Goal: Task Accomplishment & Management: Complete application form

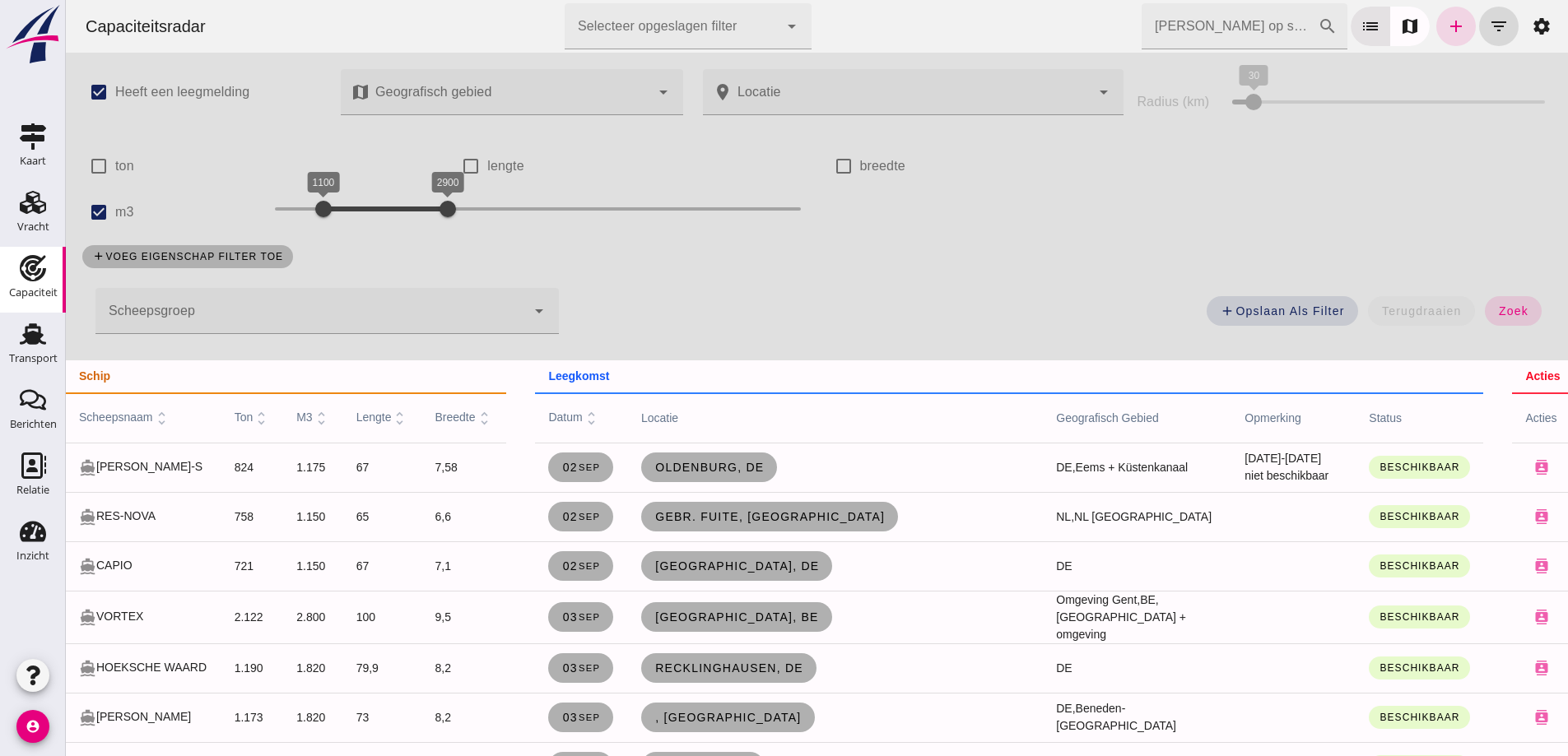
drag, startPoint x: 1502, startPoint y: 543, endPoint x: 790, endPoint y: 275, distance: 760.8
click at [1511, 543] on td "contacts edit close" at bounding box center [1574, 565] width 125 height 49
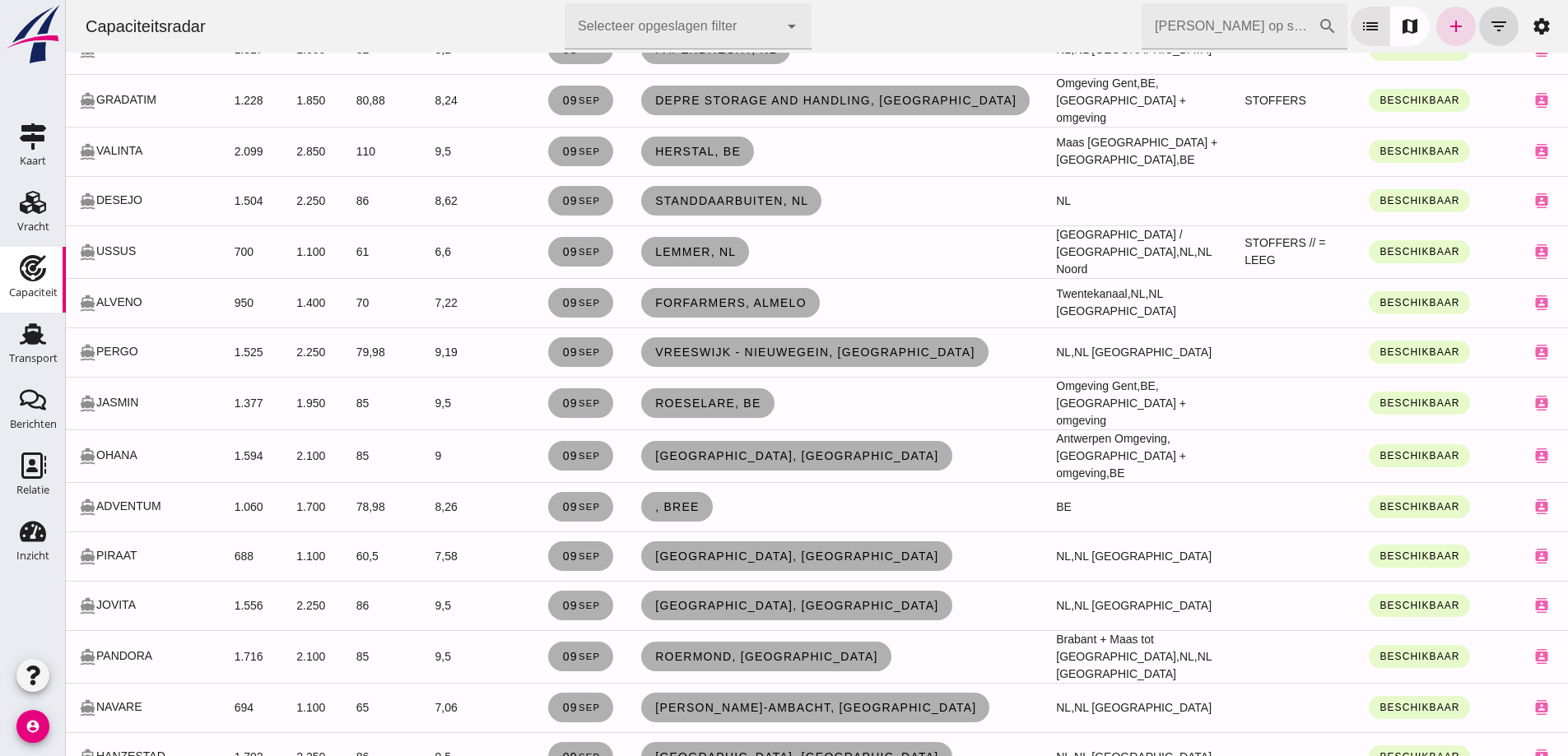
scroll to position [1399, 0]
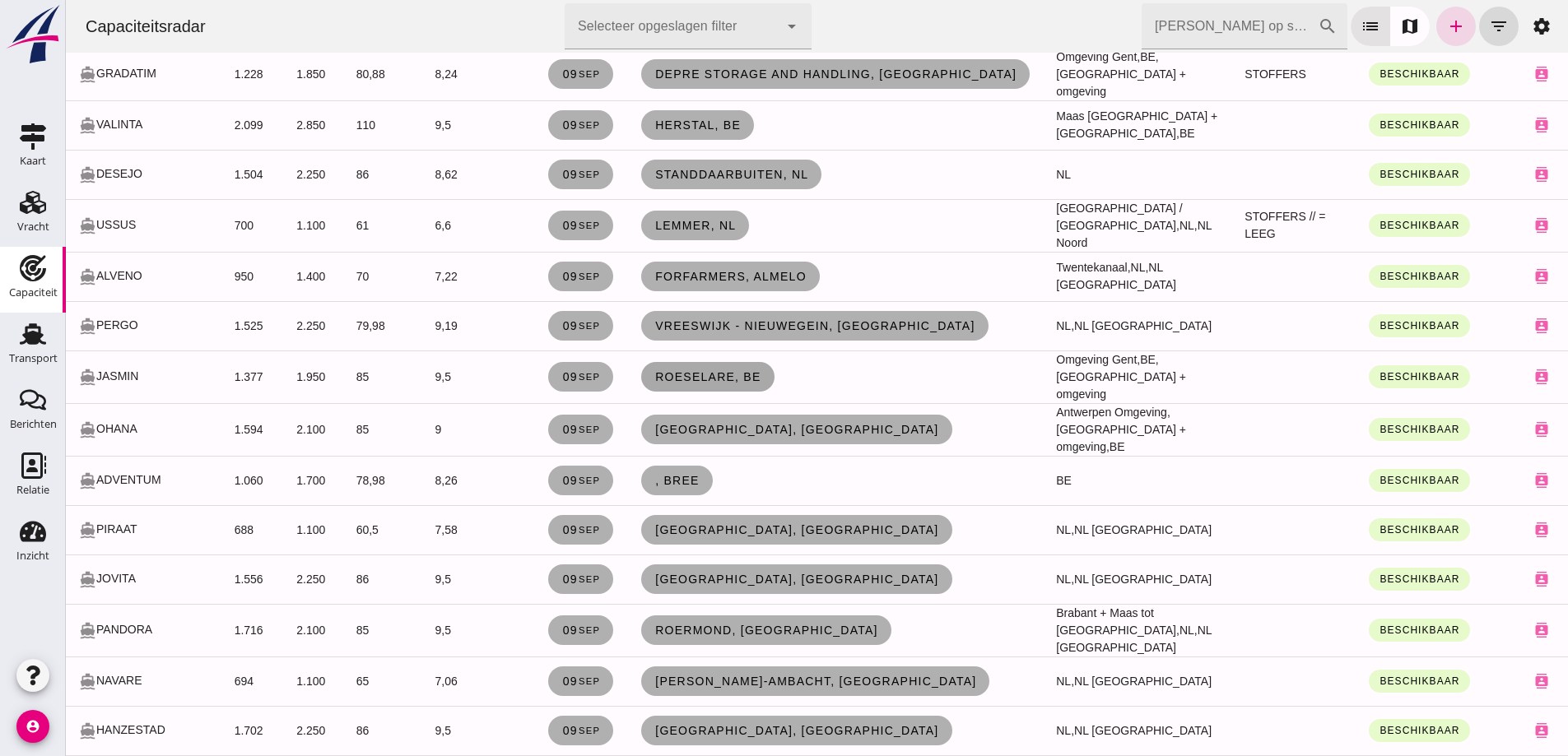
click at [742, 371] on span "Roeselare, be" at bounding box center [707, 377] width 107 height 13
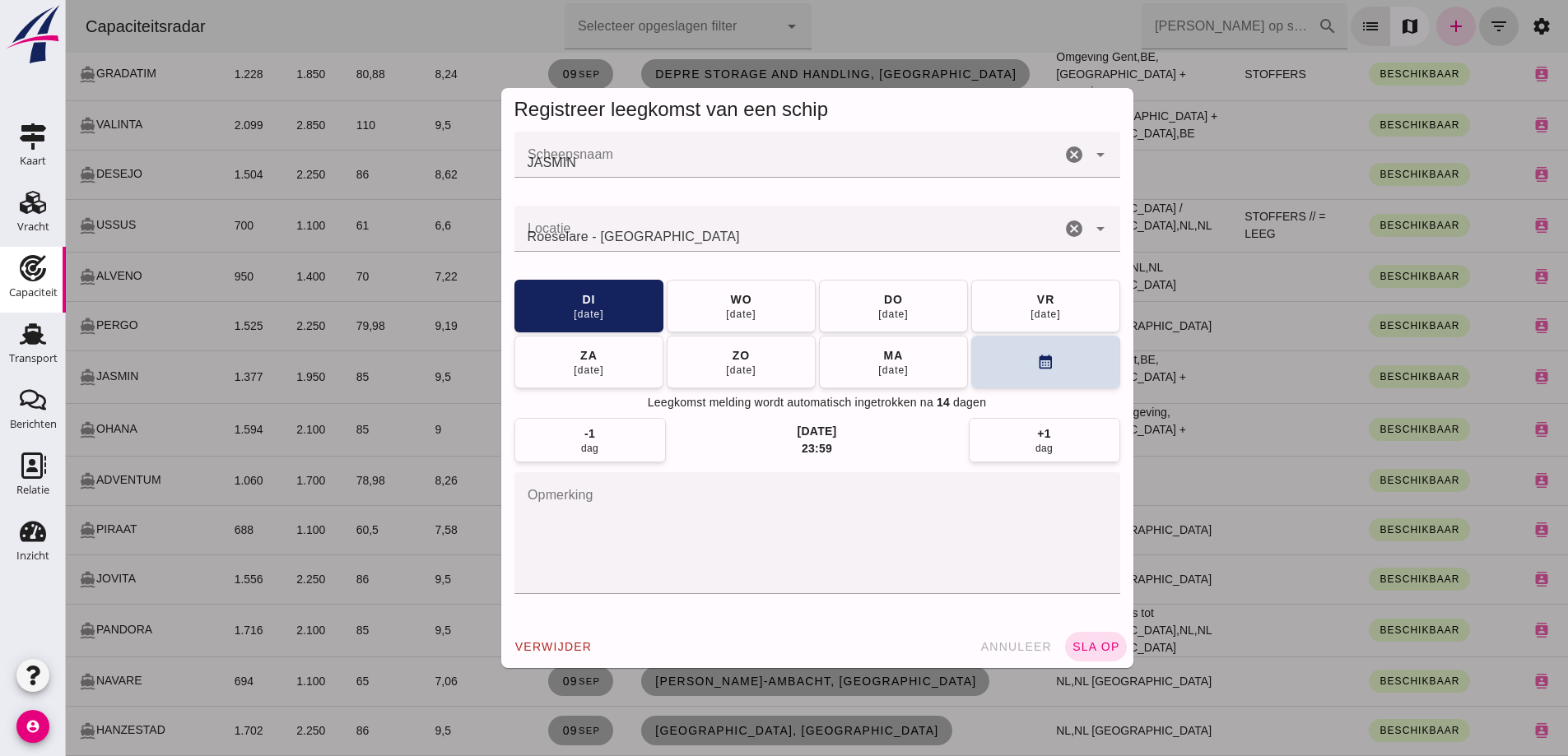
scroll to position [0, 0]
click at [934, 364] on button "ma 15 sep" at bounding box center [893, 360] width 149 height 53
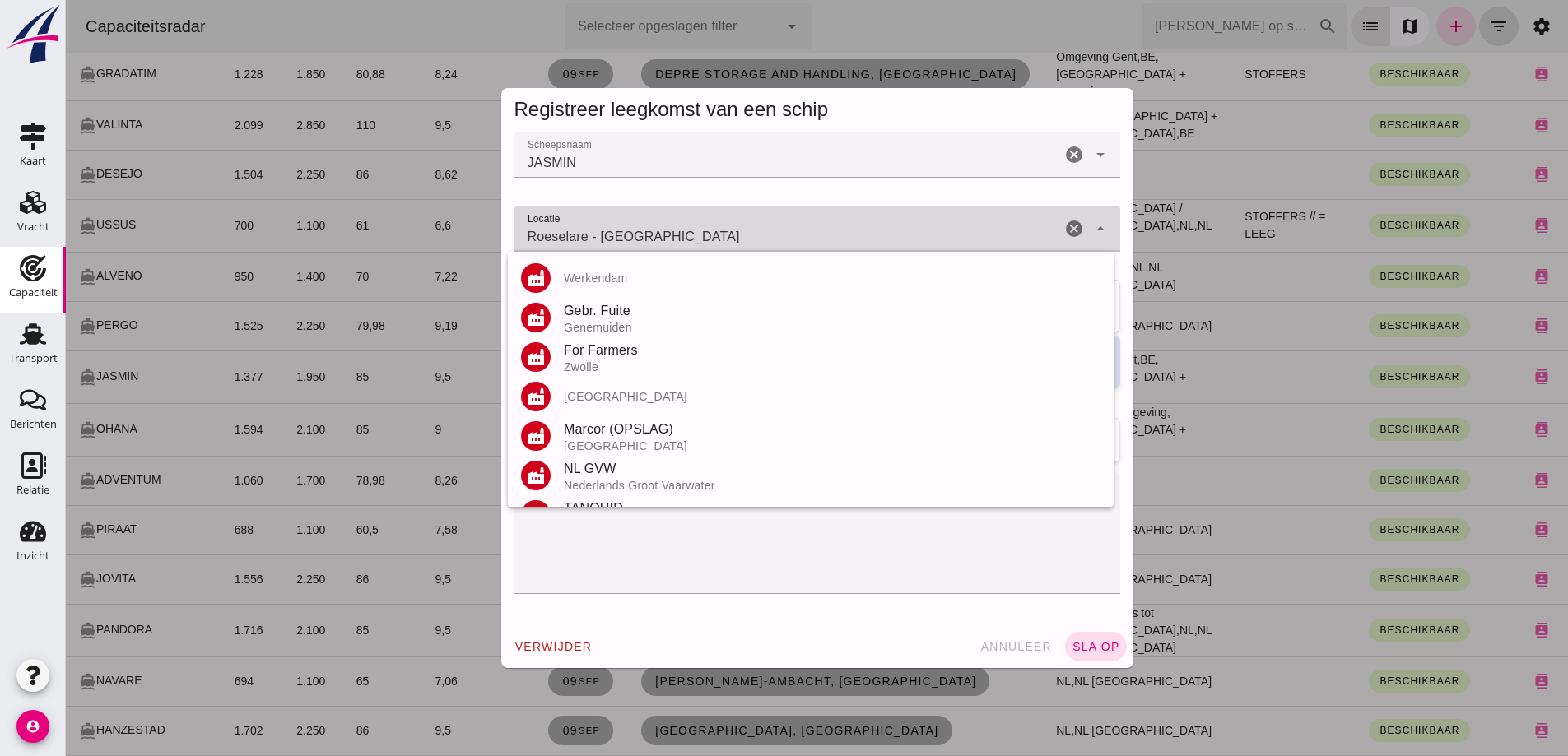
drag, startPoint x: 720, startPoint y: 226, endPoint x: 433, endPoint y: 217, distance: 287.1
click at [433, 217] on div "Registreer leegkomst van een schip Scheepsnaam Scheepsnaam JASMIN cancel arrow_…" at bounding box center [816, 378] width 1502 height 756
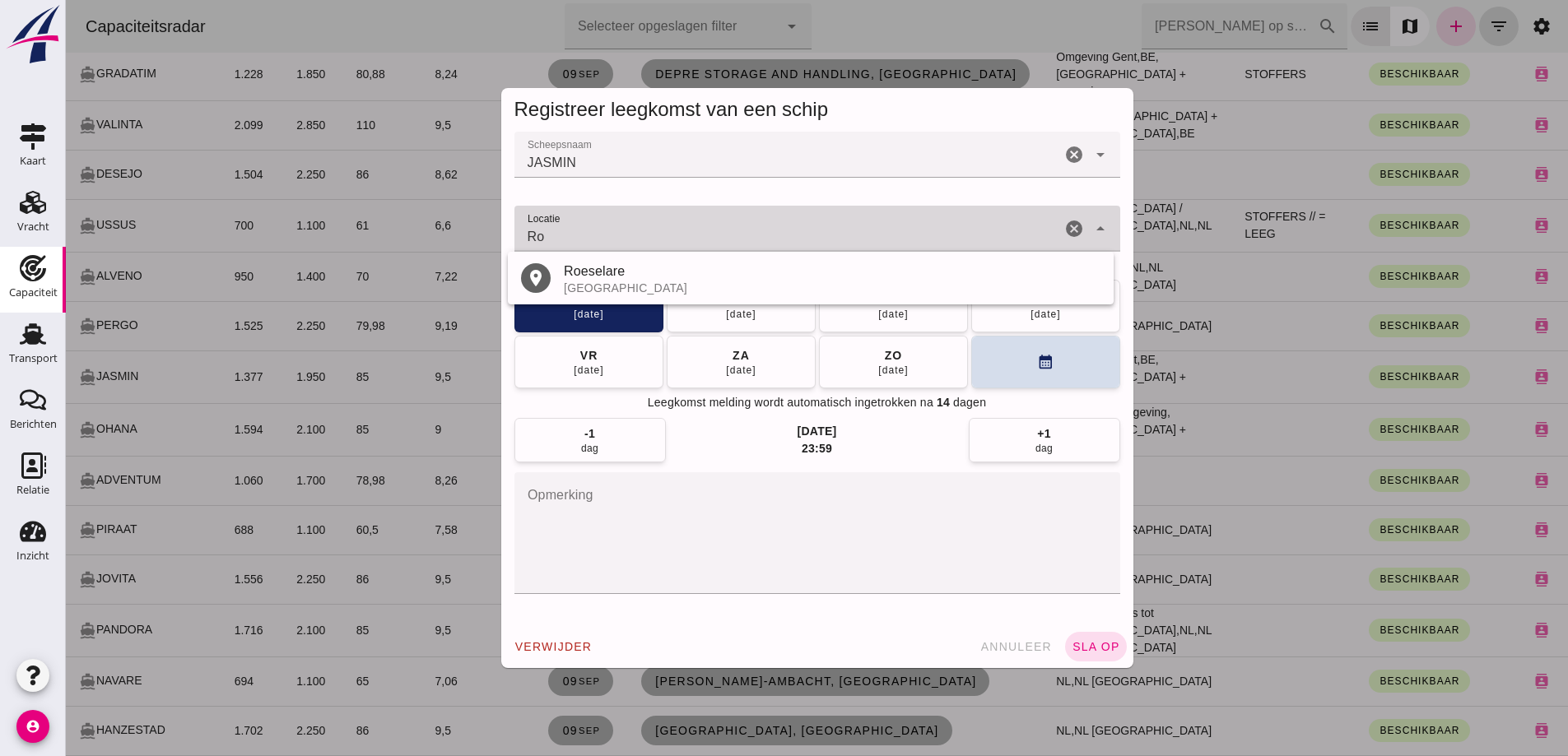
type input "R"
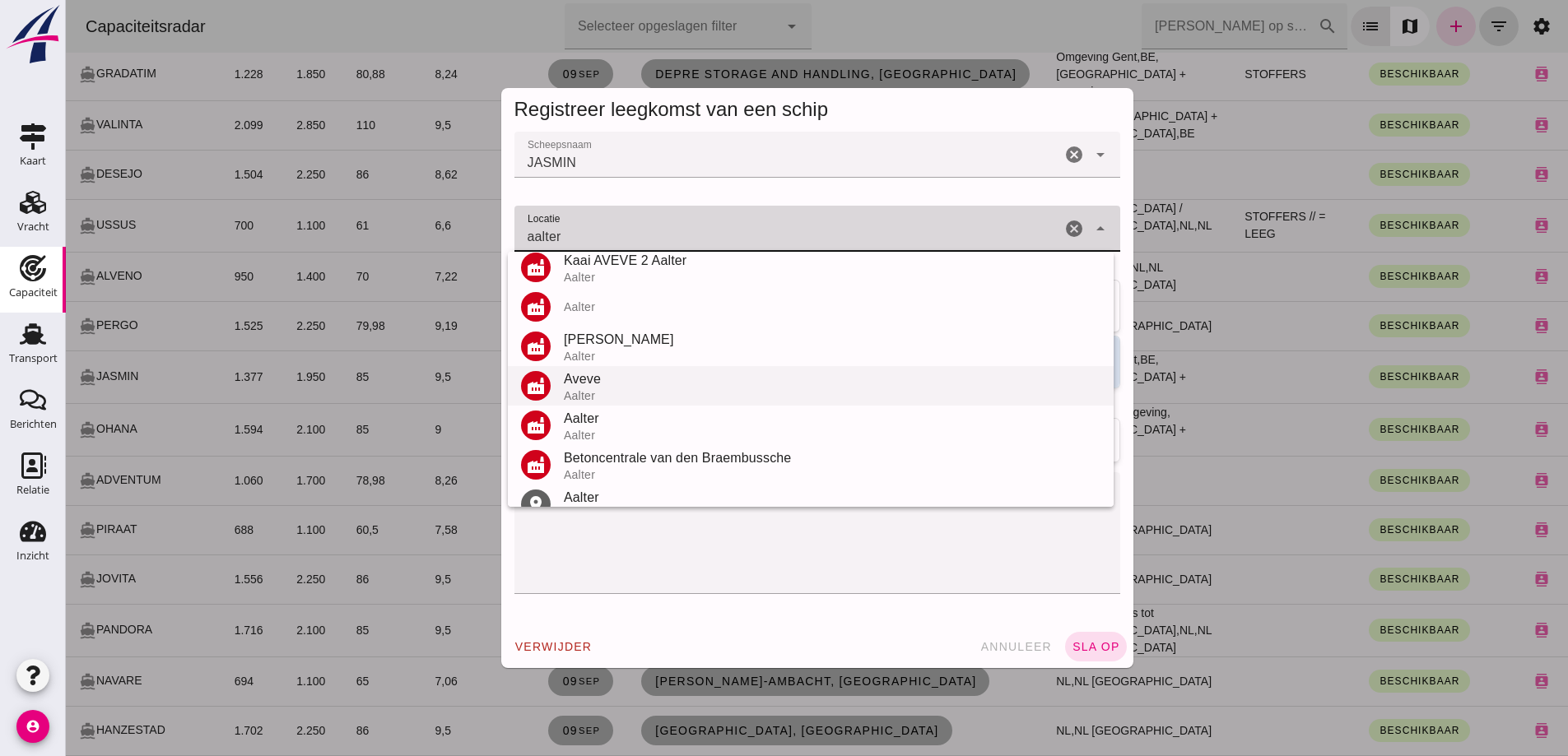
scroll to position [74, 0]
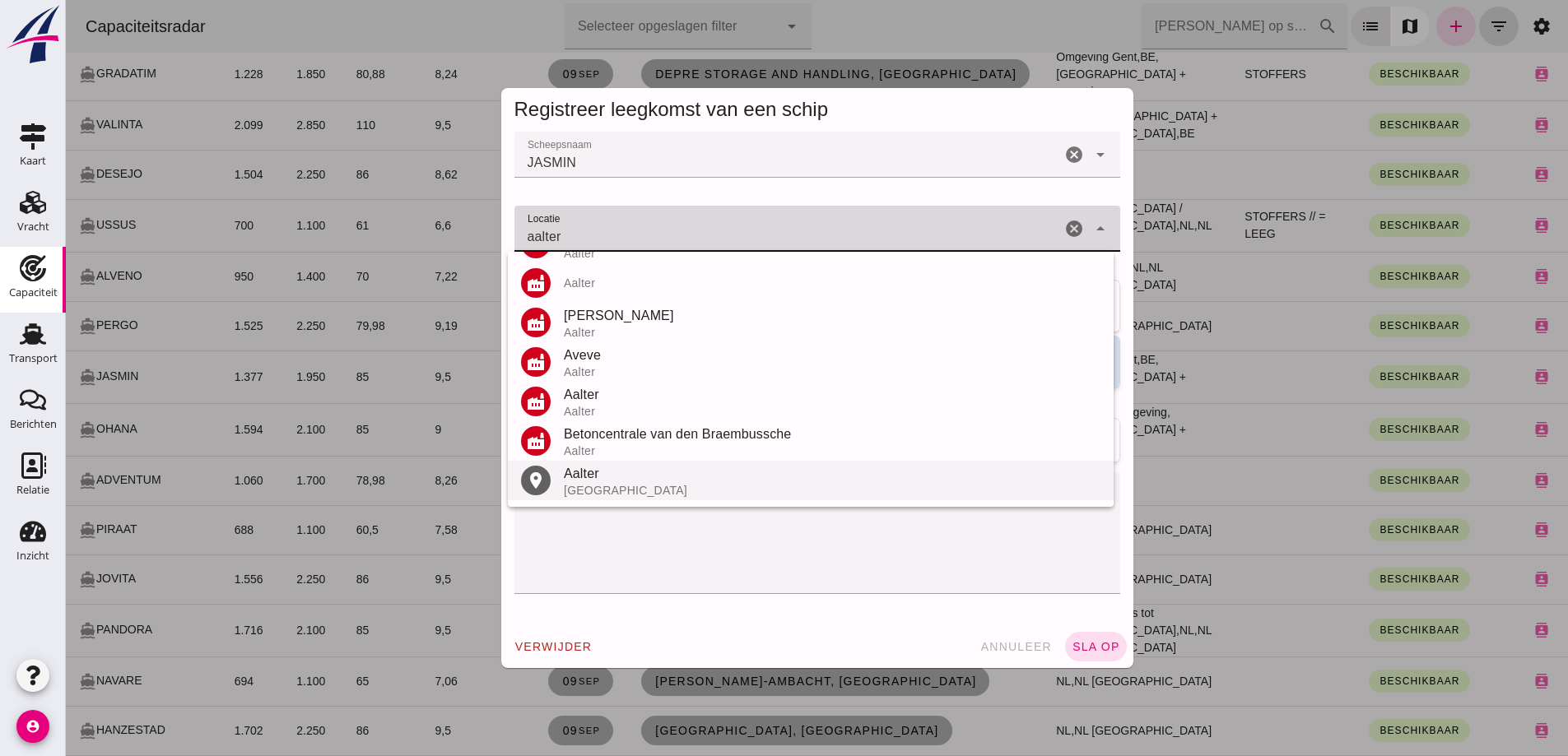
click at [647, 478] on div "Aalter" at bounding box center [831, 473] width 537 height 19
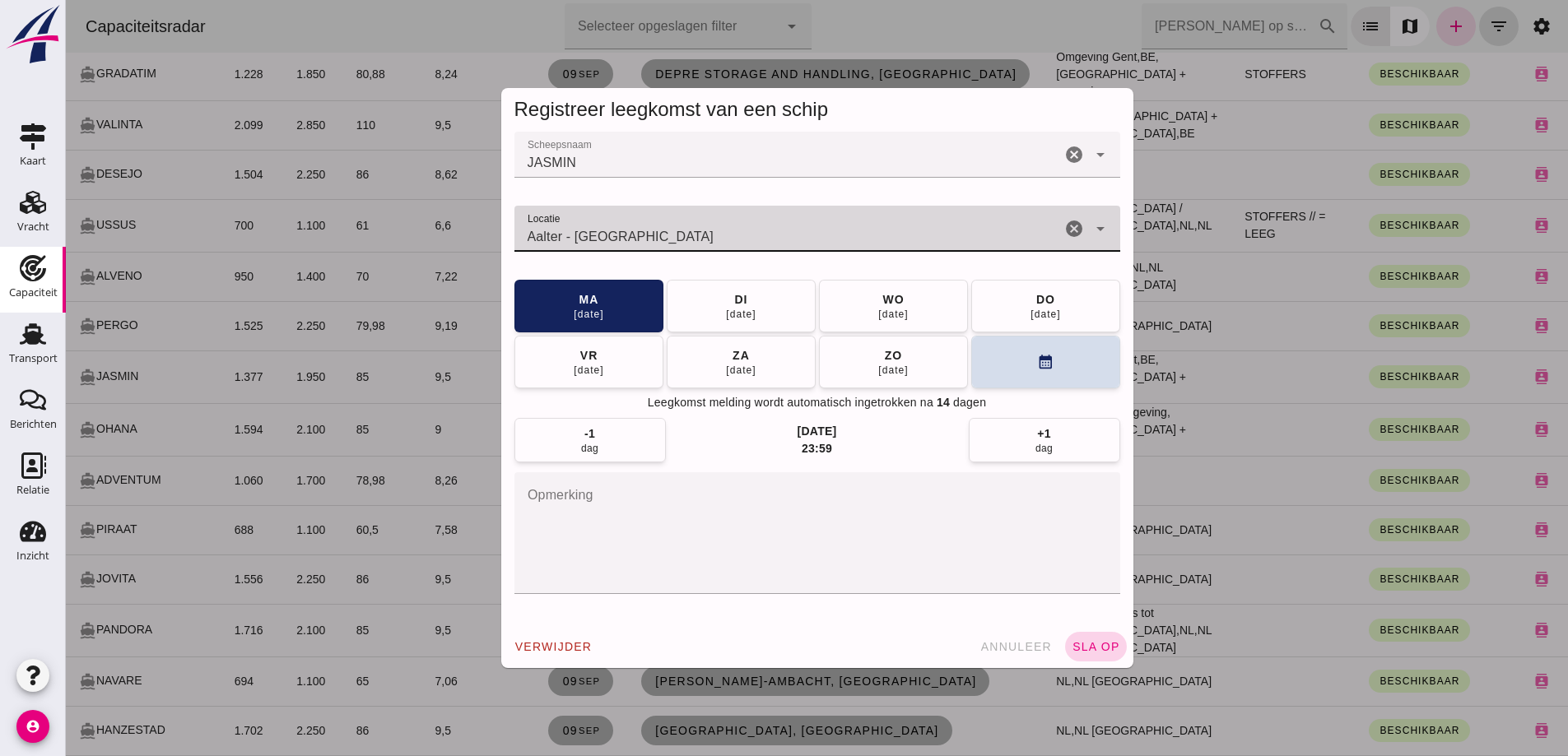
type input "Aalter - Oost-Vlaanderen"
click at [1112, 653] on button "sla op" at bounding box center [1095, 647] width 62 height 30
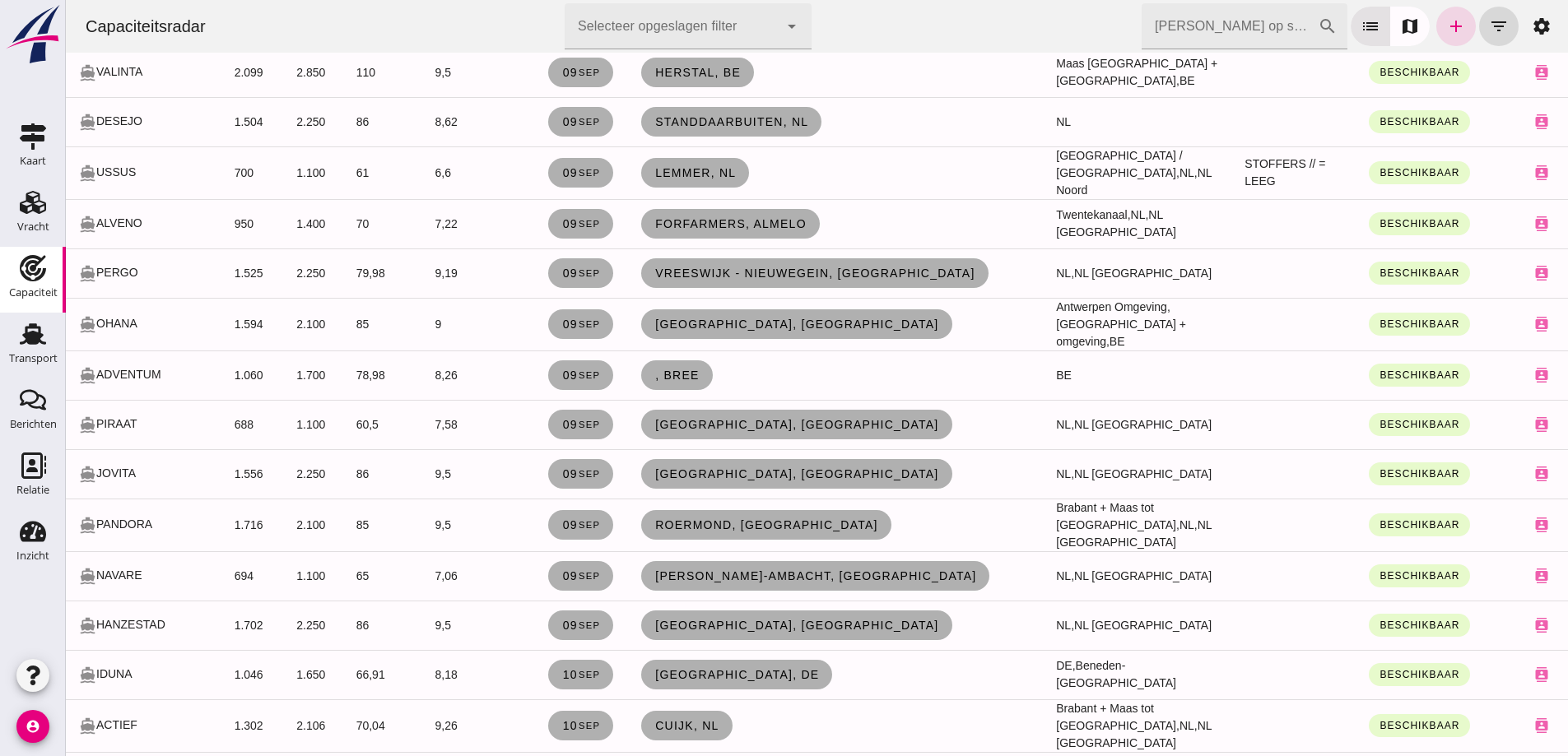
scroll to position [1349, 0]
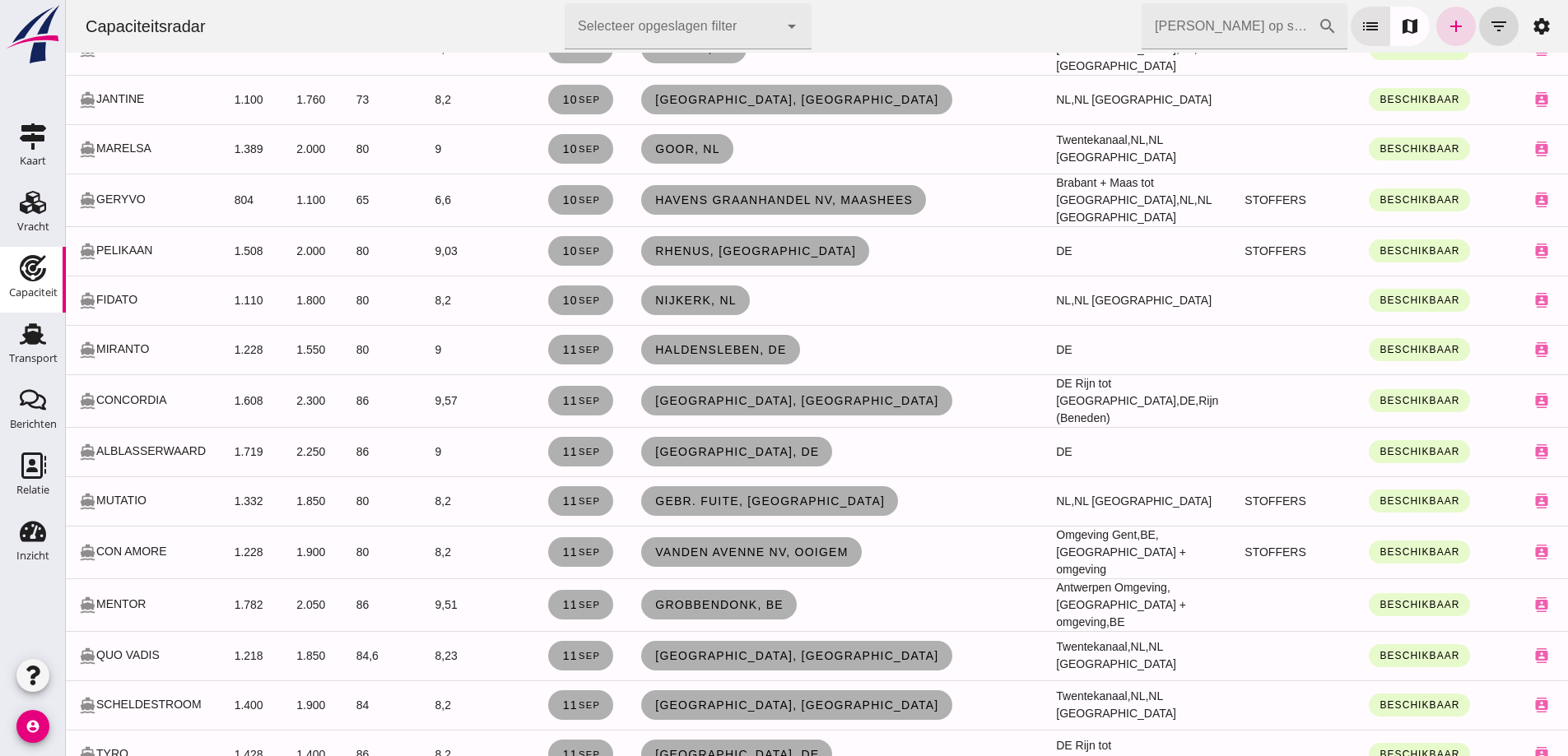
drag, startPoint x: 227, startPoint y: 272, endPoint x: 232, endPoint y: 281, distance: 10.3
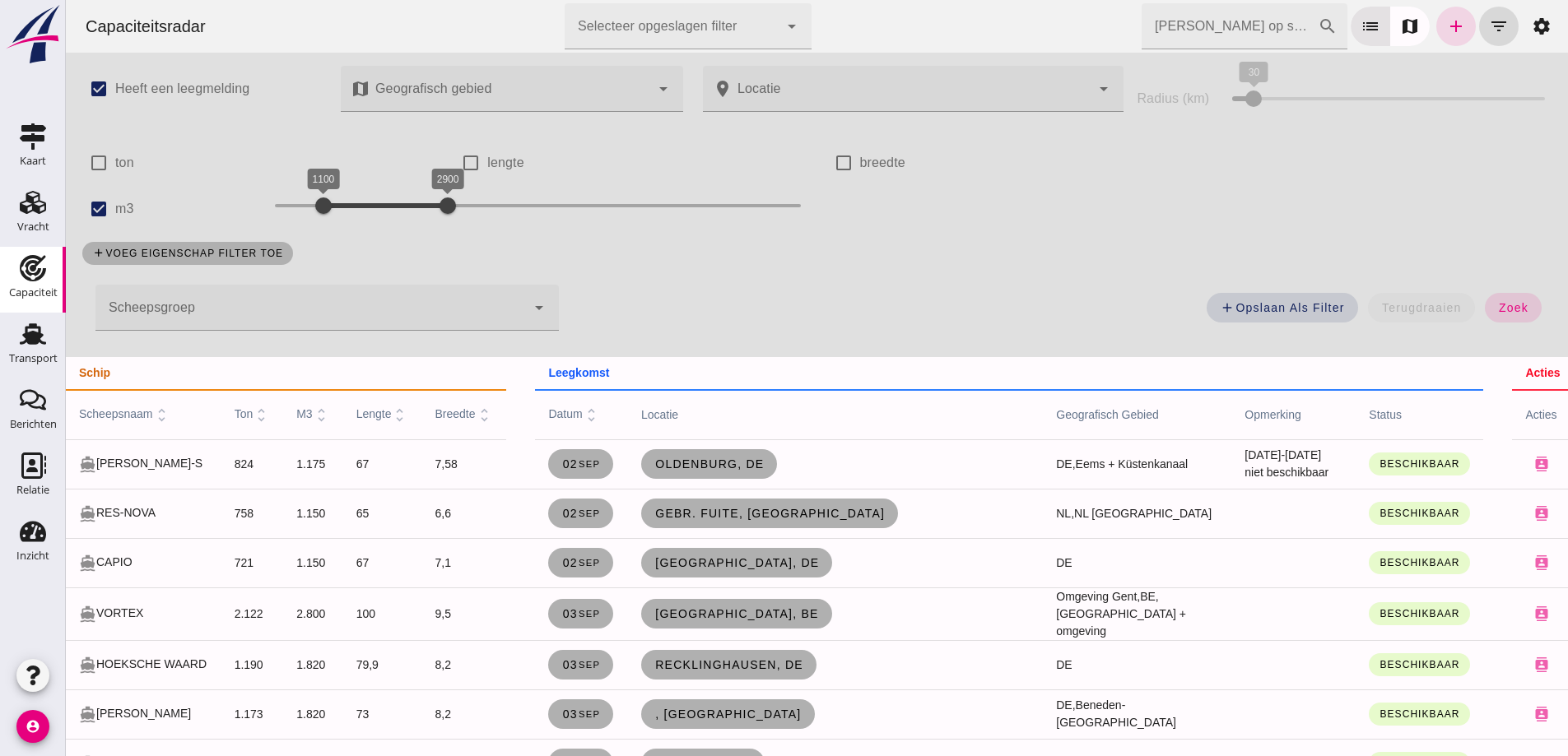
scroll to position [0, 0]
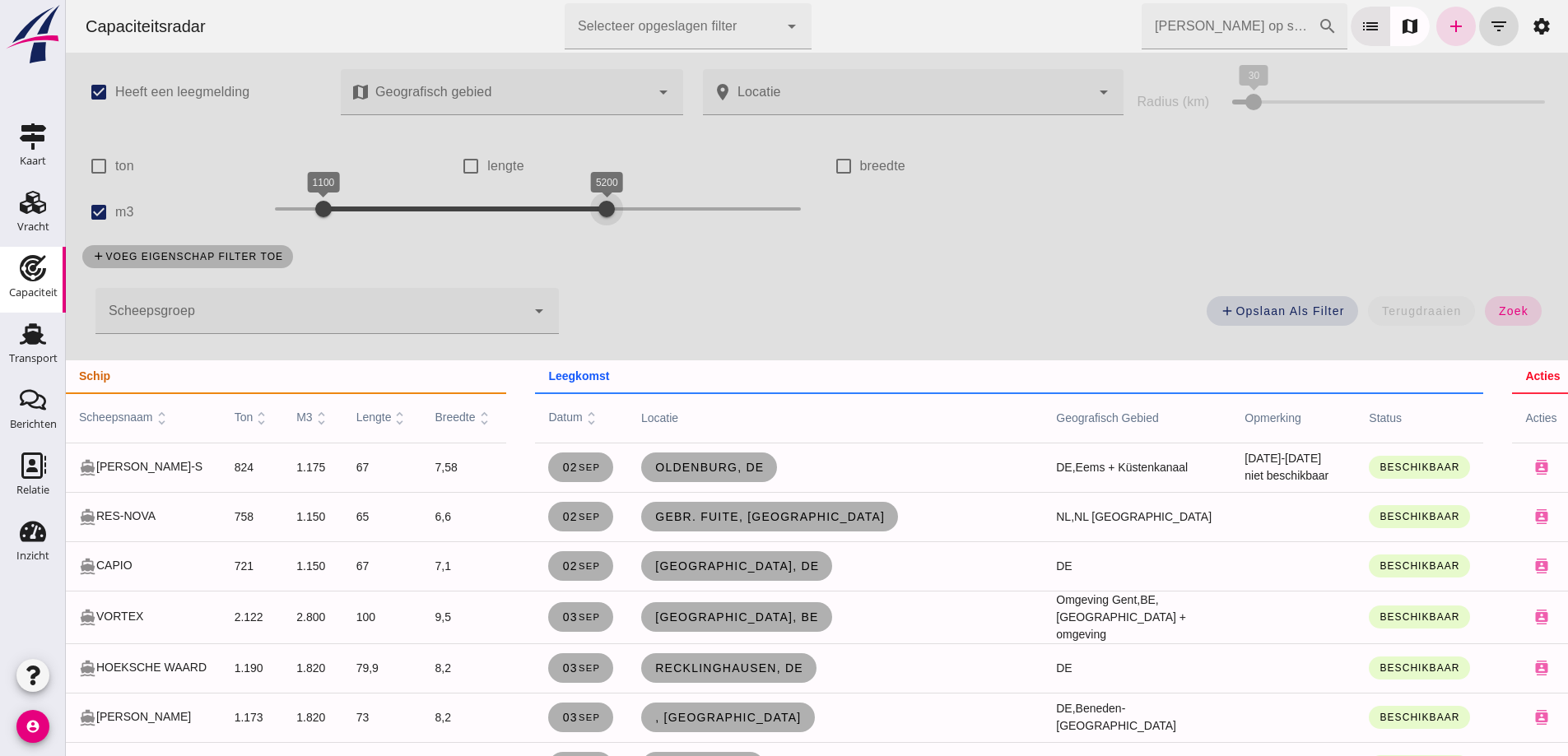
drag, startPoint x: 442, startPoint y: 203, endPoint x: 601, endPoint y: 263, distance: 169.9
click at [601, 263] on div "check_box Heeft een leegmelding map Geografisch gebied Geografisch gebied cance…" at bounding box center [816, 207] width 1502 height 308
drag, startPoint x: 316, startPoint y: 201, endPoint x: 372, endPoint y: 218, distance: 58.5
click at [372, 218] on div at bounding box center [373, 209] width 33 height 33
drag, startPoint x: 1498, startPoint y: 313, endPoint x: 585, endPoint y: 271, distance: 914.0
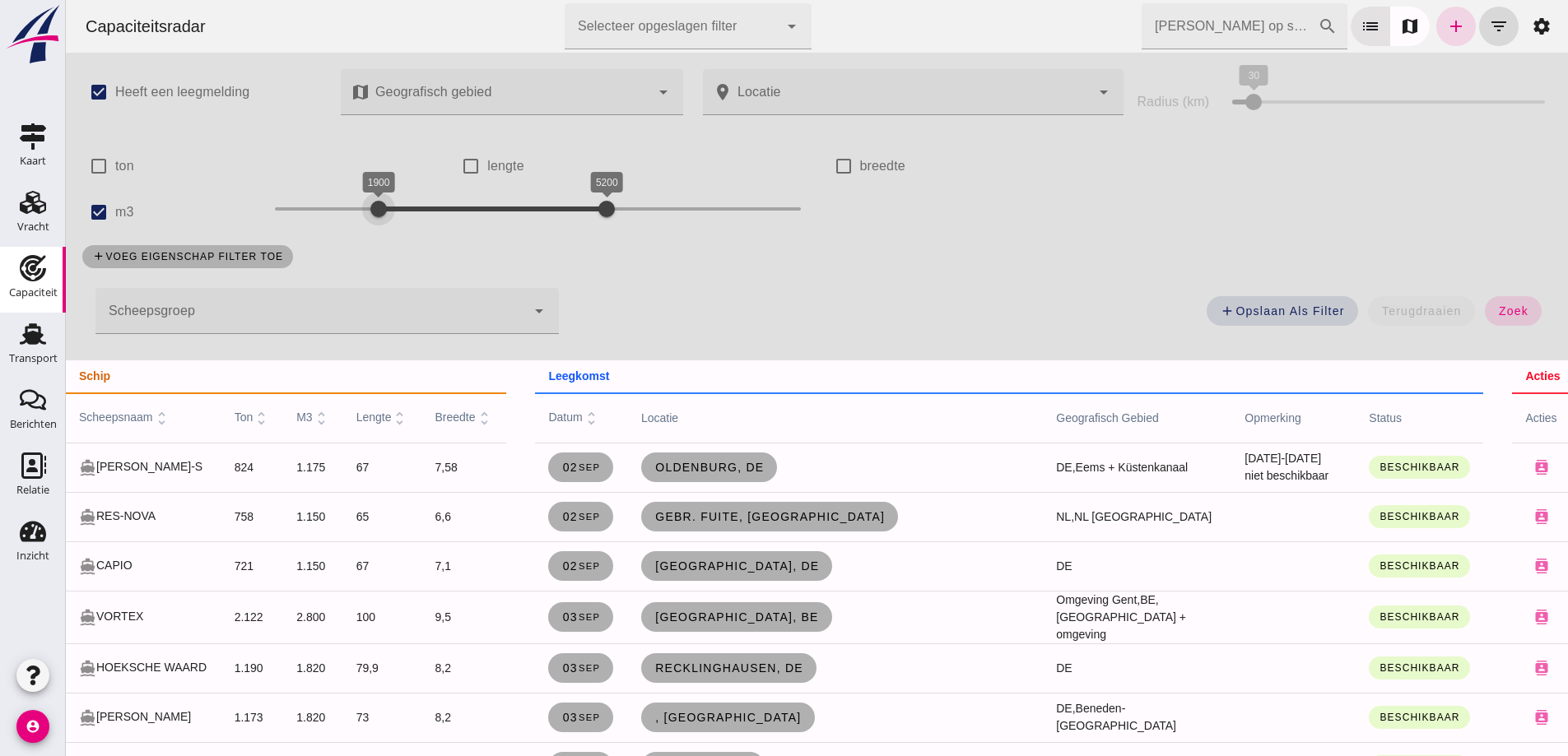
click at [1499, 314] on span "zoek" at bounding box center [1512, 311] width 31 height 13
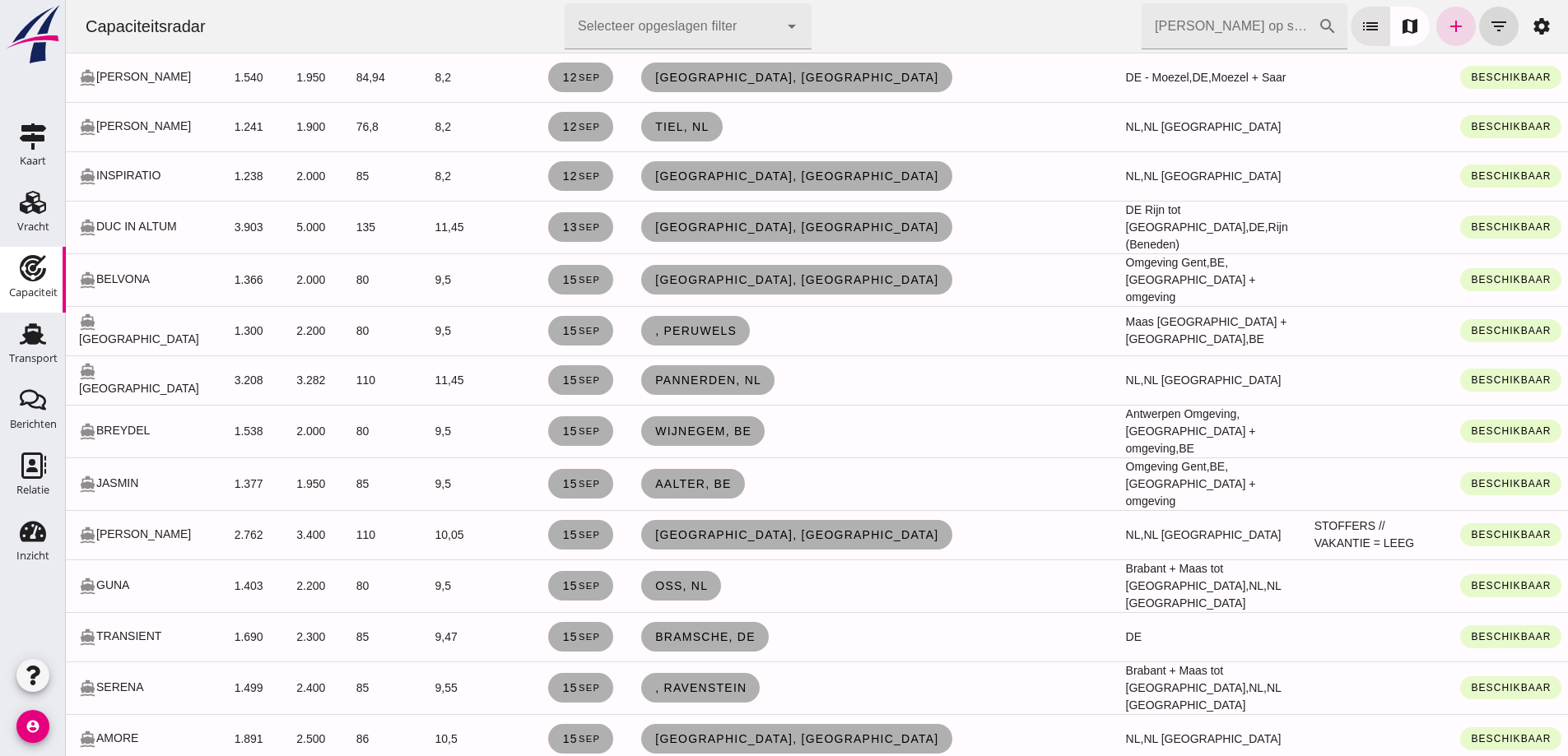
scroll to position [2551, 0]
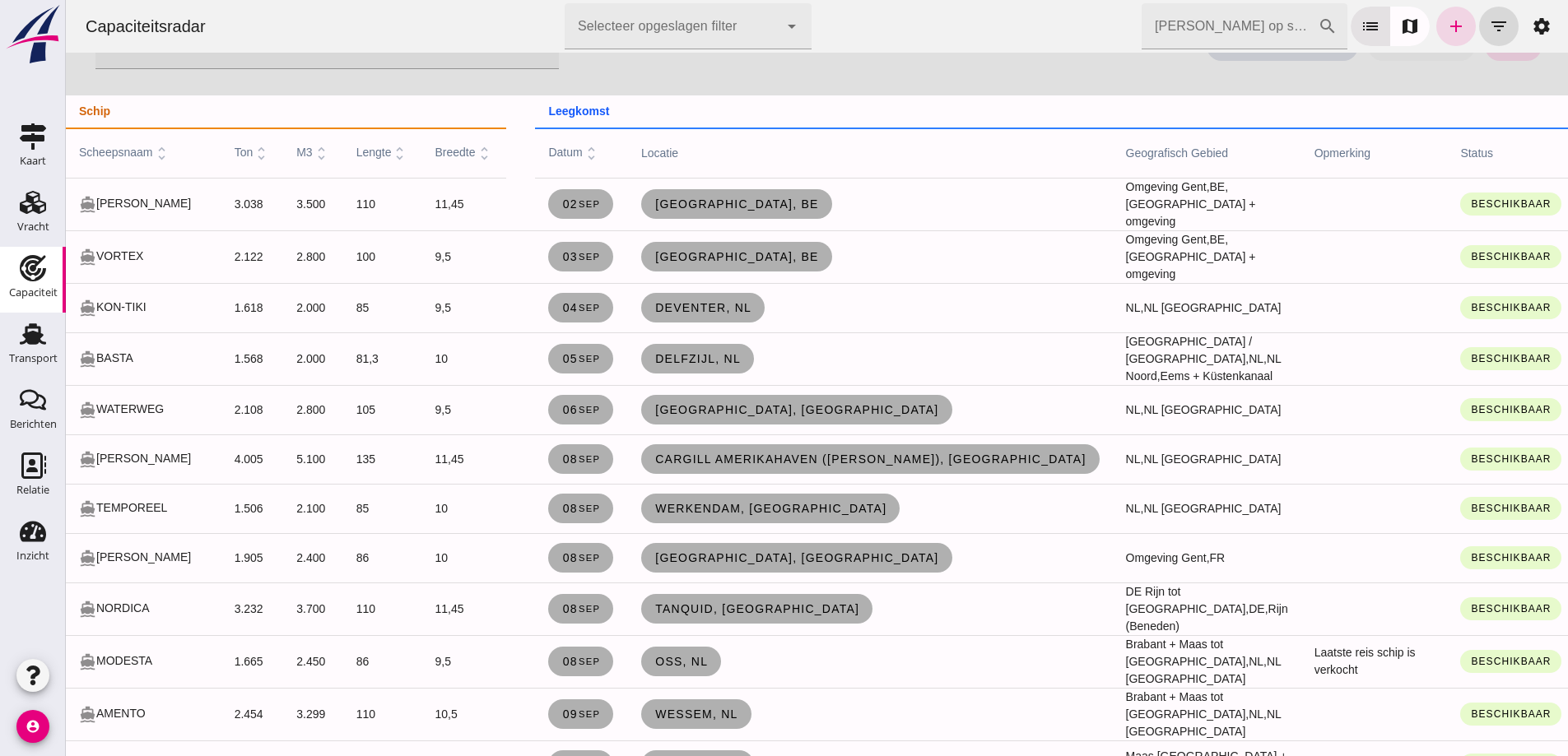
scroll to position [0, 0]
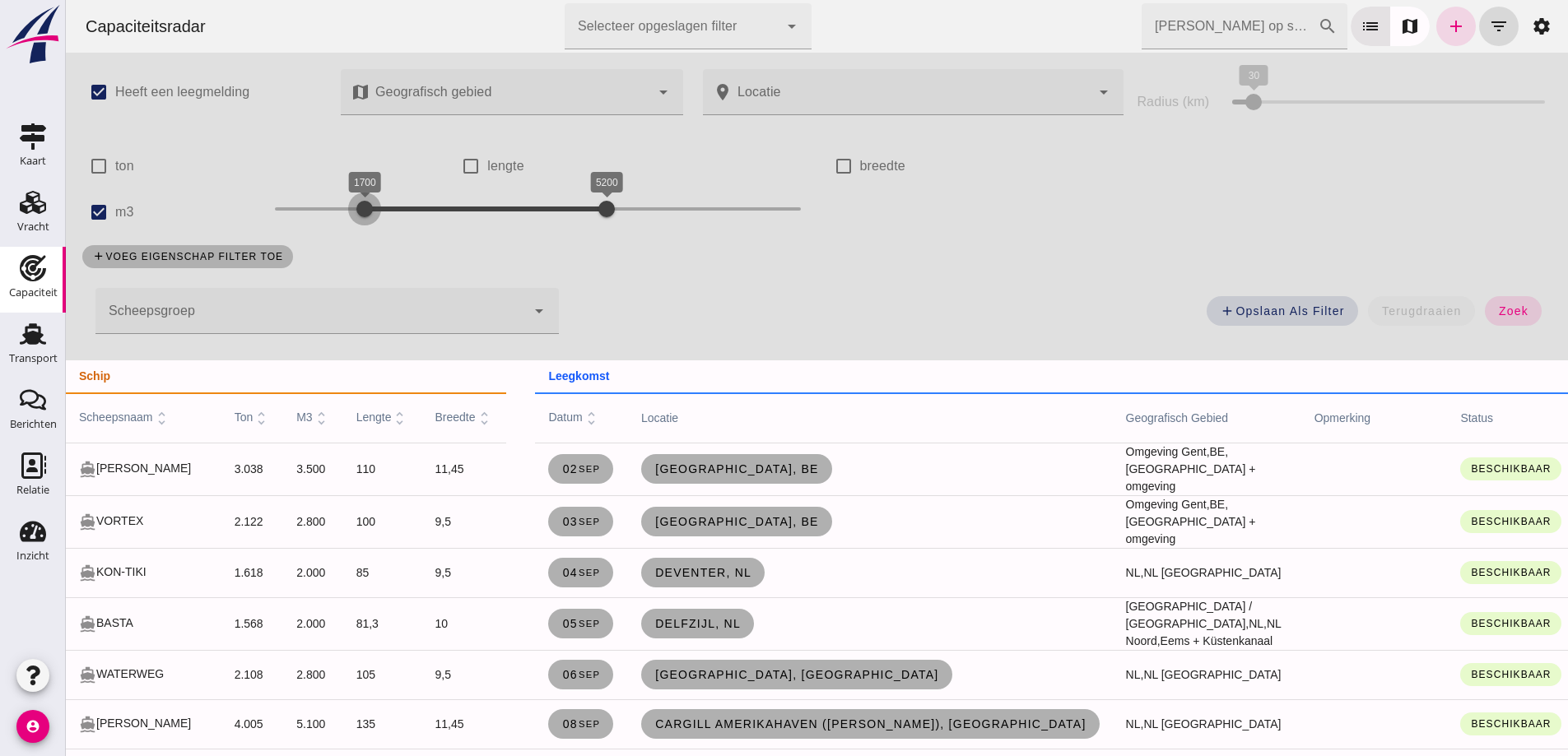
drag, startPoint x: 359, startPoint y: 204, endPoint x: 239, endPoint y: 181, distance: 122.2
click at [155, 183] on div "check_box Heeft een leegmelding map Geografisch gebied Geografisch gebied cance…" at bounding box center [816, 207] width 1502 height 308
drag, startPoint x: 598, startPoint y: 202, endPoint x: 428, endPoint y: 209, distance: 170.1
click at [389, 217] on div at bounding box center [399, 209] width 33 height 33
click at [1488, 319] on button "zoek" at bounding box center [1512, 311] width 57 height 30
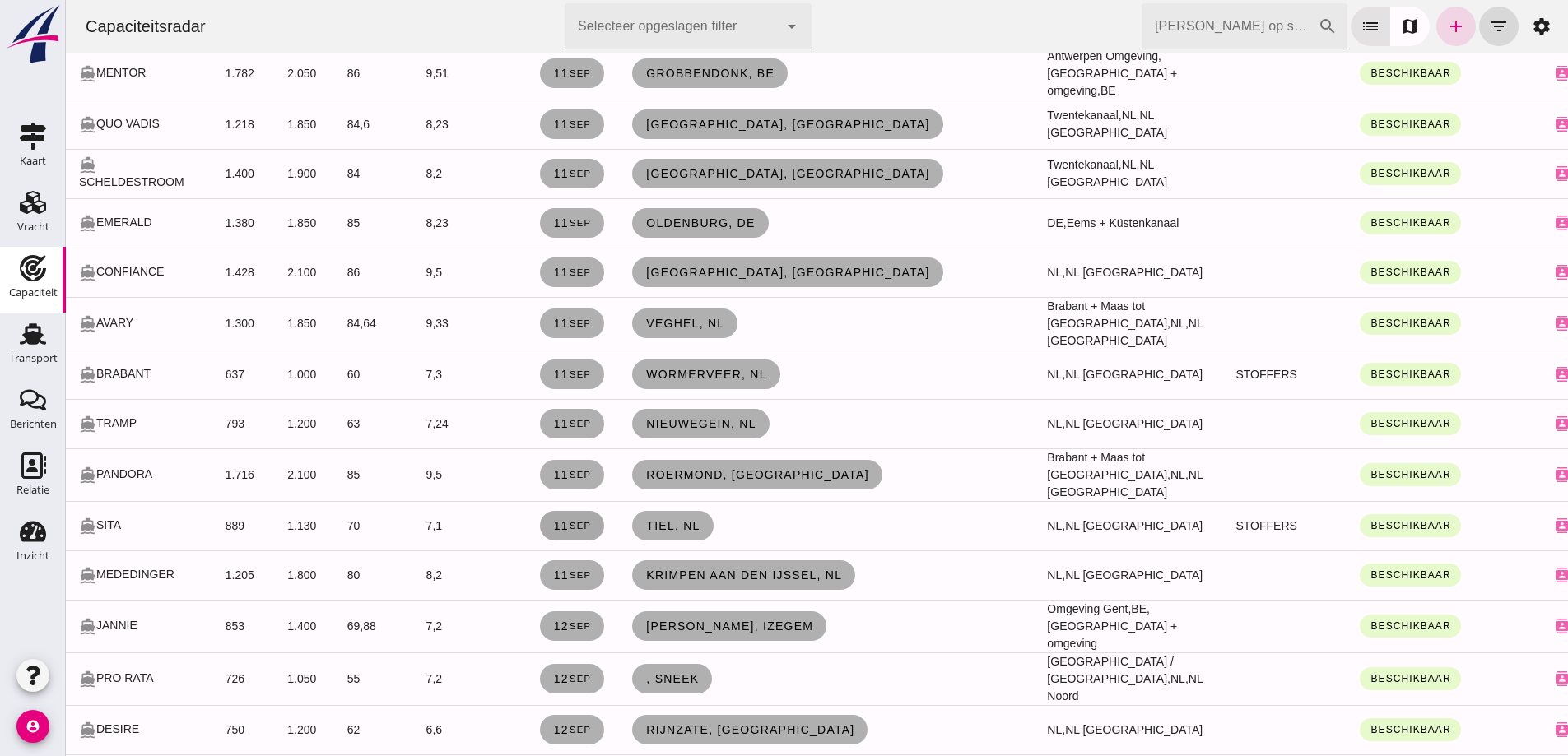
scroll to position [3456, 0]
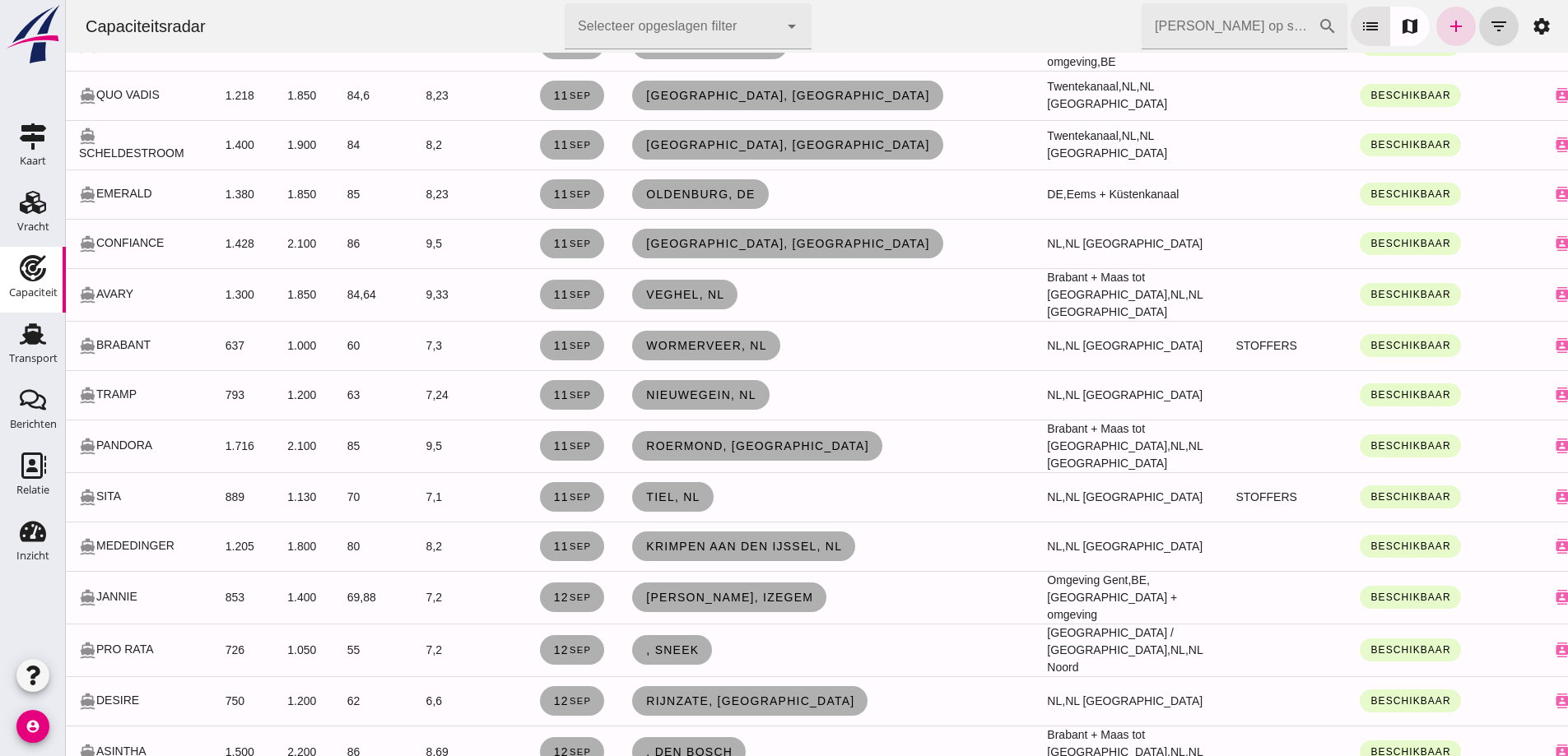
drag, startPoint x: 862, startPoint y: 641, endPoint x: 524, endPoint y: 616, distance: 338.9
click at [524, 624] on tr "directions_boat PRO RATA 726 1.050 55 7,2 12 sep , Sneek Friesland / Groningen,…" at bounding box center [861, 649] width 1591 height 53
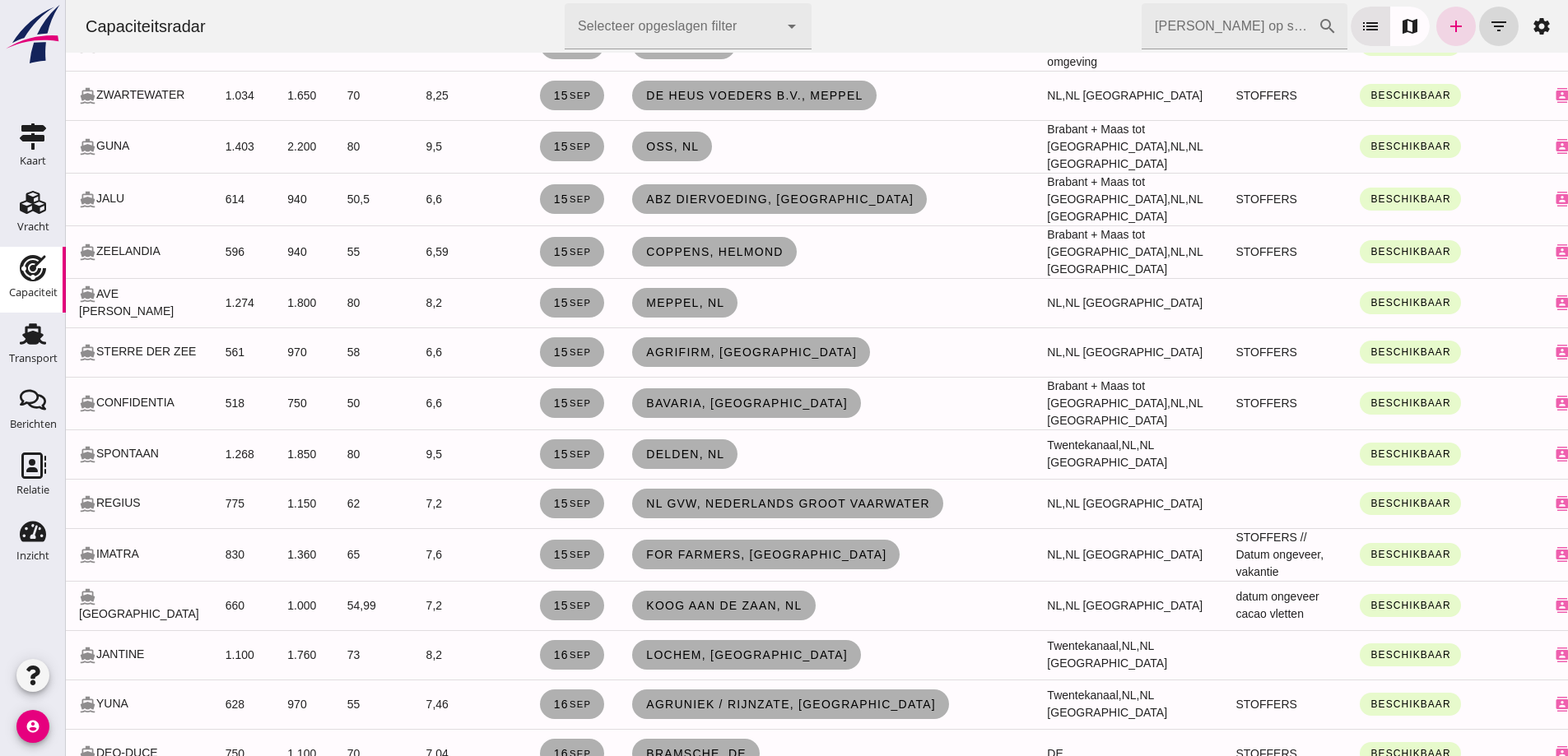
scroll to position [5134, 0]
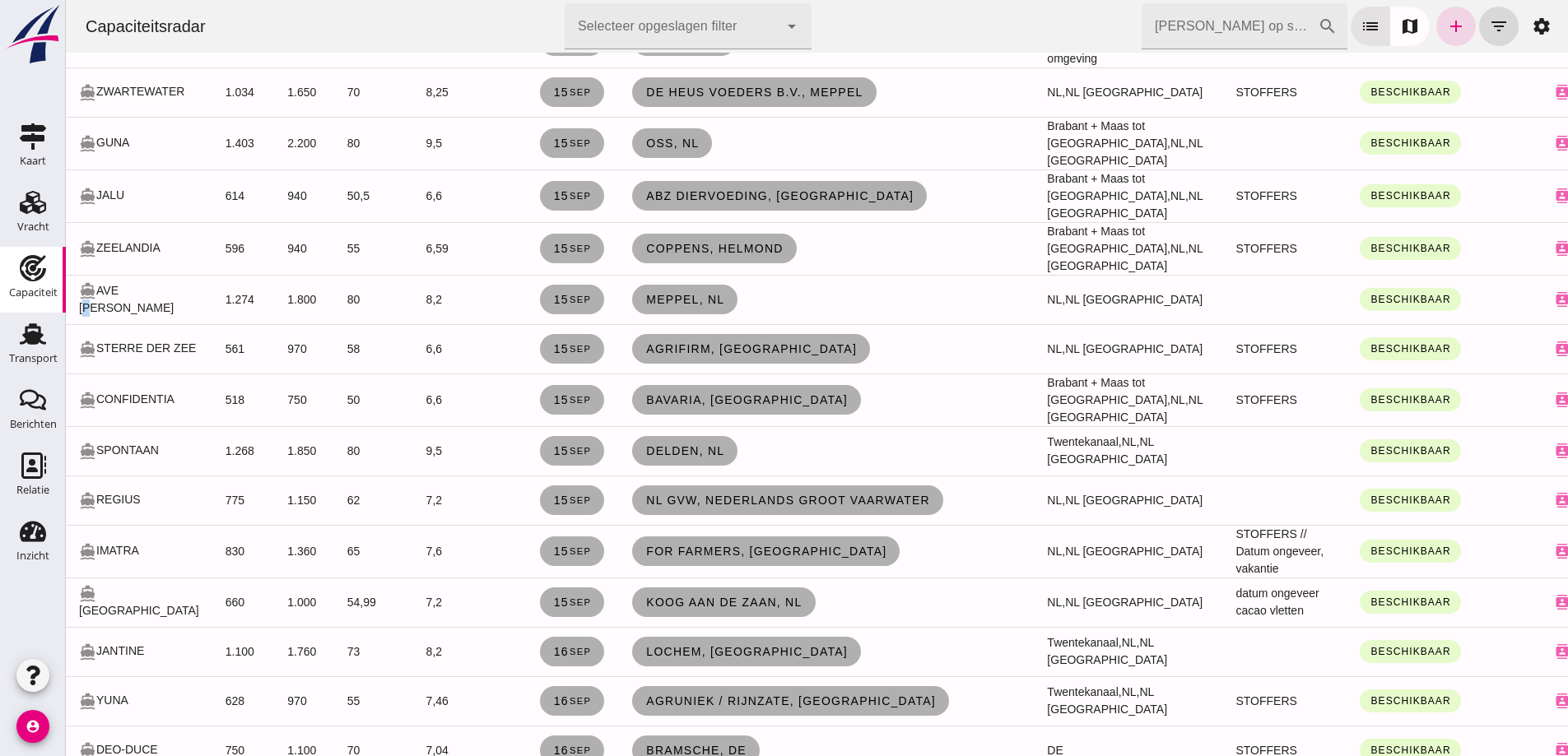
click at [131, 283] on div "directions_boat AVE MARIA" at bounding box center [139, 300] width 120 height 35
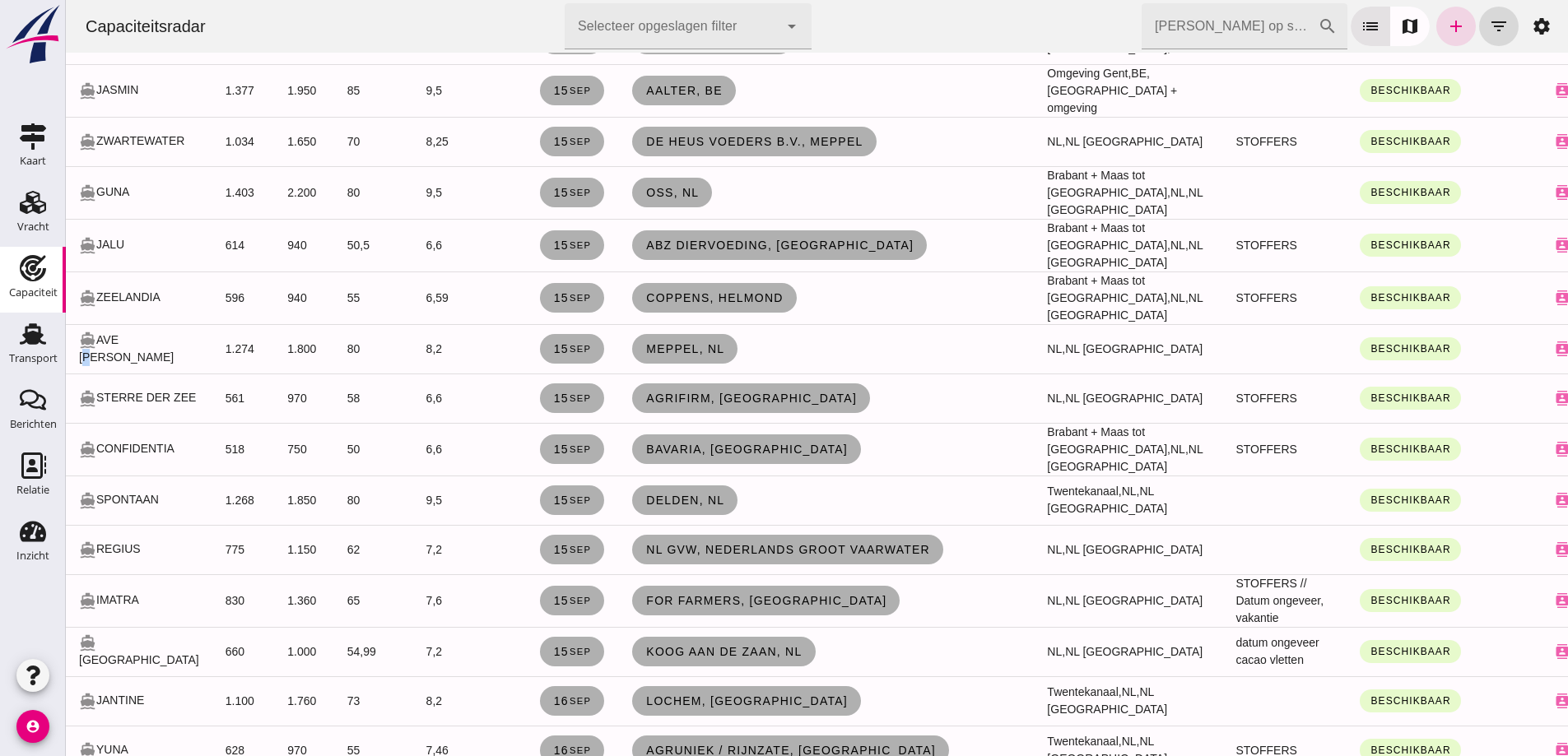
scroll to position [5184, 0]
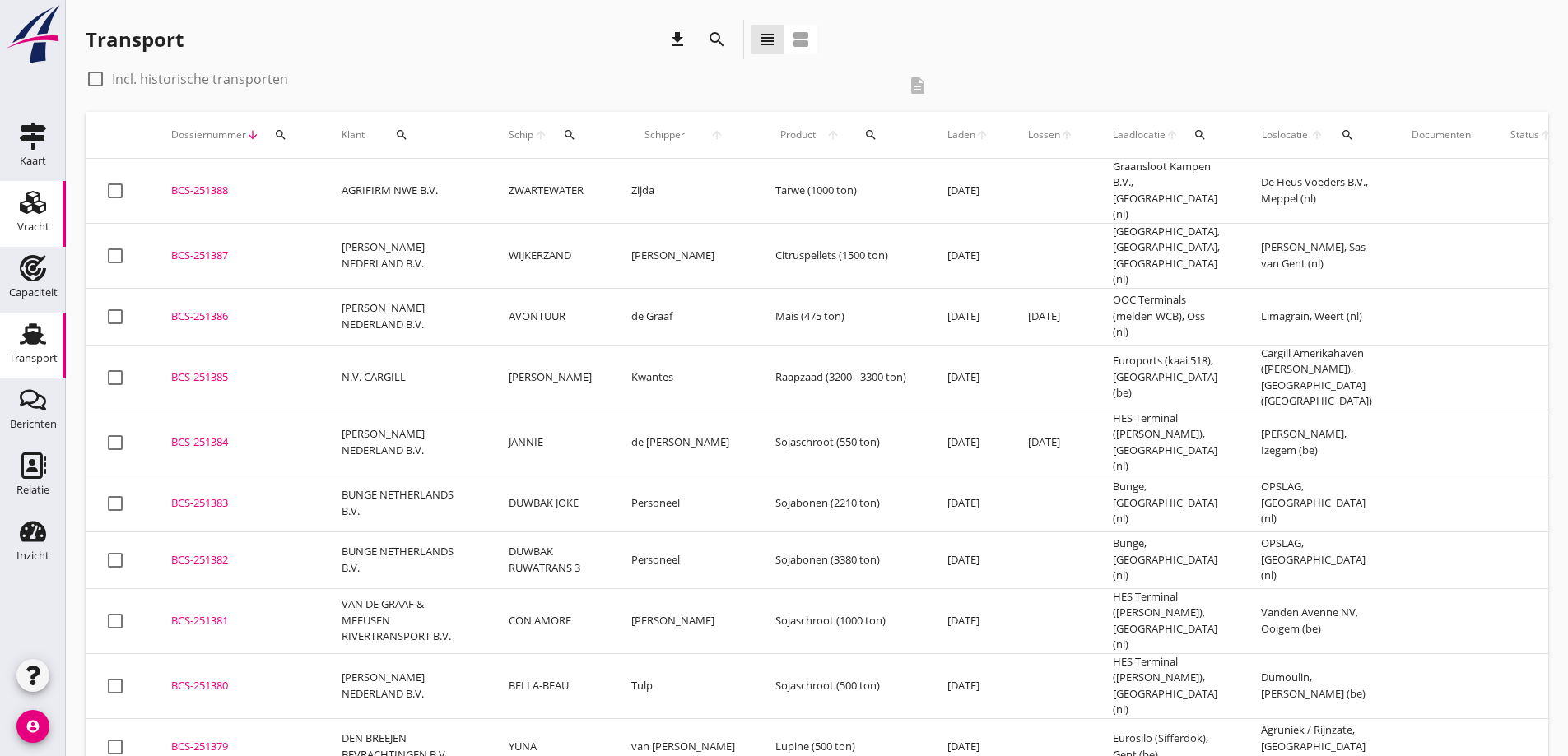
click at [43, 219] on div "Vracht" at bounding box center [33, 227] width 32 height 23
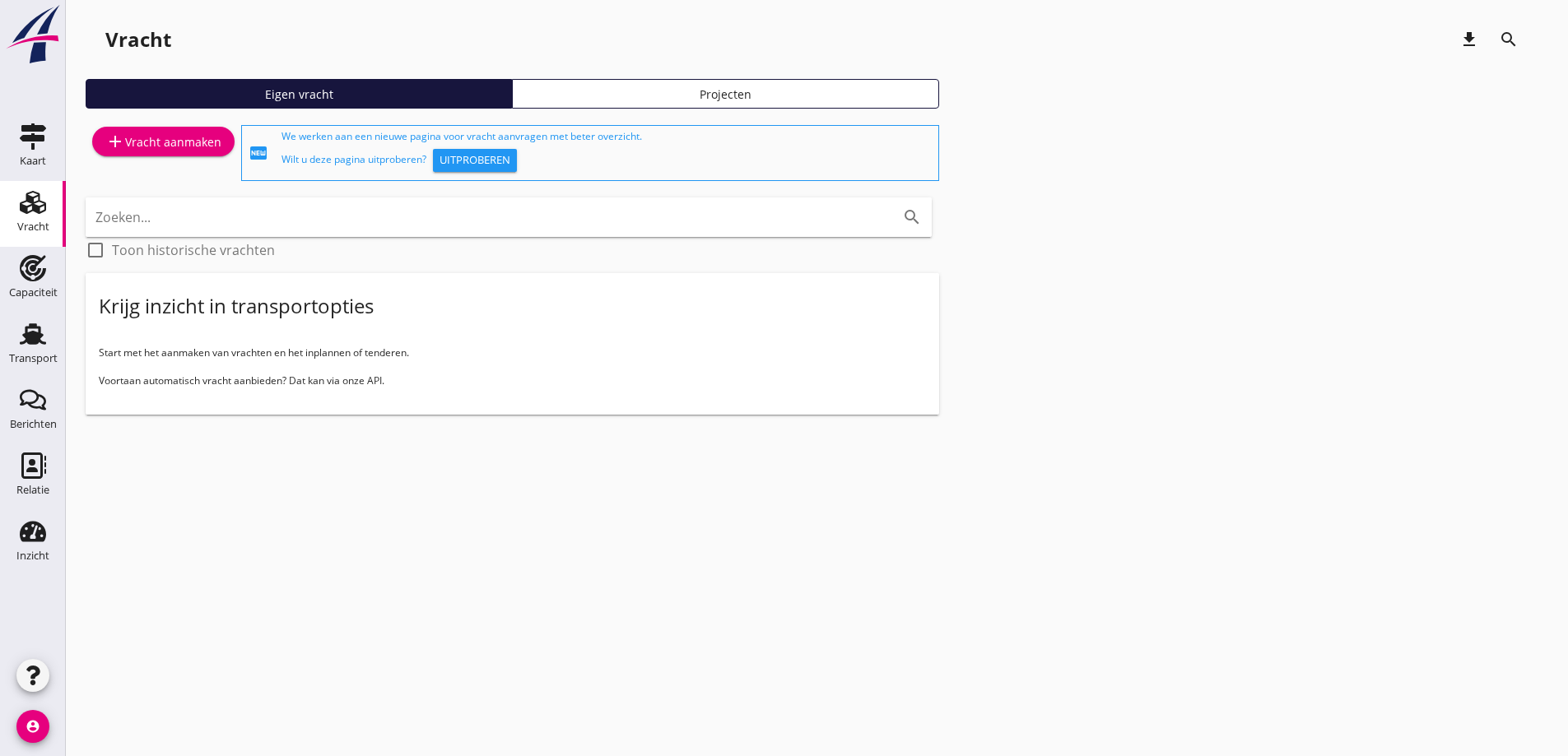
click at [128, 141] on div "add Vracht aanmaken" at bounding box center [163, 141] width 116 height 19
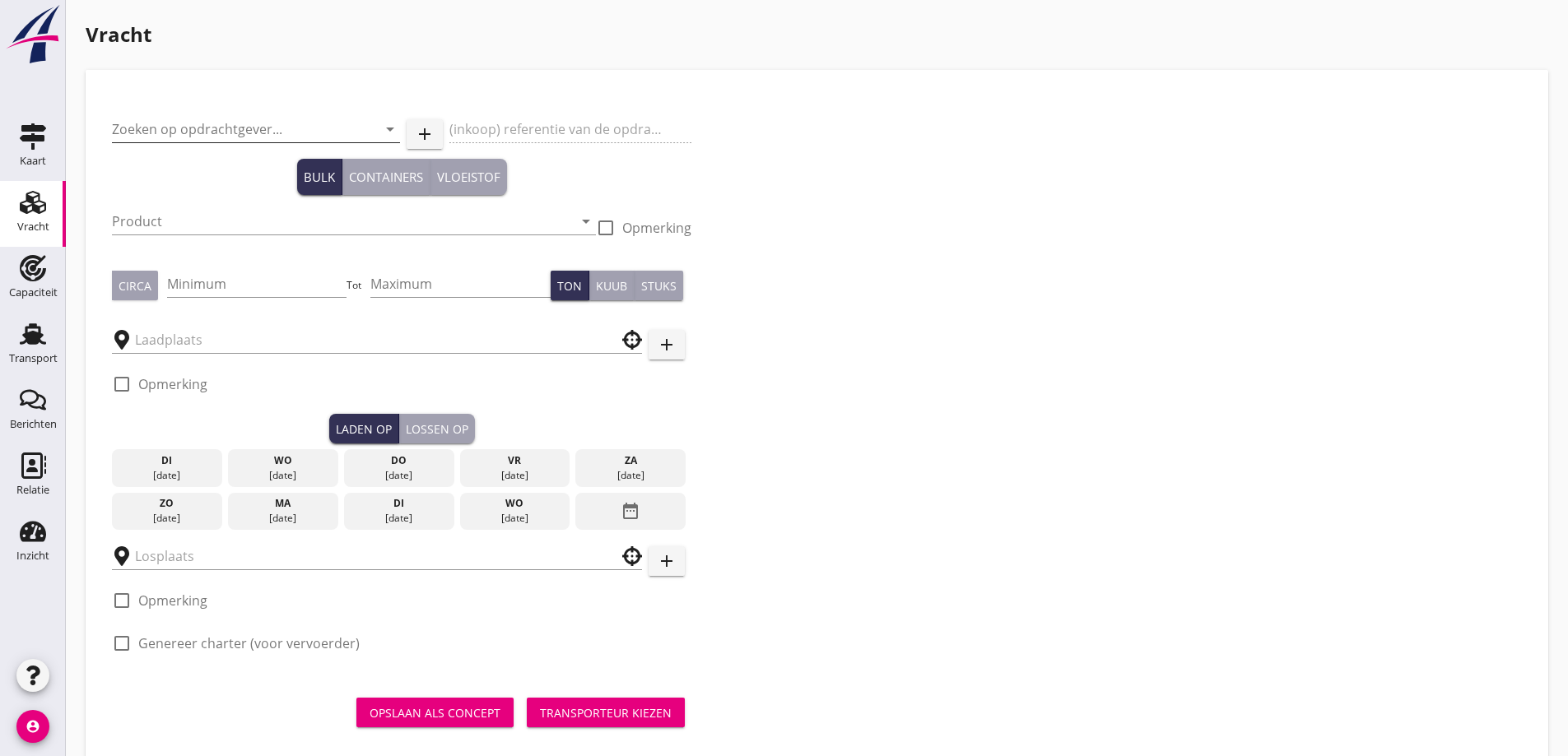
click at [228, 140] on input "Zoeken op opdrachtgever..." at bounding box center [233, 129] width 242 height 26
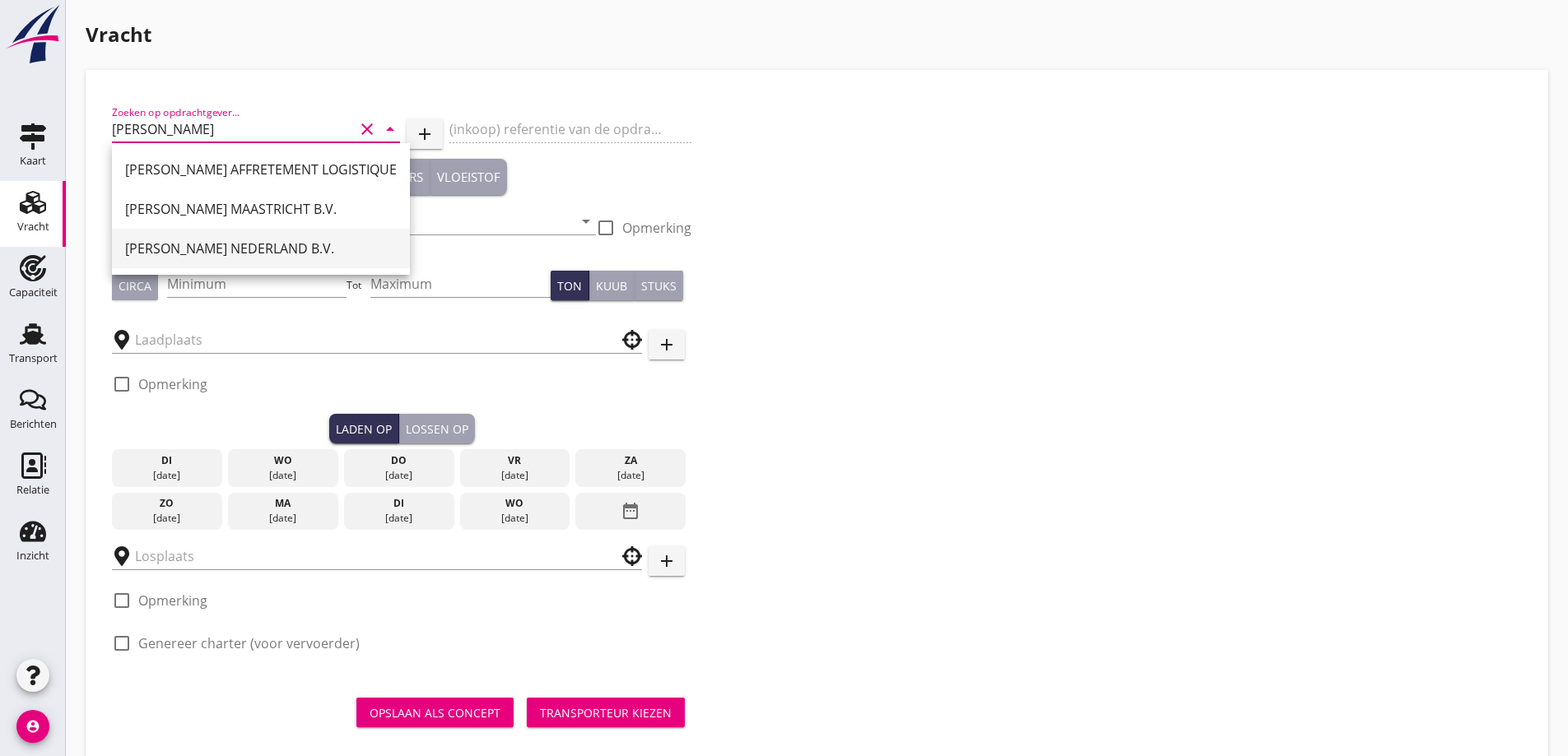
click at [257, 238] on div "[PERSON_NAME] NEDERLAND B.V." at bounding box center [260, 248] width 272 height 40
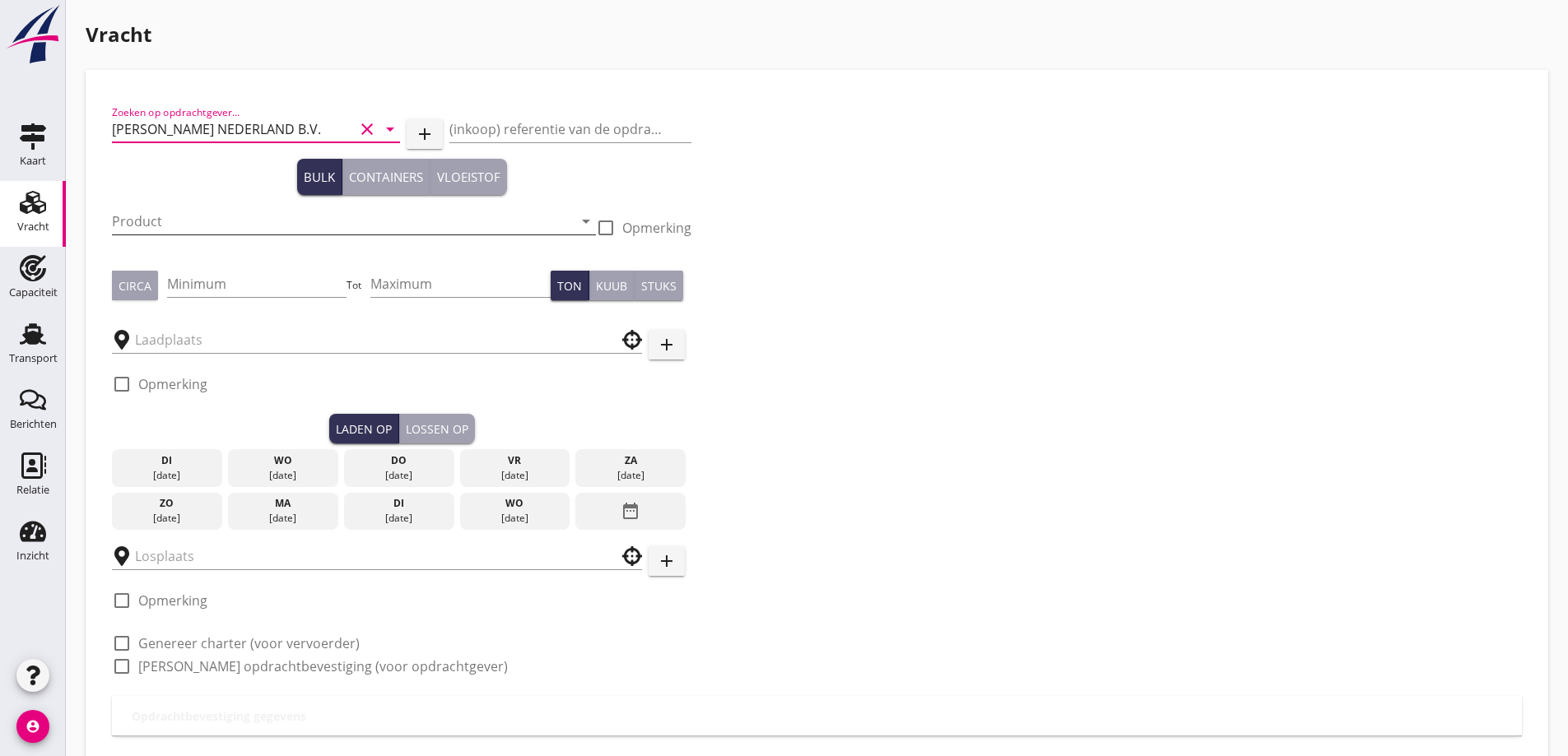
type input "[PERSON_NAME] NEDERLAND B.V."
click at [250, 216] on input "Product" at bounding box center [342, 221] width 461 height 26
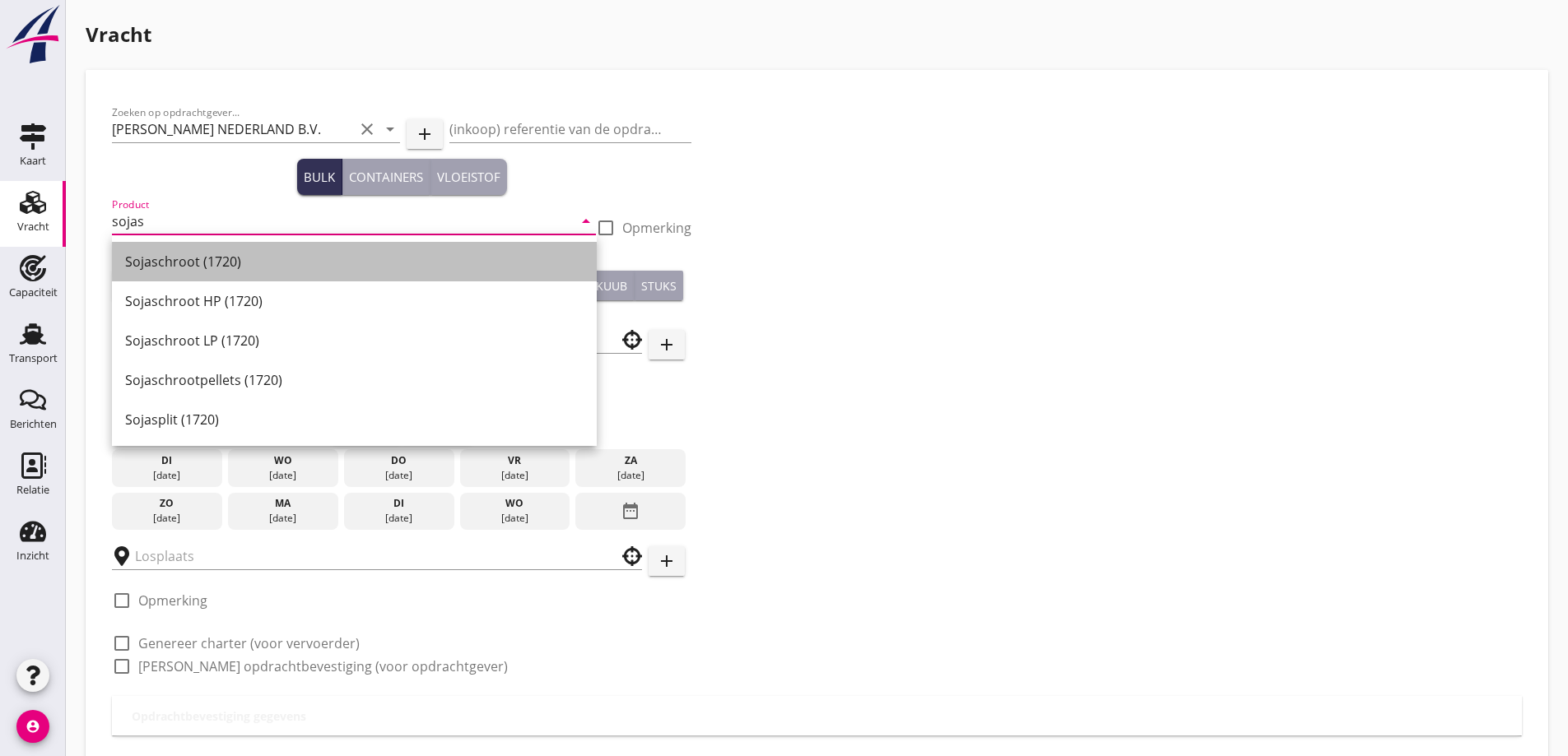
click at [254, 246] on div "Sojaschroot (1720)" at bounding box center [354, 261] width 459 height 40
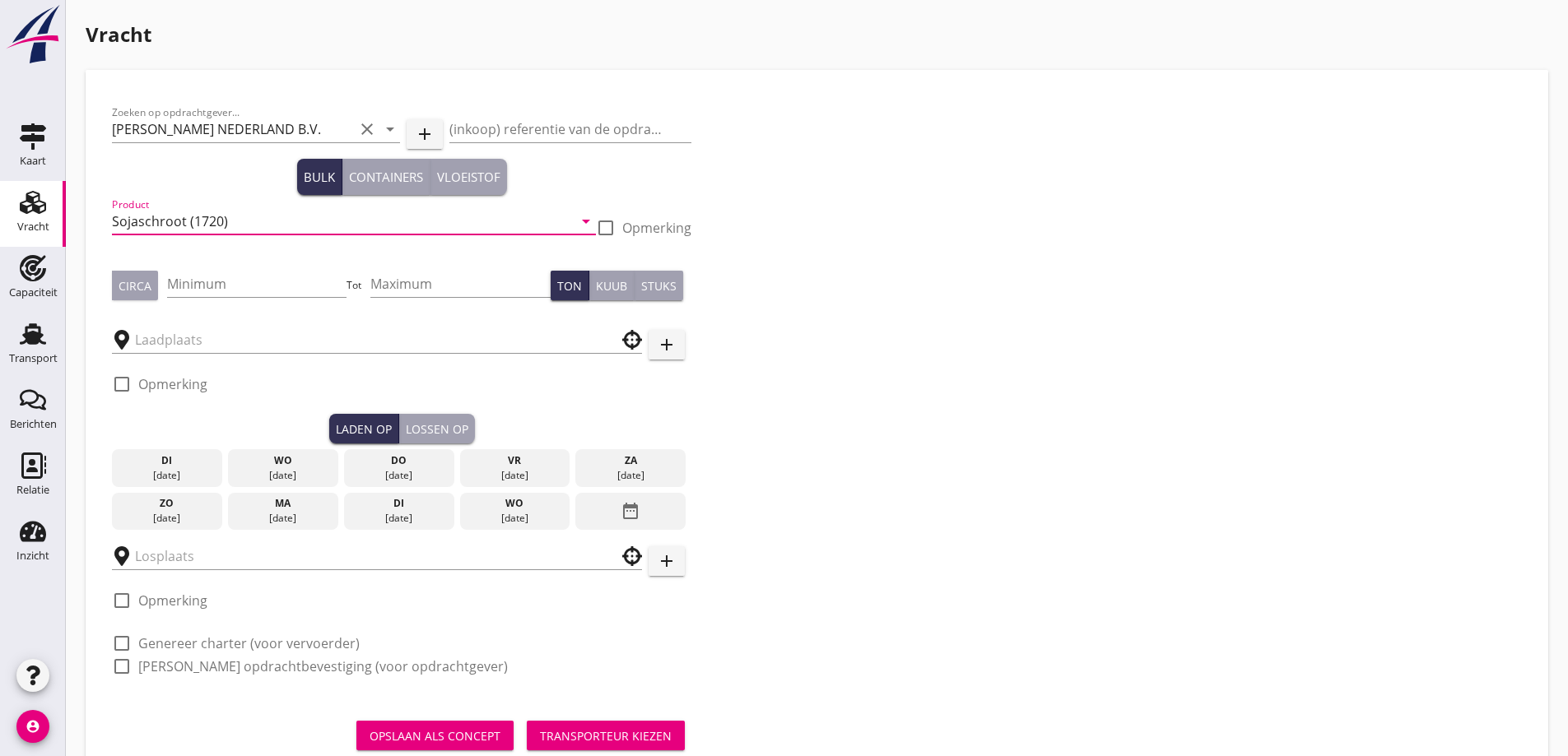
type input "Sojaschroot (1720)"
click at [121, 282] on div "Circa" at bounding box center [135, 285] width 33 height 18
click at [259, 295] on input "Minimum" at bounding box center [257, 284] width 180 height 26
type input "500"
type button "per_ton"
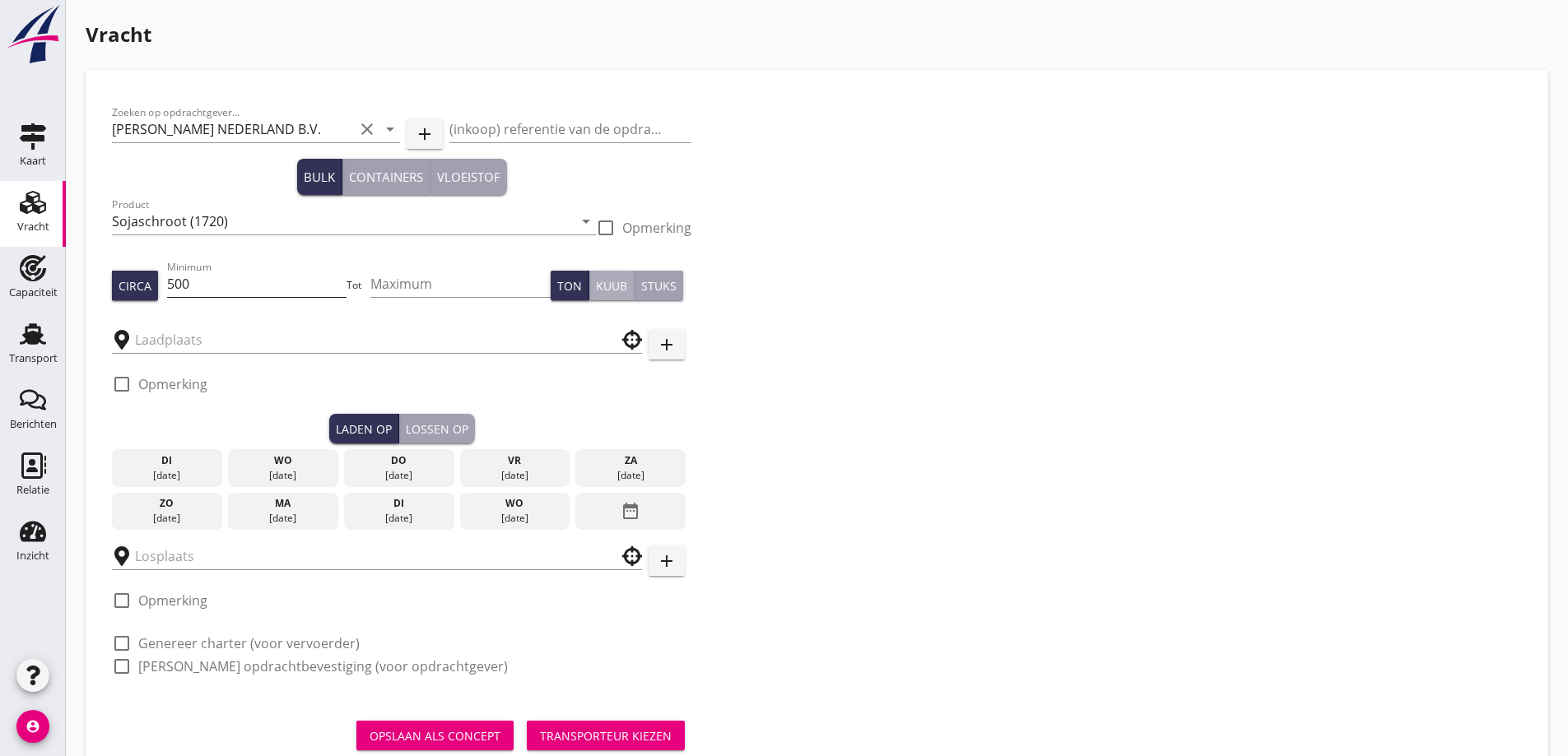
type button "per_cubic_meter"
click at [274, 343] on input "text" at bounding box center [365, 340] width 461 height 26
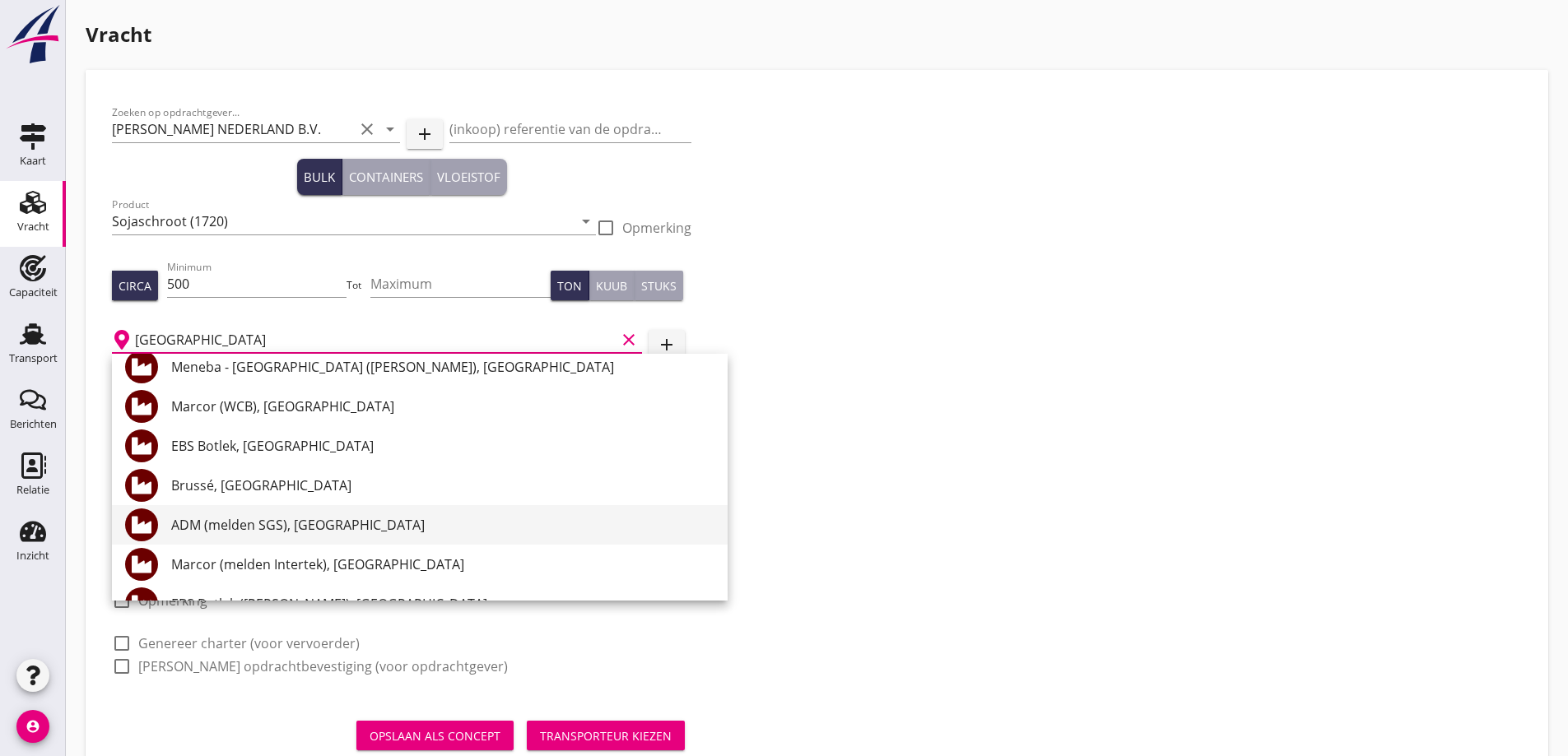
scroll to position [411, 0]
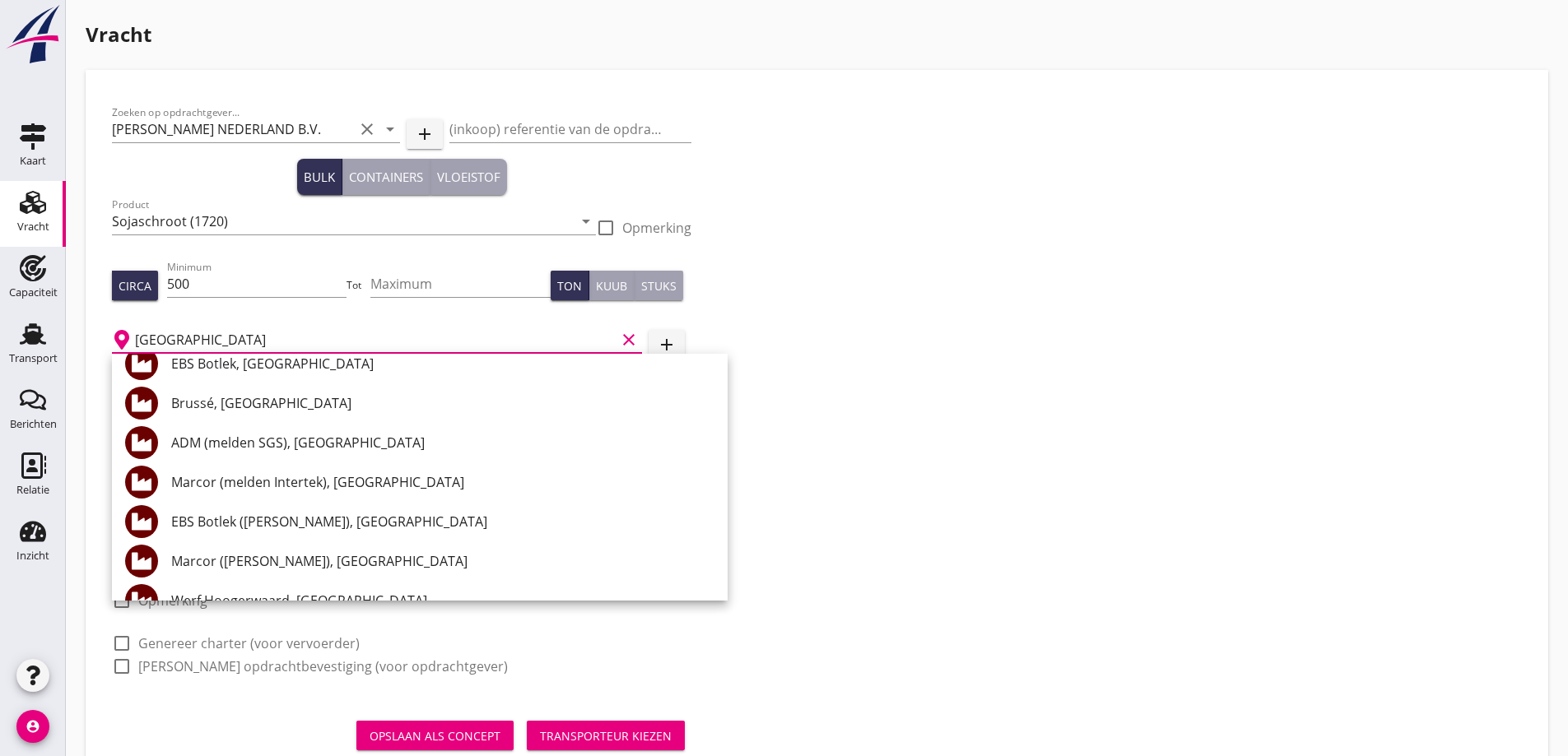
drag, startPoint x: 205, startPoint y: 328, endPoint x: 68, endPoint y: 321, distance: 137.2
click at [68, 321] on div "Vracht Zoeken op opdrachtgever... PETERSON NEDERLAND B.V. clear arrow_drop_down…" at bounding box center [816, 404] width 1502 height 808
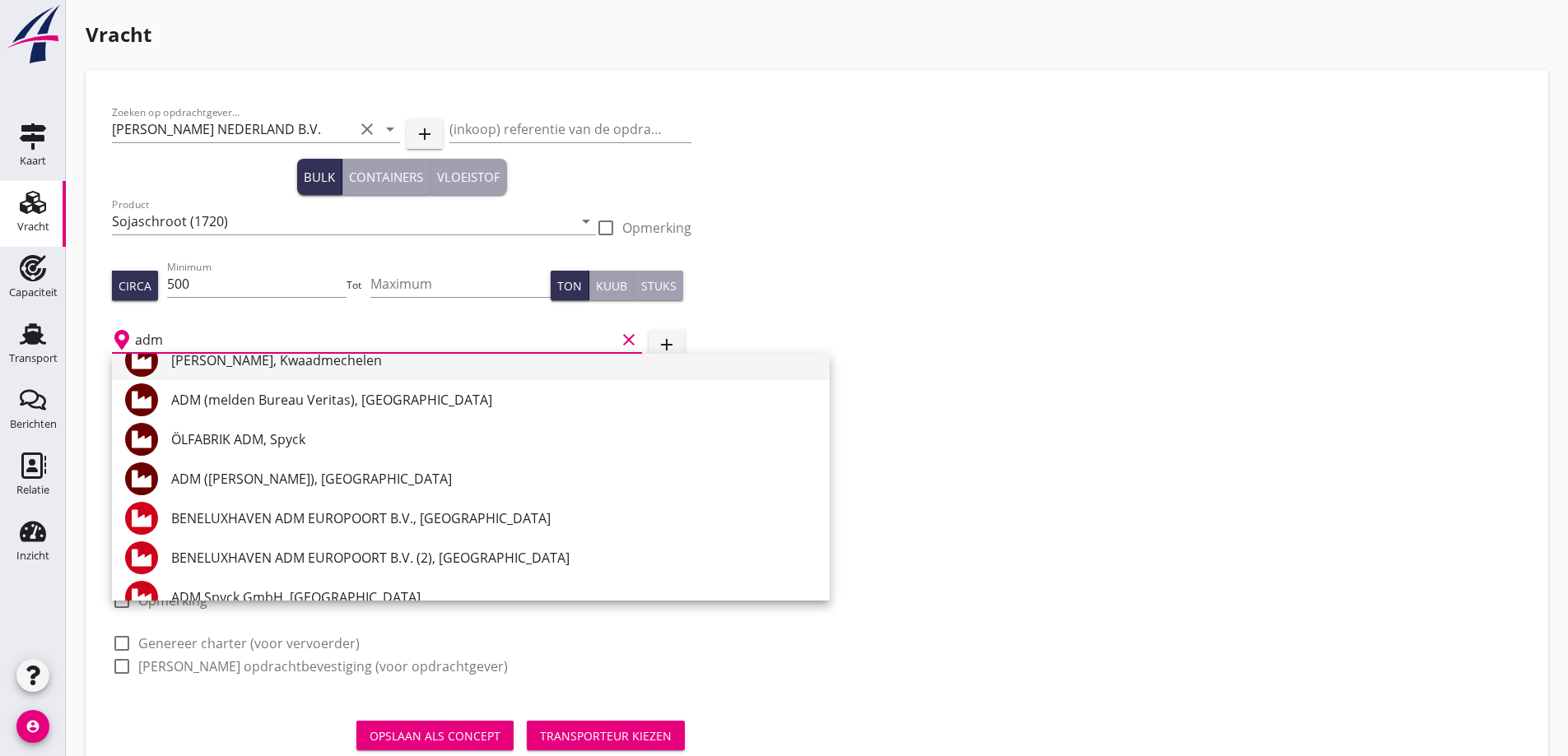
scroll to position [246, 0]
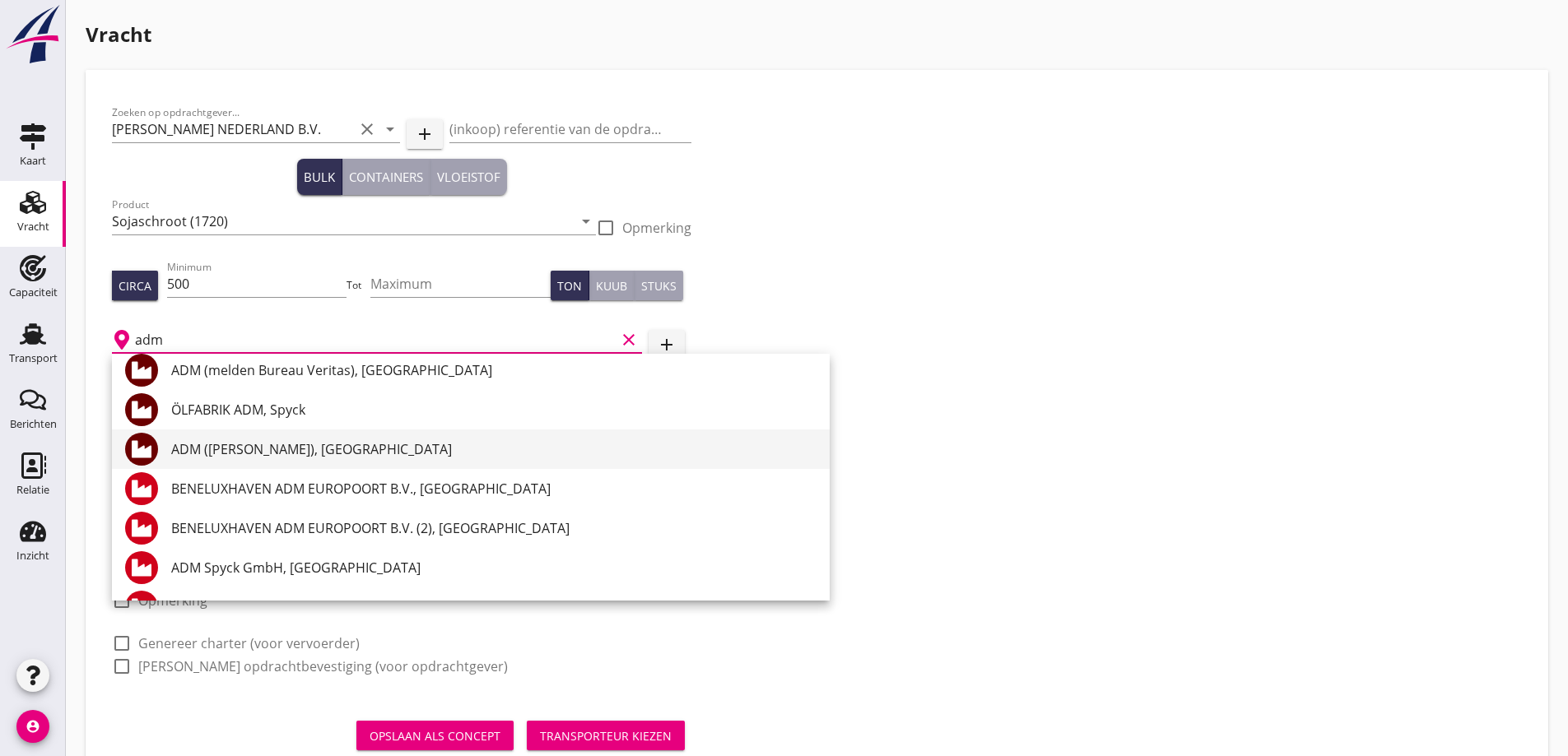
click at [310, 460] on div "ADM ([PERSON_NAME]), [GEOGRAPHIC_DATA]" at bounding box center [494, 449] width 645 height 40
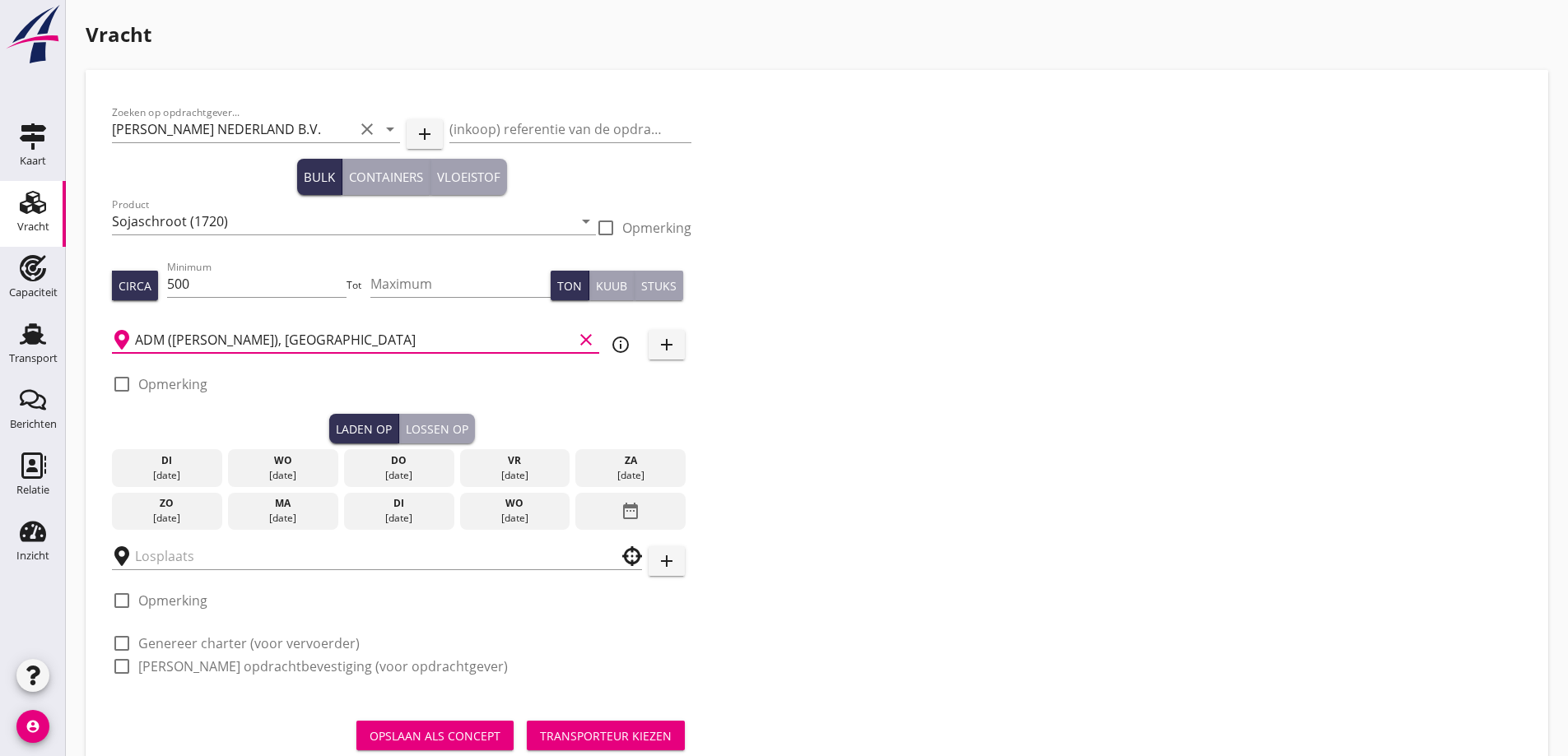
type input "ADM ([PERSON_NAME]), [GEOGRAPHIC_DATA]"
click at [179, 378] on label "Opmerking" at bounding box center [172, 384] width 70 height 17
checkbox input "true"
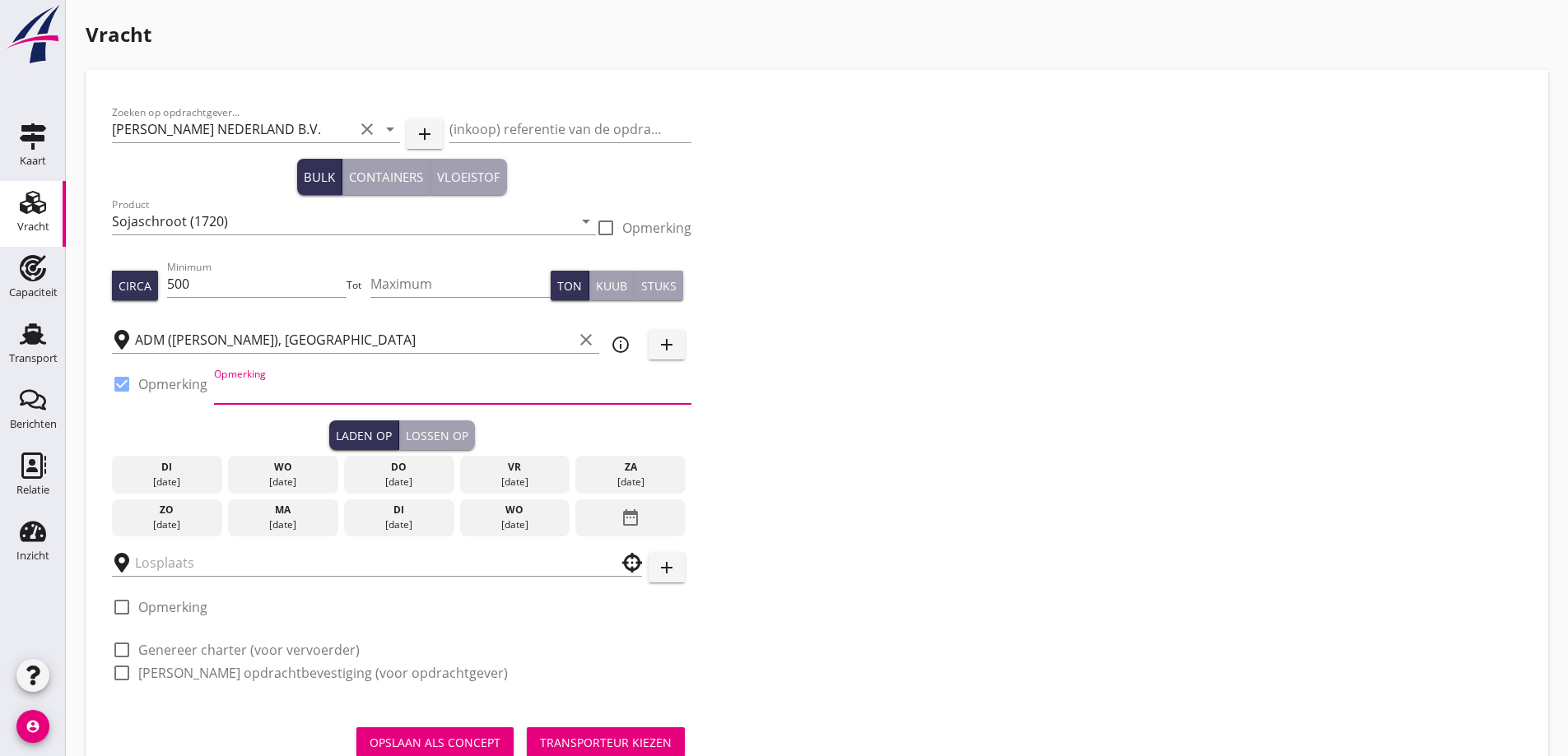
click at [296, 387] on input "Opmerking" at bounding box center [452, 391] width 477 height 26
drag, startPoint x: 234, startPoint y: 391, endPoint x: 201, endPoint y: 384, distance: 33.7
click at [201, 384] on div "check_box Opmerking Opmerking Ex. Dintelhaven" at bounding box center [401, 392] width 579 height 56
type input "Dintelhaven"
click at [424, 465] on div "do" at bounding box center [399, 467] width 102 height 15
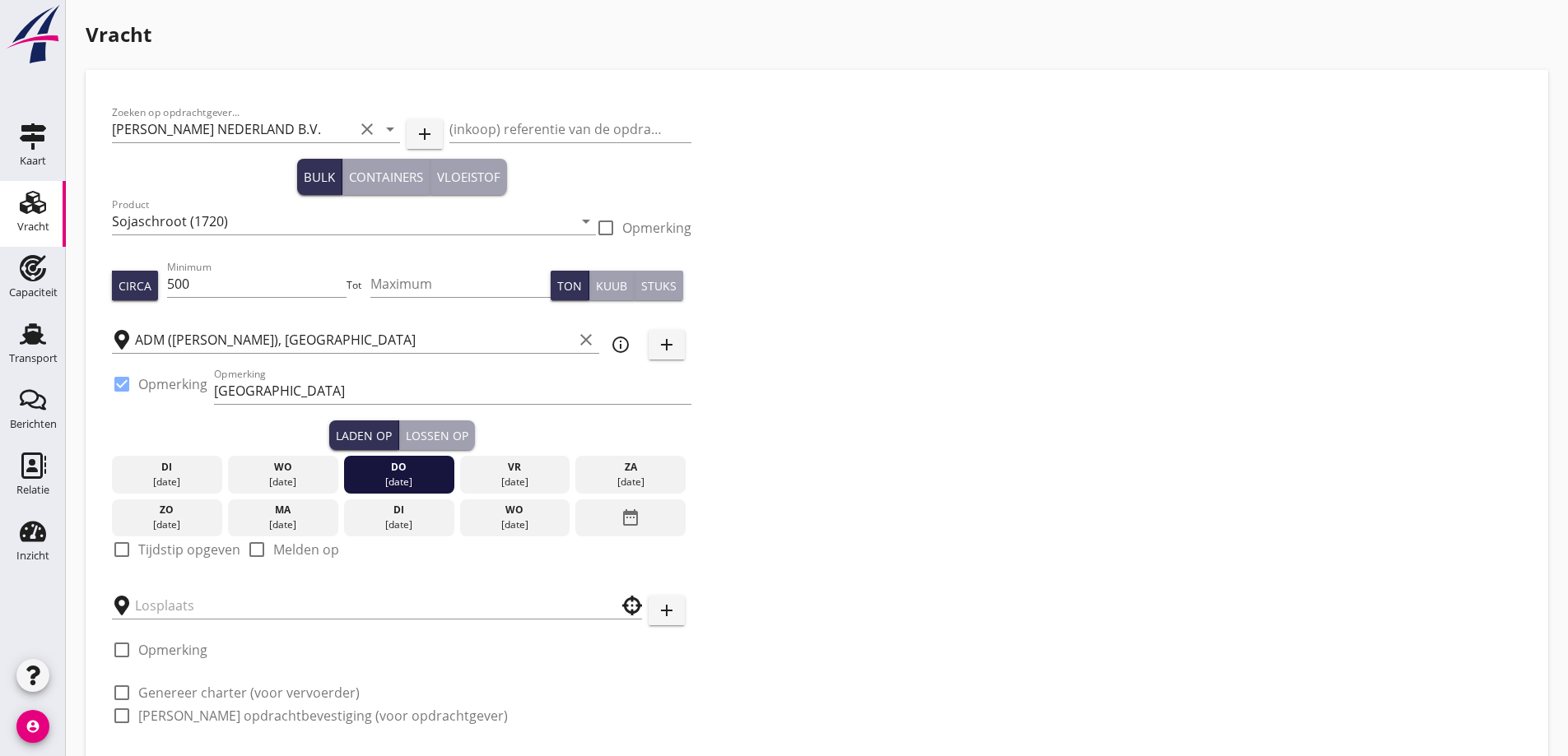
click at [188, 546] on label "Tijdstip opgeven" at bounding box center [189, 549] width 102 height 17
checkbox input "true"
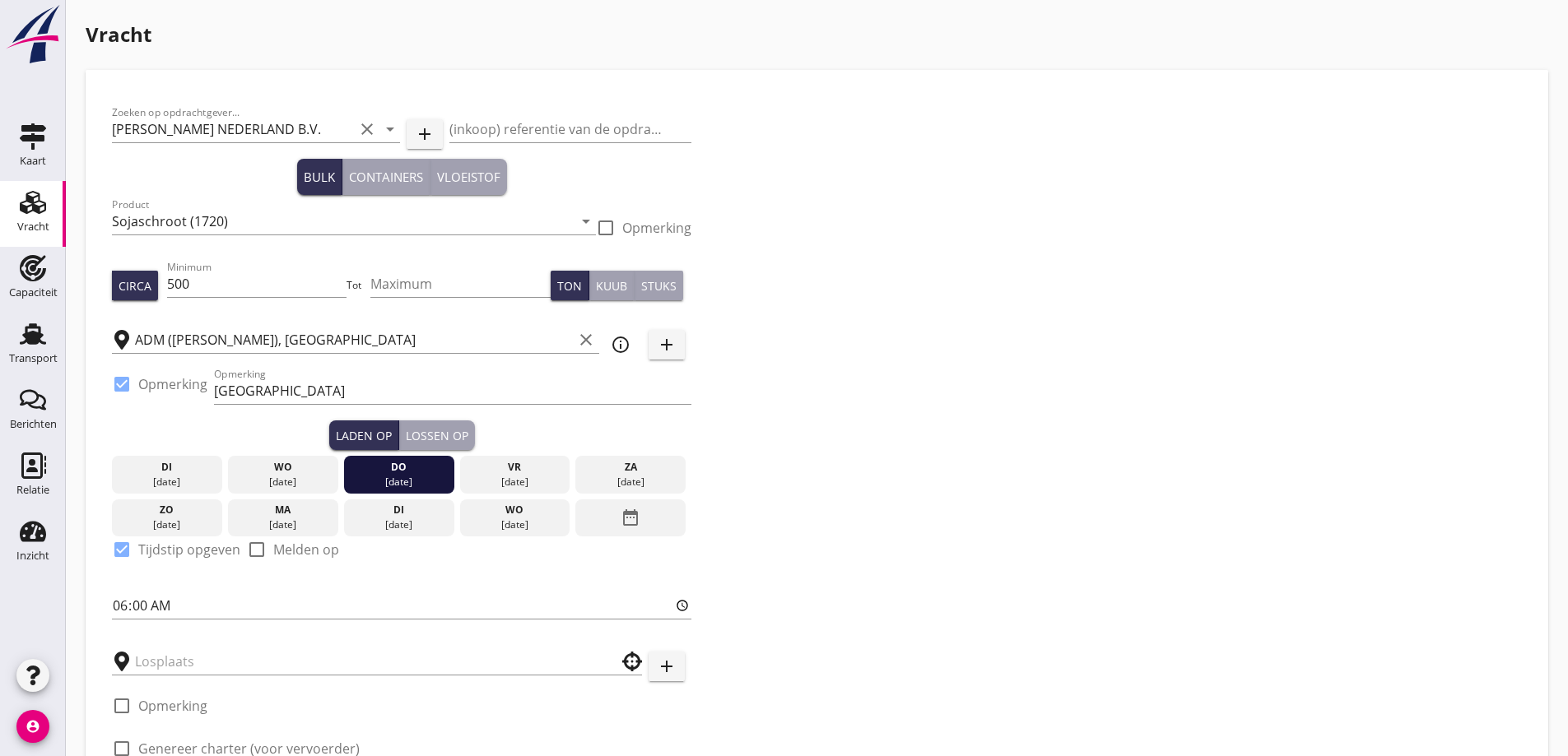
click at [111, 605] on div "Zoeken op opdrachtgever... PETERSON NEDERLAND B.V. clear arrow_drop_down add (i…" at bounding box center [401, 448] width 592 height 705
click at [119, 607] on input "06:00" at bounding box center [401, 605] width 579 height 26
type input "18:00"
click at [286, 667] on input "text" at bounding box center [365, 662] width 461 height 26
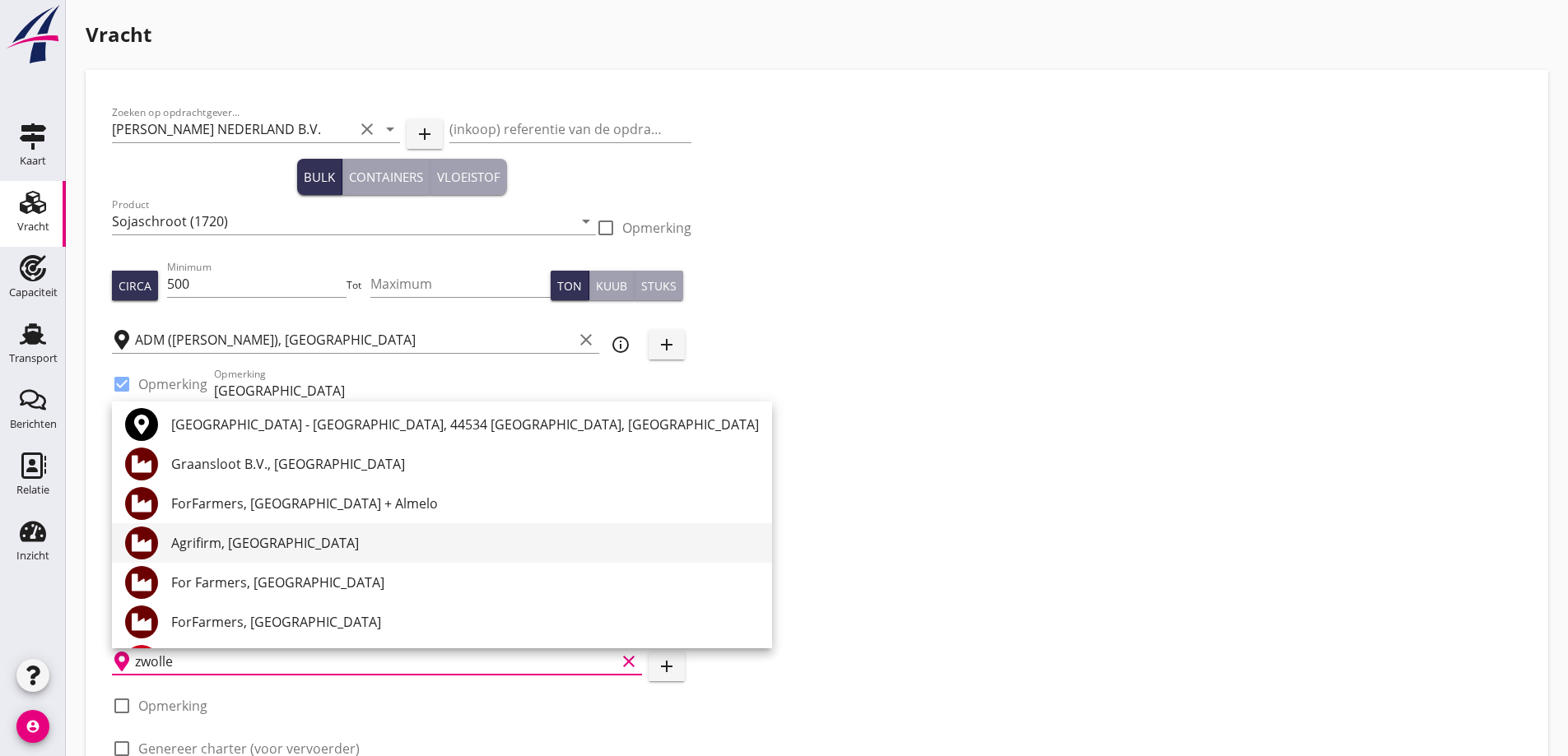
scroll to position [0, 0]
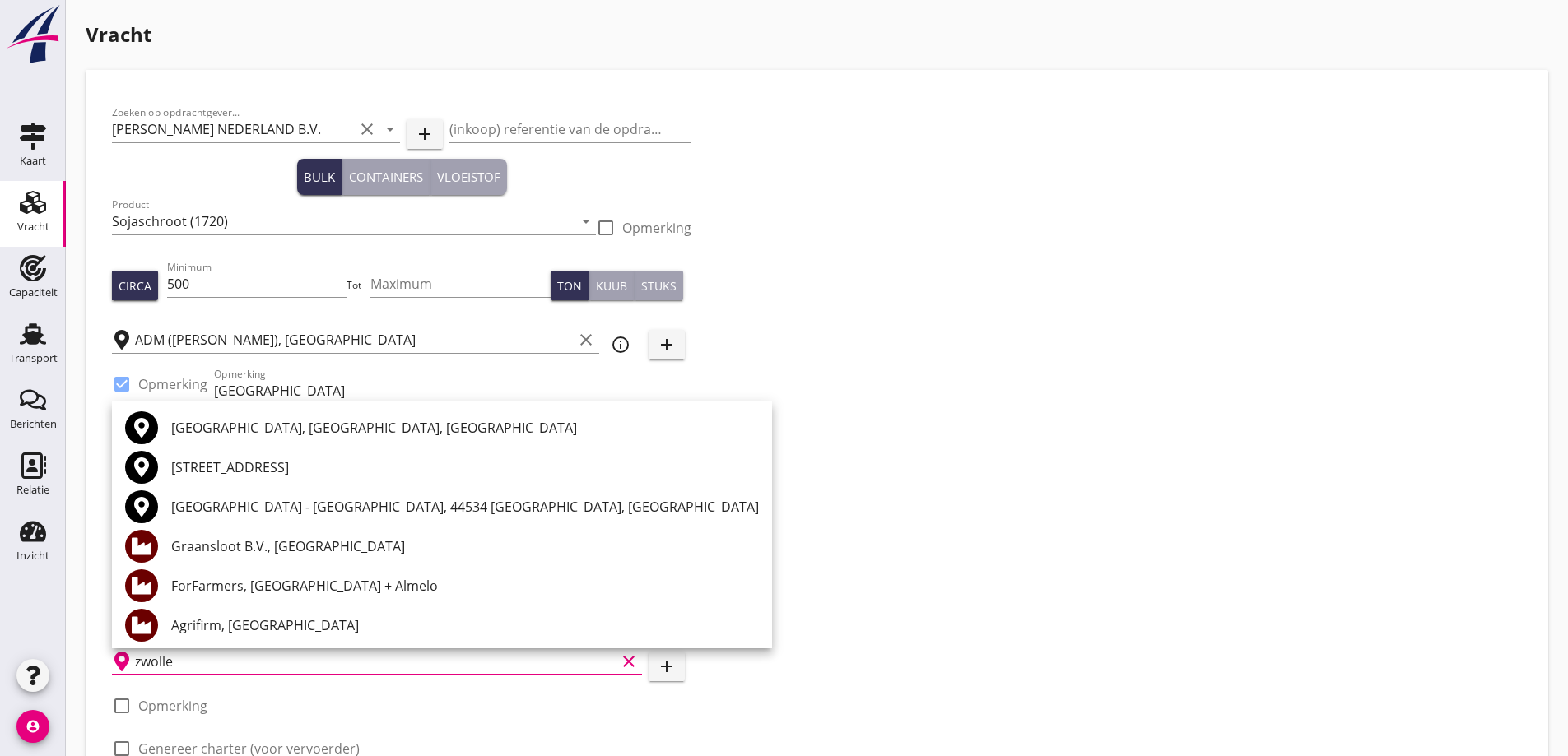
type input "zwolle"
click at [1187, 546] on div "Zoeken op opdrachtgever... PETERSON NEDERLAND B.V. clear arrow_drop_down add (i…" at bounding box center [816, 448] width 1423 height 705
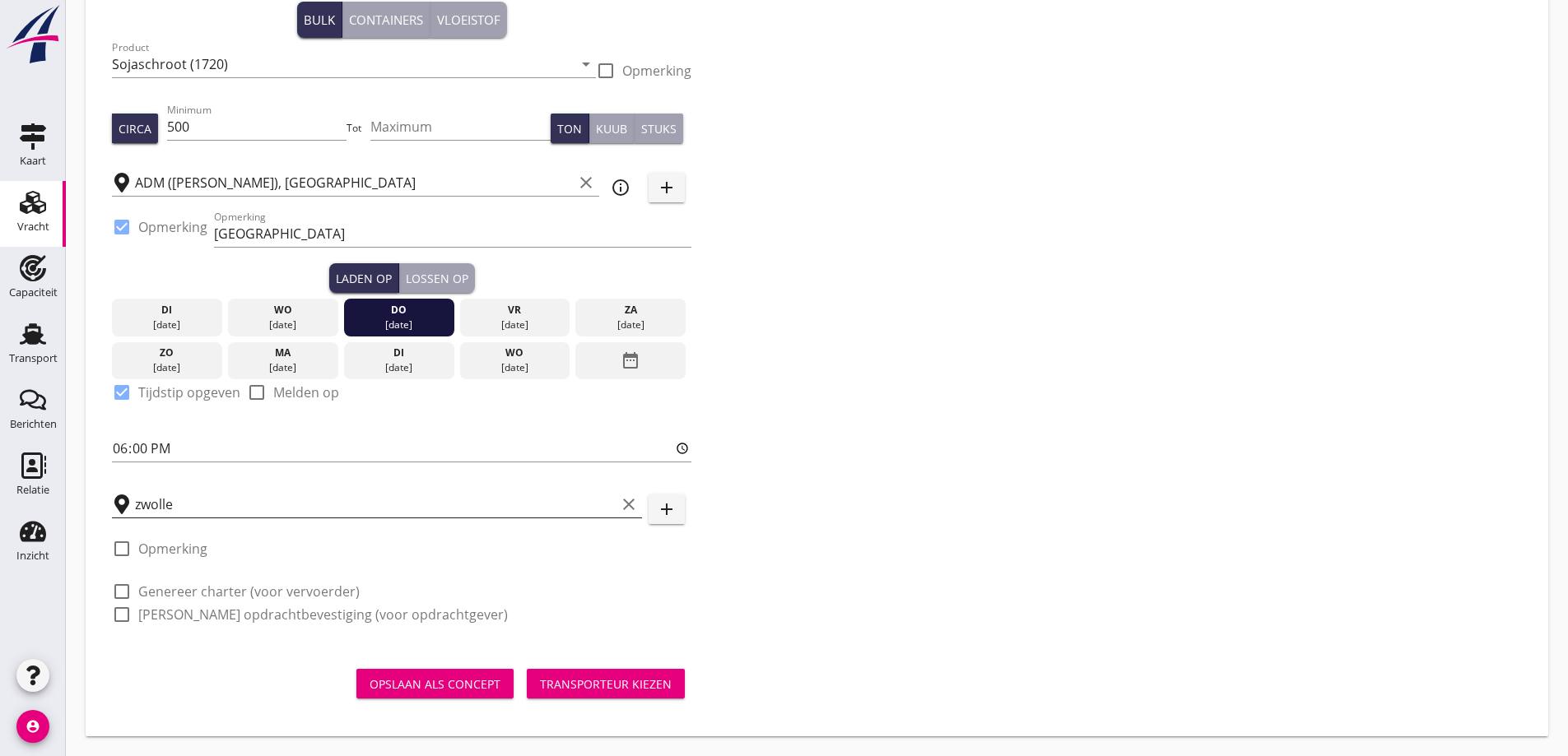
scroll to position [1, 0]
click at [283, 220] on input "Dintelhaven" at bounding box center [452, 233] width 477 height 26
click at [297, 227] on input "Dintelhaven" at bounding box center [452, 233] width 477 height 26
drag, startPoint x: 285, startPoint y: 236, endPoint x: 209, endPoint y: 227, distance: 76.5
click at [209, 227] on div "check_box Opmerking Opmerking Dintelhaven" at bounding box center [401, 235] width 579 height 56
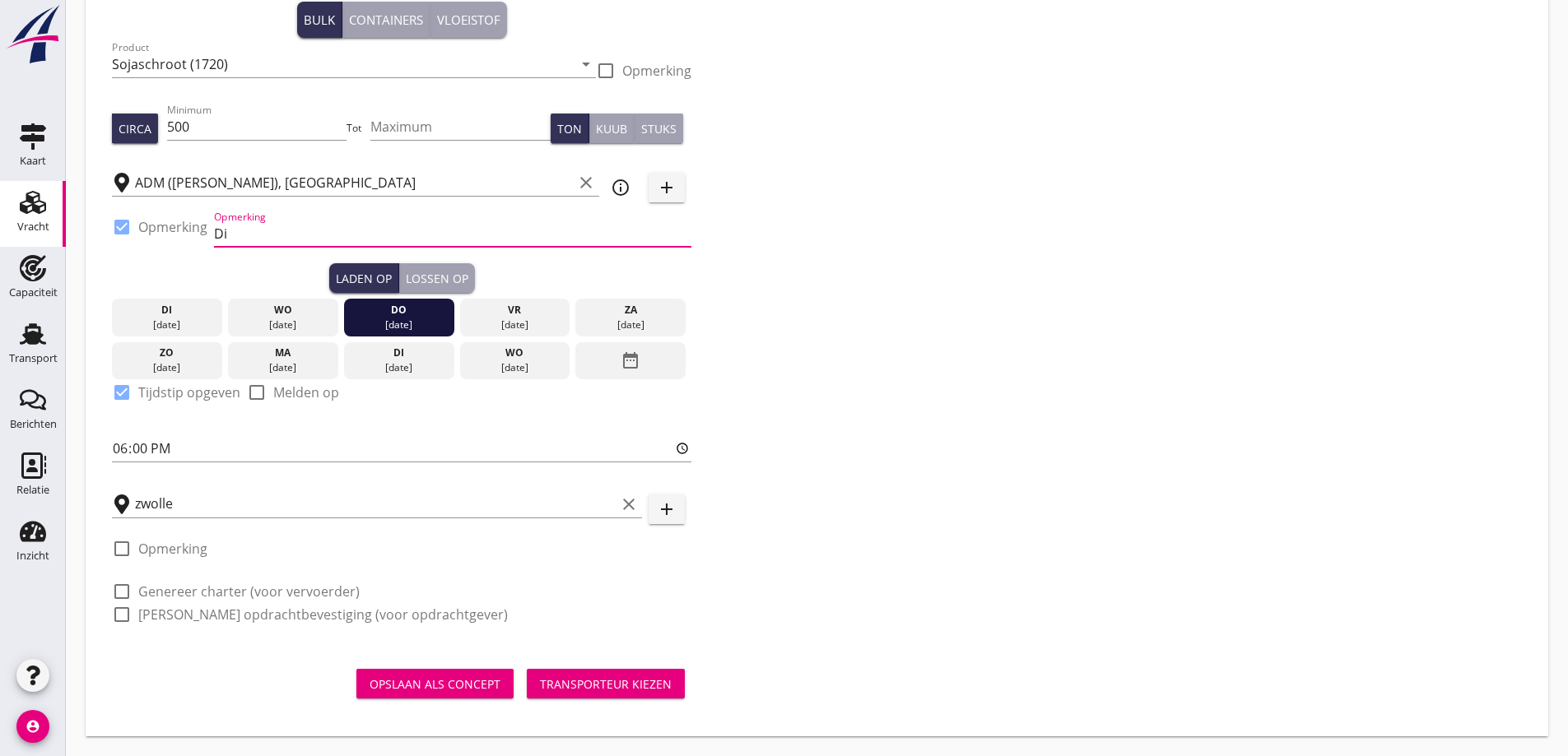
type input "D"
type input "e"
type input "Ex. Opslag Dintelhaven"
click at [211, 496] on input "zwolle" at bounding box center [375, 504] width 481 height 26
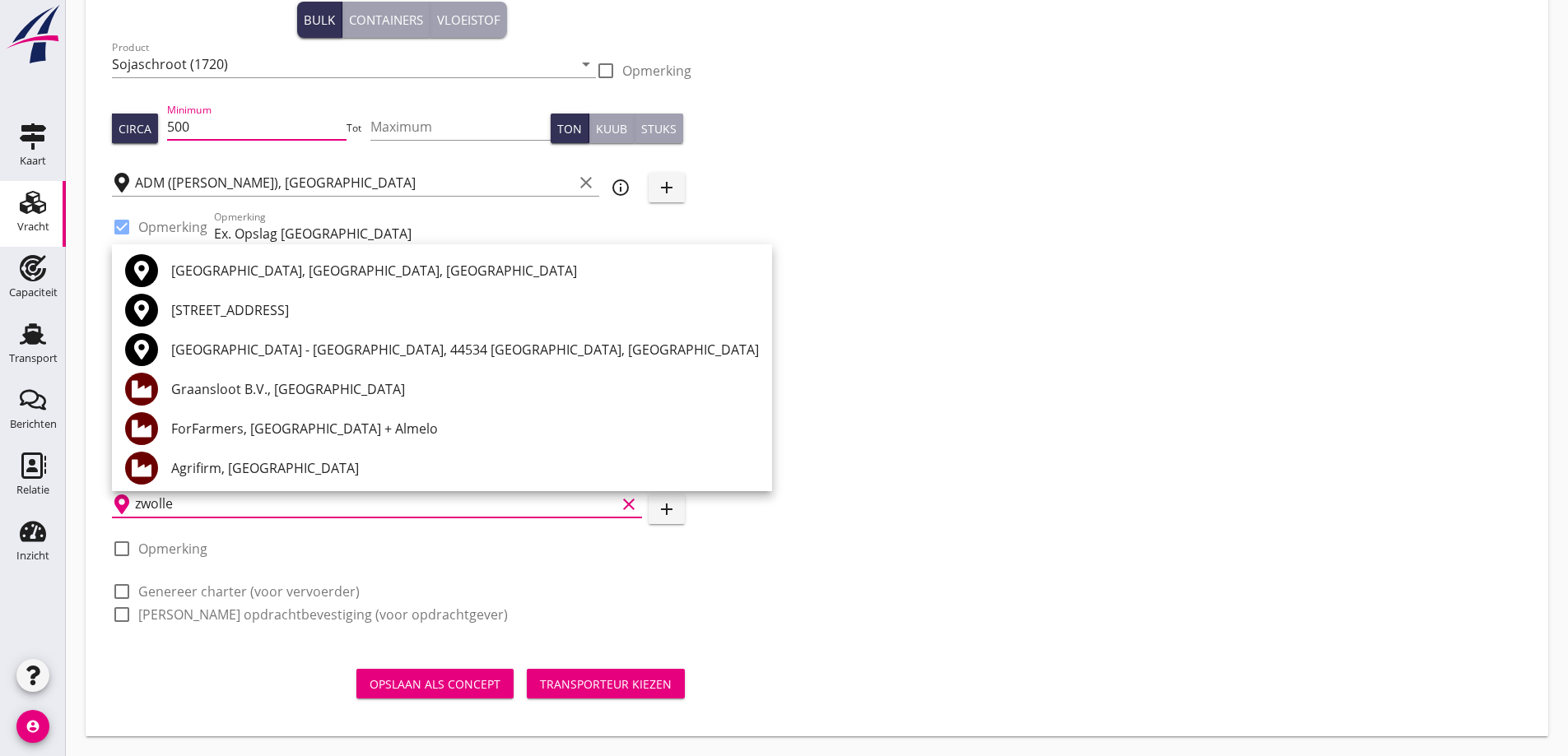
scroll to position [0, 0]
drag, startPoint x: 234, startPoint y: 145, endPoint x: 225, endPoint y: 152, distance: 11.4
click at [224, 158] on div "Zoeken op opdrachtgever... PETERSON NEDERLAND B.V. clear arrow_drop_down add (i…" at bounding box center [401, 291] width 592 height 705
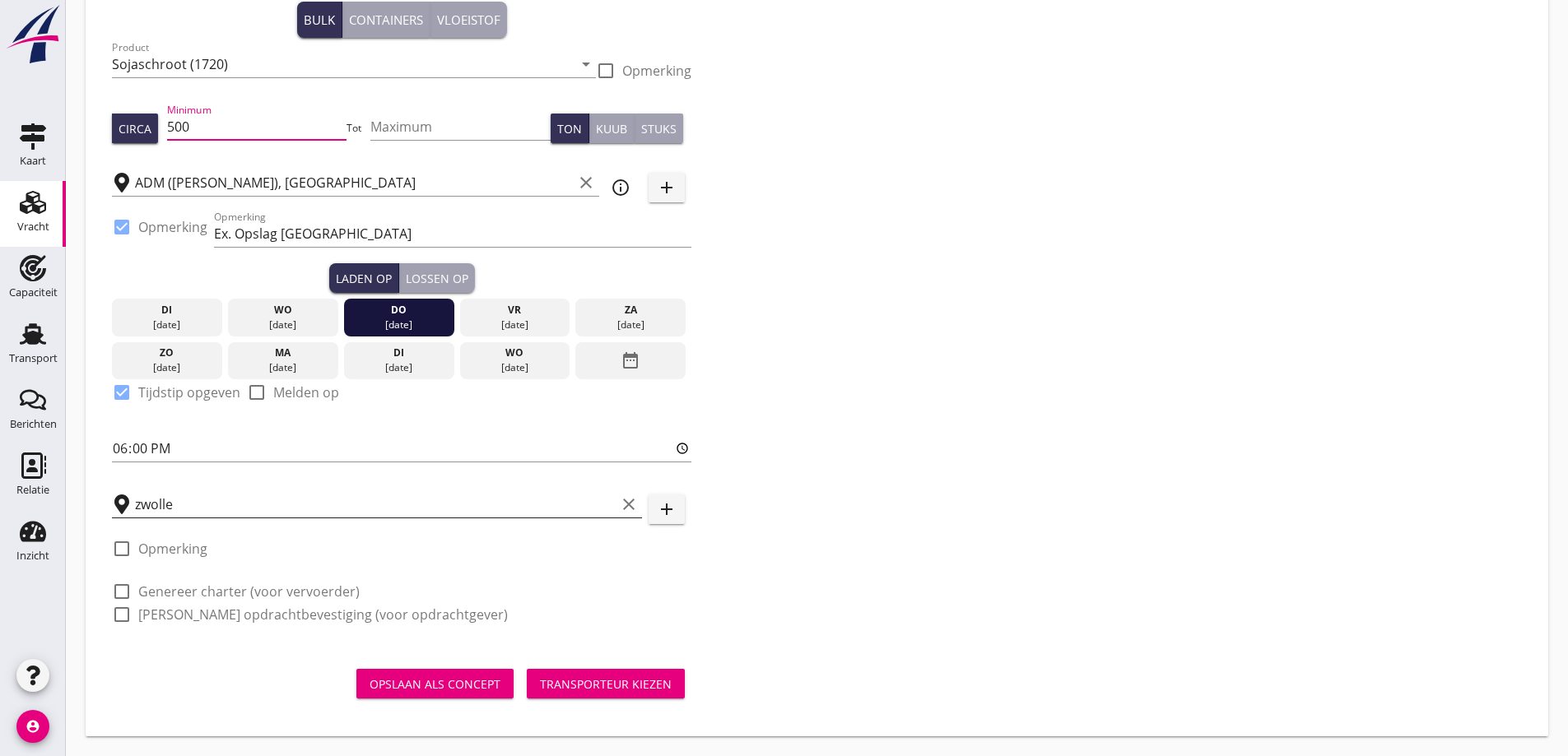
click at [196, 518] on div "zwolle clear" at bounding box center [377, 504] width 530 height 26
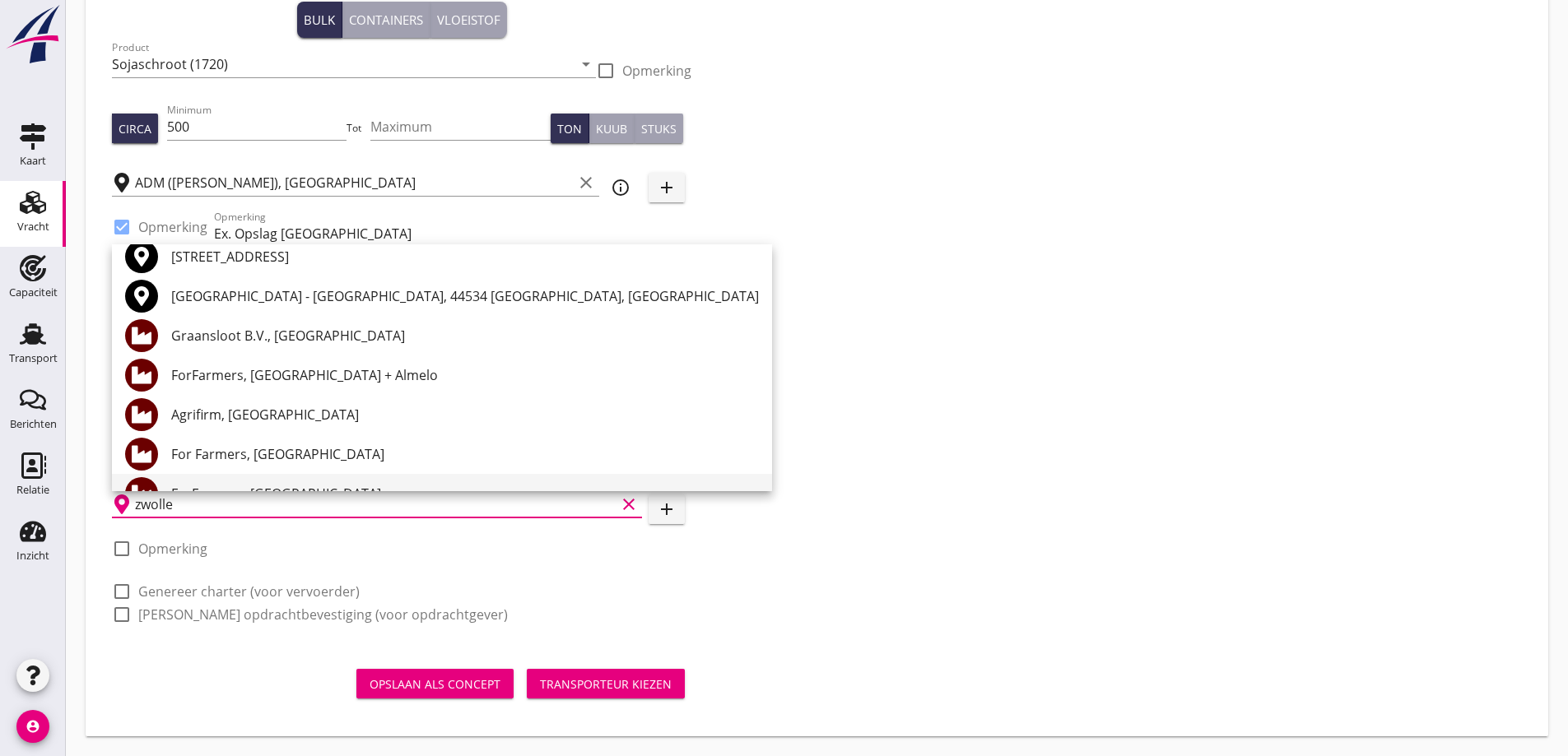
scroll to position [82, 0]
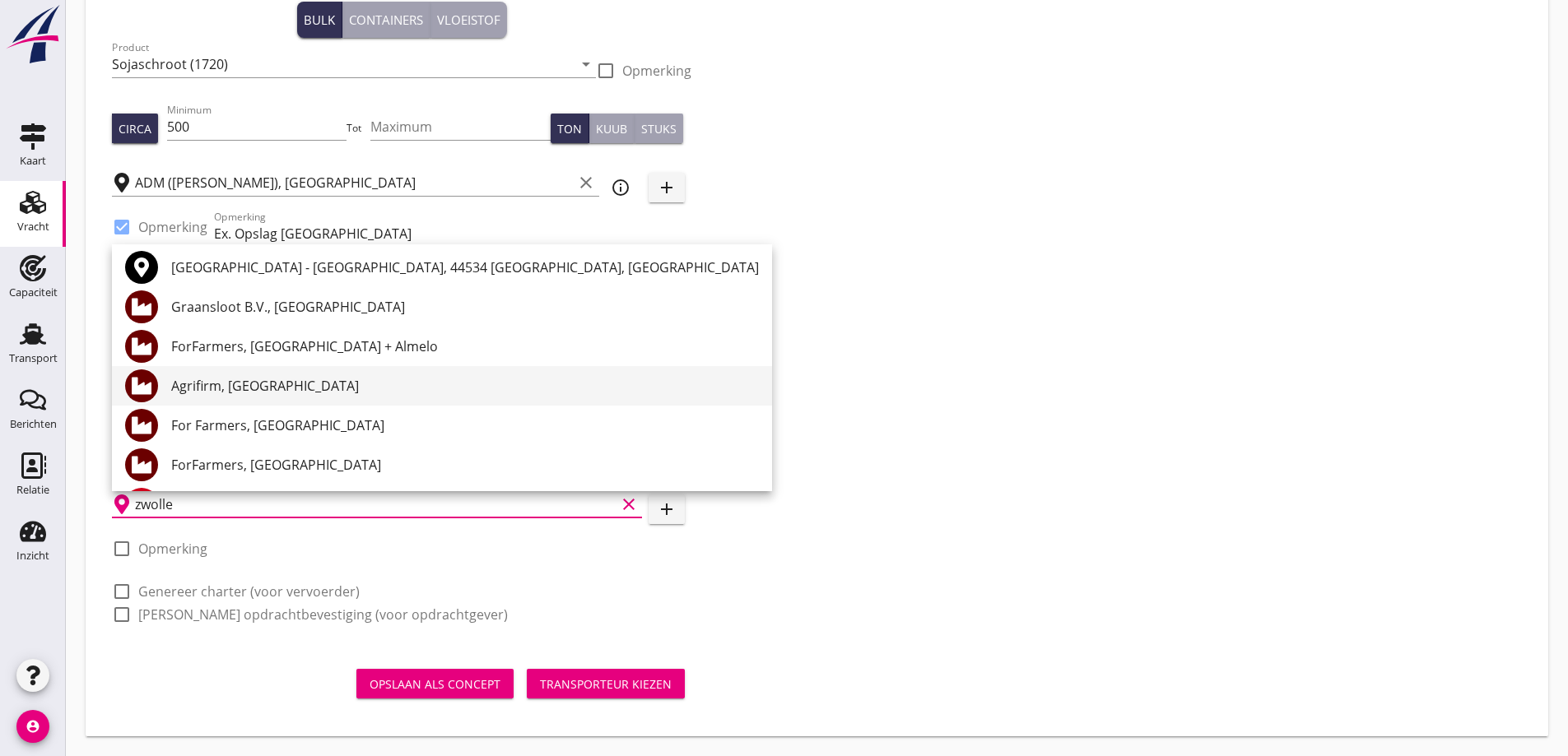
click at [234, 382] on div "Agrifirm, [GEOGRAPHIC_DATA]" at bounding box center [465, 385] width 588 height 19
type input "Agrifirm, [GEOGRAPHIC_DATA]"
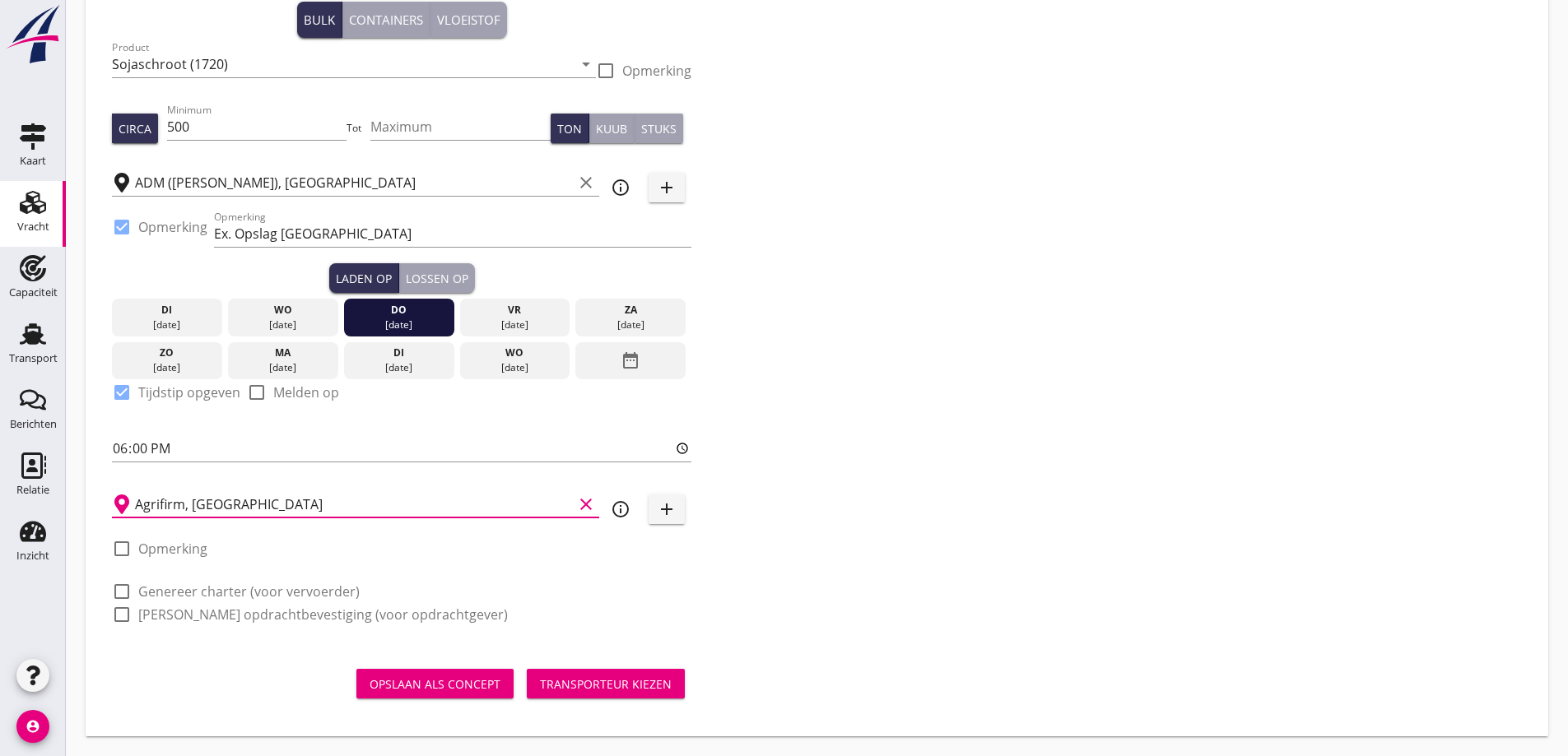
drag, startPoint x: 209, startPoint y: 583, endPoint x: 205, endPoint y: 612, distance: 29.3
click at [209, 585] on label "Genereer charter (voor vervoerder)" at bounding box center [248, 592] width 221 height 17
checkbox input "true"
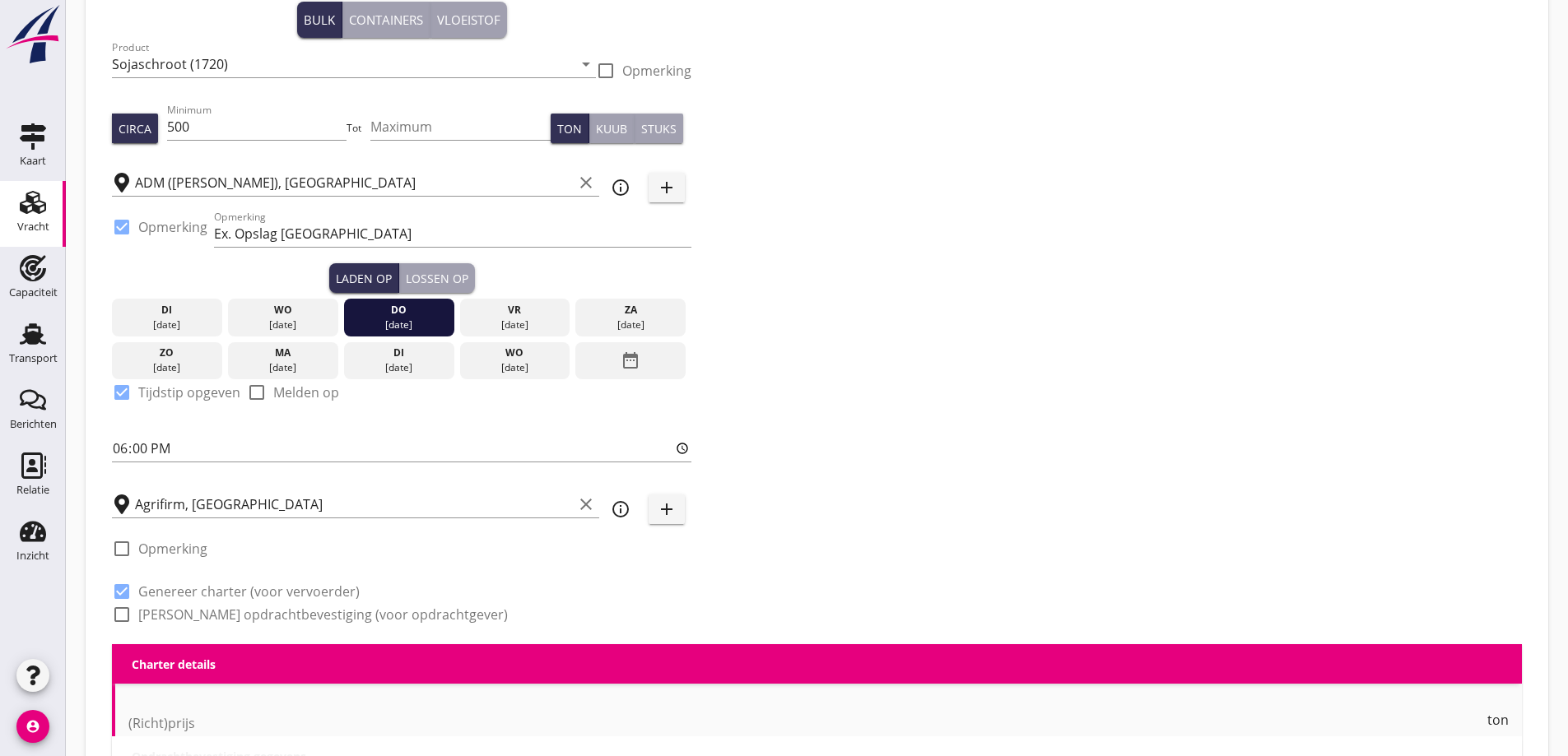
click at [205, 612] on label "[PERSON_NAME] opdrachtbevestiging (voor opdrachtgever)" at bounding box center [322, 614] width 370 height 17
checkbox input "true"
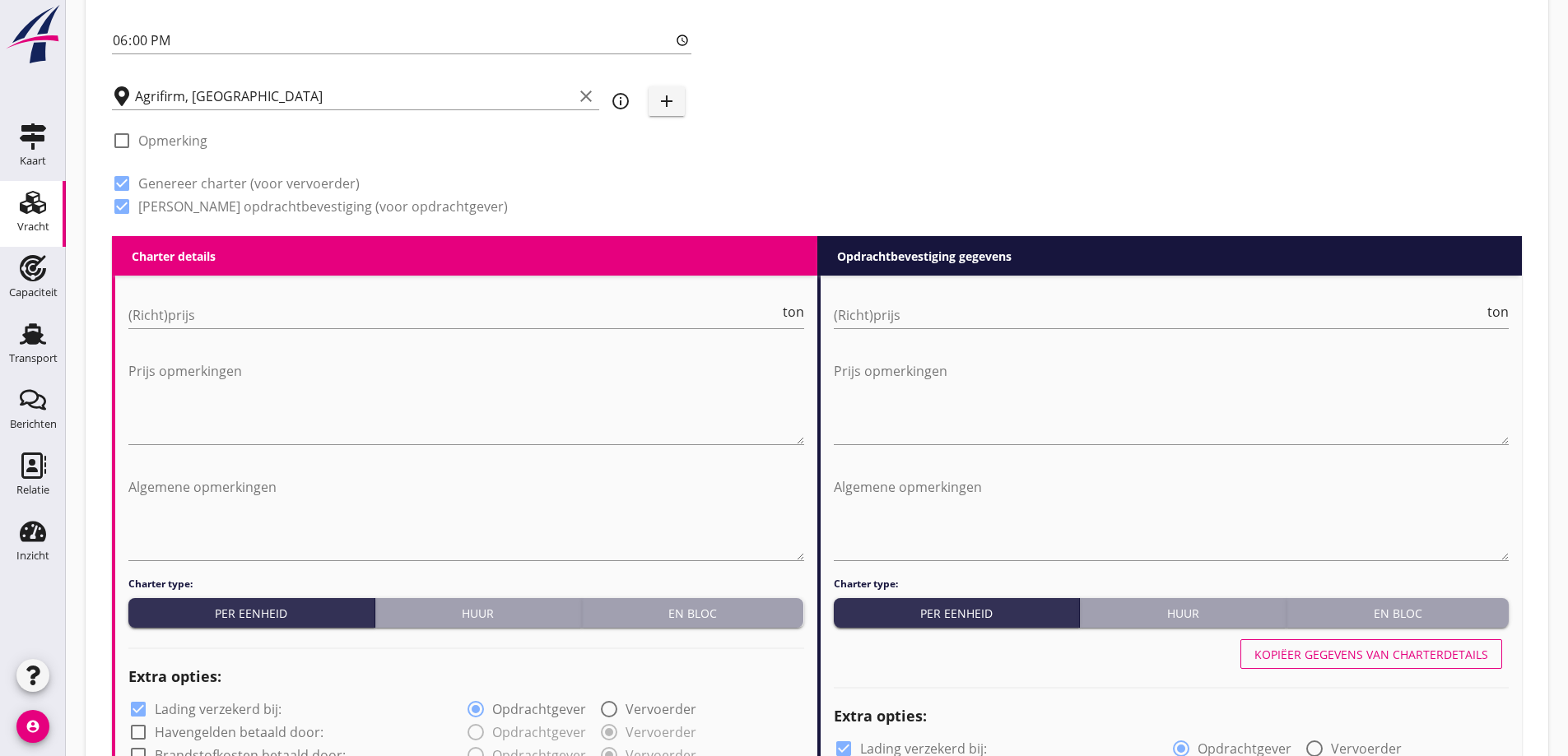
scroll to position [569, 0]
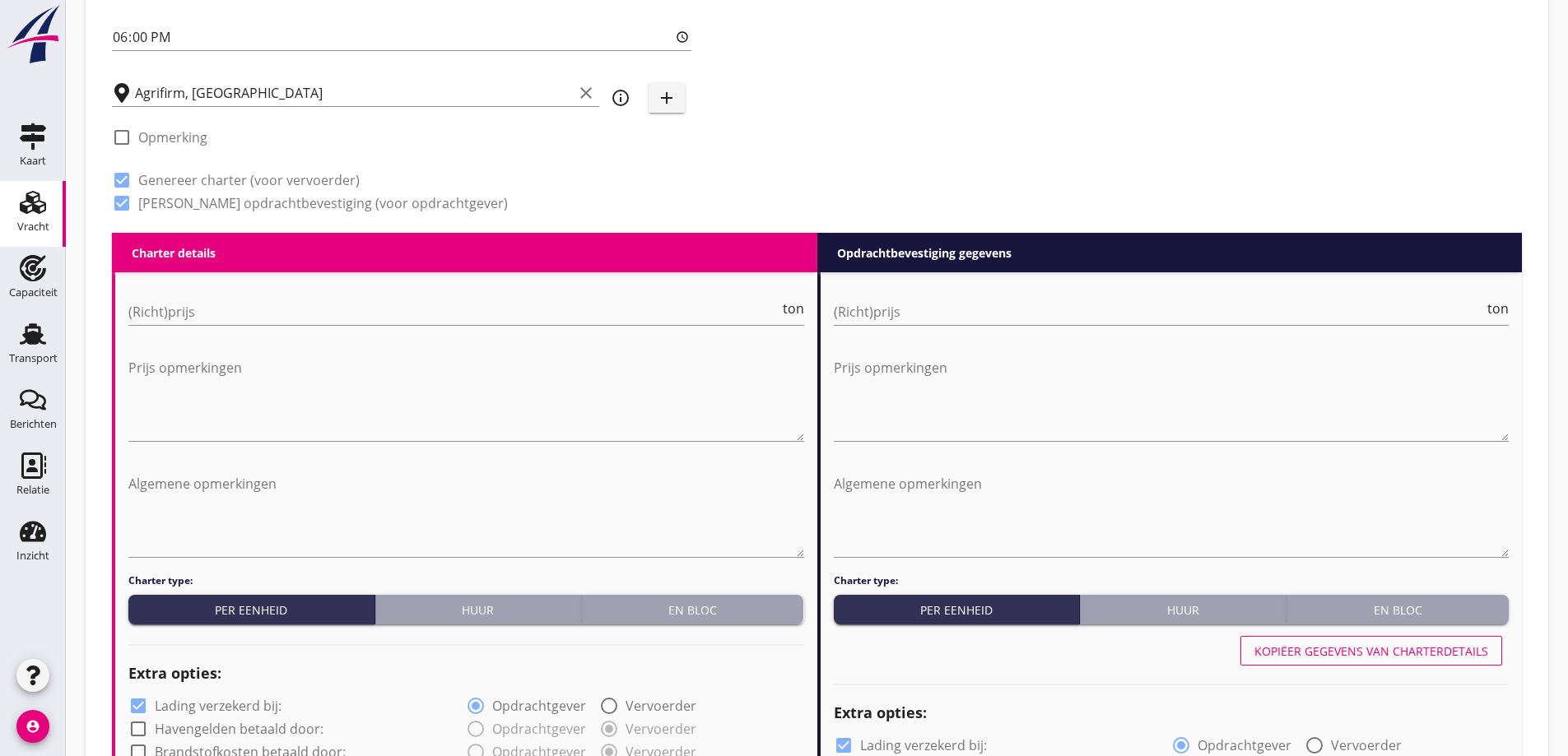
click at [379, 295] on div "(Richt)prijs ton" at bounding box center [466, 315] width 676 height 53
click at [385, 322] on input "(Richt)prijs" at bounding box center [454, 311] width 651 height 26
click at [196, 320] on input "(Richt)prijs" at bounding box center [454, 311] width 651 height 26
type input "8"
click at [999, 314] on input "(Richt)prijs" at bounding box center [1159, 311] width 651 height 26
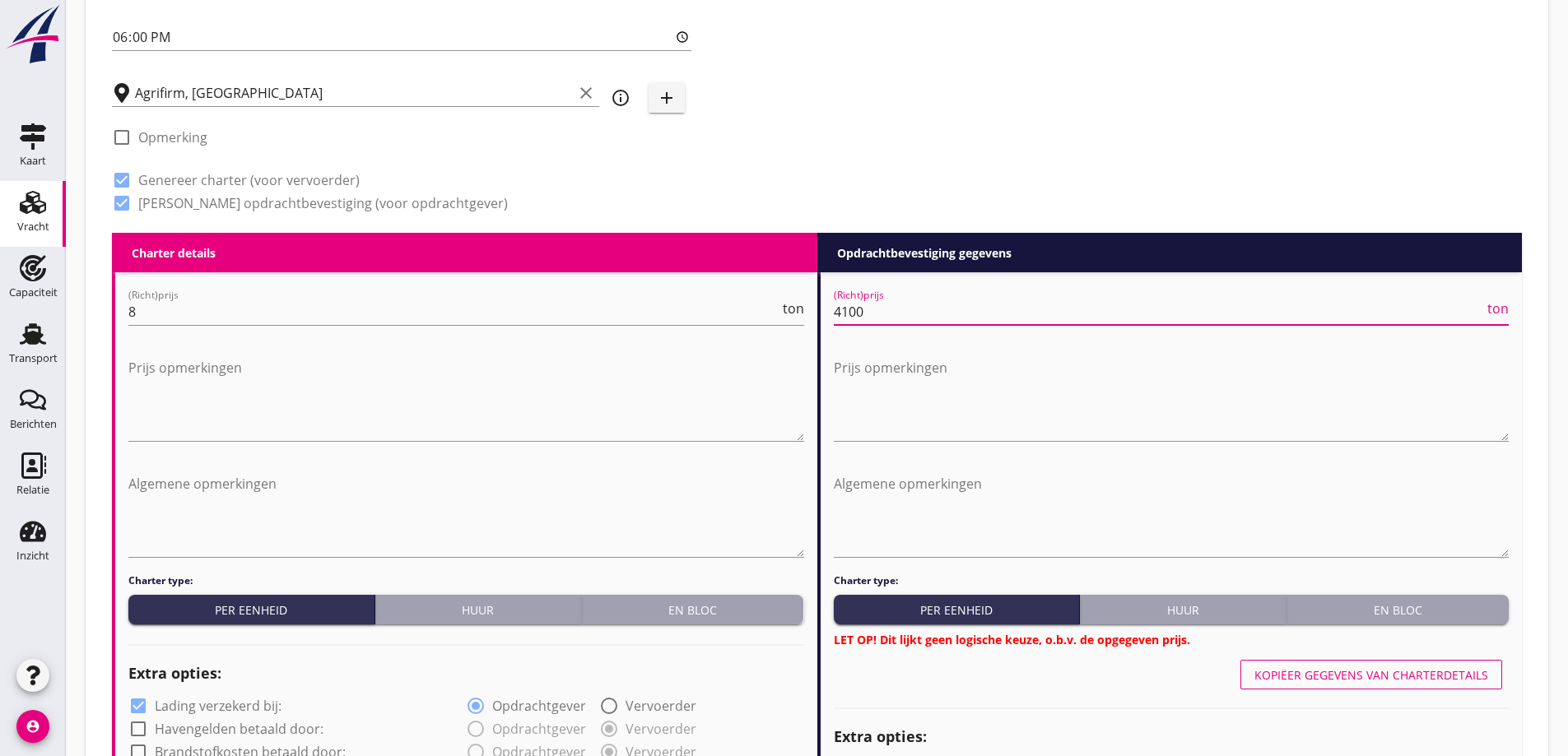
type input "4100"
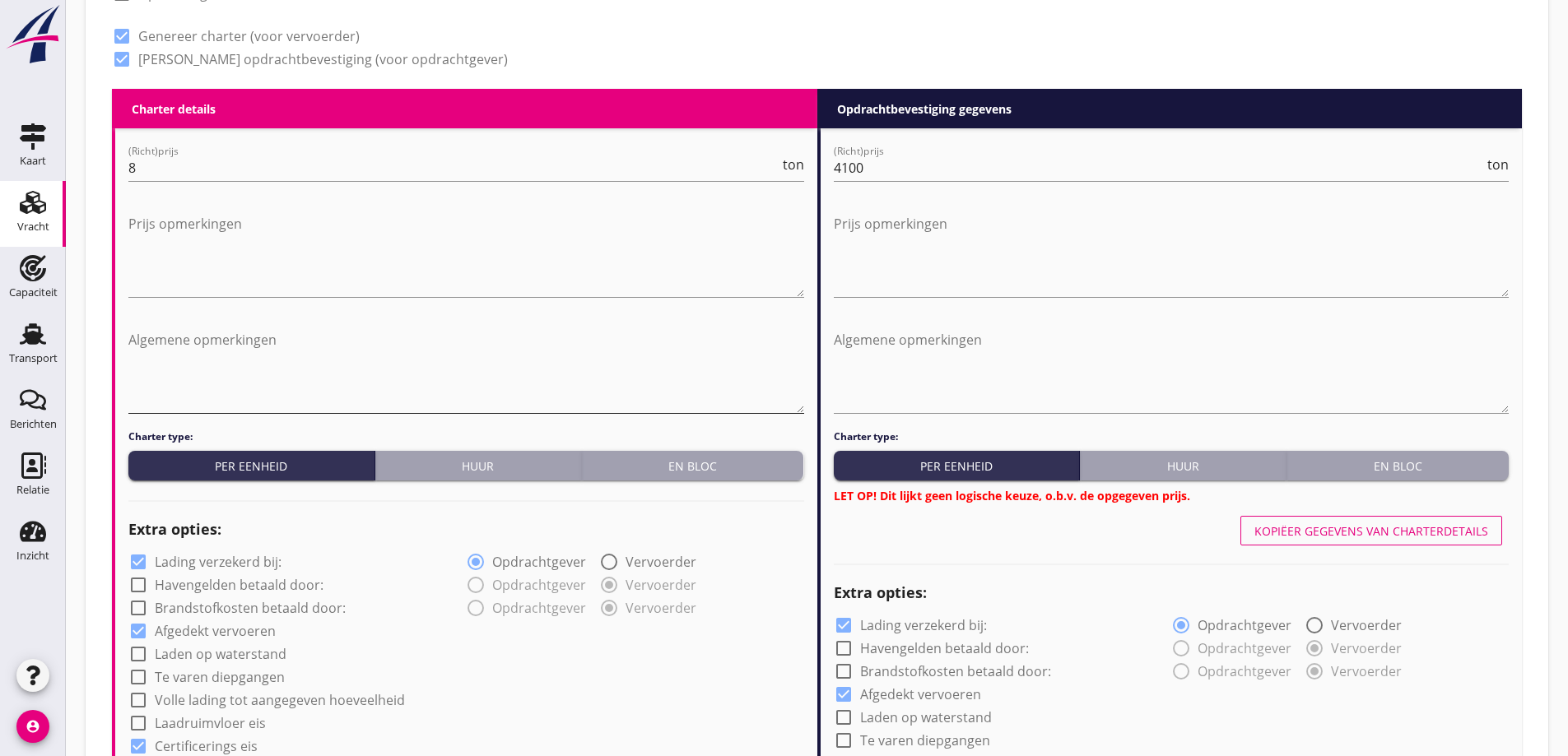
scroll to position [733, 0]
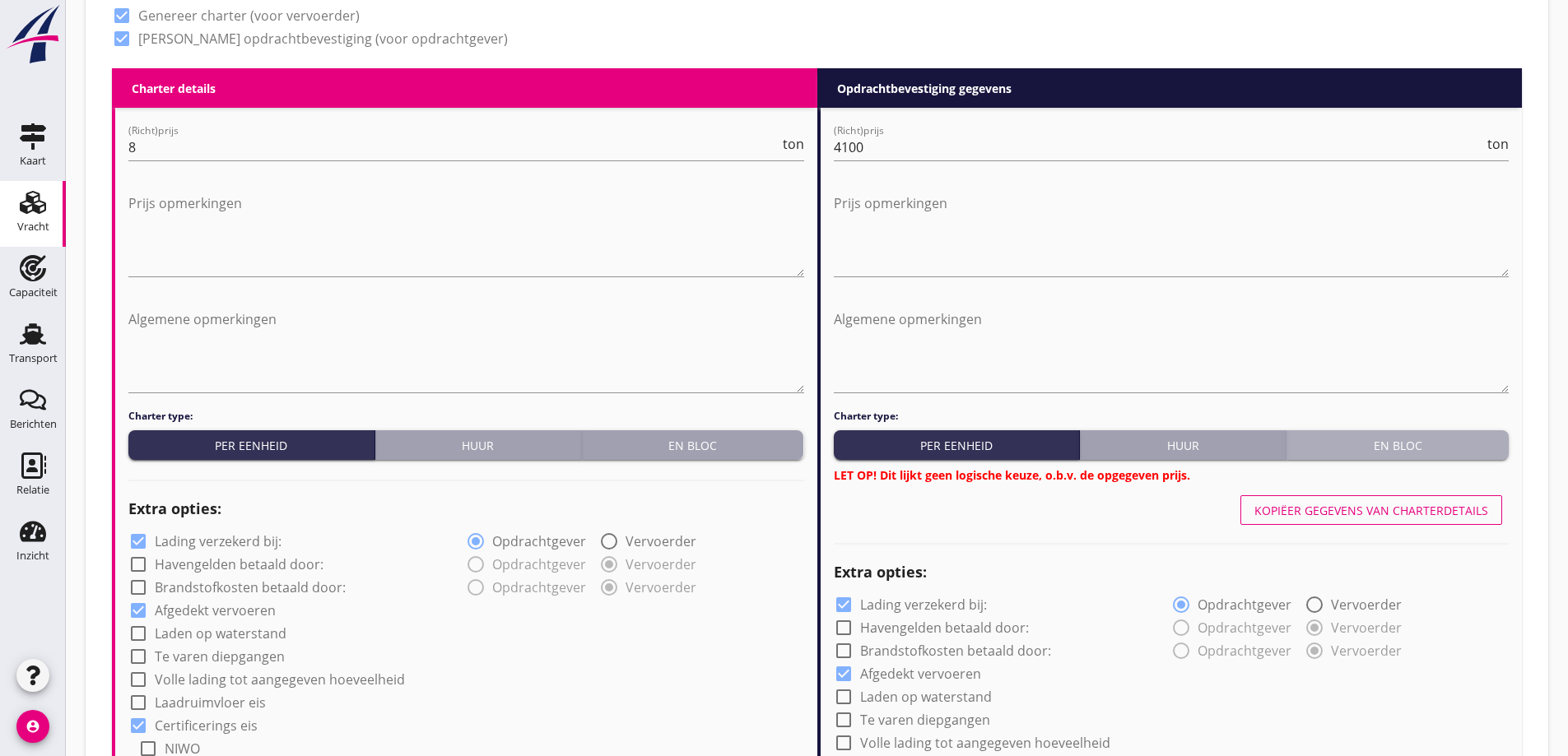
drag, startPoint x: 1418, startPoint y: 446, endPoint x: 1108, endPoint y: 448, distance: 310.0
click at [1420, 447] on div "En bloc" at bounding box center [1397, 446] width 209 height 18
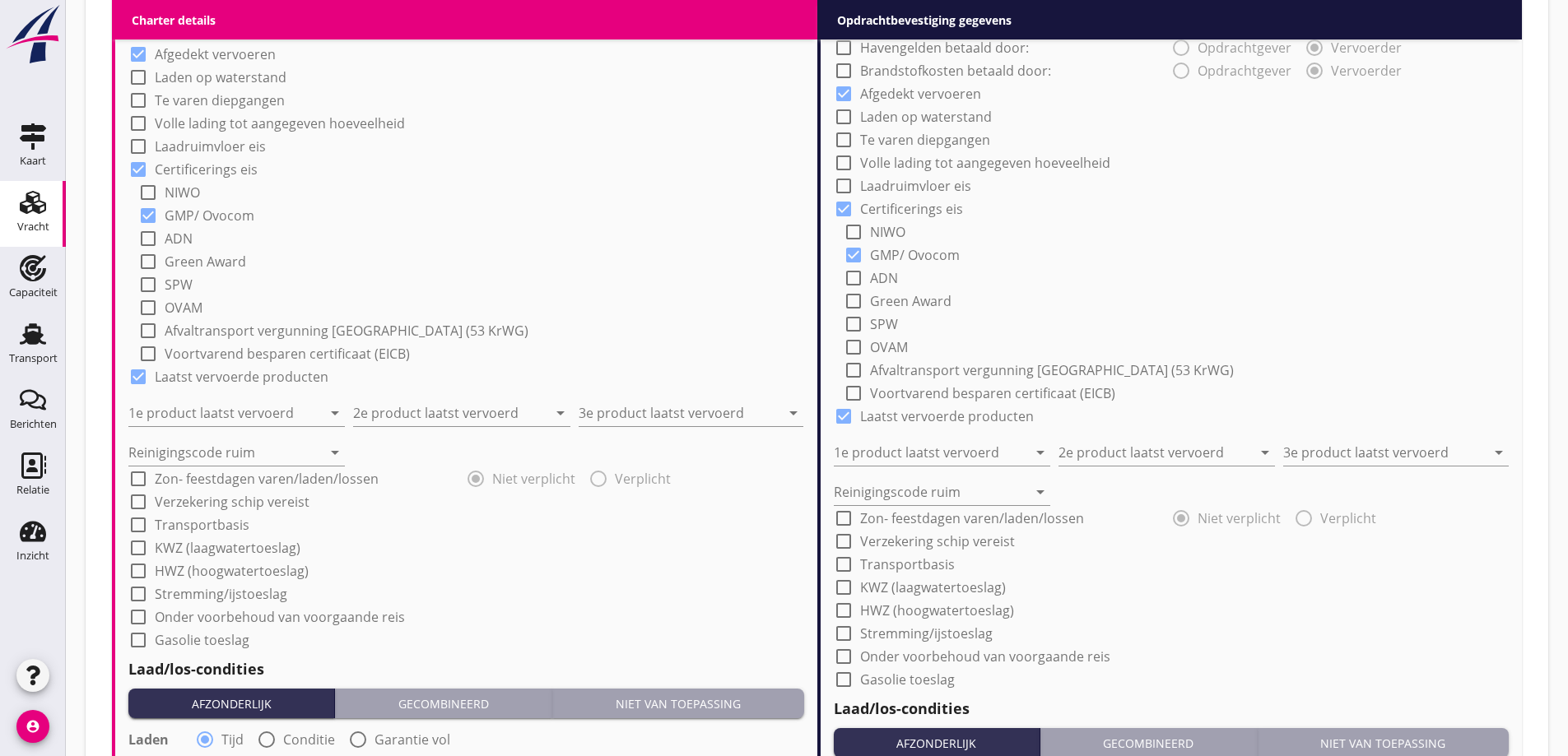
scroll to position [1392, 0]
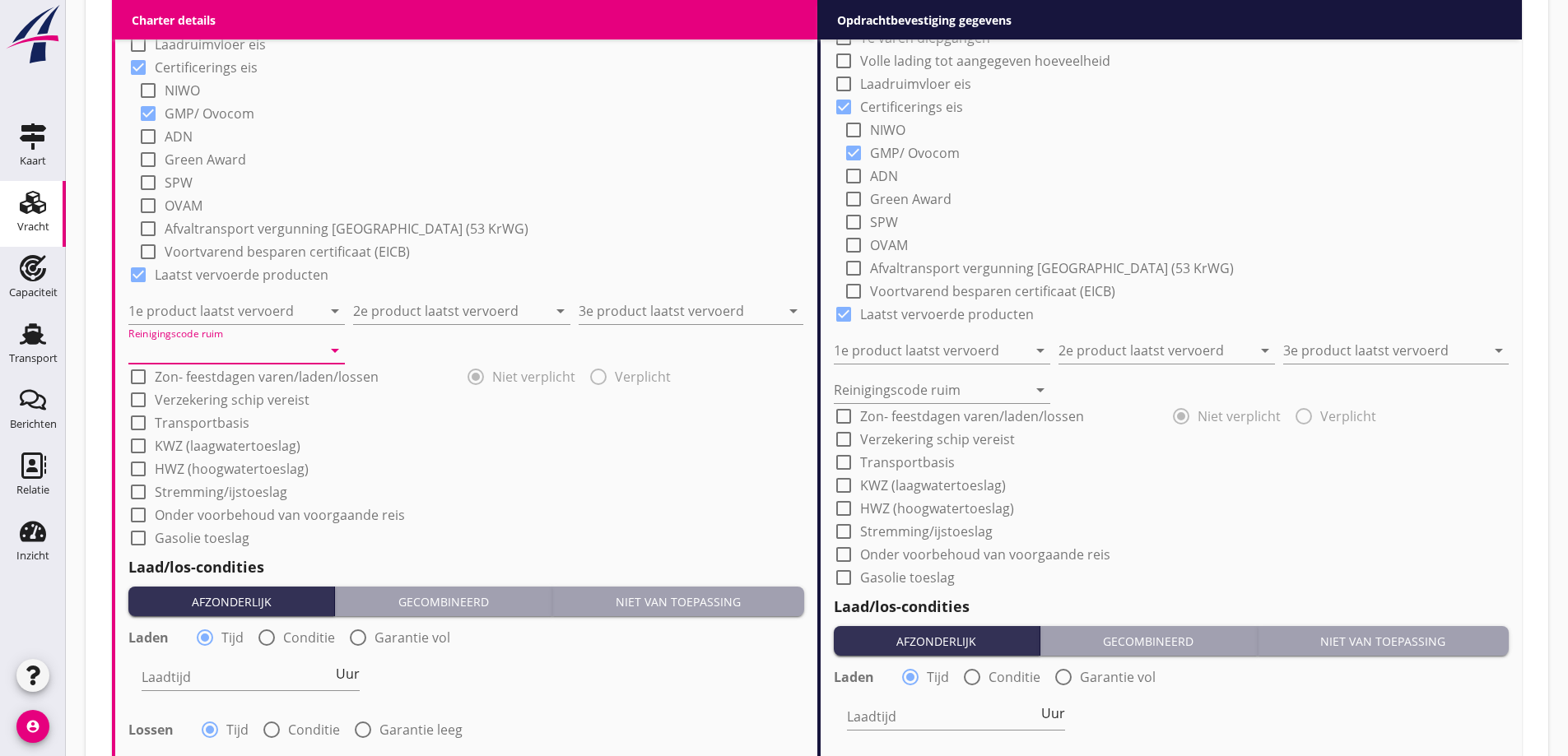
click at [236, 346] on input "Reinigingscode ruim" at bounding box center [225, 350] width 194 height 26
drag, startPoint x: 211, startPoint y: 389, endPoint x: 234, endPoint y: 389, distance: 23.0
click at [211, 392] on div "a" at bounding box center [236, 390] width 190 height 19
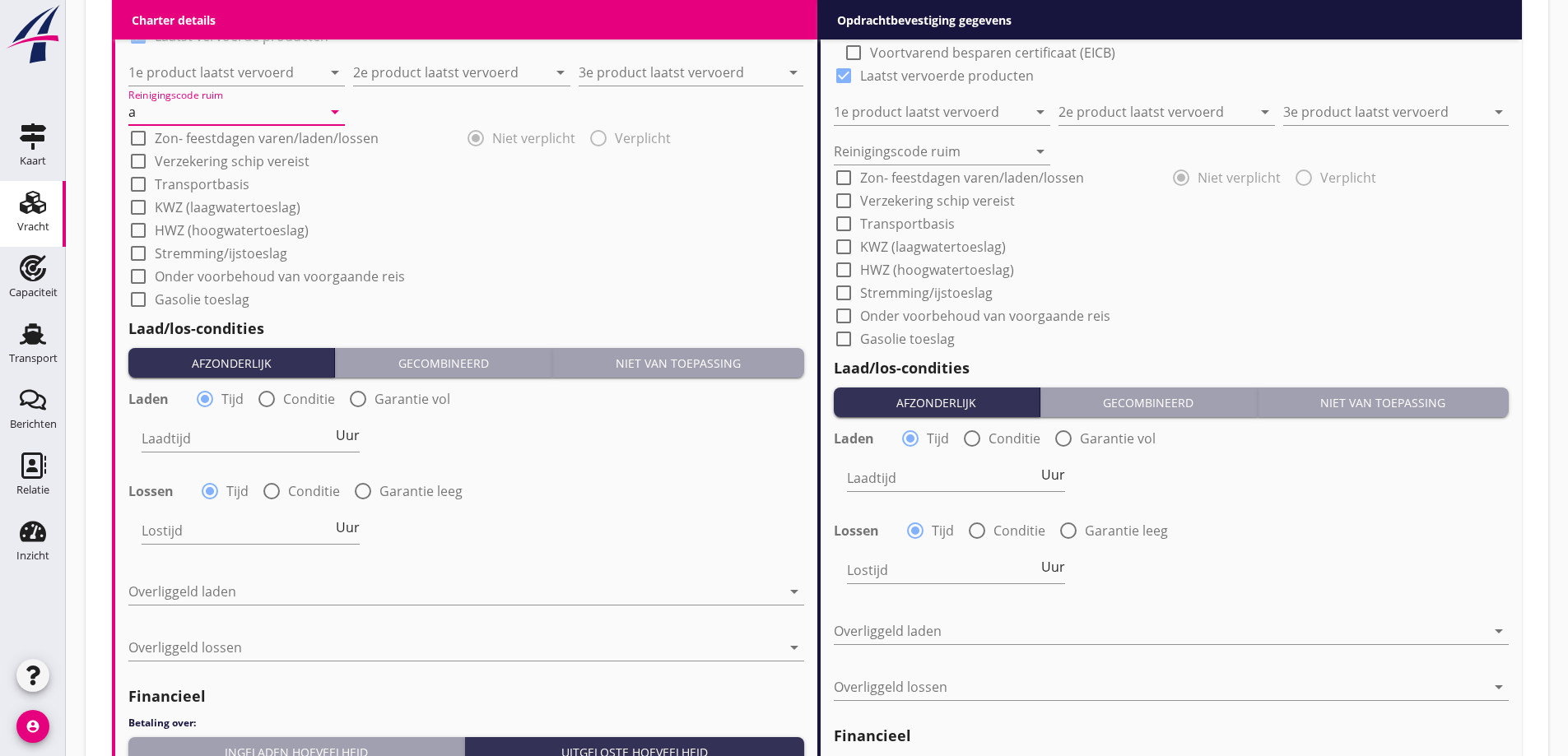
scroll to position [1638, 0]
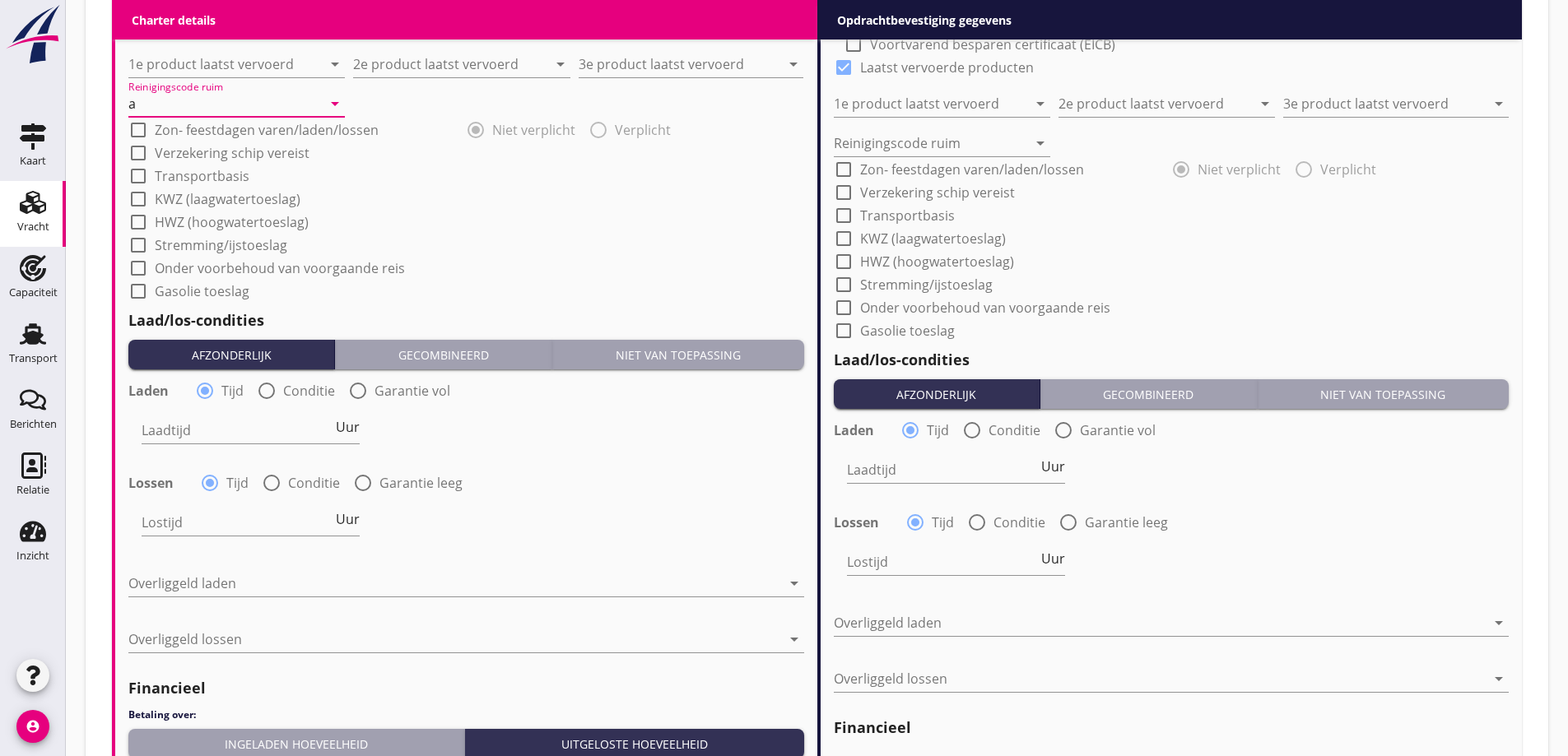
type input "a"
click at [304, 395] on label "Conditie" at bounding box center [309, 391] width 52 height 17
radio input "false"
radio input "true"
click at [293, 478] on label "Conditie" at bounding box center [314, 483] width 52 height 17
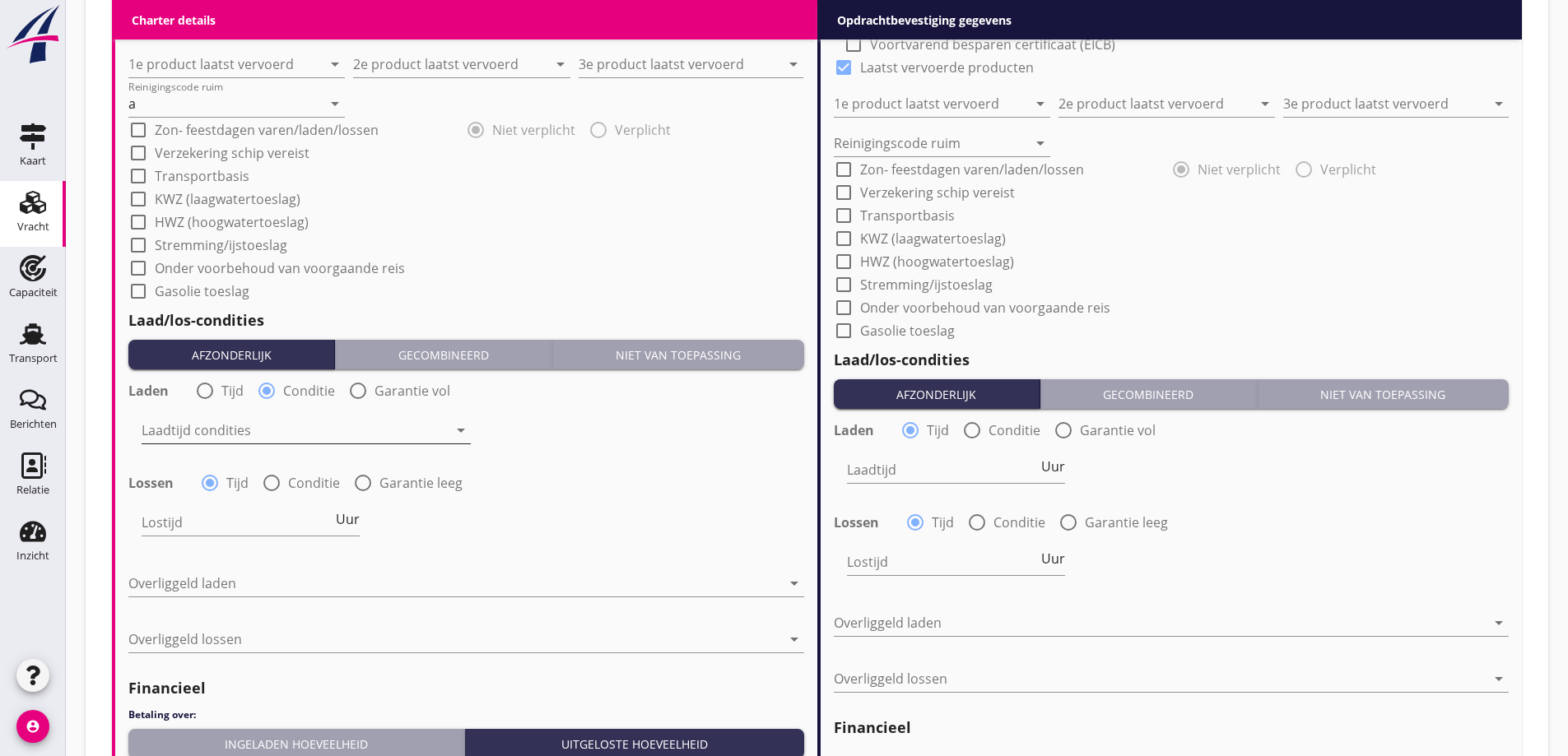
radio input "false"
radio input "true"
click at [271, 433] on div at bounding box center [295, 430] width 306 height 26
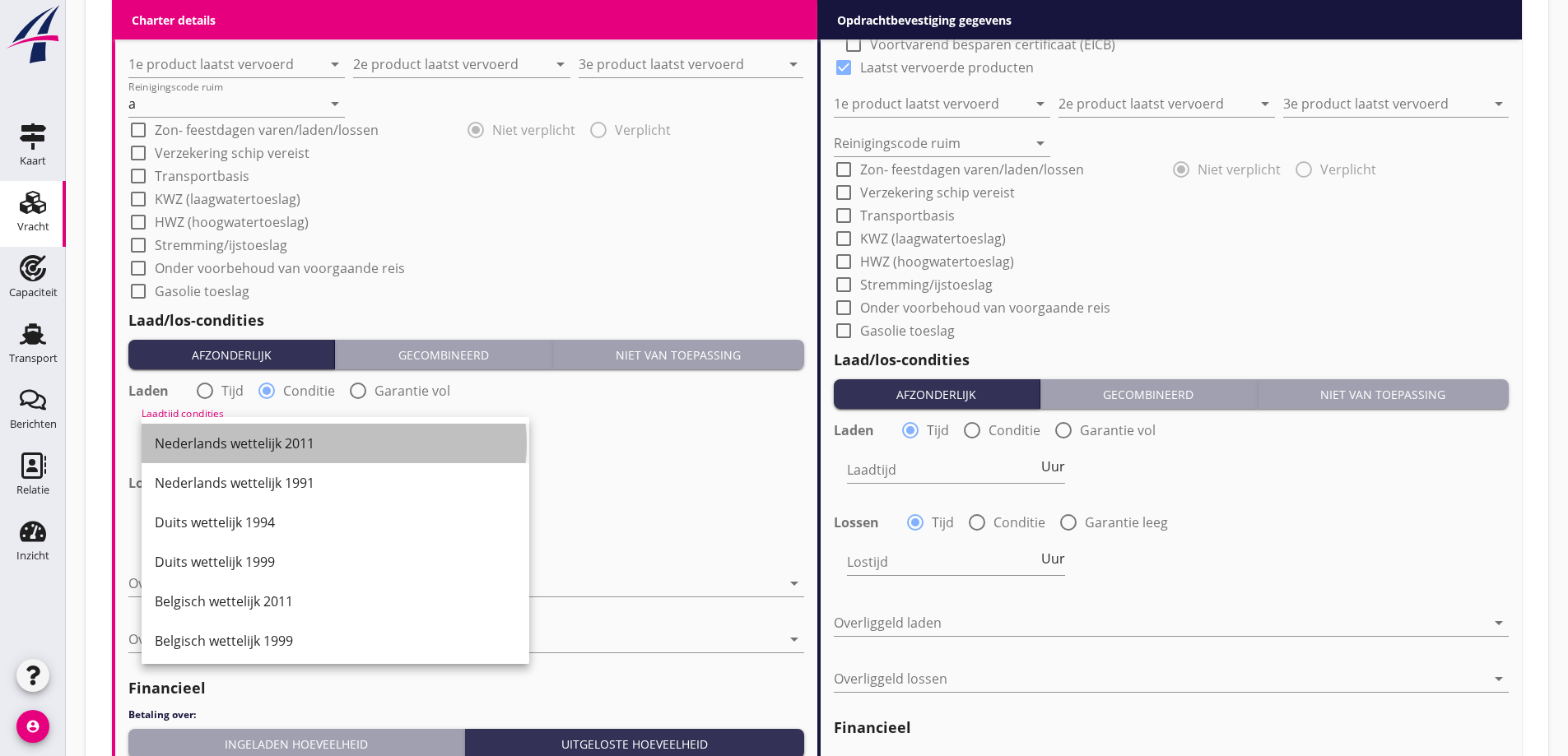
click at [270, 452] on div "Nederlands wettelijk 2011" at bounding box center [335, 443] width 361 height 19
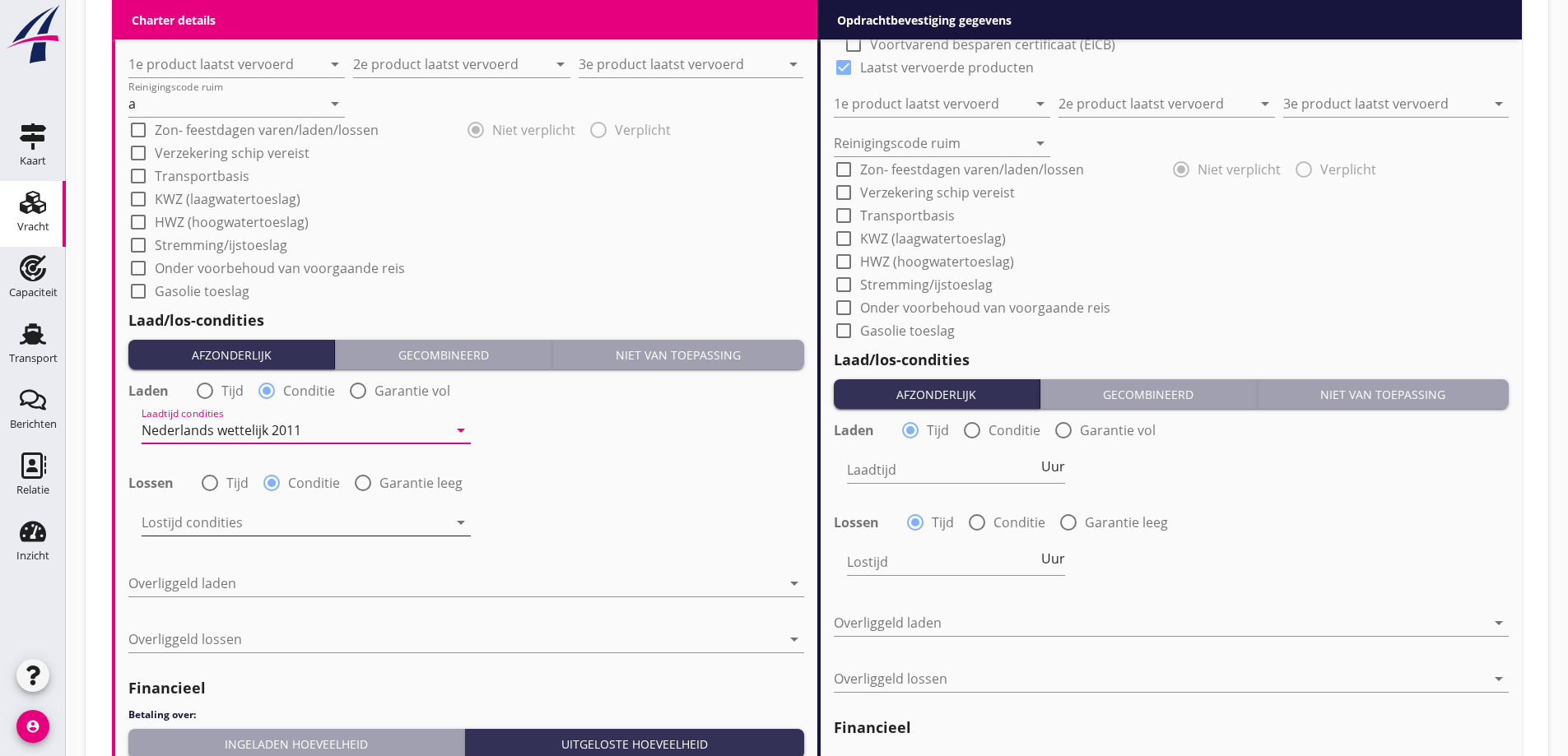
drag, startPoint x: 276, startPoint y: 509, endPoint x: 276, endPoint y: 519, distance: 10.0
click at [276, 510] on div "Lostijd condities arrow_drop_down" at bounding box center [306, 525] width 329 height 53
click at [274, 530] on div at bounding box center [295, 523] width 306 height 26
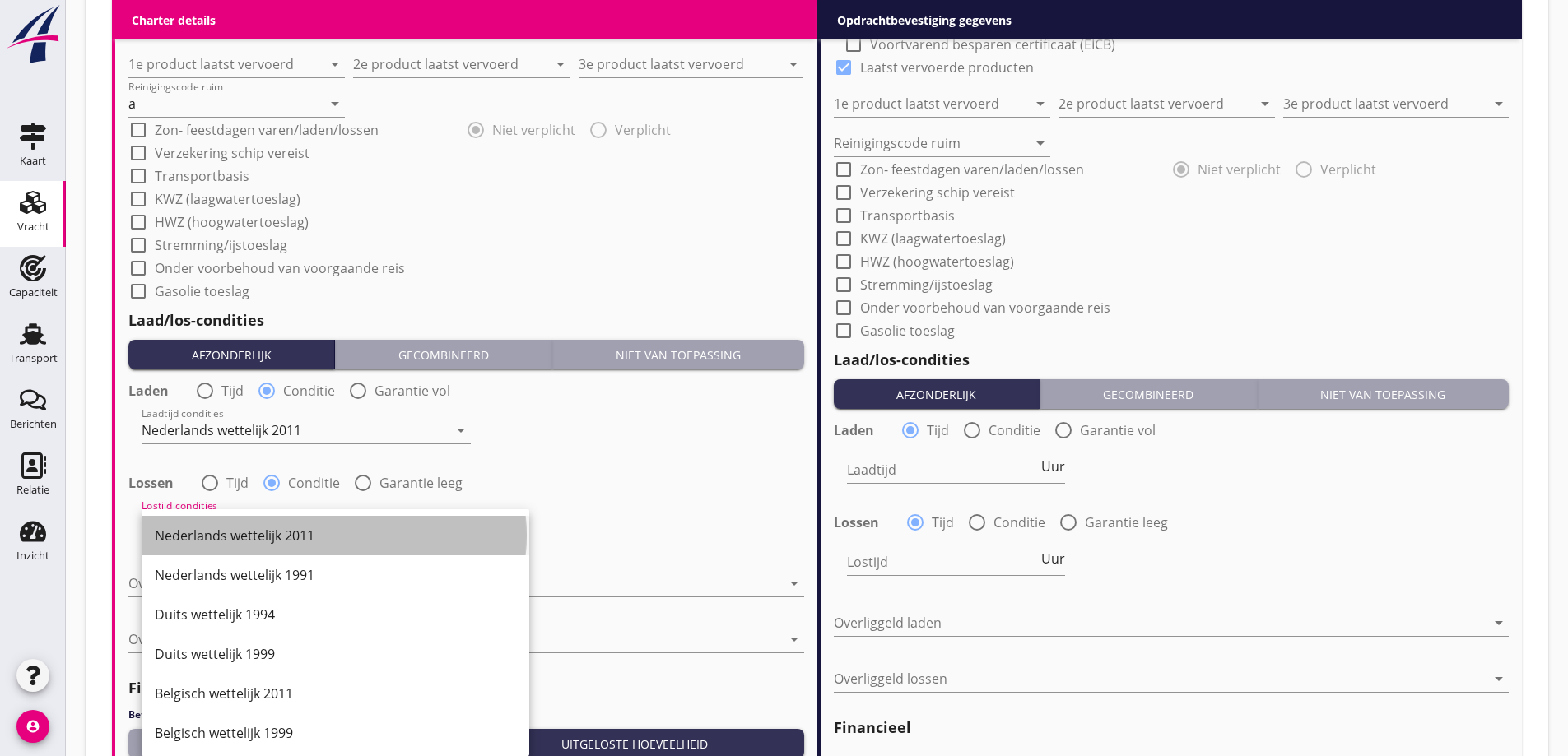
click at [281, 536] on div "Nederlands wettelijk 2011" at bounding box center [335, 535] width 361 height 19
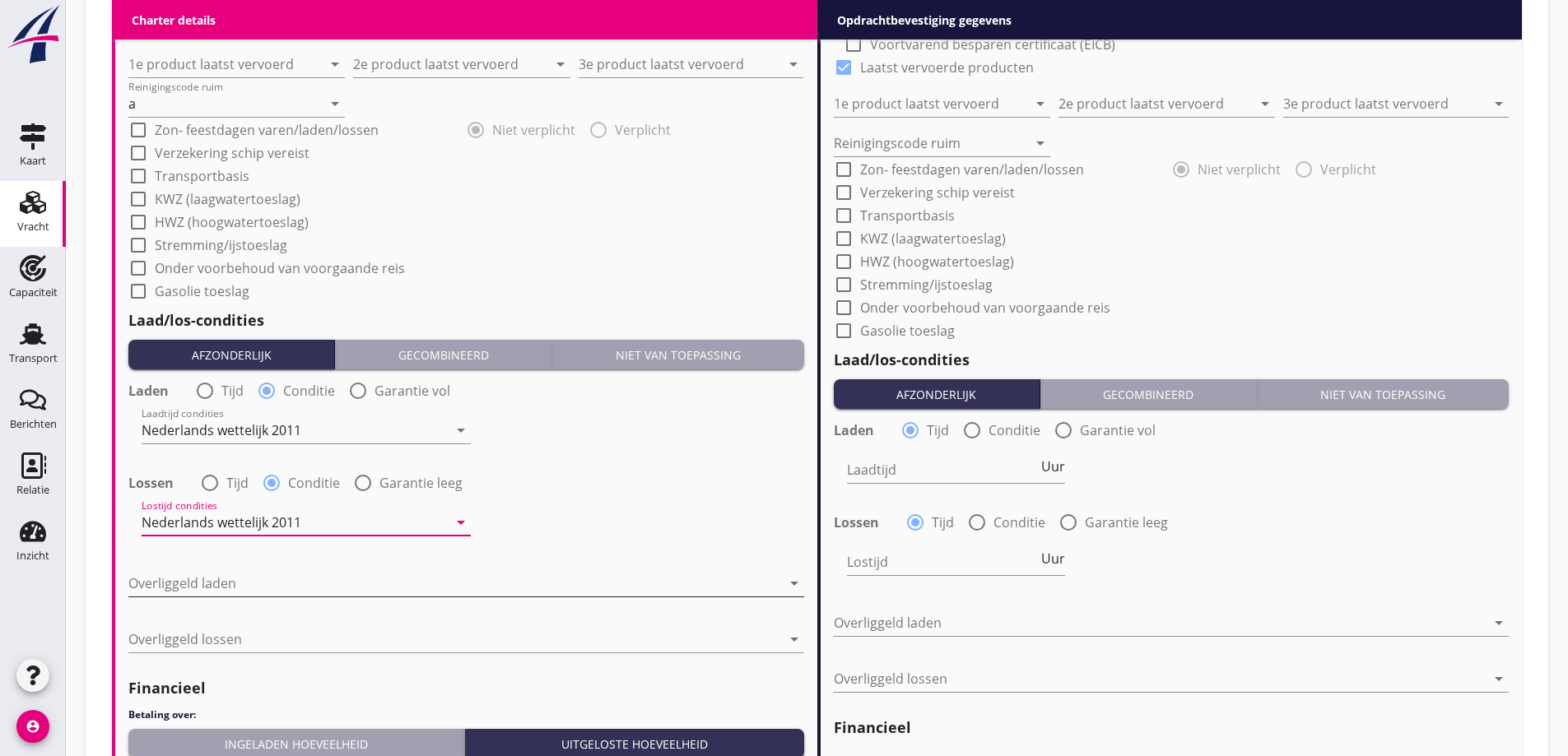
click at [249, 586] on div at bounding box center [455, 583] width 652 height 26
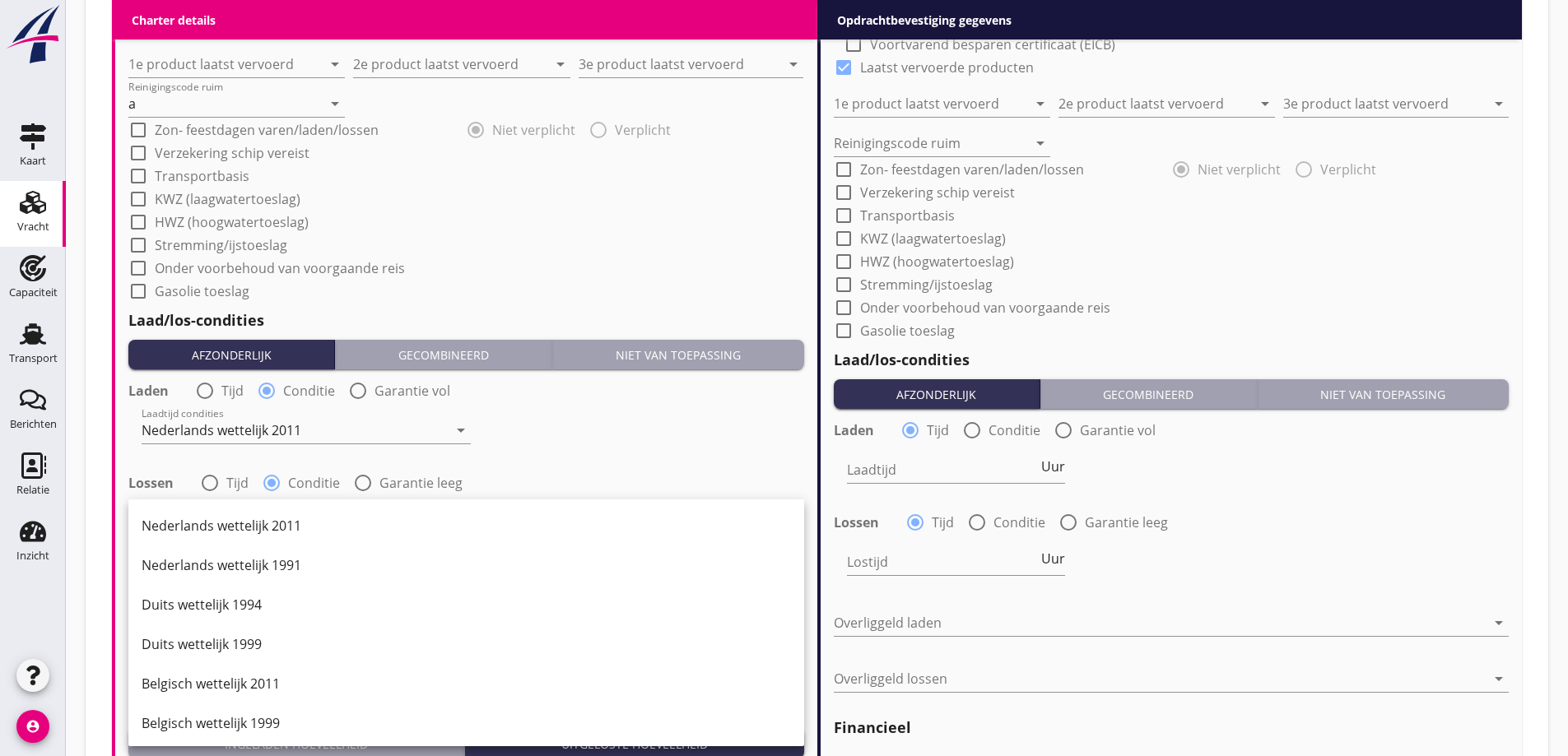
drag, startPoint x: 261, startPoint y: 539, endPoint x: 274, endPoint y: 570, distance: 33.6
click at [265, 543] on div "Nederlands wettelijk 2011" at bounding box center [466, 525] width 650 height 40
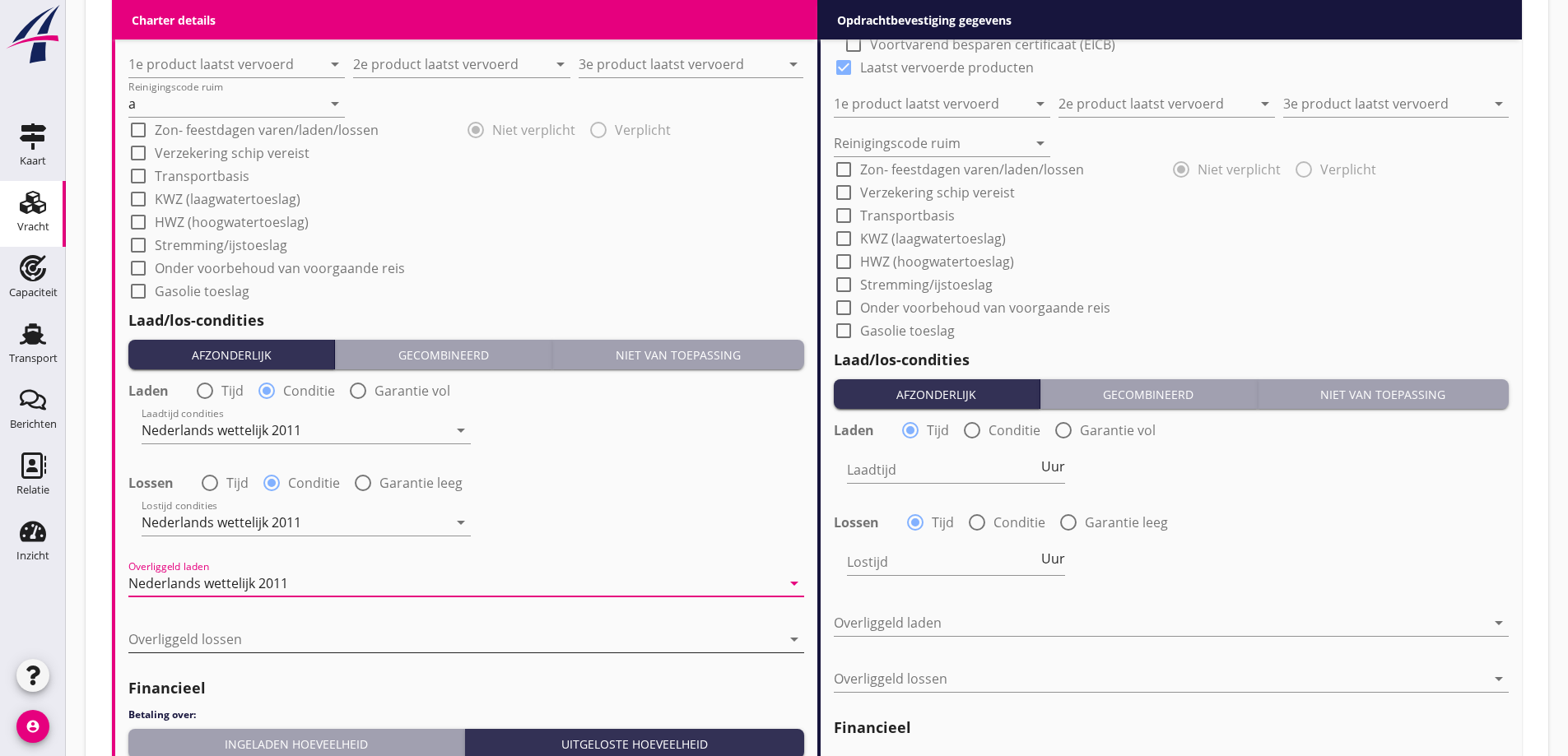
click at [252, 636] on div at bounding box center [455, 639] width 652 height 26
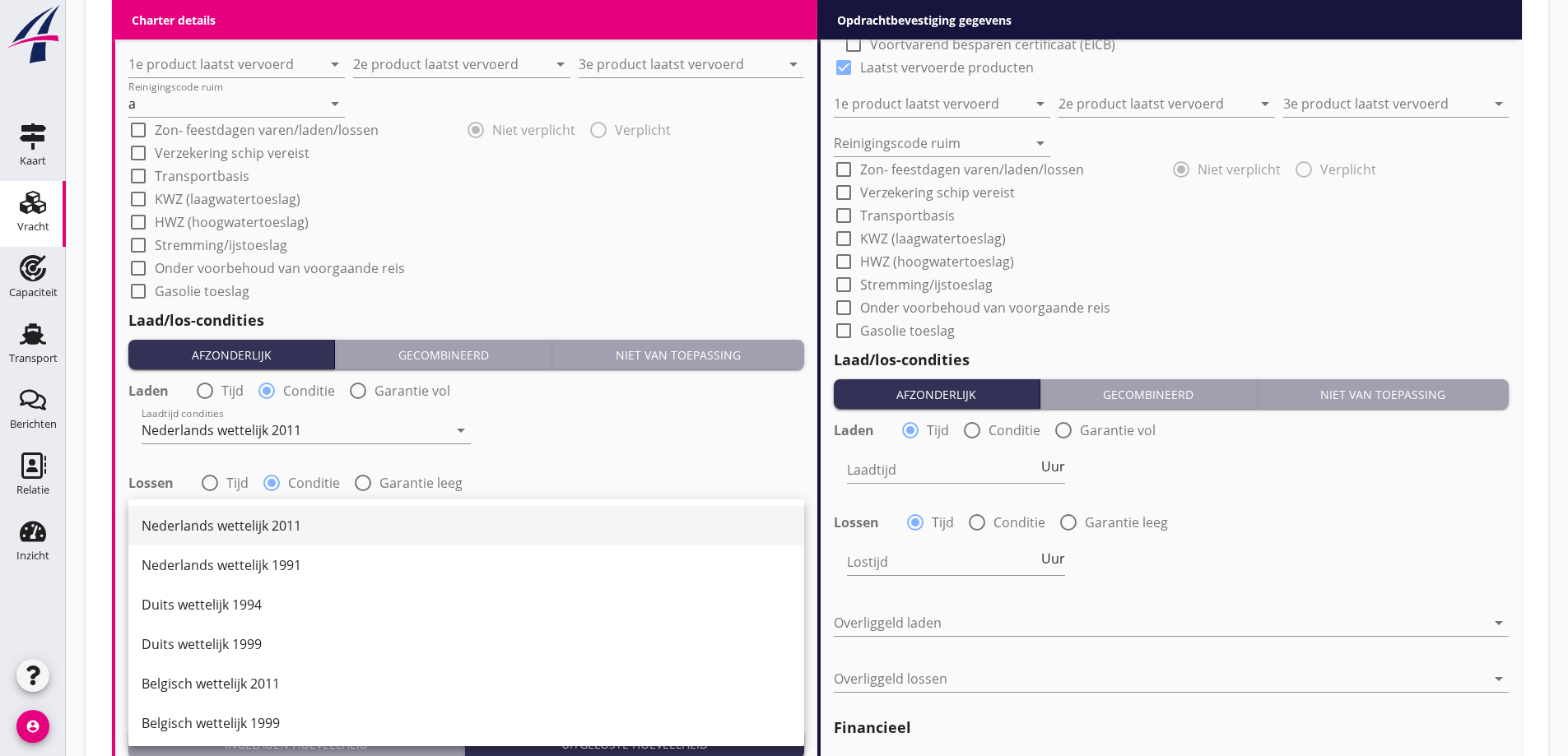
click at [244, 527] on div "Nederlands wettelijk 2011" at bounding box center [466, 525] width 650 height 19
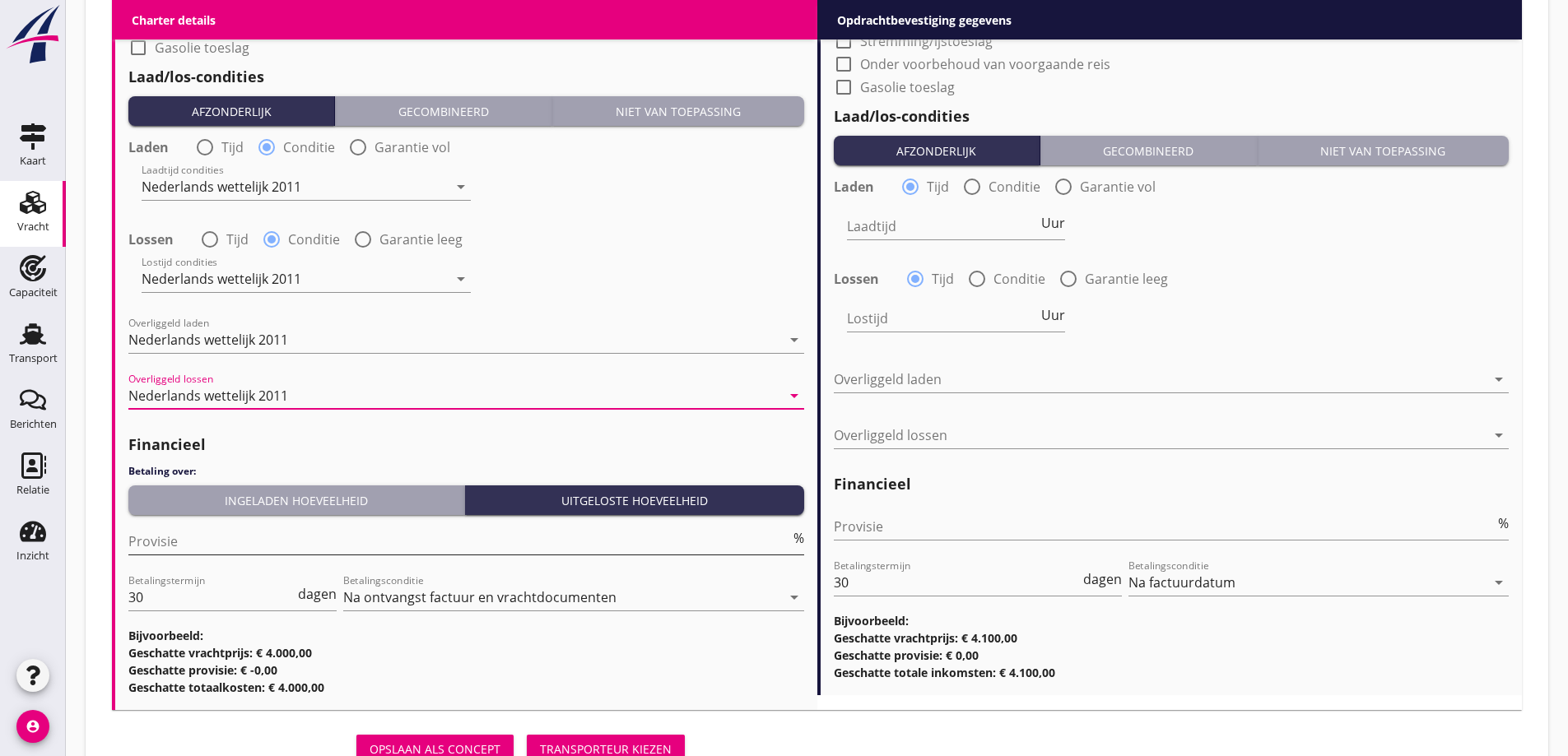
scroll to position [1884, 0]
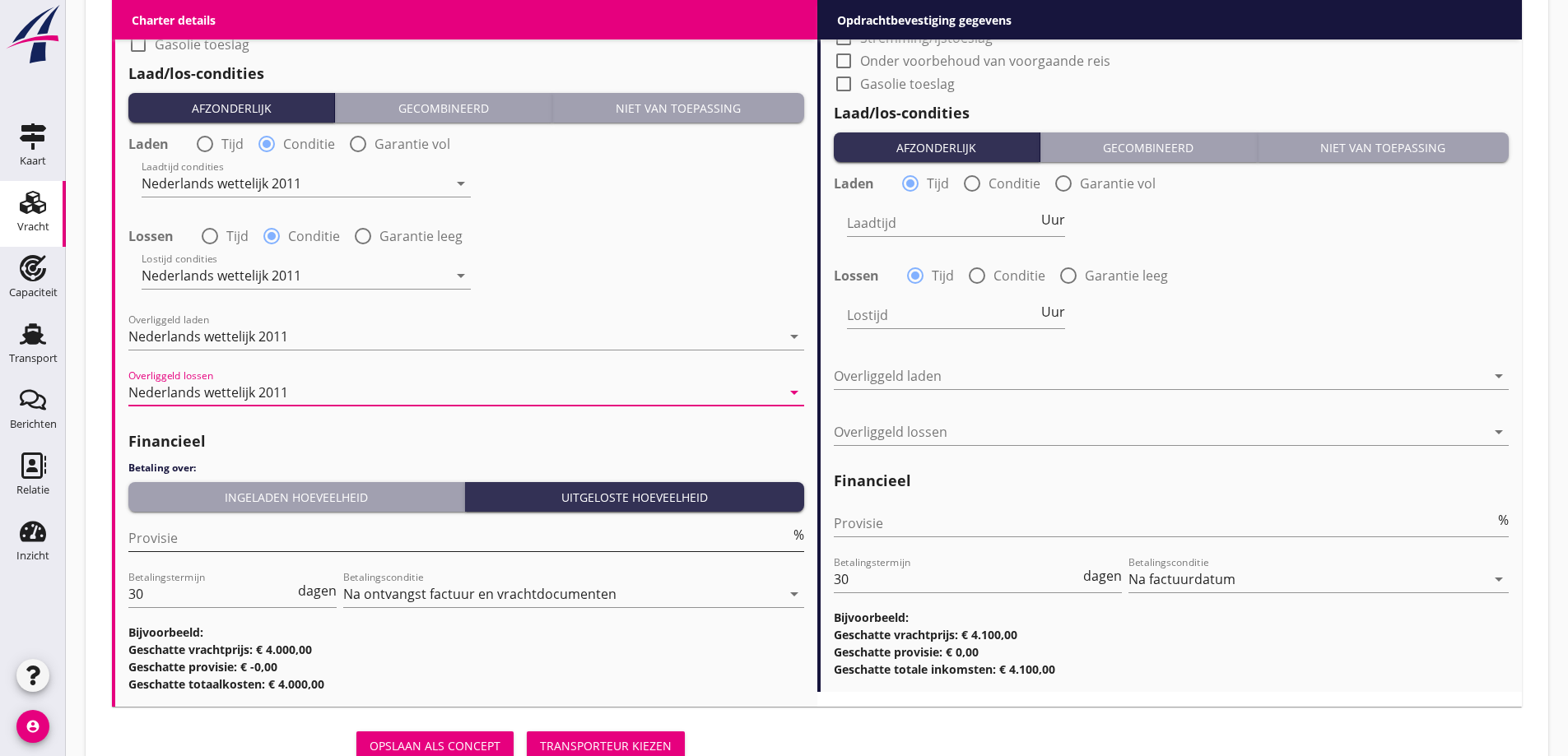
click at [275, 537] on input "Provisie" at bounding box center [460, 538] width 662 height 26
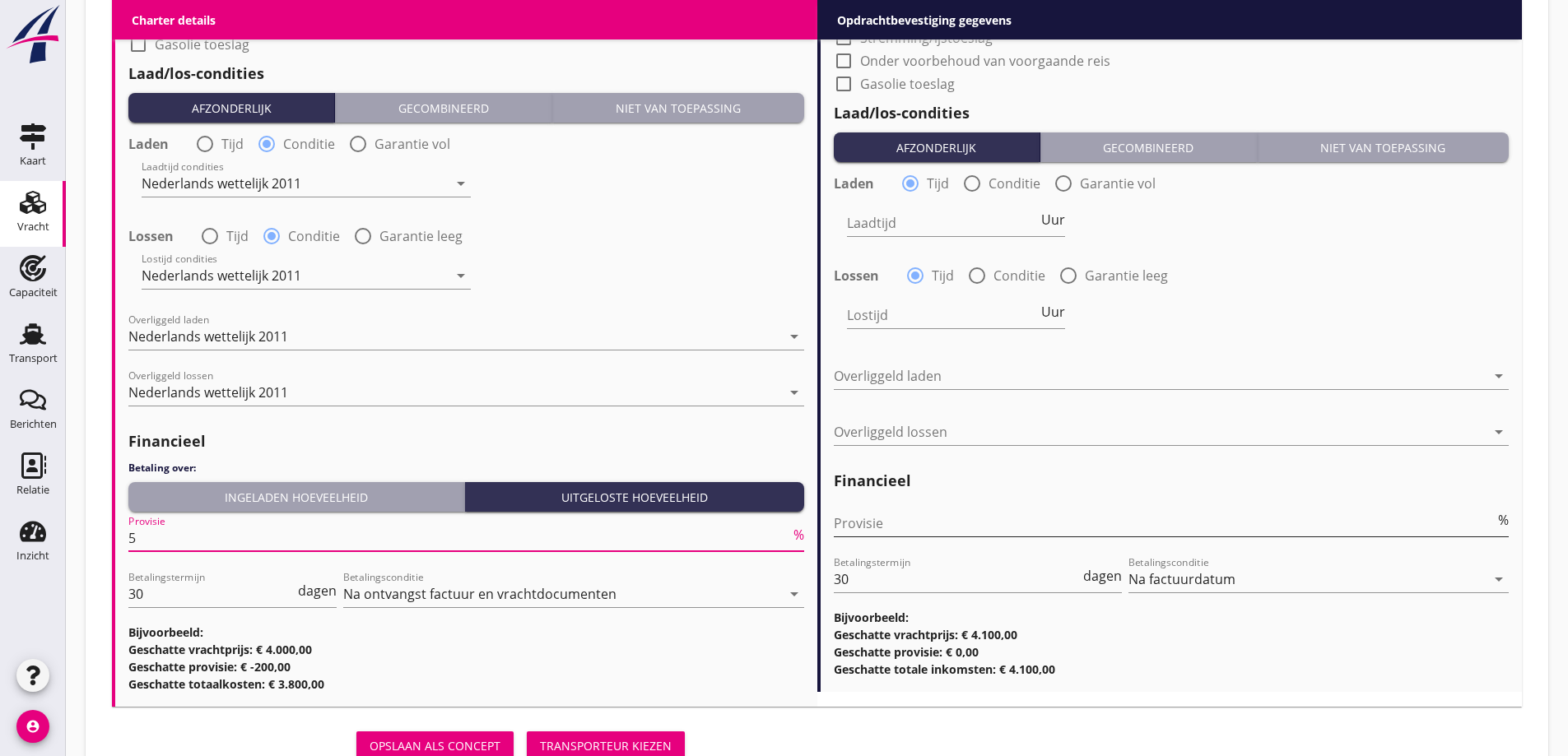
type input "5"
click at [918, 517] on input "Provisie" at bounding box center [1165, 523] width 662 height 26
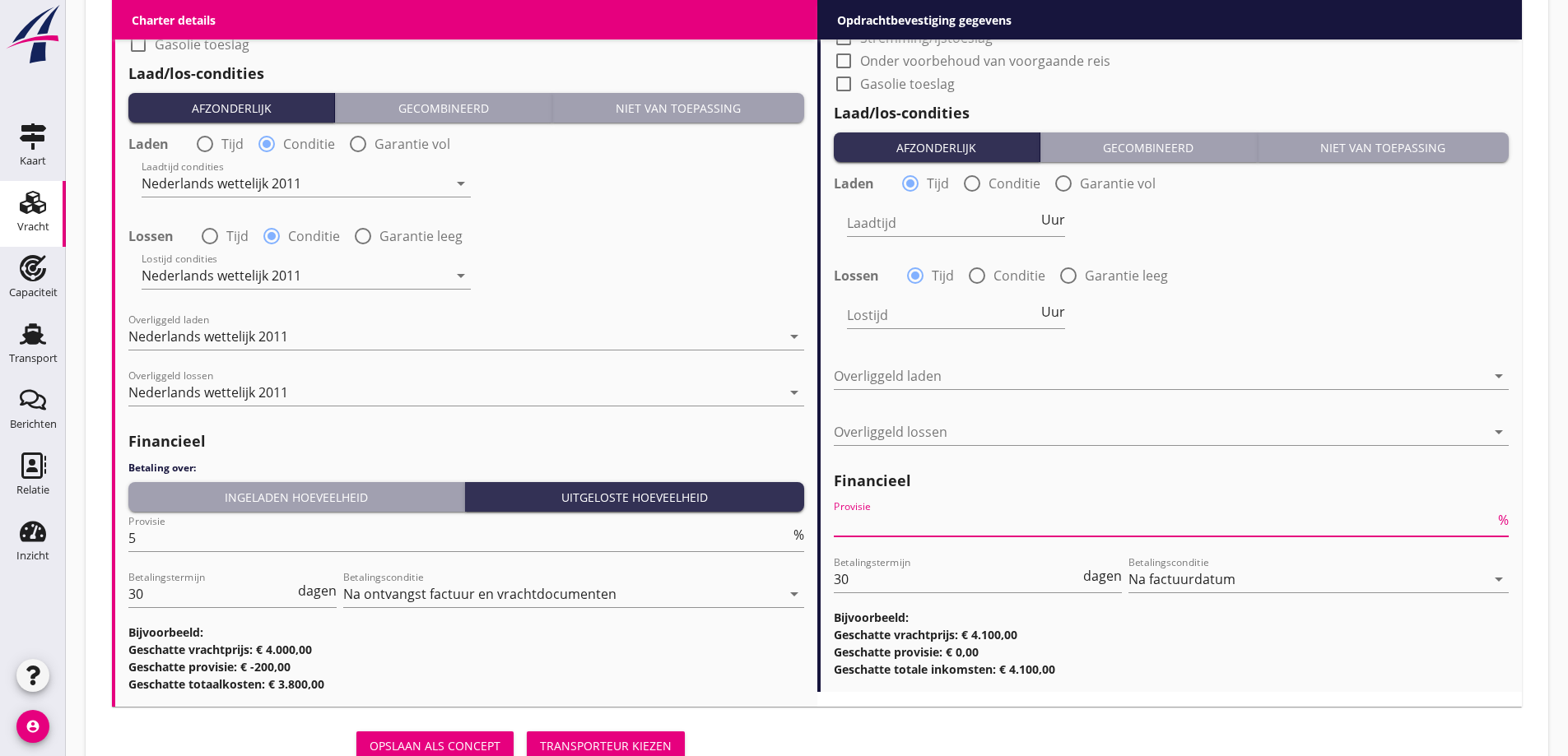
type input "0"
type input "0.5"
type input "0"
type input "2"
drag, startPoint x: 1266, startPoint y: 382, endPoint x: 1260, endPoint y: 370, distance: 13.4
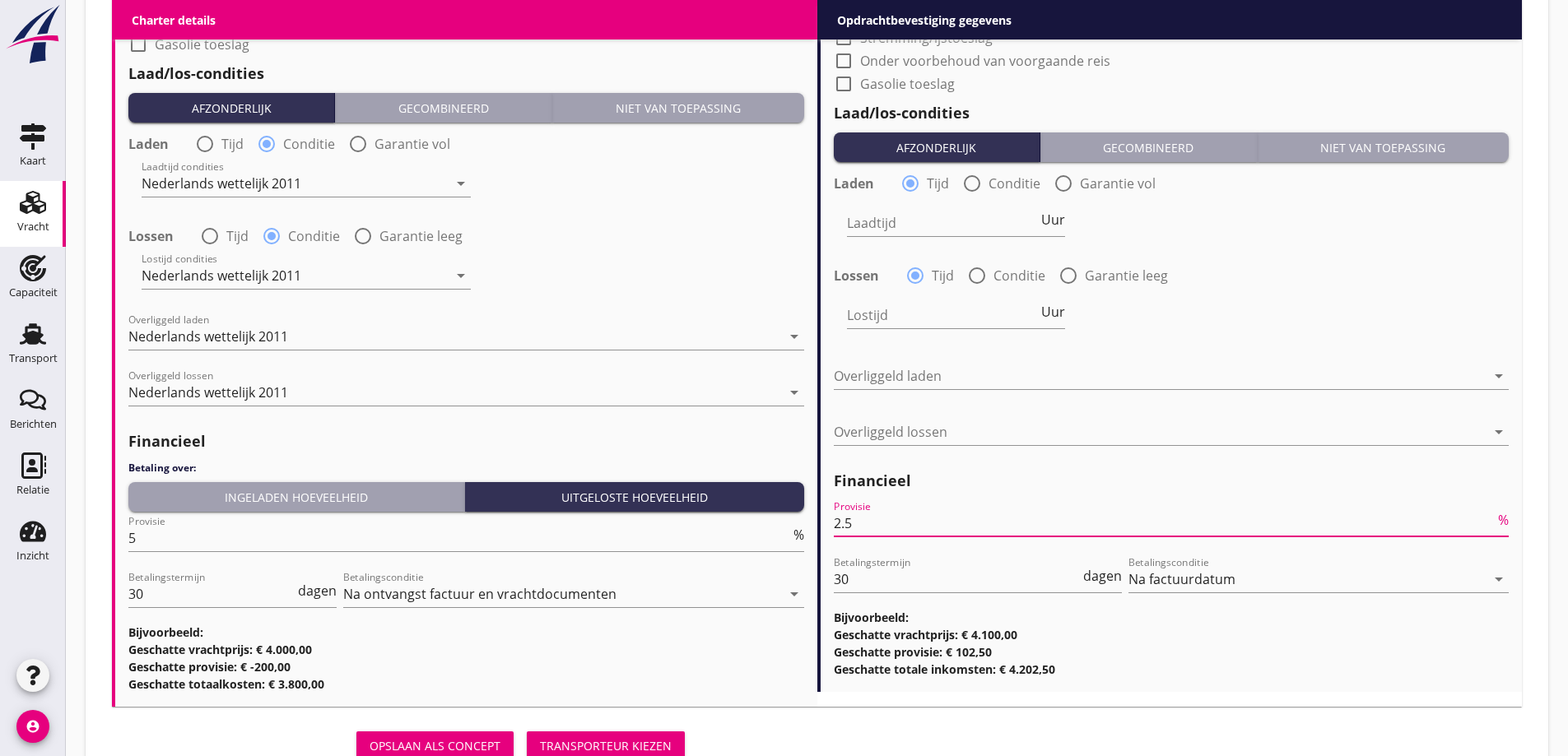
type input "2.5"
click at [1266, 383] on div at bounding box center [1160, 376] width 652 height 26
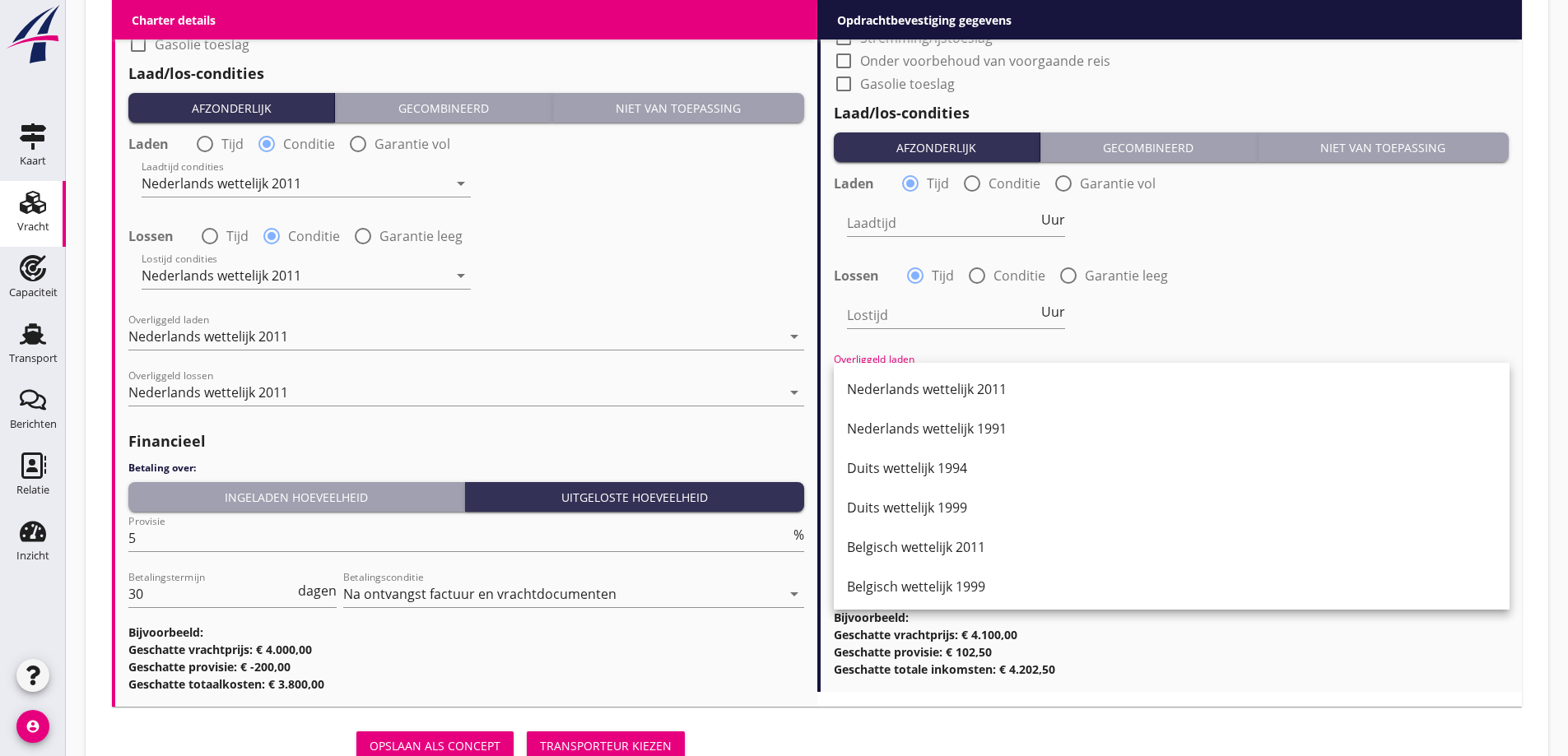
click at [1215, 321] on div "Lostijd Uur" at bounding box center [1171, 317] width 679 height 59
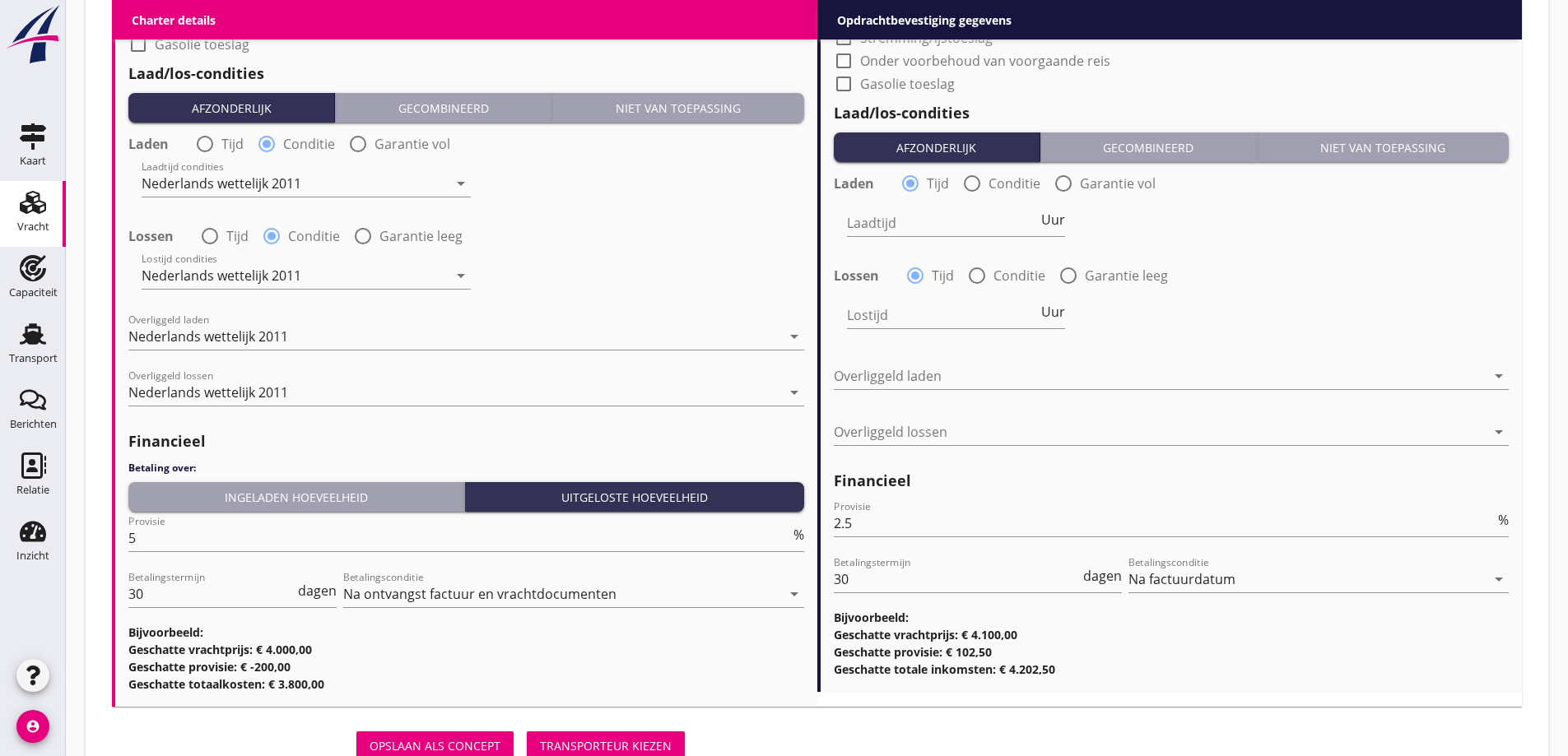
click at [1015, 265] on div "Lossen radio_button_checked Tijd radio_button_unchecked Conditie radio_button_u…" at bounding box center [1171, 273] width 676 height 23
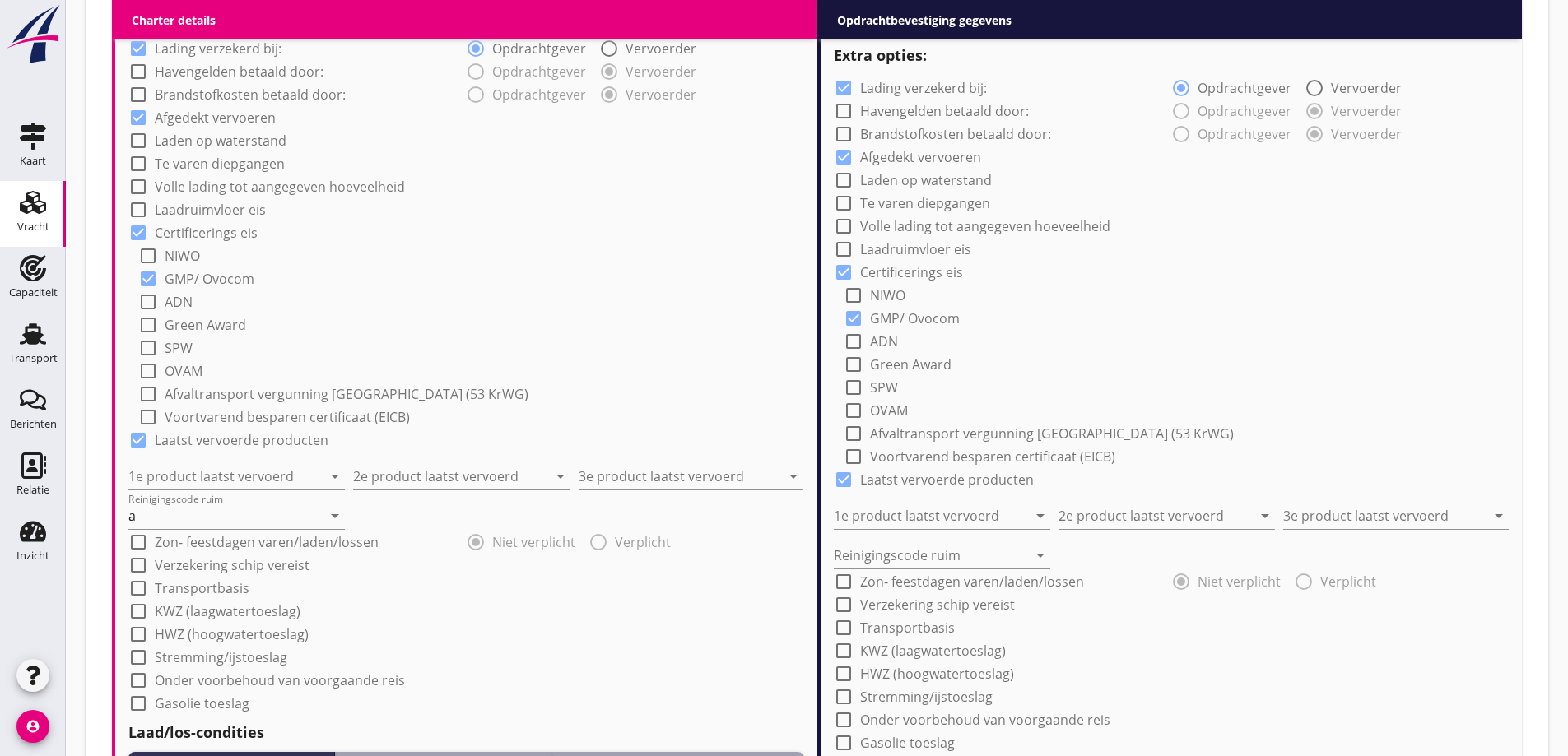
scroll to position [1227, 0]
click at [228, 479] on input "1e product laatst vervoerd" at bounding box center [225, 475] width 194 height 26
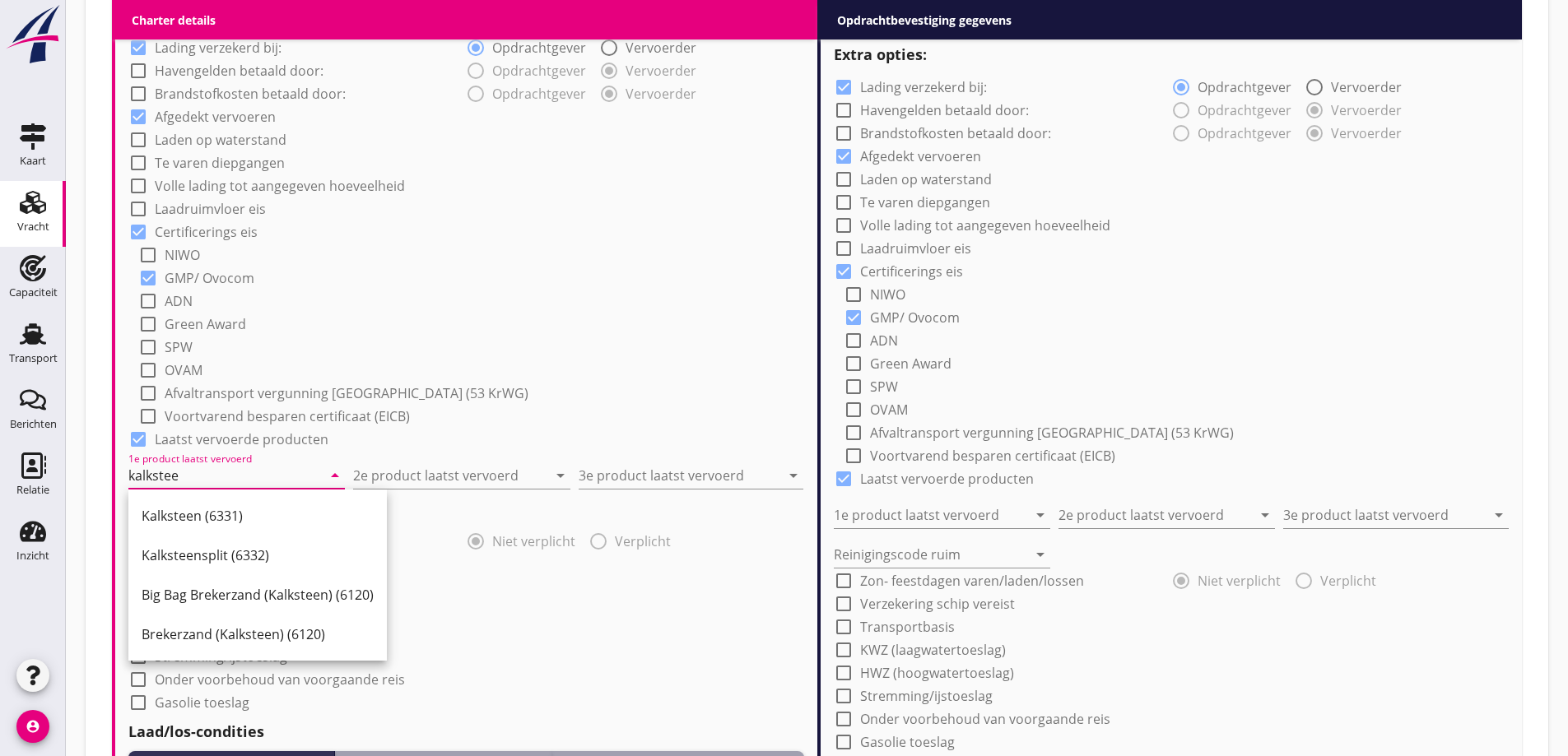
click at [225, 553] on div "Kalksteensplit (6332)" at bounding box center [258, 555] width 232 height 19
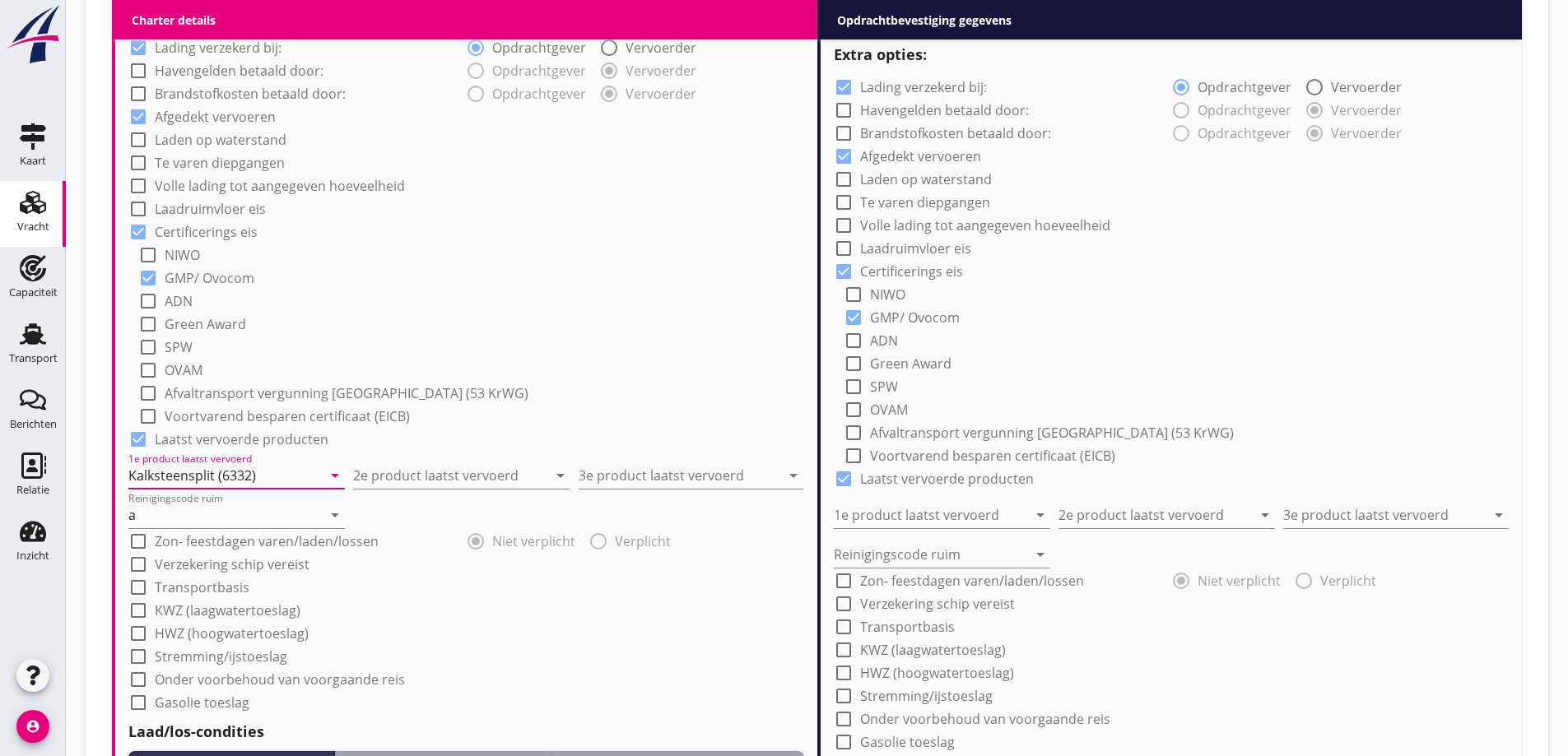
type input "Kalksteensplit (6332)"
click at [457, 473] on input "2e product laatst vervoerd" at bounding box center [449, 475] width 194 height 26
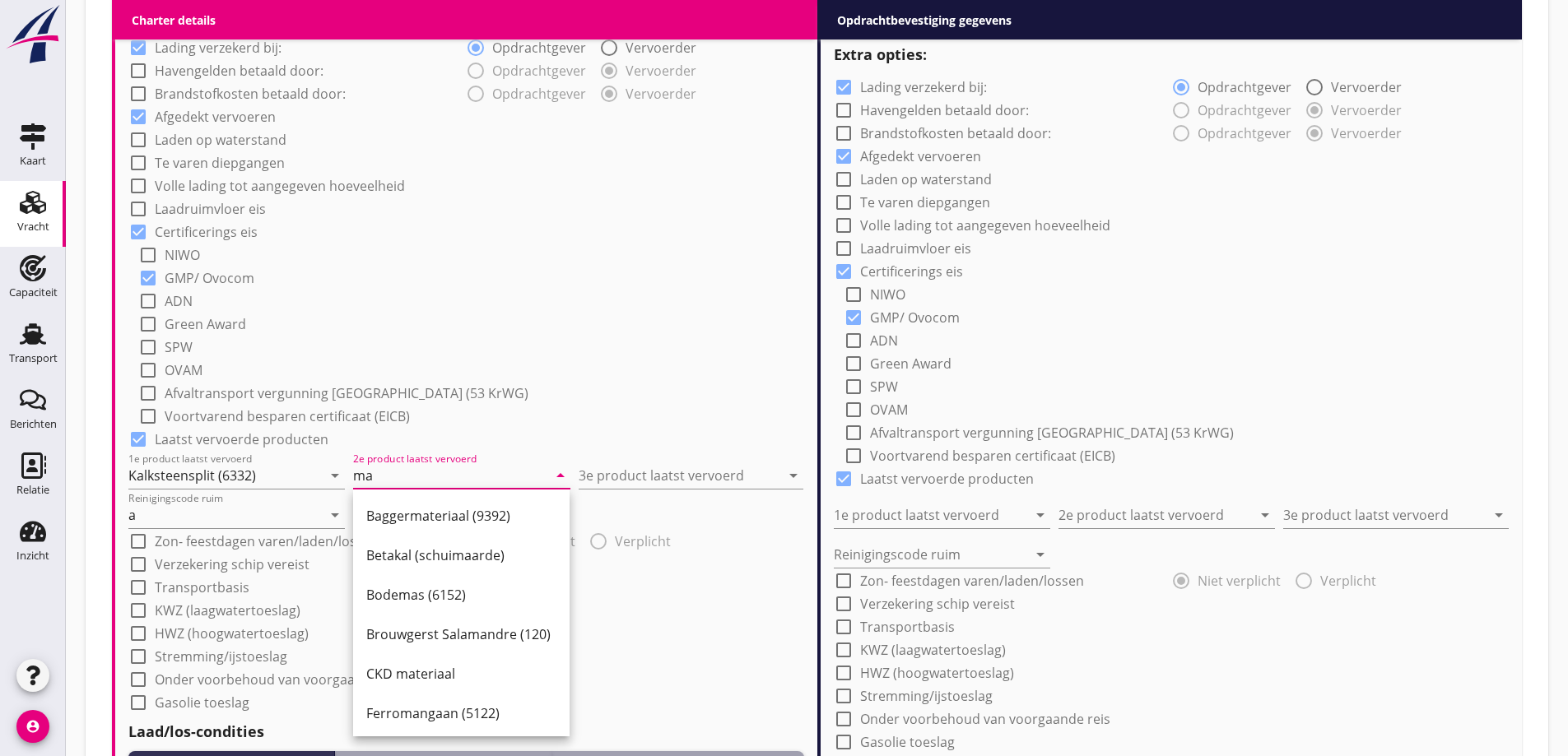
type input "m"
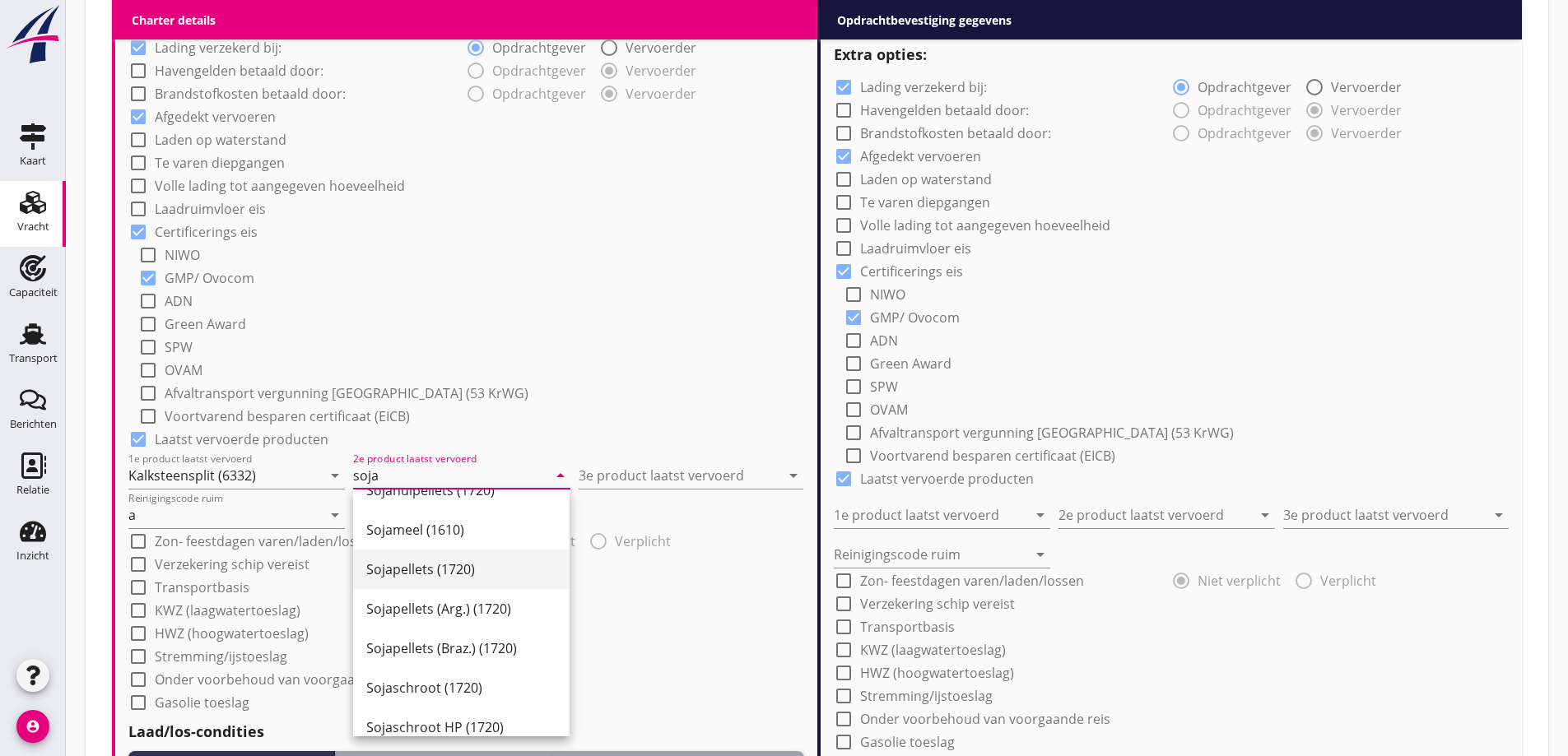
scroll to position [246, 0]
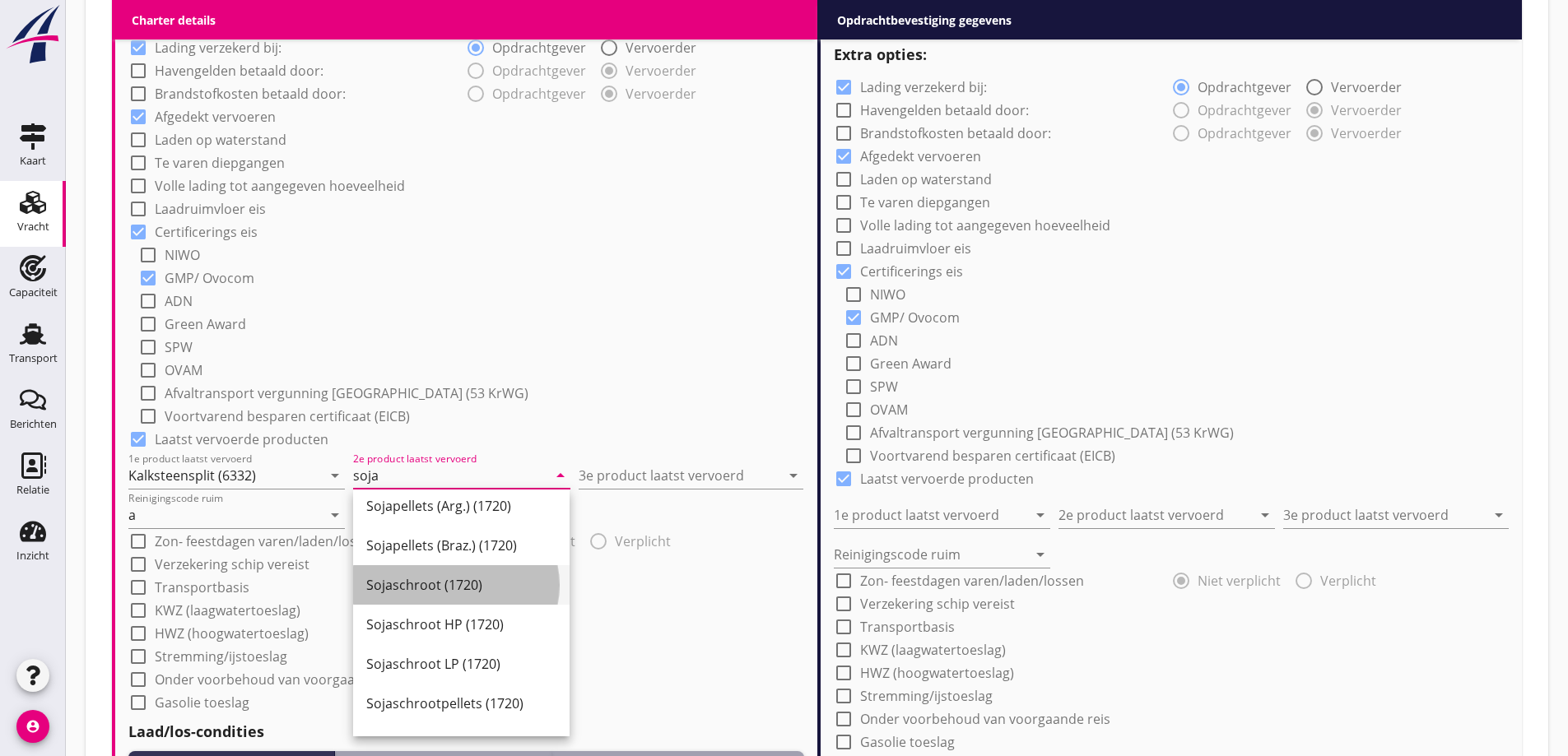
click at [467, 584] on div "Sojaschroot (1720)" at bounding box center [461, 585] width 190 height 19
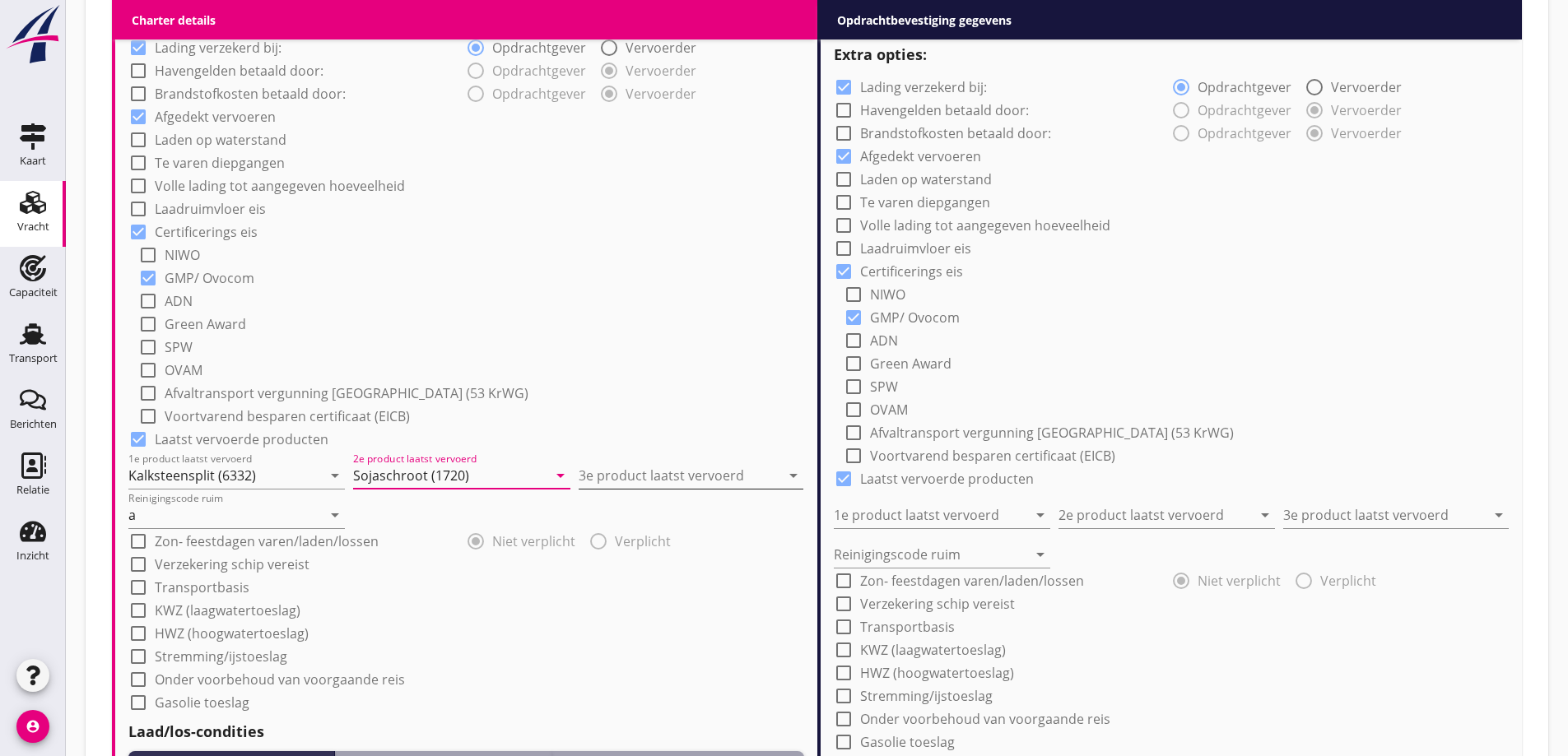
type input "Sojaschroot (1720)"
click at [597, 470] on input "3e product laatst vervoerd" at bounding box center [679, 475] width 202 height 26
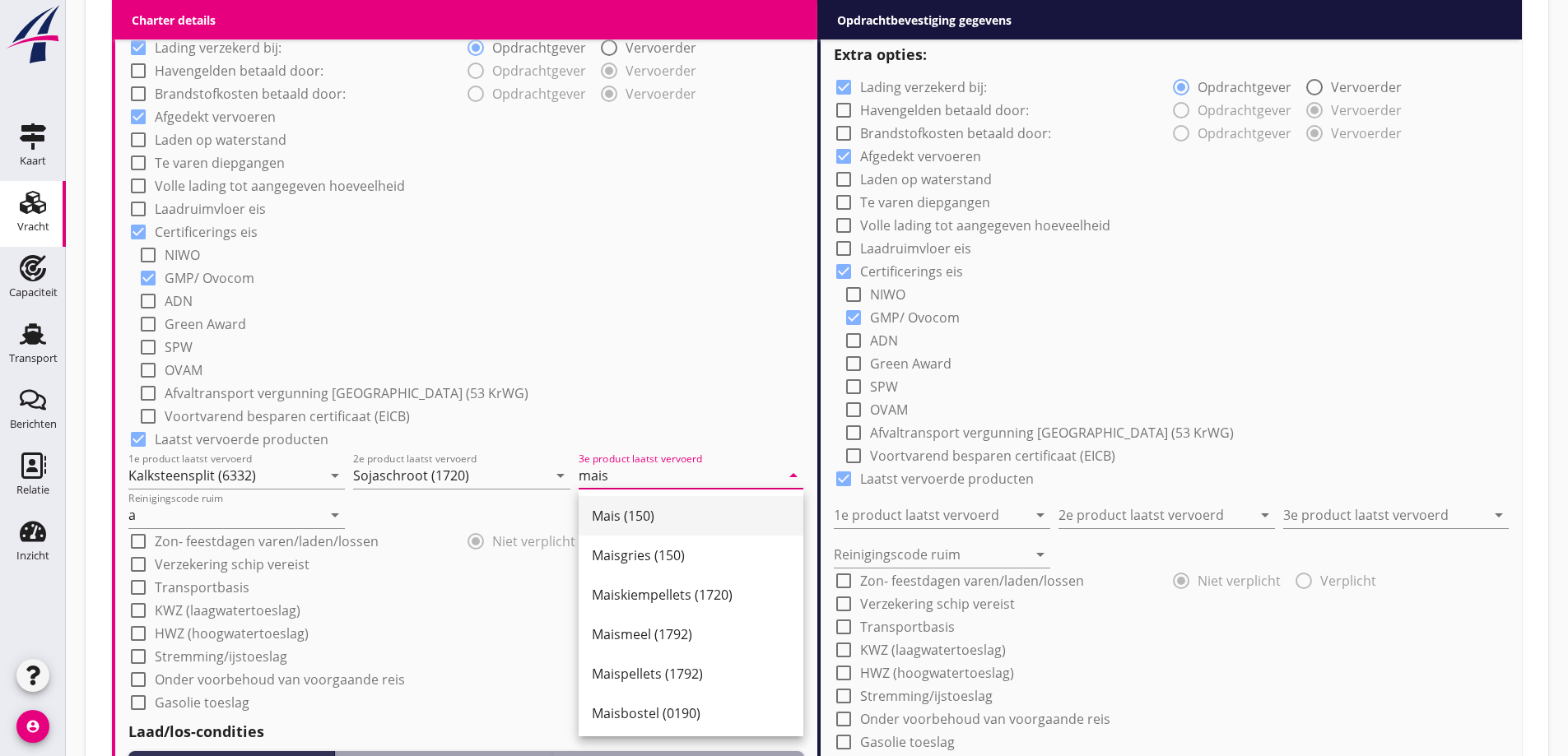
click at [688, 521] on div "Mais (150)" at bounding box center [690, 515] width 198 height 19
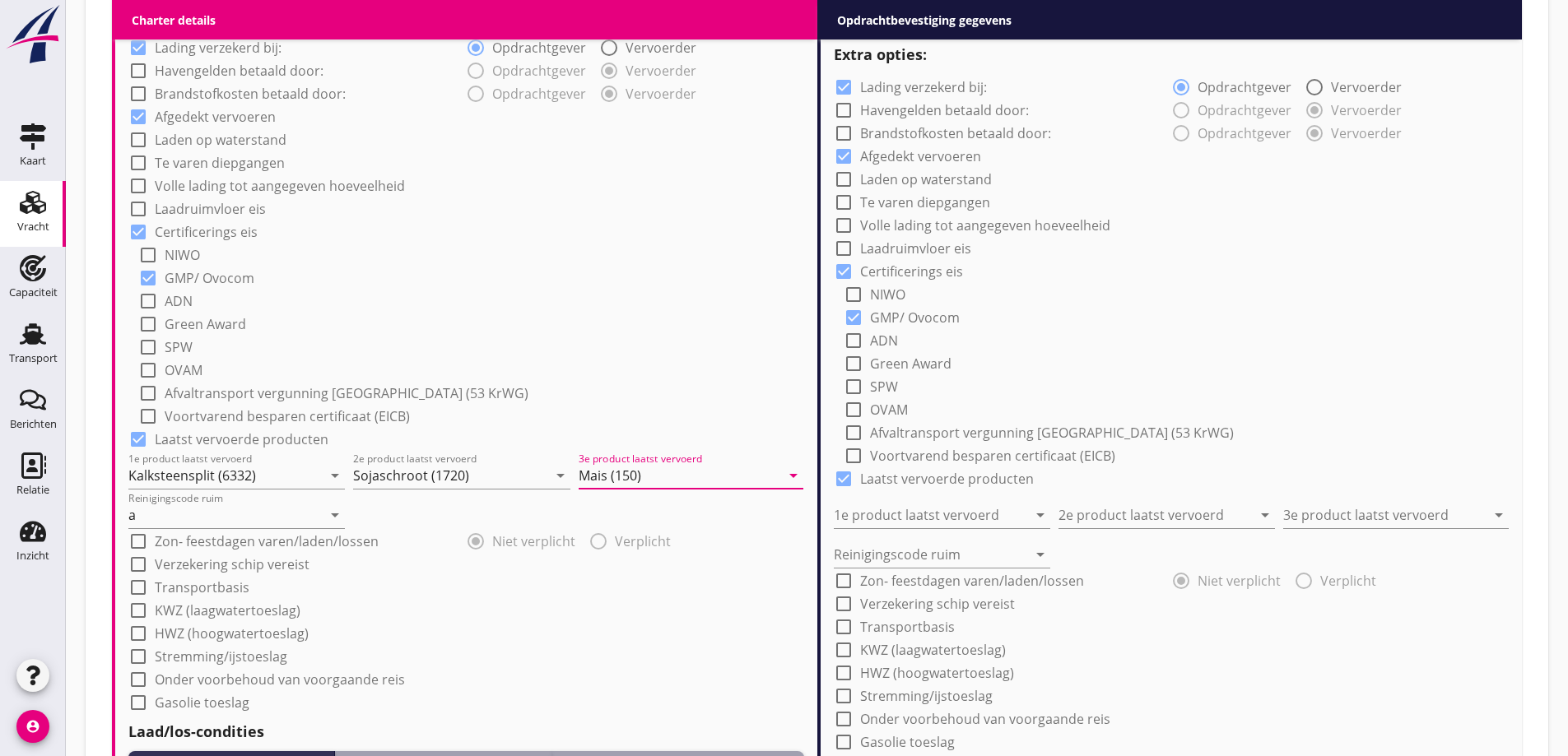
type input "Mais (150)"
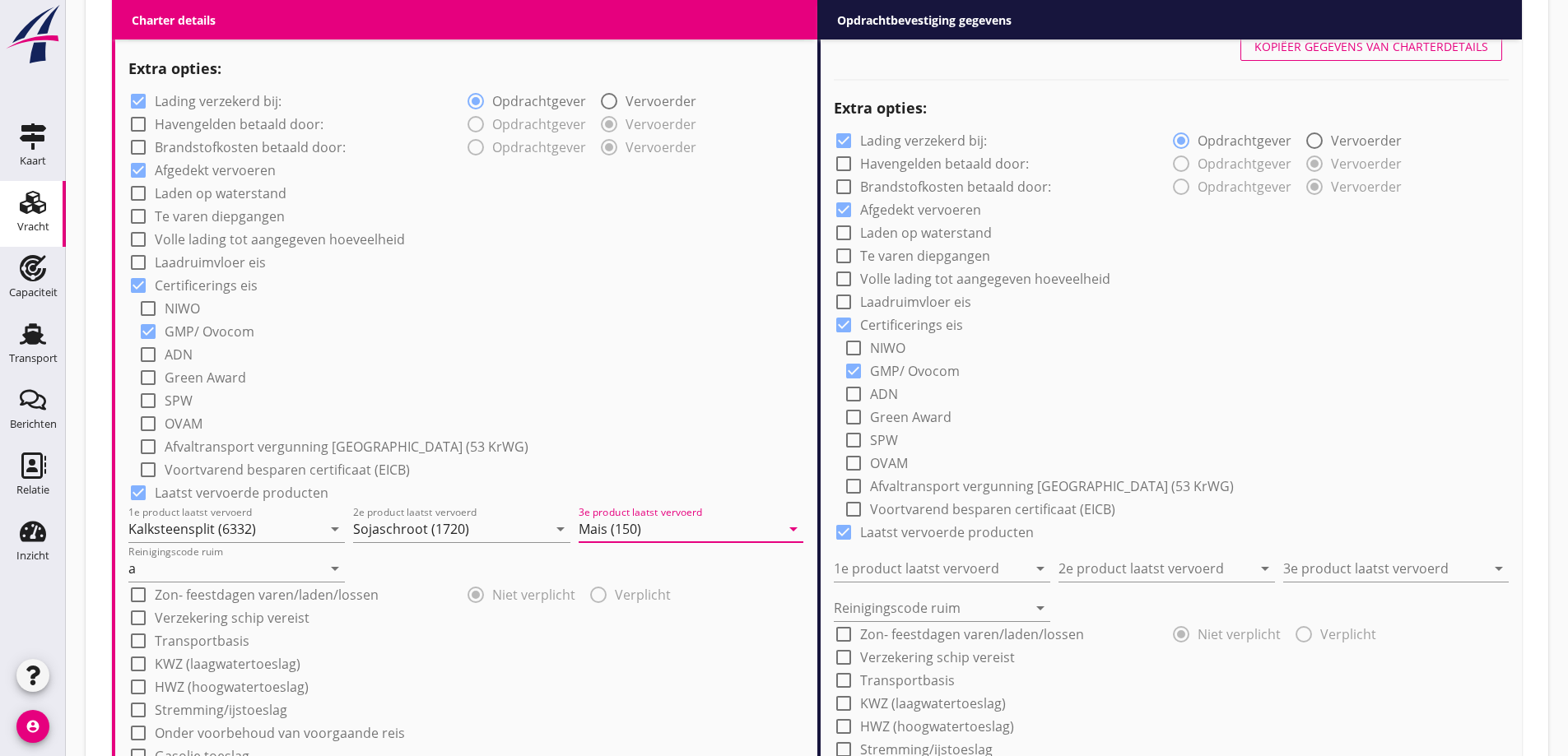
click at [558, 616] on div "check_box Lading verzekerd bij: radio_button_checked Opdrachtgever radio_button…" at bounding box center [466, 427] width 676 height 678
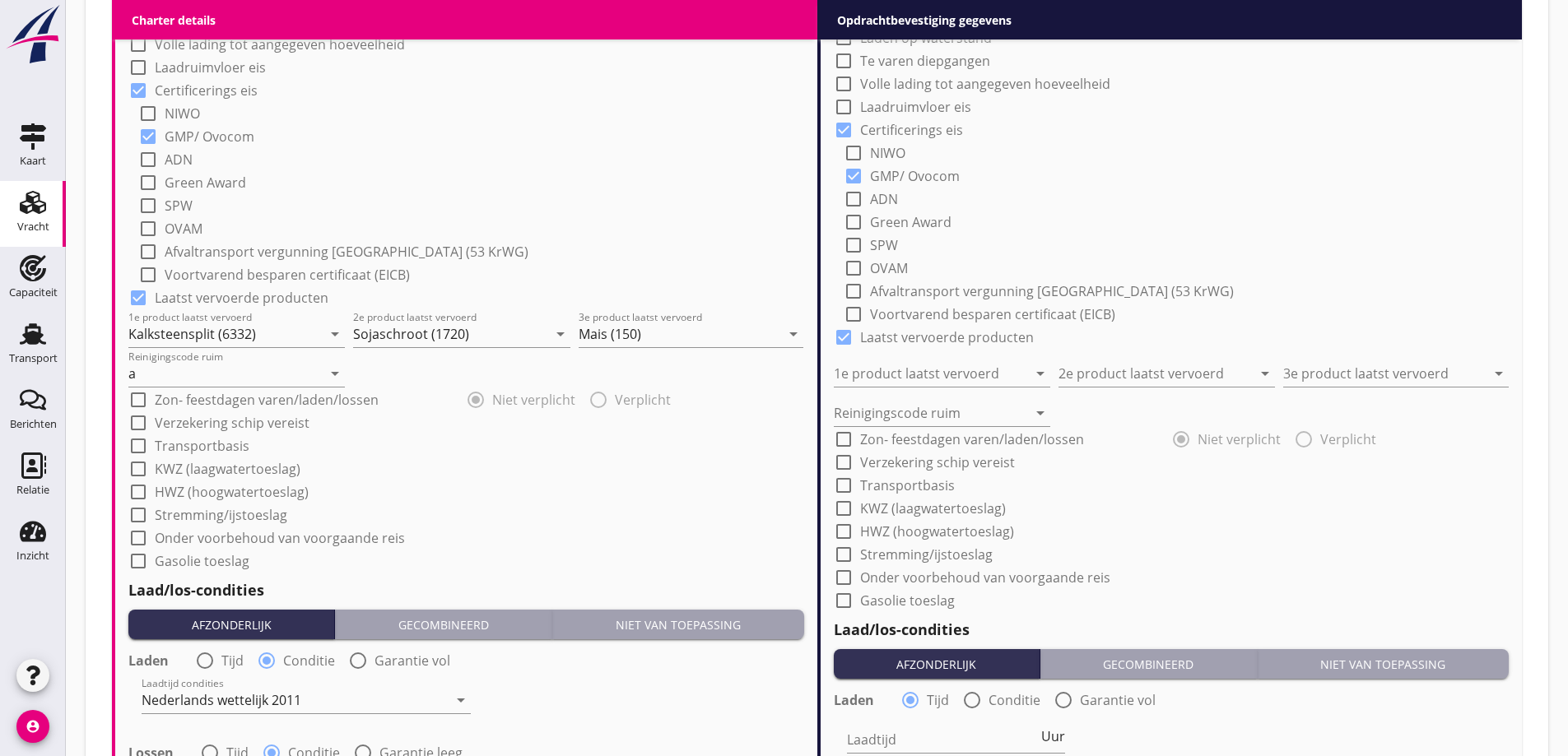
scroll to position [1392, 0]
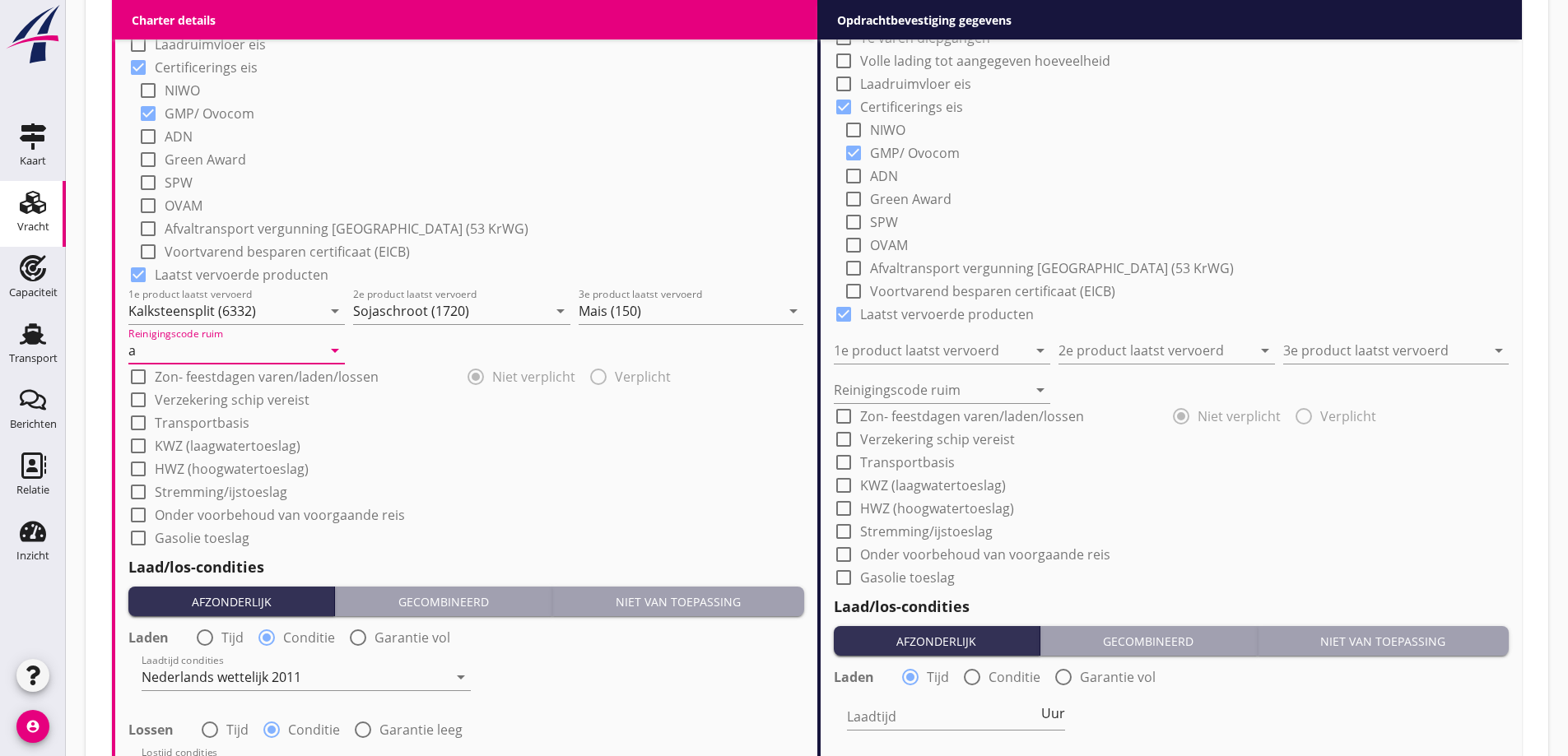
click at [218, 353] on input "a" at bounding box center [225, 350] width 194 height 26
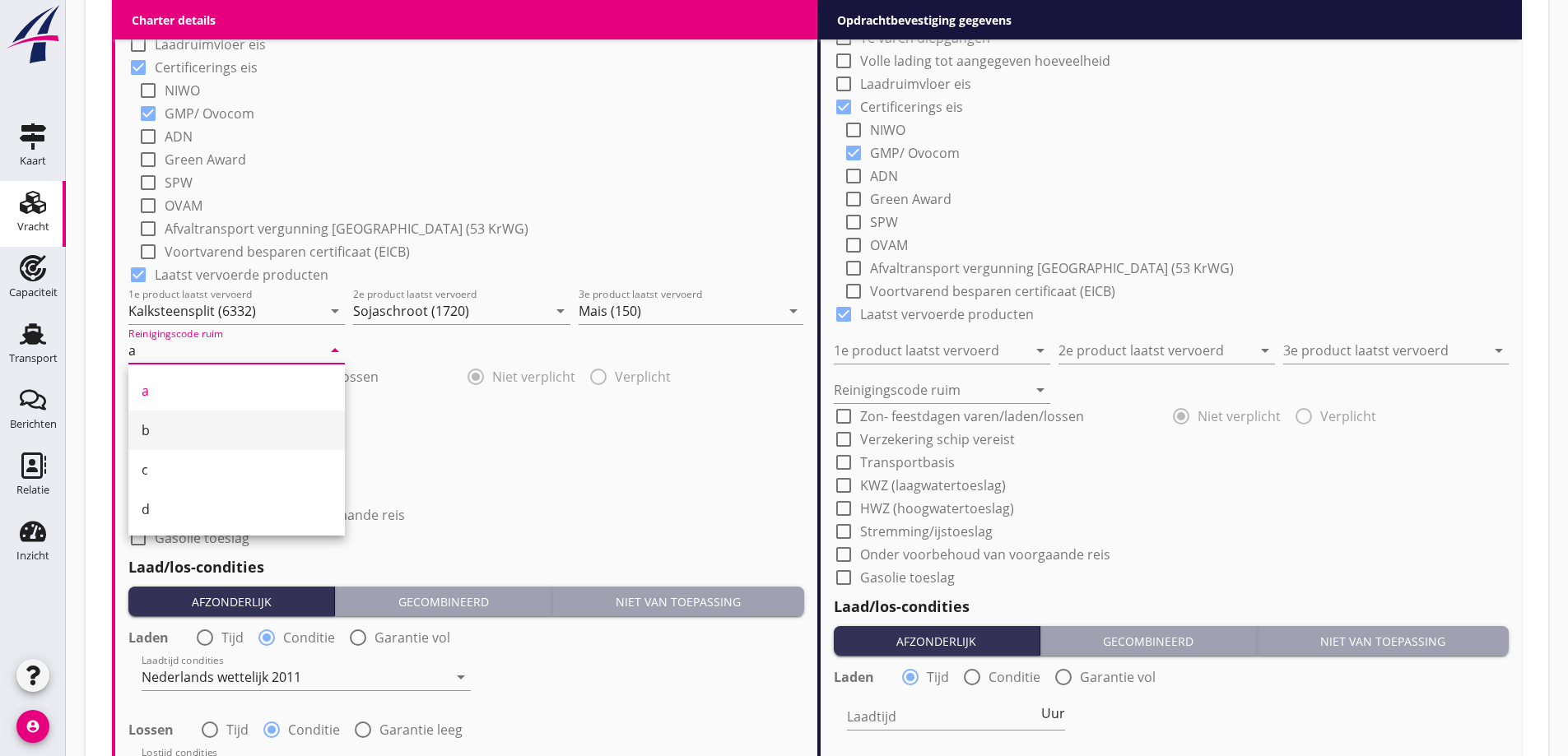
click at [186, 427] on div "b" at bounding box center [236, 430] width 190 height 19
type input "b"
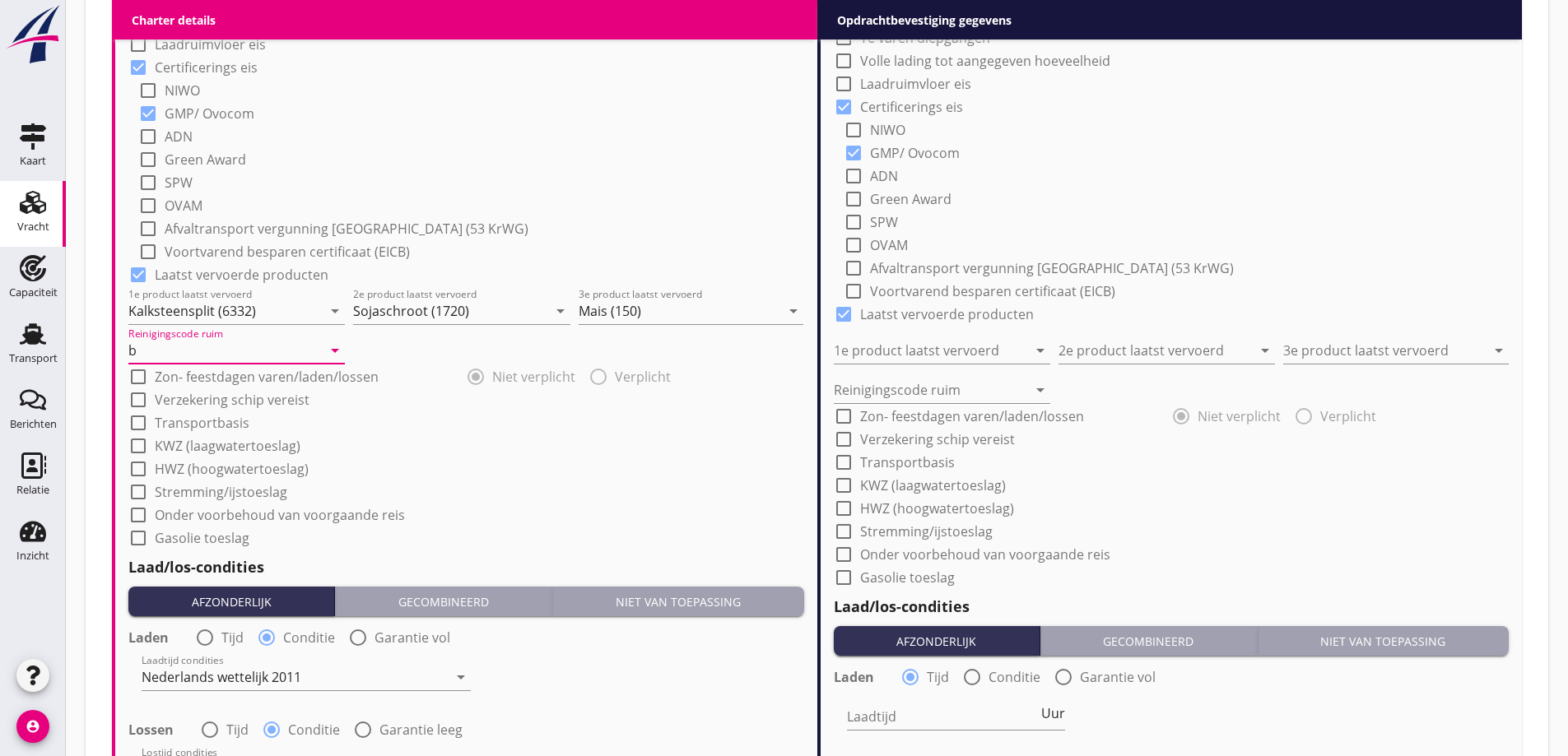
click at [688, 525] on div "check_box_outline_blank Gasolie toeslag" at bounding box center [466, 536] width 676 height 23
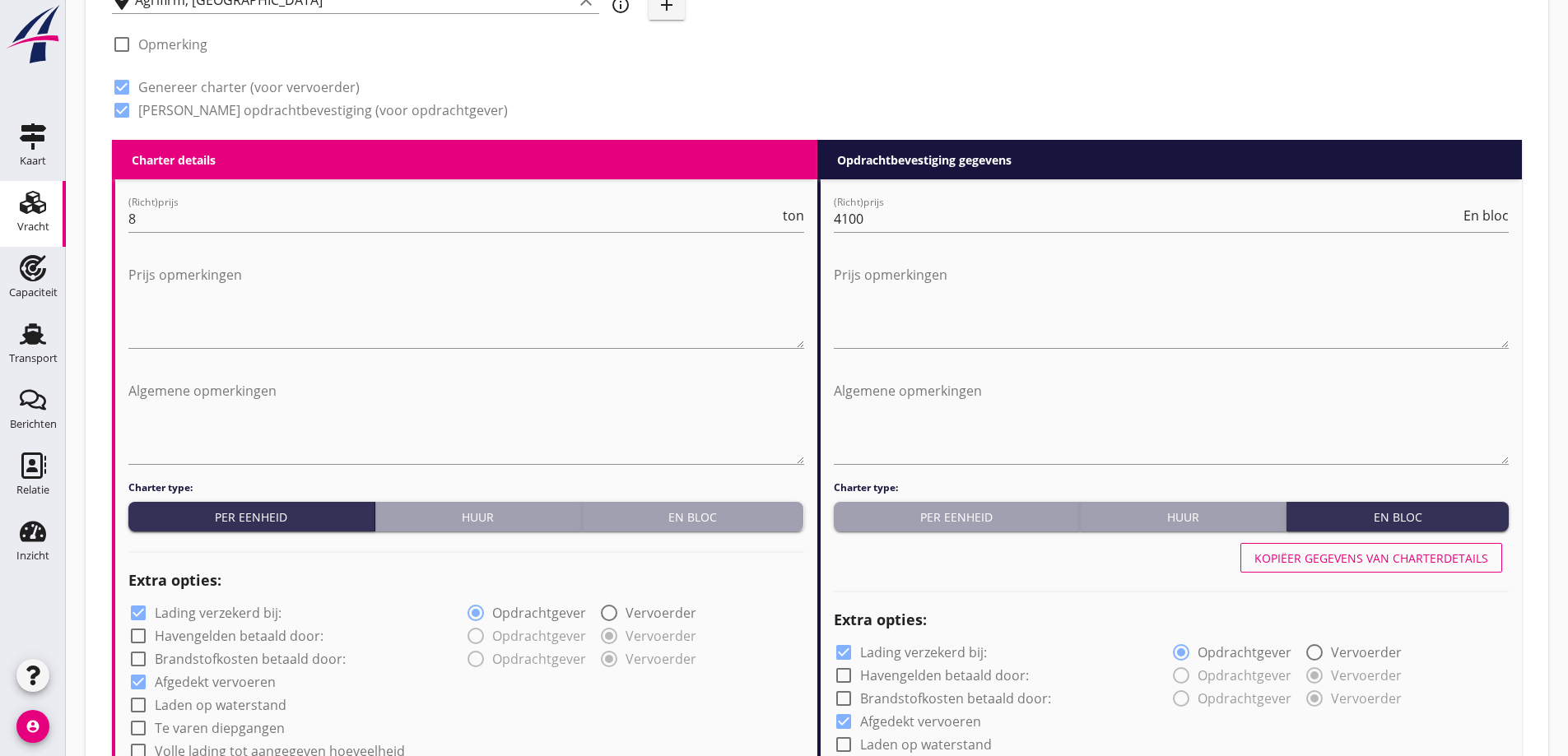
scroll to position [733, 0]
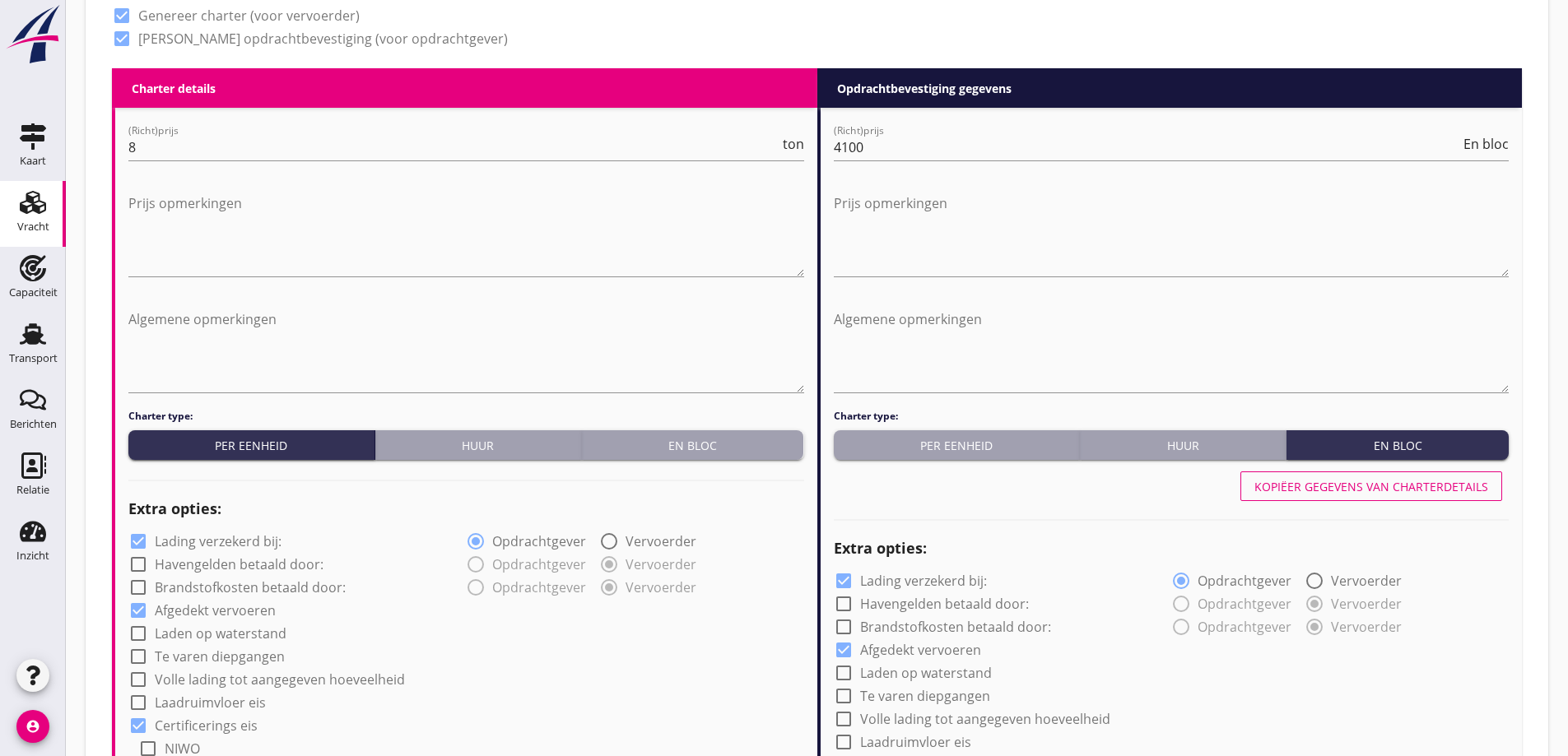
click at [1399, 502] on div "Kopiëer gegevens van charterdetails" at bounding box center [1171, 486] width 676 height 40
click at [1397, 490] on div "Kopiëer gegevens van charterdetails" at bounding box center [1371, 486] width 234 height 18
type input "Kalksteensplit (6332)"
type input "Sojaschroot (1720)"
type input "Mais (150)"
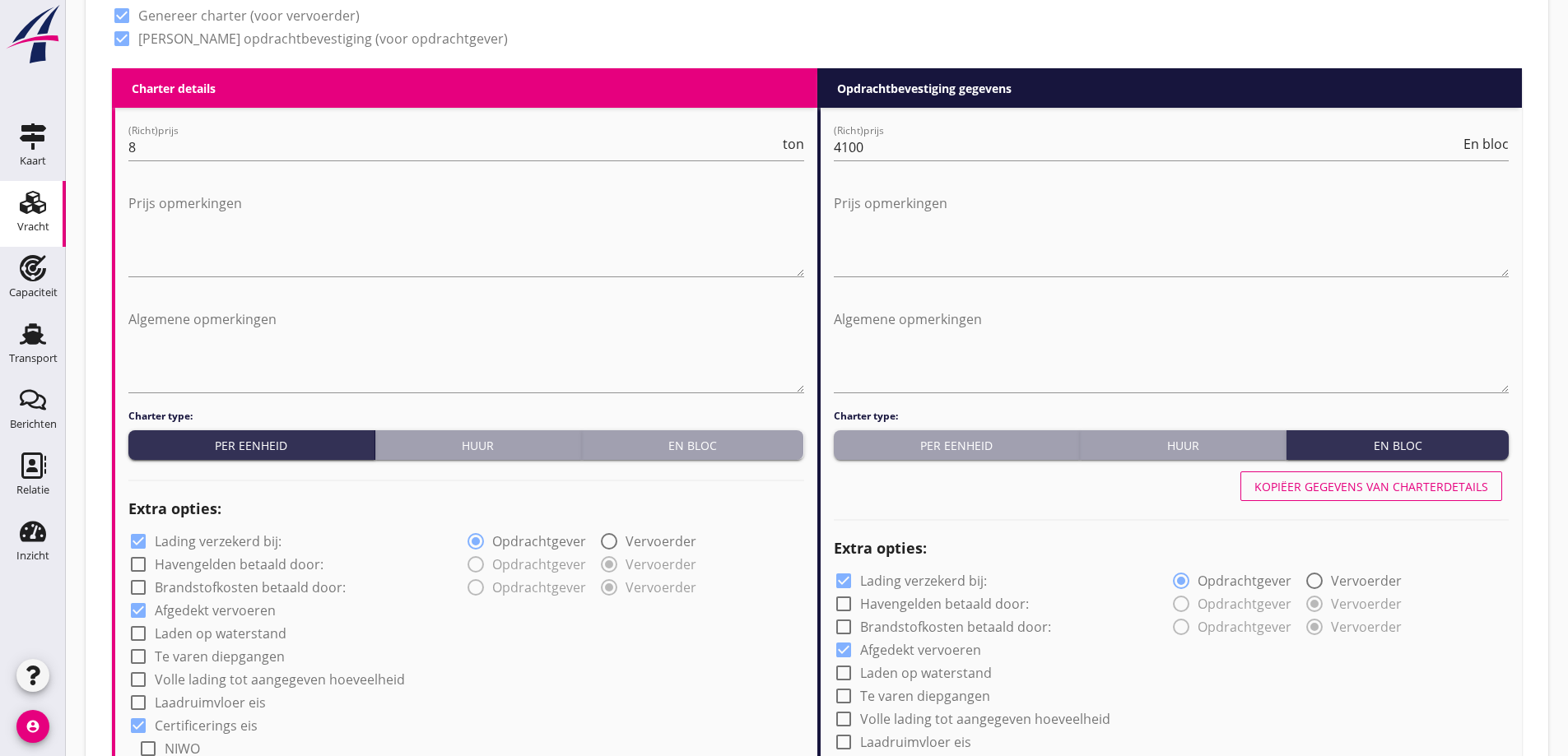
type input "b"
radio input "false"
radio input "true"
radio input "false"
radio input "true"
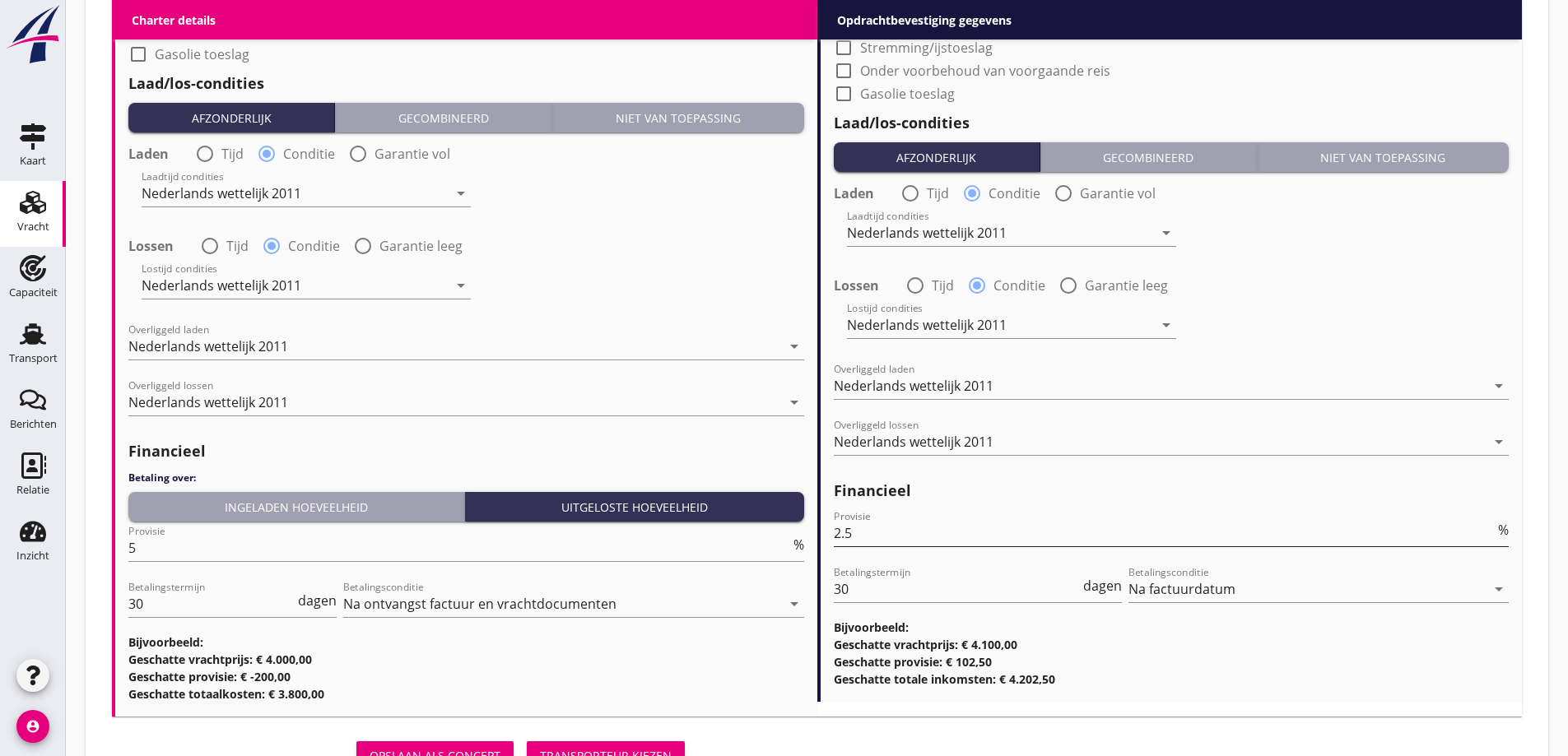
scroll to position [1947, 0]
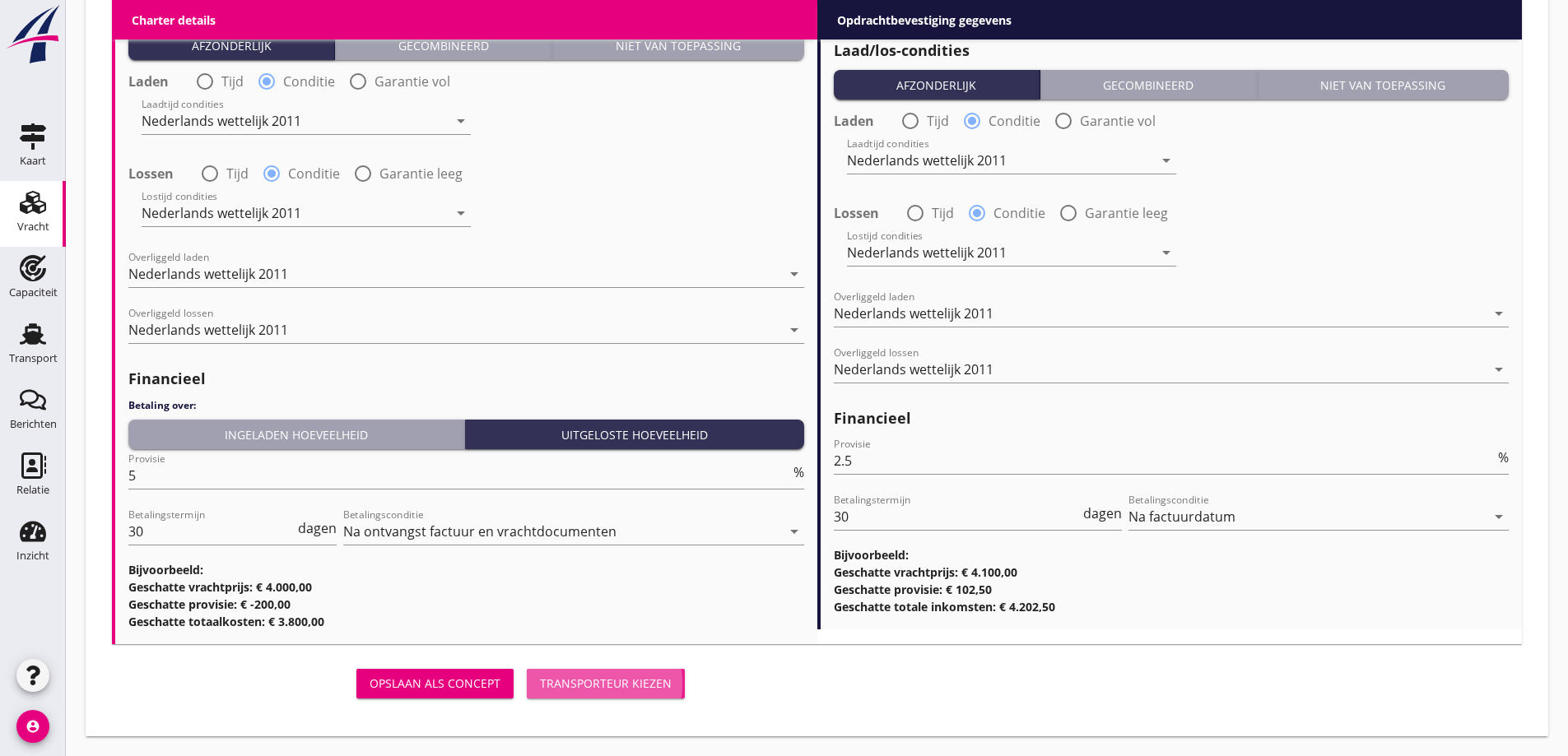
drag, startPoint x: 589, startPoint y: 681, endPoint x: 646, endPoint y: 247, distance: 437.7
click at [589, 682] on div "Transporteur kiezen" at bounding box center [606, 683] width 132 height 18
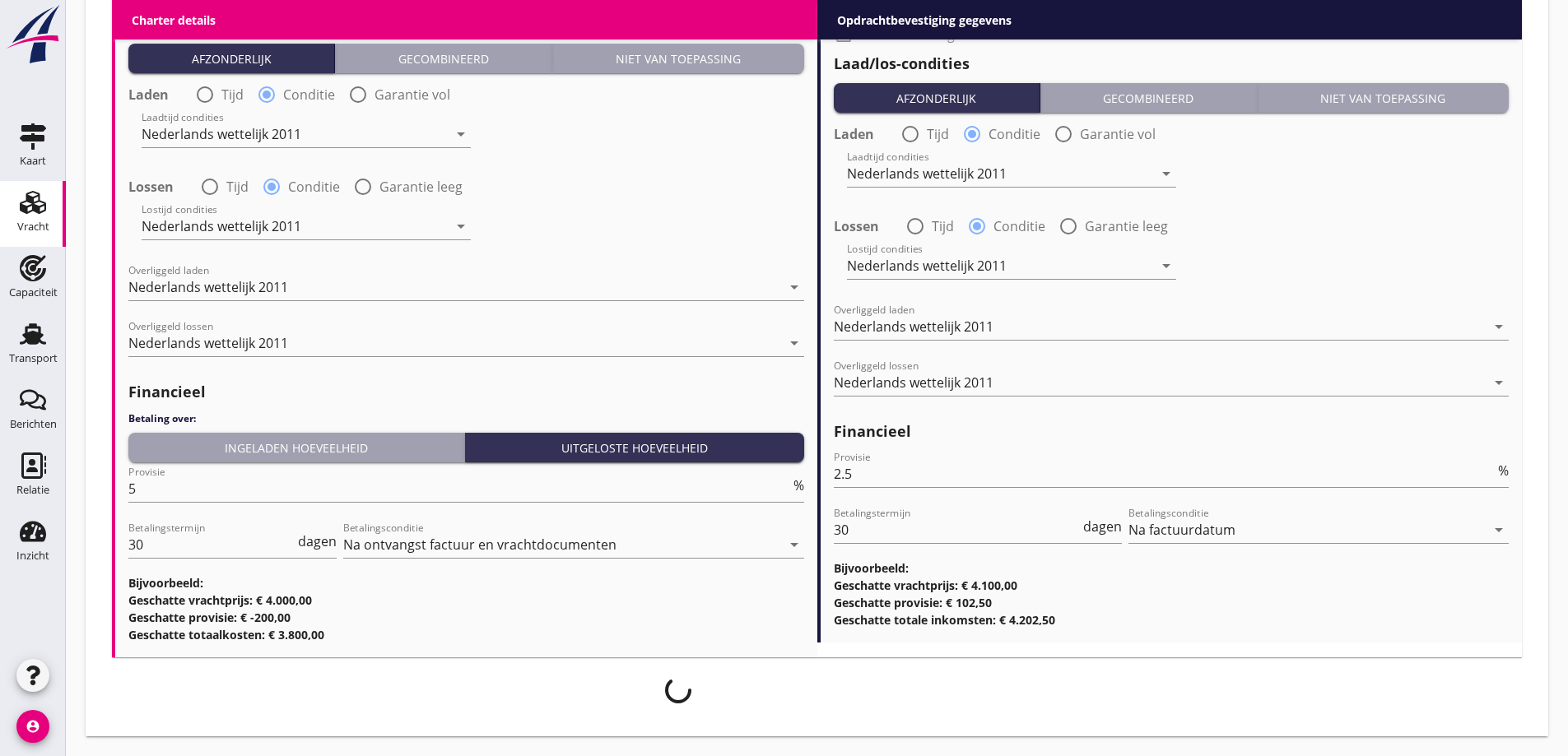
scroll to position [1934, 0]
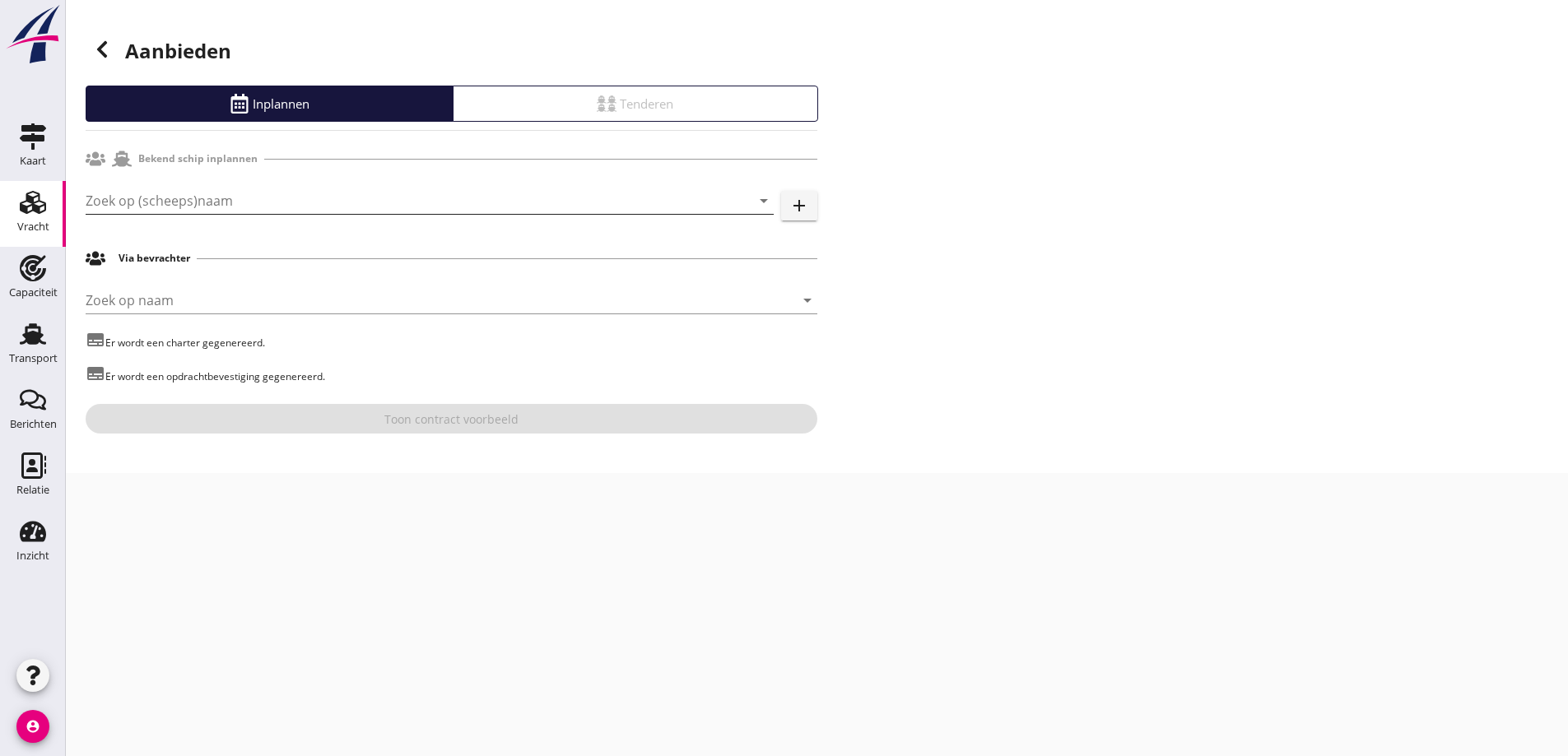
click at [224, 195] on input "Zoek op (scheeps)naam" at bounding box center [406, 200] width 642 height 26
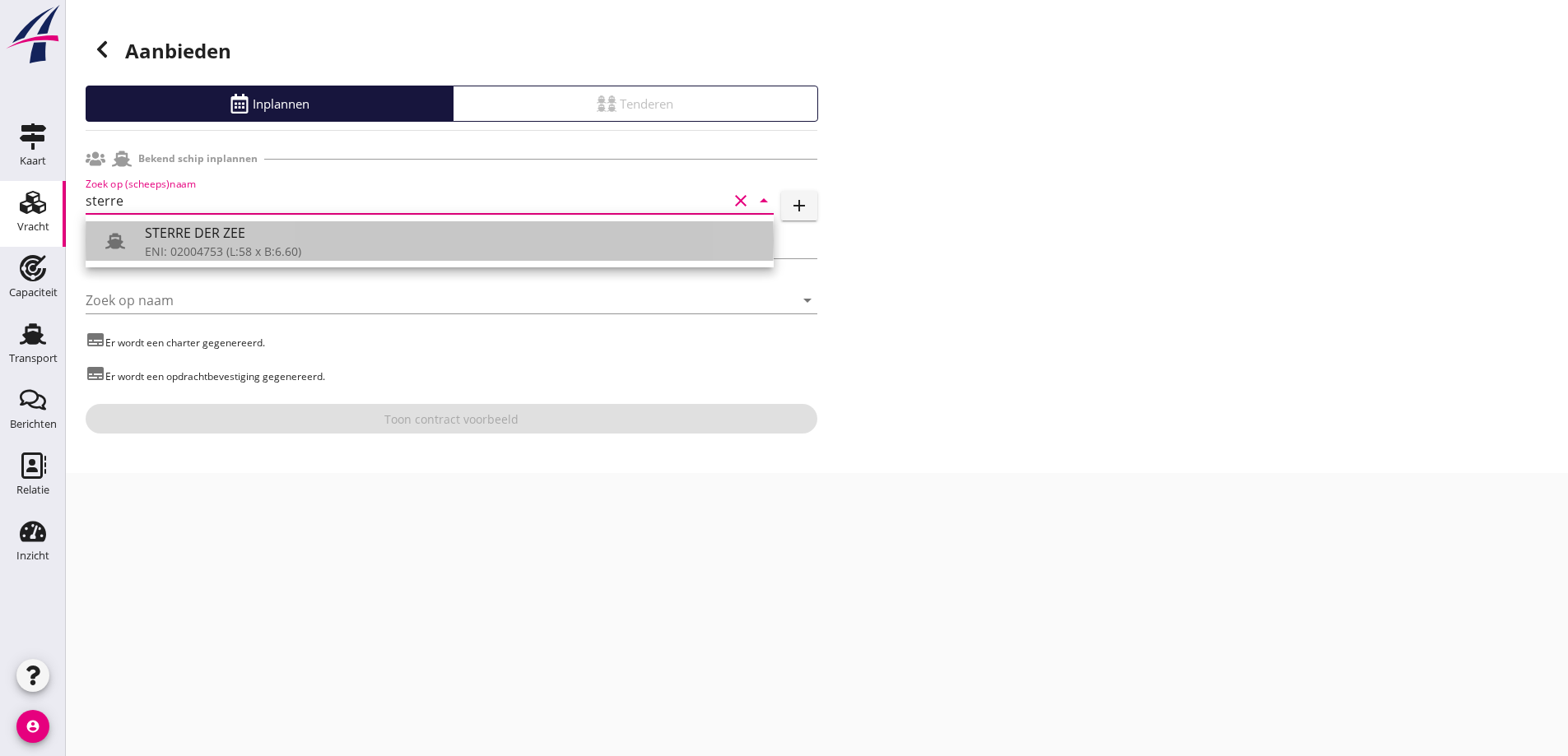
drag, startPoint x: 247, startPoint y: 246, endPoint x: 223, endPoint y: 259, distance: 27.3
click at [247, 255] on div "ENI: 02004753 (L:58 x B:6.60)" at bounding box center [452, 251] width 615 height 18
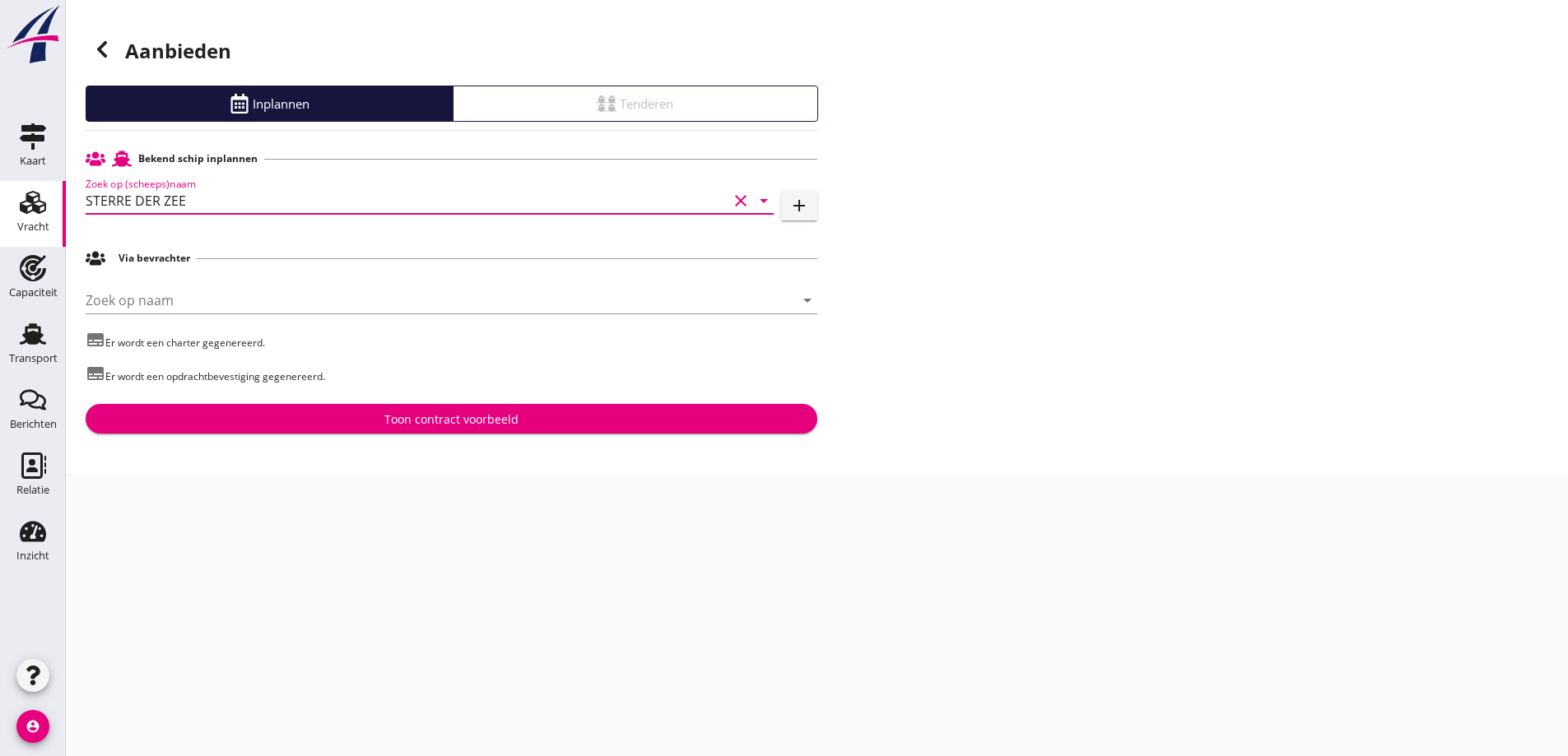
type input "STERRE DER ZEE"
click at [275, 410] on div "Toon contract voorbeeld" at bounding box center [451, 419] width 705 height 18
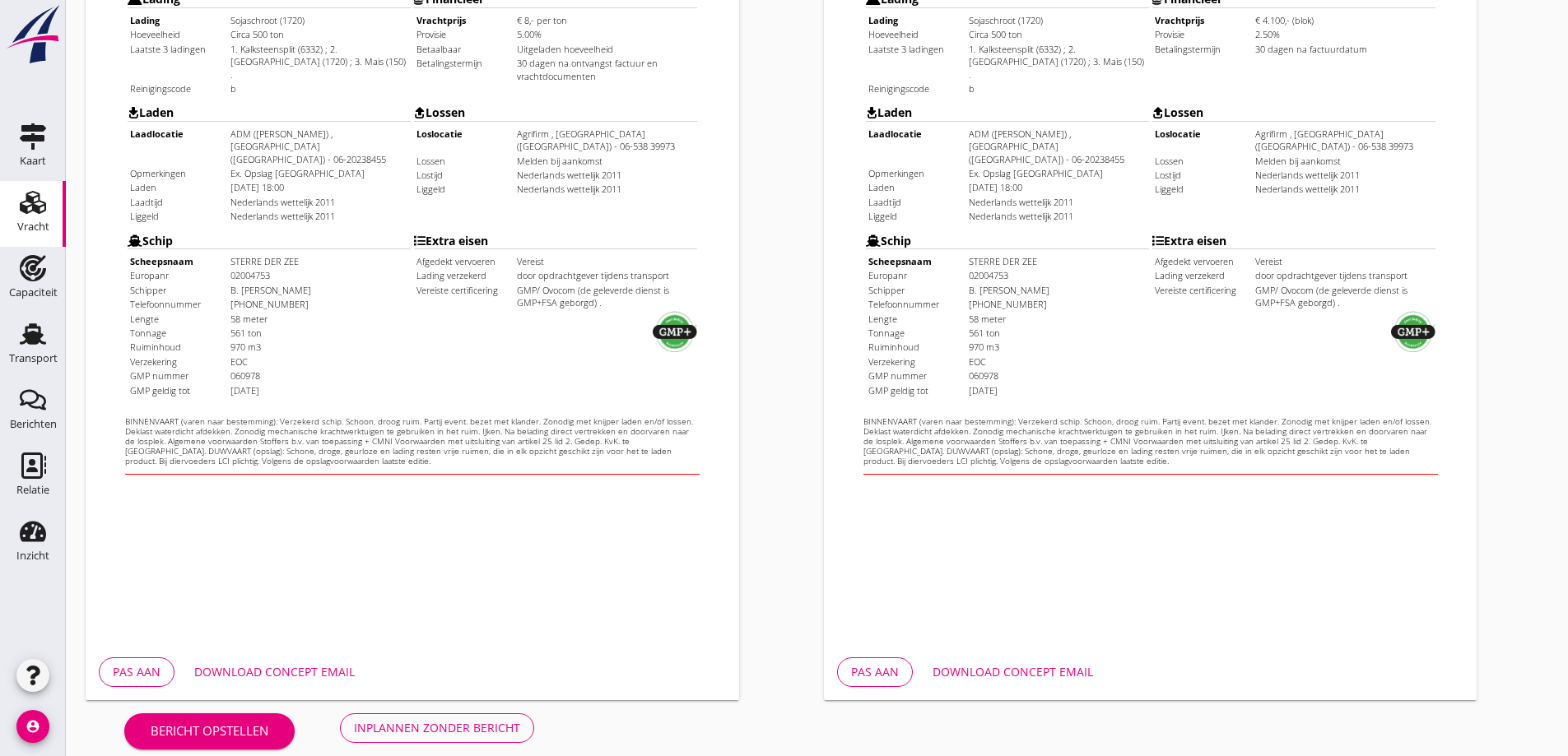
scroll to position [462, 0]
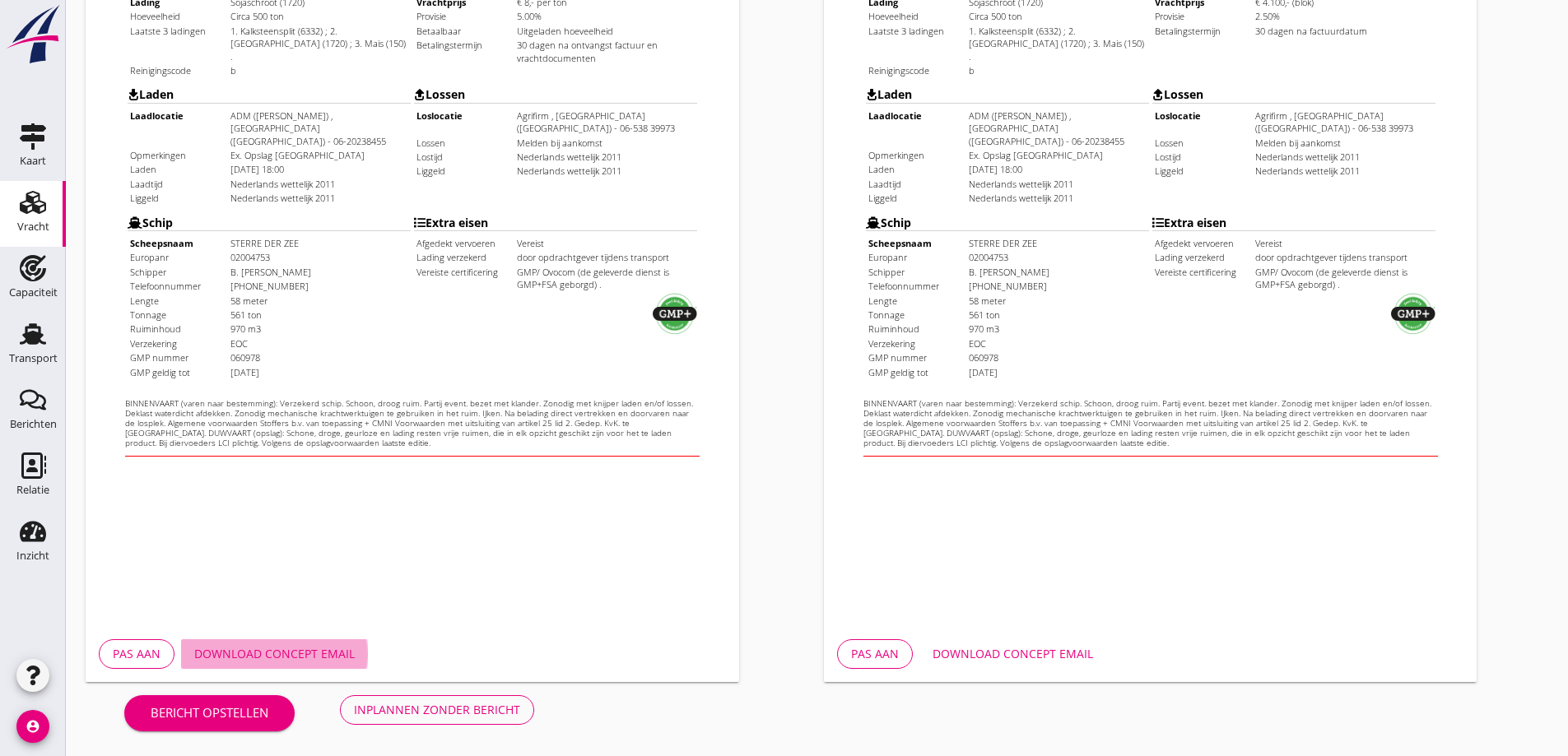
drag, startPoint x: 274, startPoint y: 649, endPoint x: 658, endPoint y: 651, distance: 384.0
click at [279, 644] on button "Download concept email" at bounding box center [274, 654] width 187 height 30
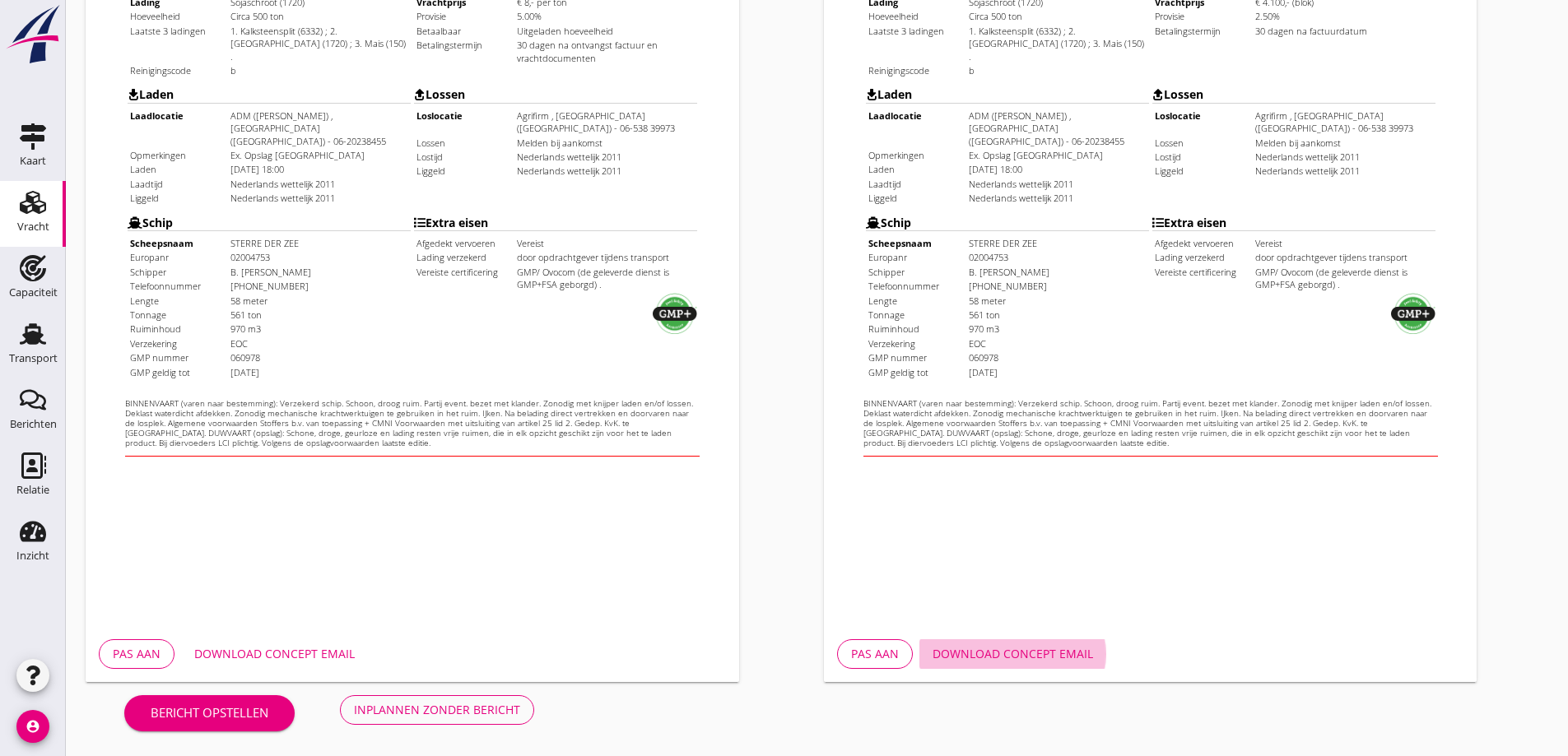
drag, startPoint x: 1018, startPoint y: 653, endPoint x: 1085, endPoint y: 620, distance: 74.7
click at [1018, 653] on div "Download concept email" at bounding box center [1012, 653] width 160 height 18
click at [483, 715] on div "Inplannen zonder bericht" at bounding box center [436, 710] width 166 height 18
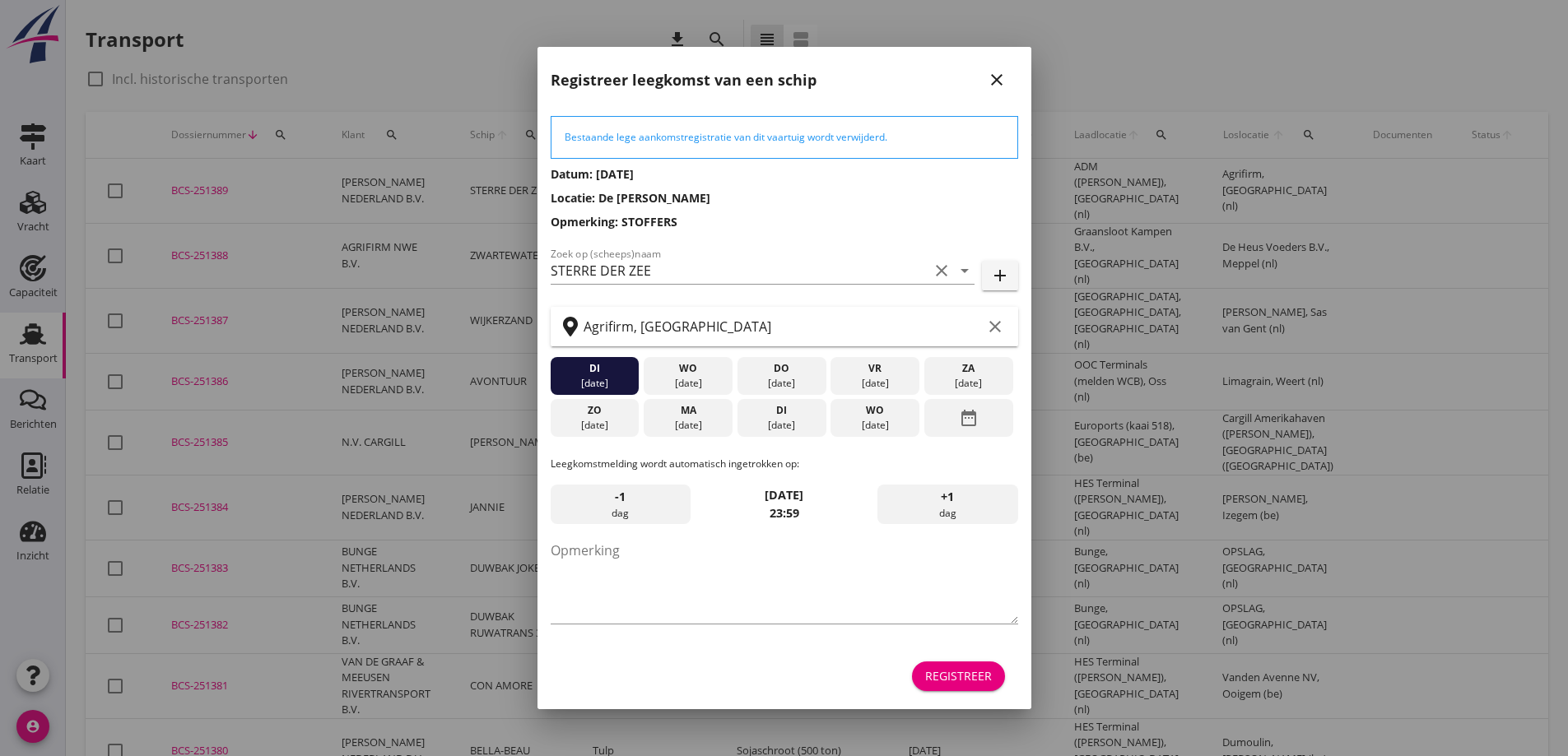
click at [715, 430] on div "[DATE]" at bounding box center [688, 425] width 81 height 15
click at [850, 577] on textarea "Opmerking" at bounding box center [784, 580] width 467 height 86
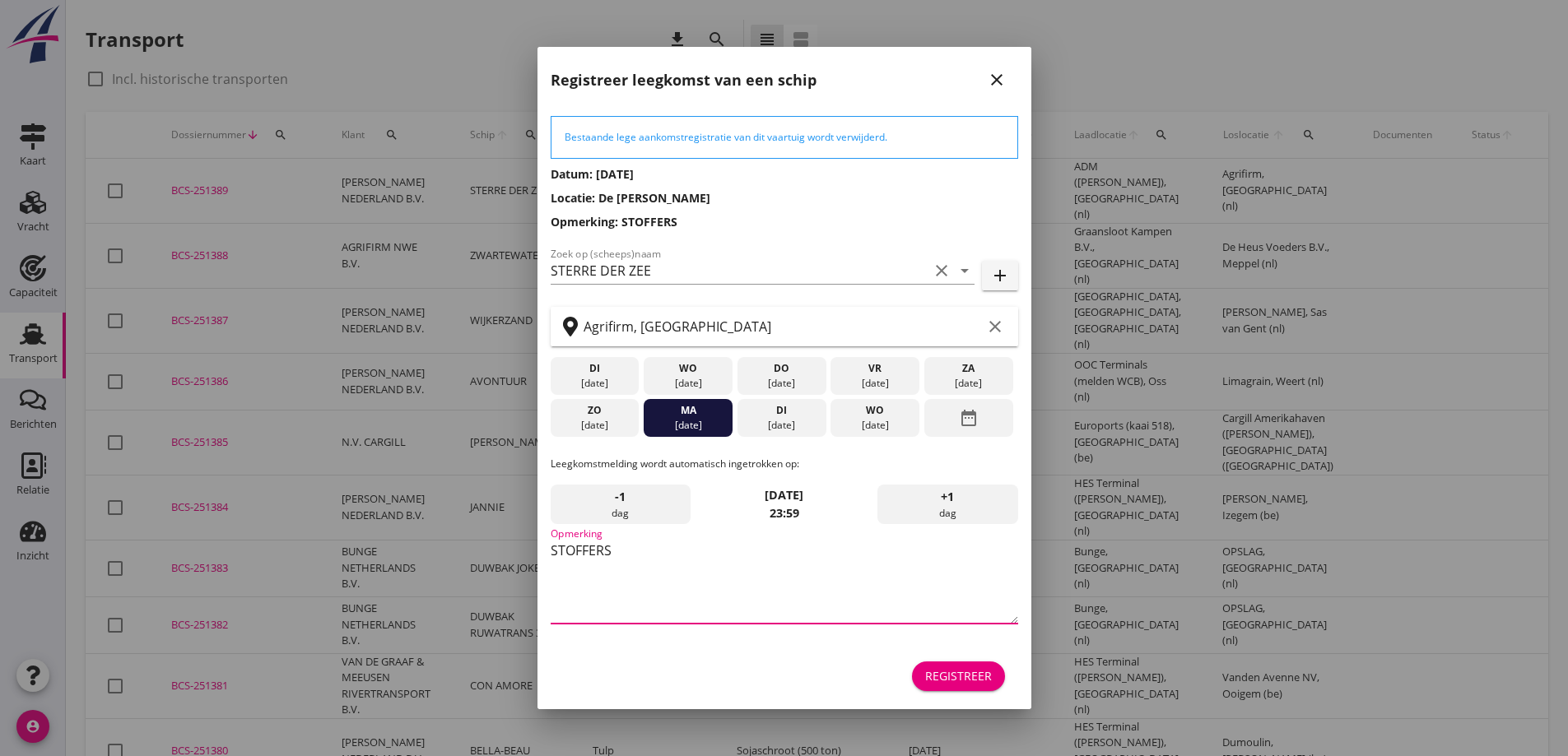
type textarea "STOFFERS"
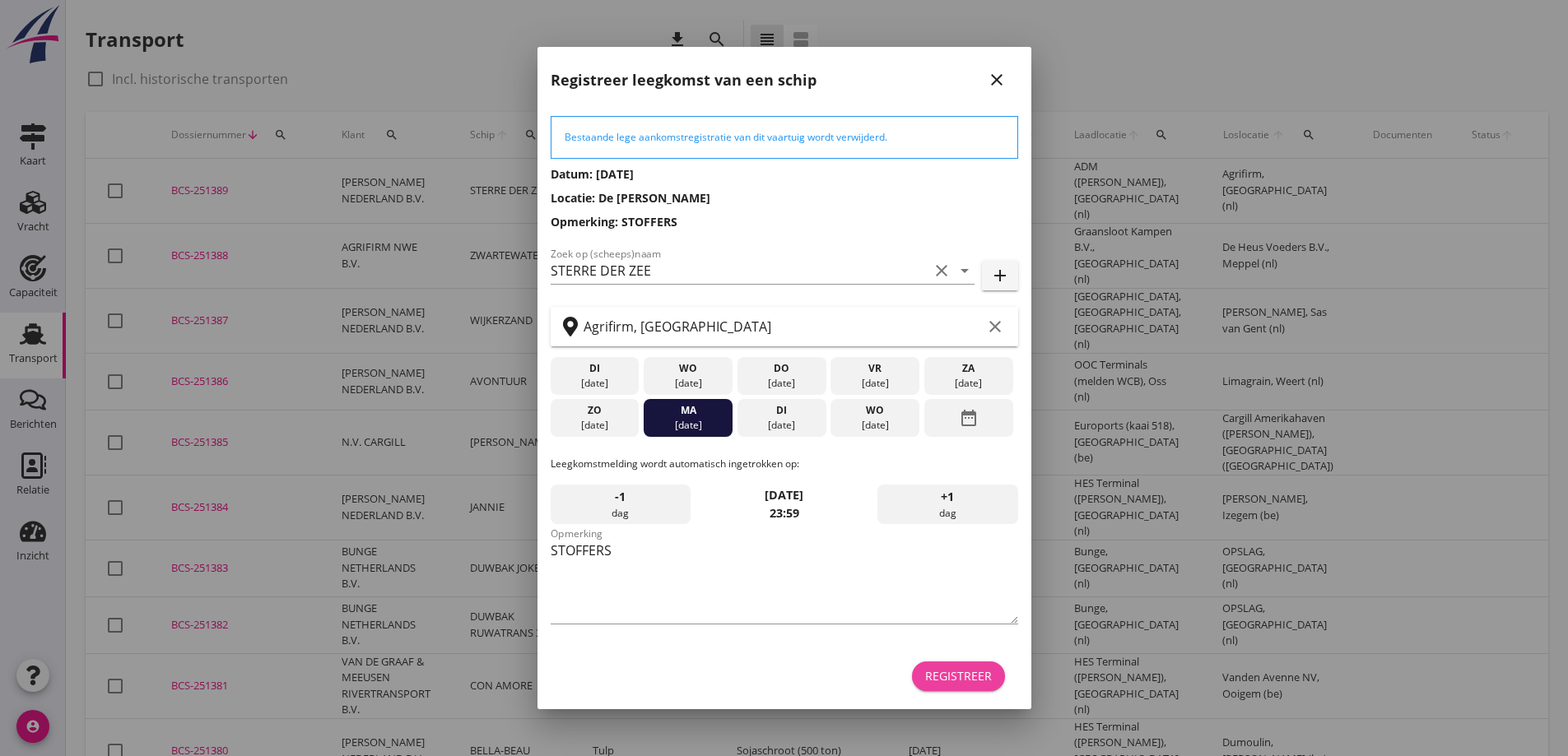
click at [973, 670] on div "Registreer" at bounding box center [958, 675] width 67 height 18
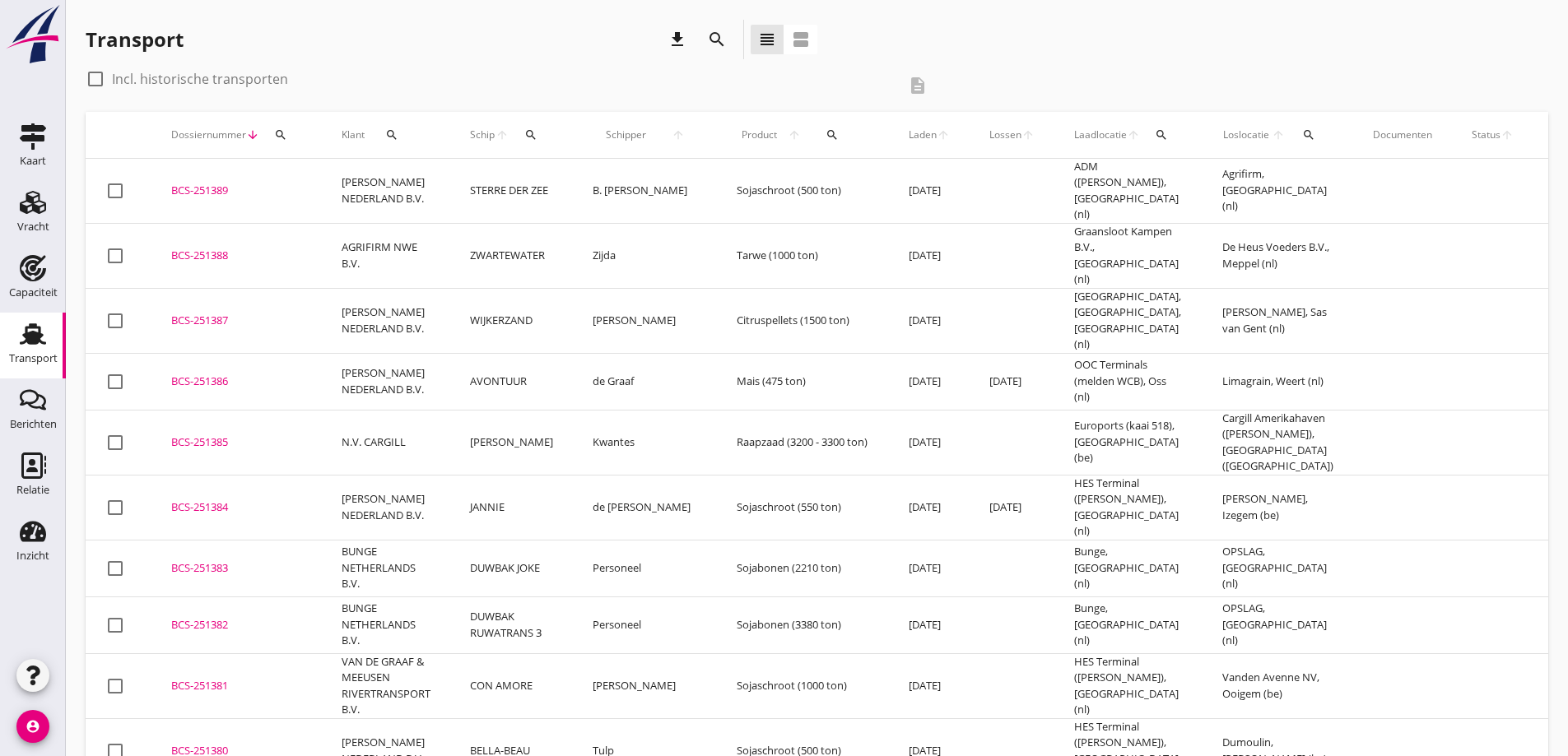
click at [201, 183] on div "BCS-251389" at bounding box center [236, 191] width 131 height 17
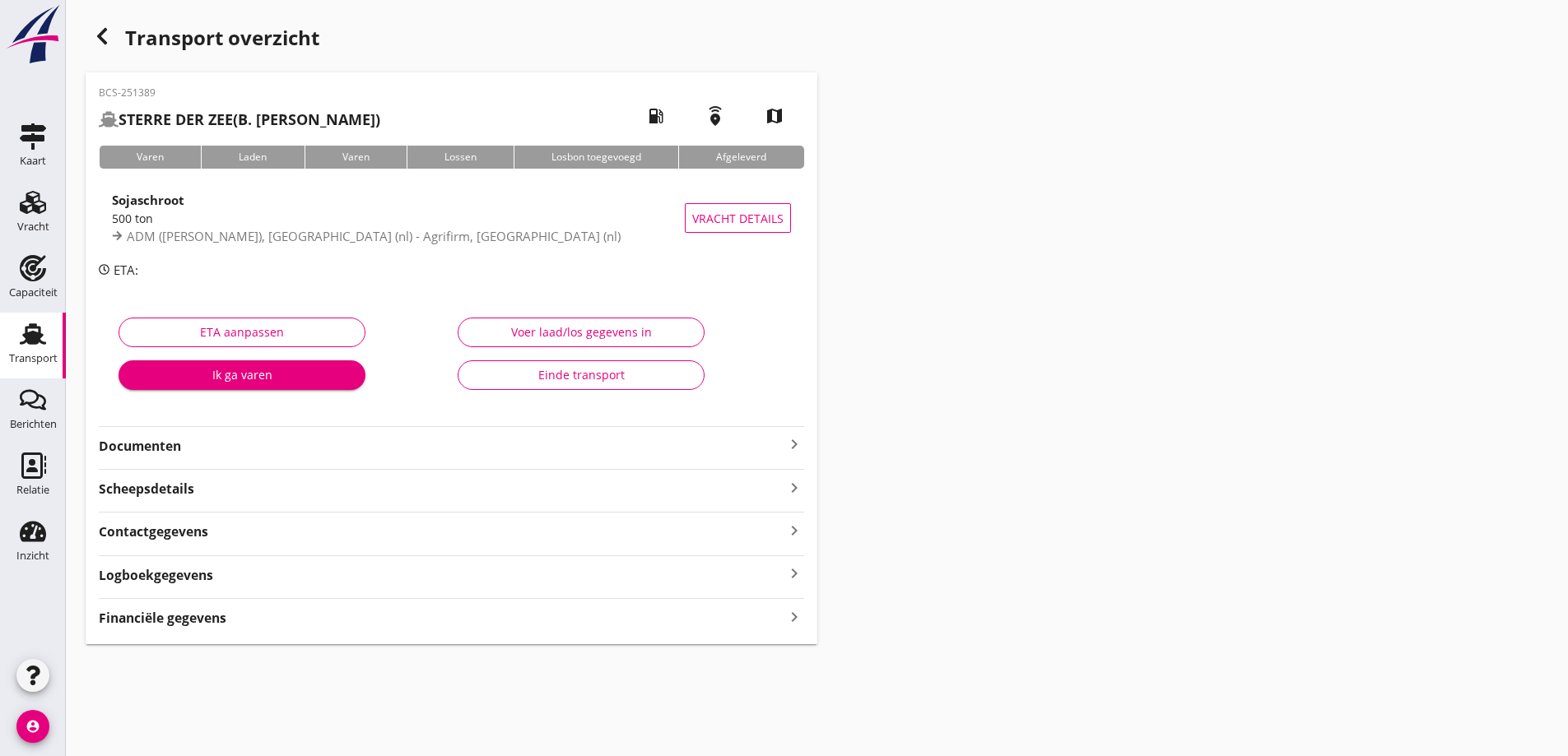
click at [242, 450] on strong "Documenten" at bounding box center [442, 447] width 686 height 19
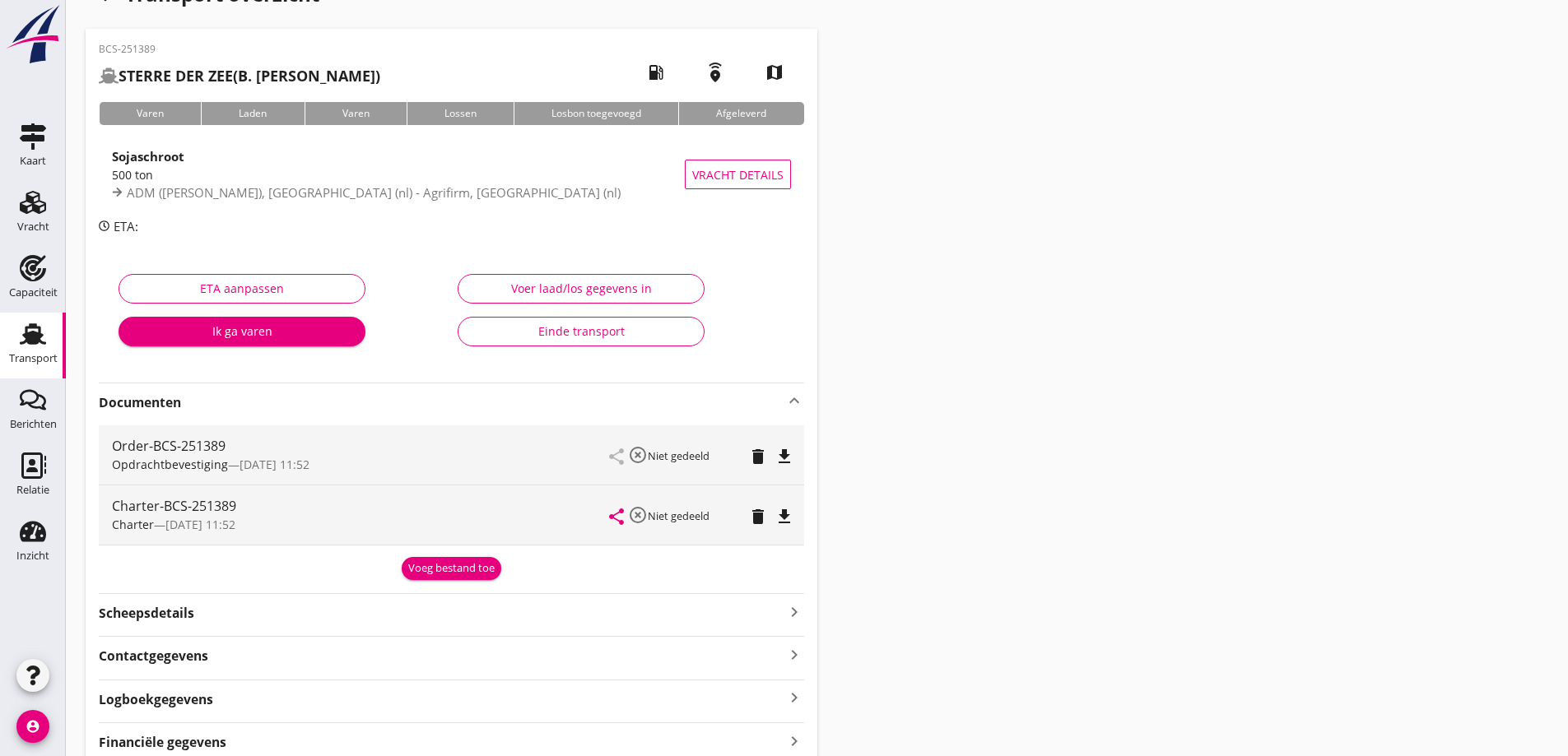
scroll to position [82, 0]
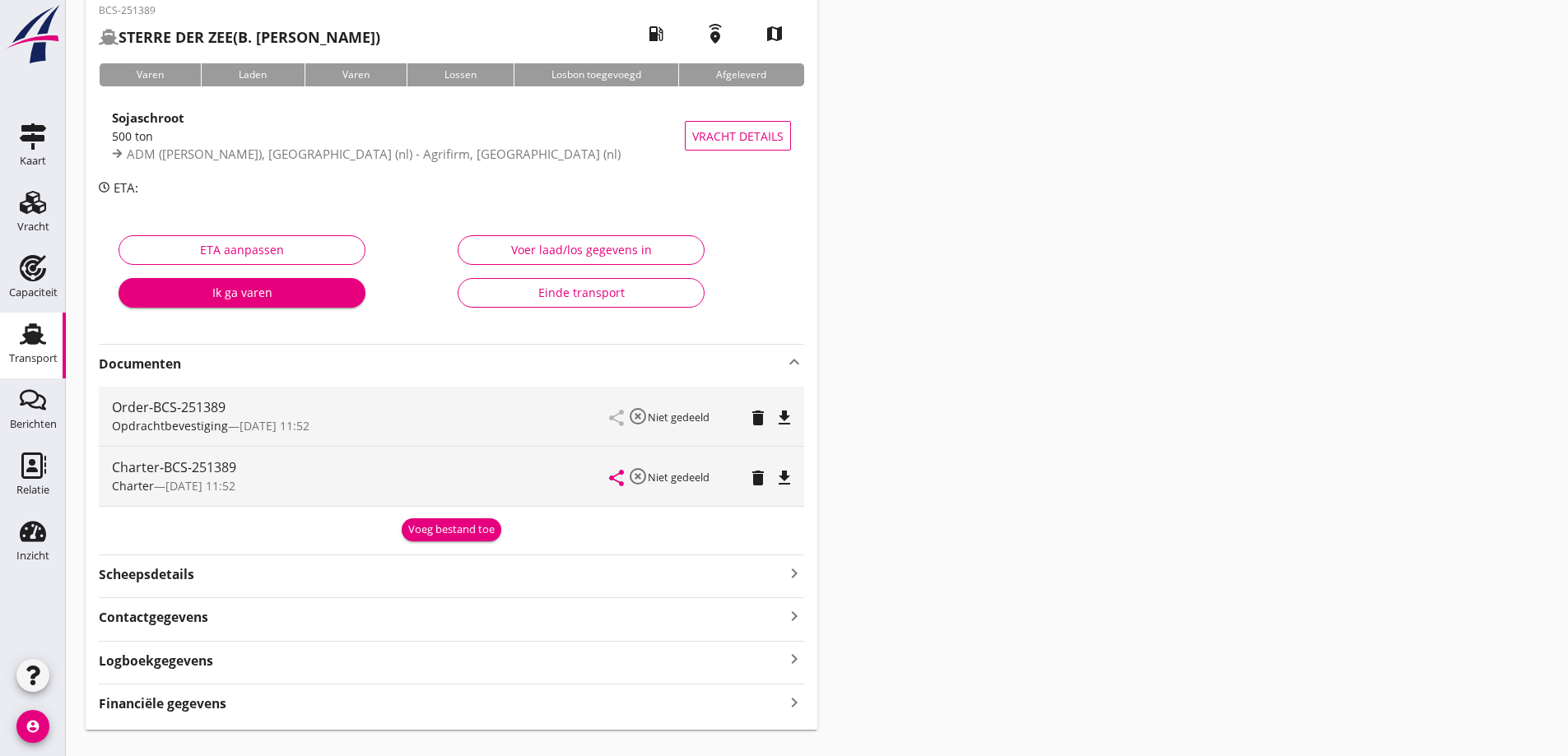
click at [423, 536] on div "Voeg bestand toe" at bounding box center [450, 530] width 86 height 17
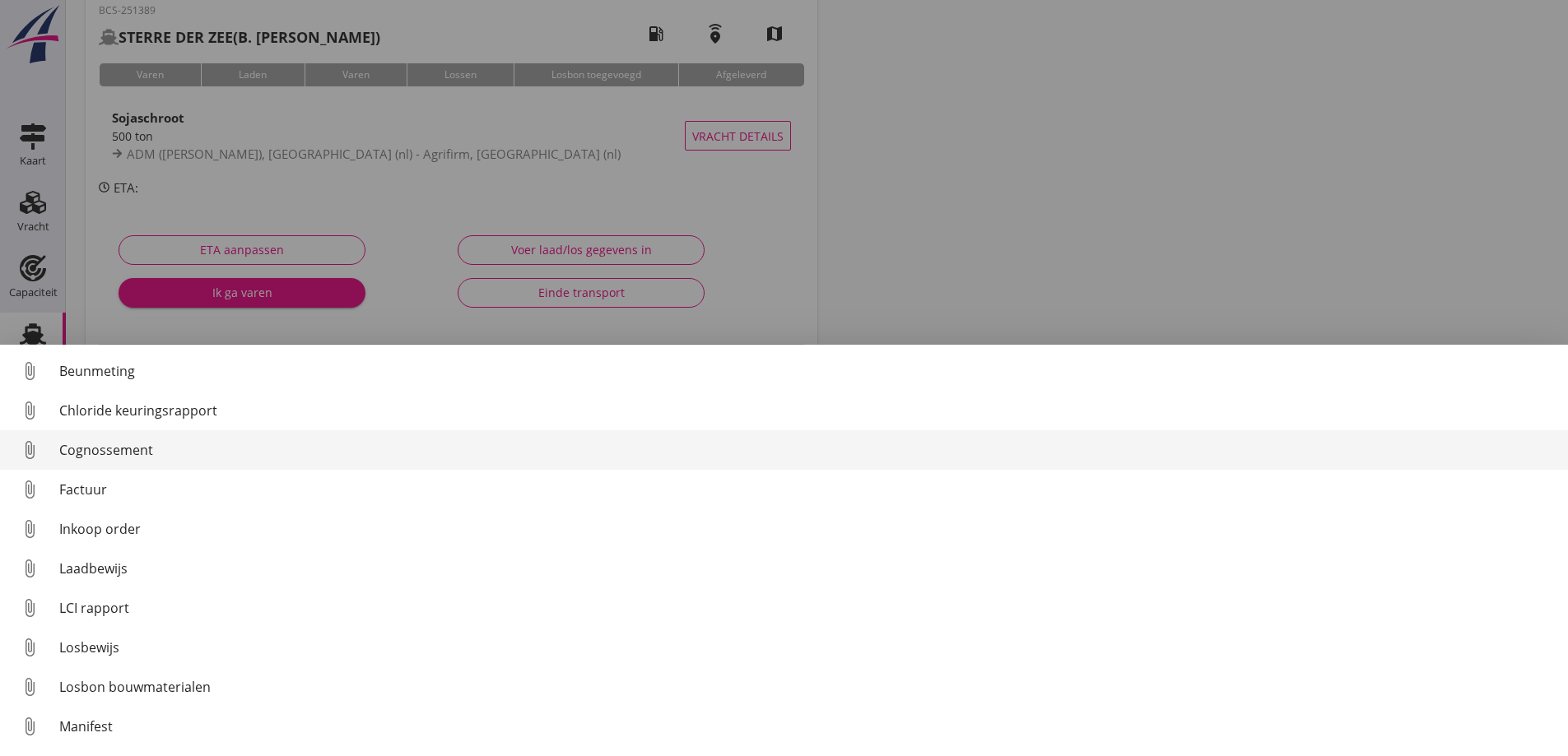
click at [71, 451] on div "Cognossement" at bounding box center [807, 449] width 1496 height 19
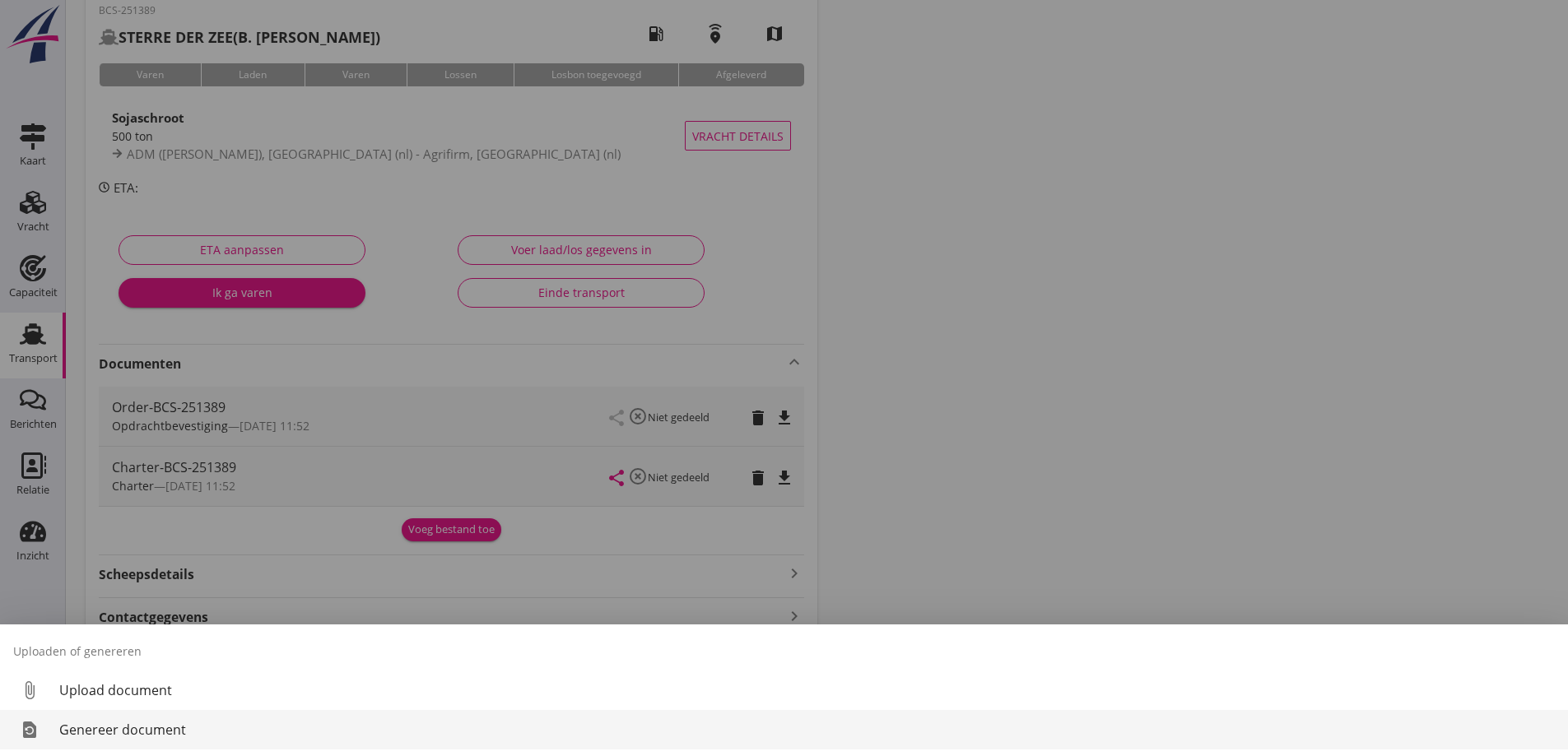
click at [169, 731] on div "Genereer document" at bounding box center [807, 729] width 1496 height 19
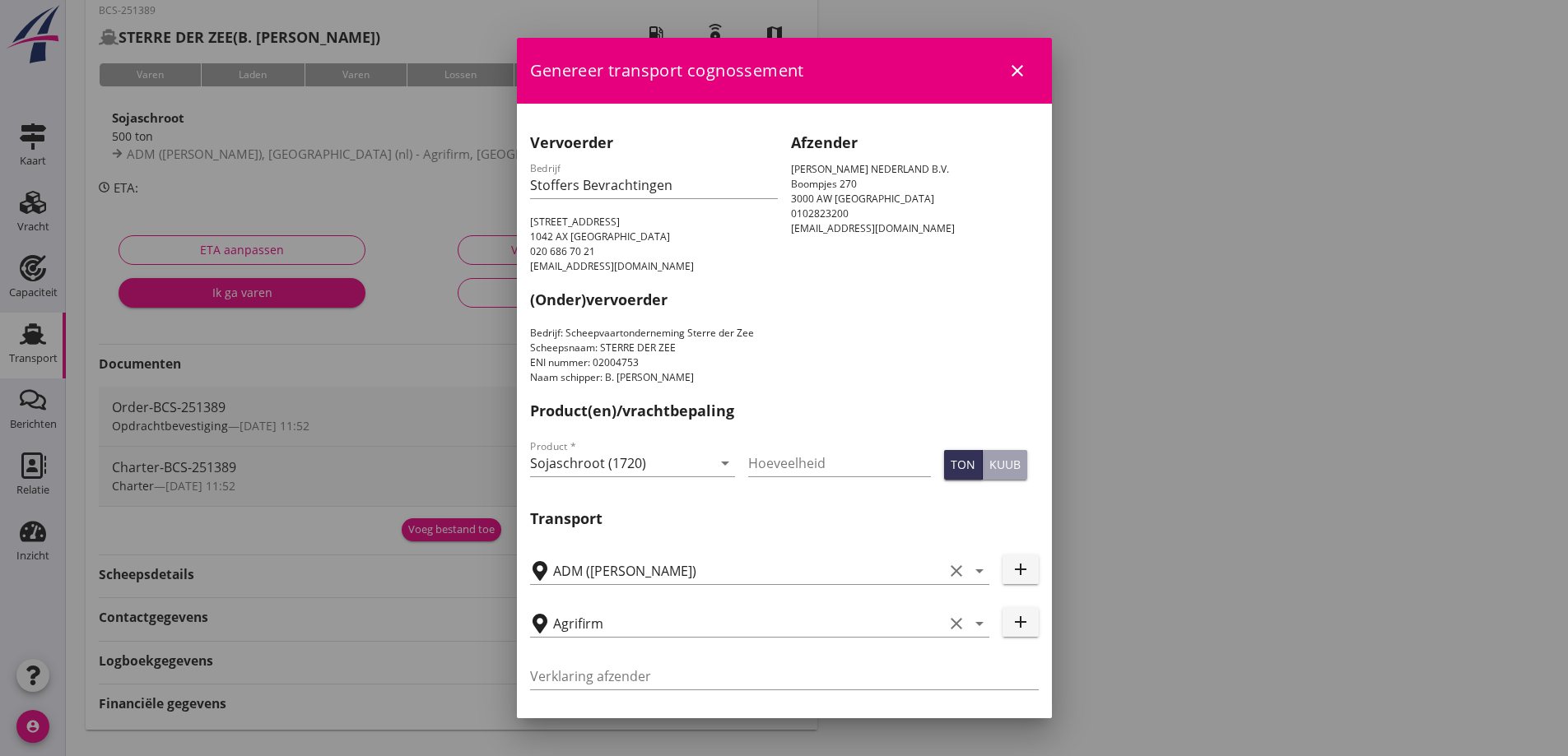
drag, startPoint x: 202, startPoint y: 714, endPoint x: 790, endPoint y: 533, distance: 615.2
click at [790, 533] on div "Vervoerder Bedrijf Stoffers Bevrachtingen Gyroscoopweg 94 1042 AX Amsterdam 020…" at bounding box center [784, 627] width 535 height 1047
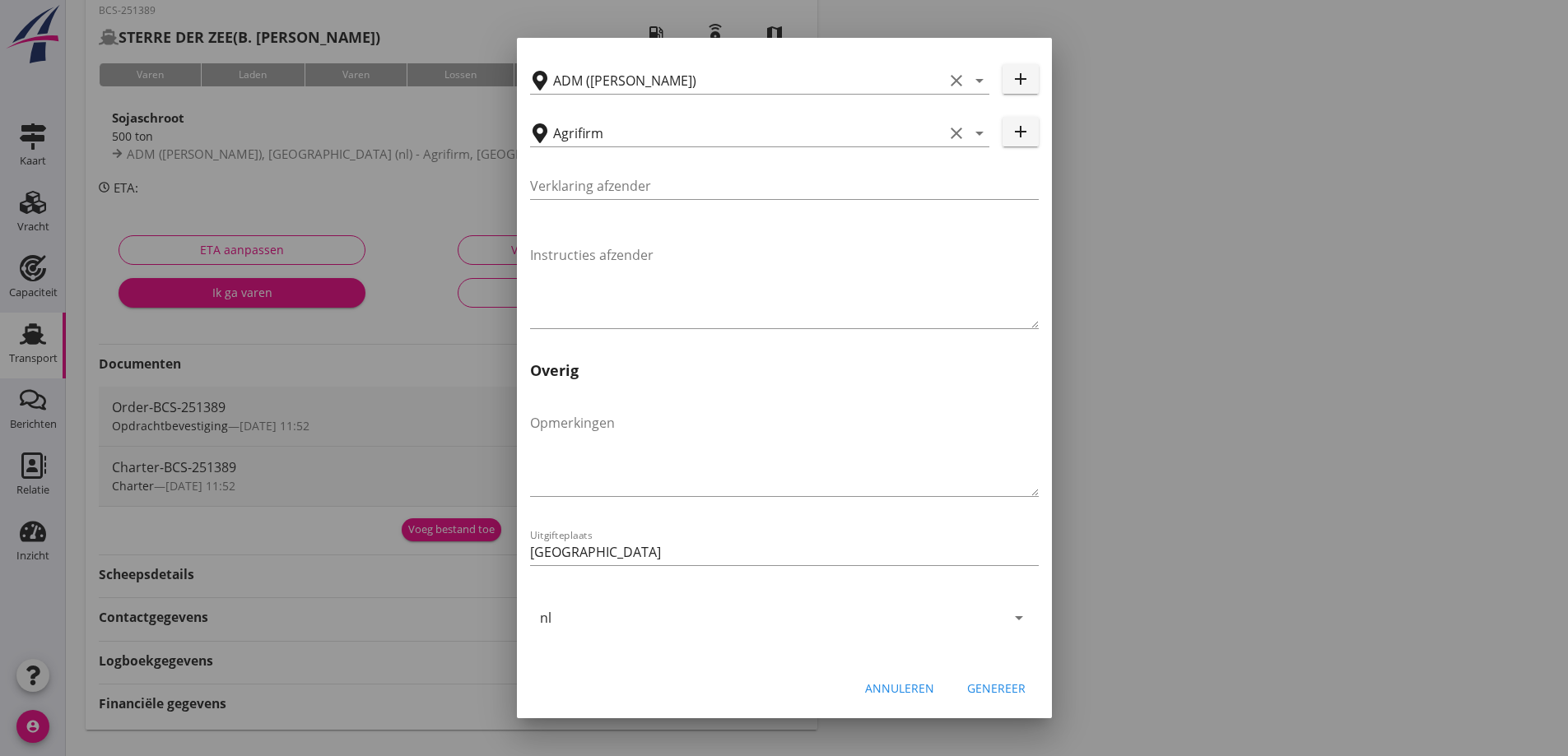
scroll to position [492, 0]
click at [865, 681] on div "Annuleren" at bounding box center [899, 687] width 70 height 18
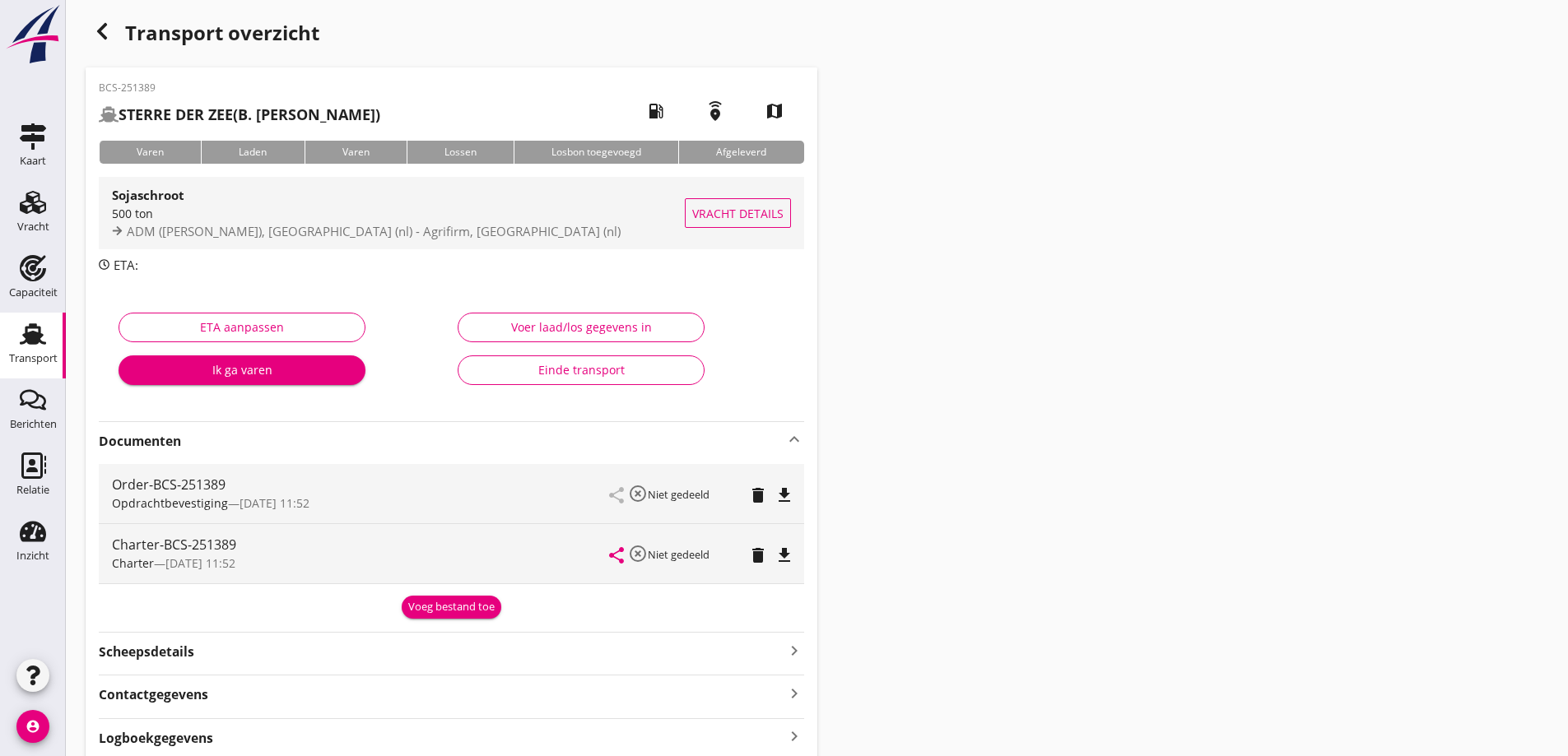
scroll to position [0, 0]
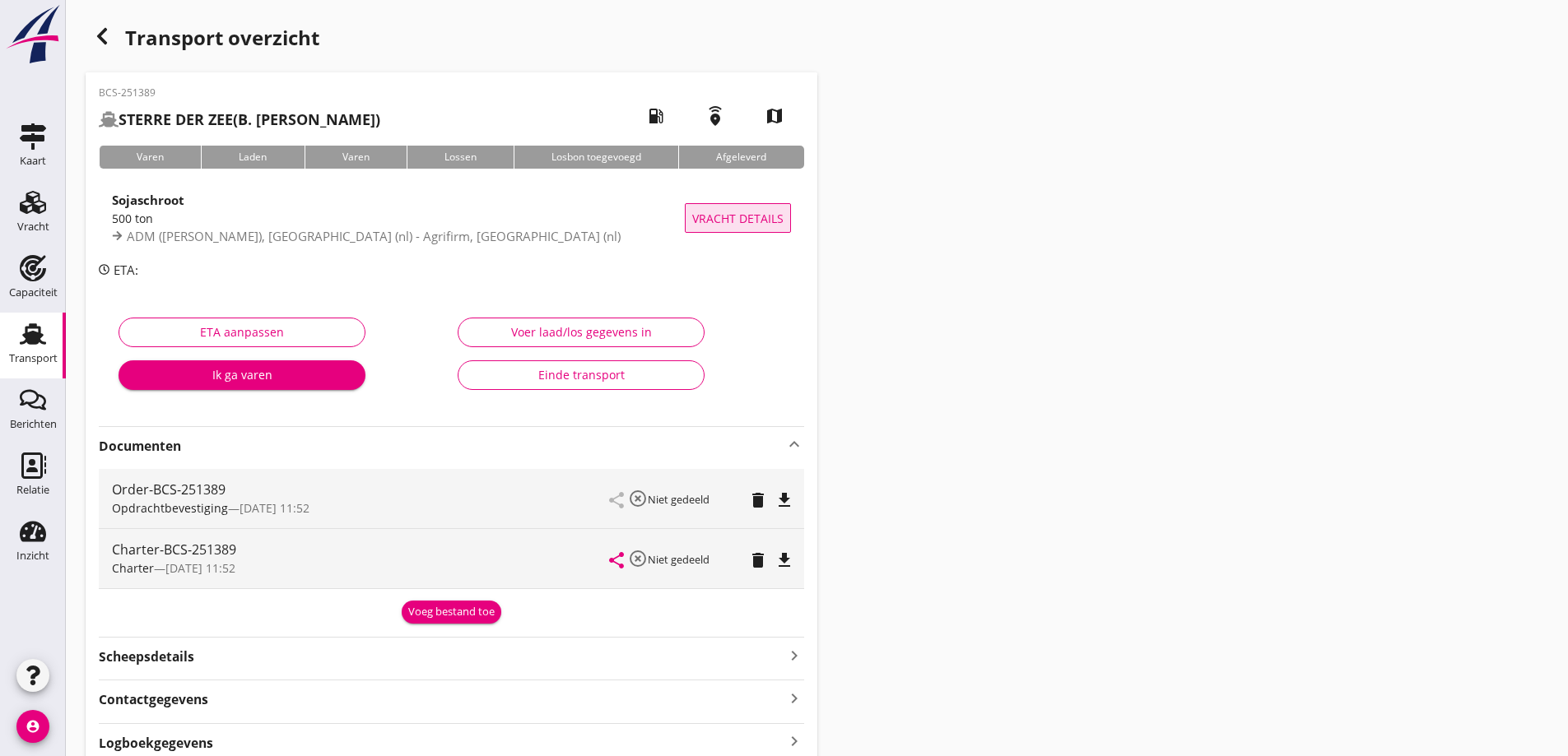
click at [687, 216] on button "Vracht details" at bounding box center [738, 218] width 107 height 30
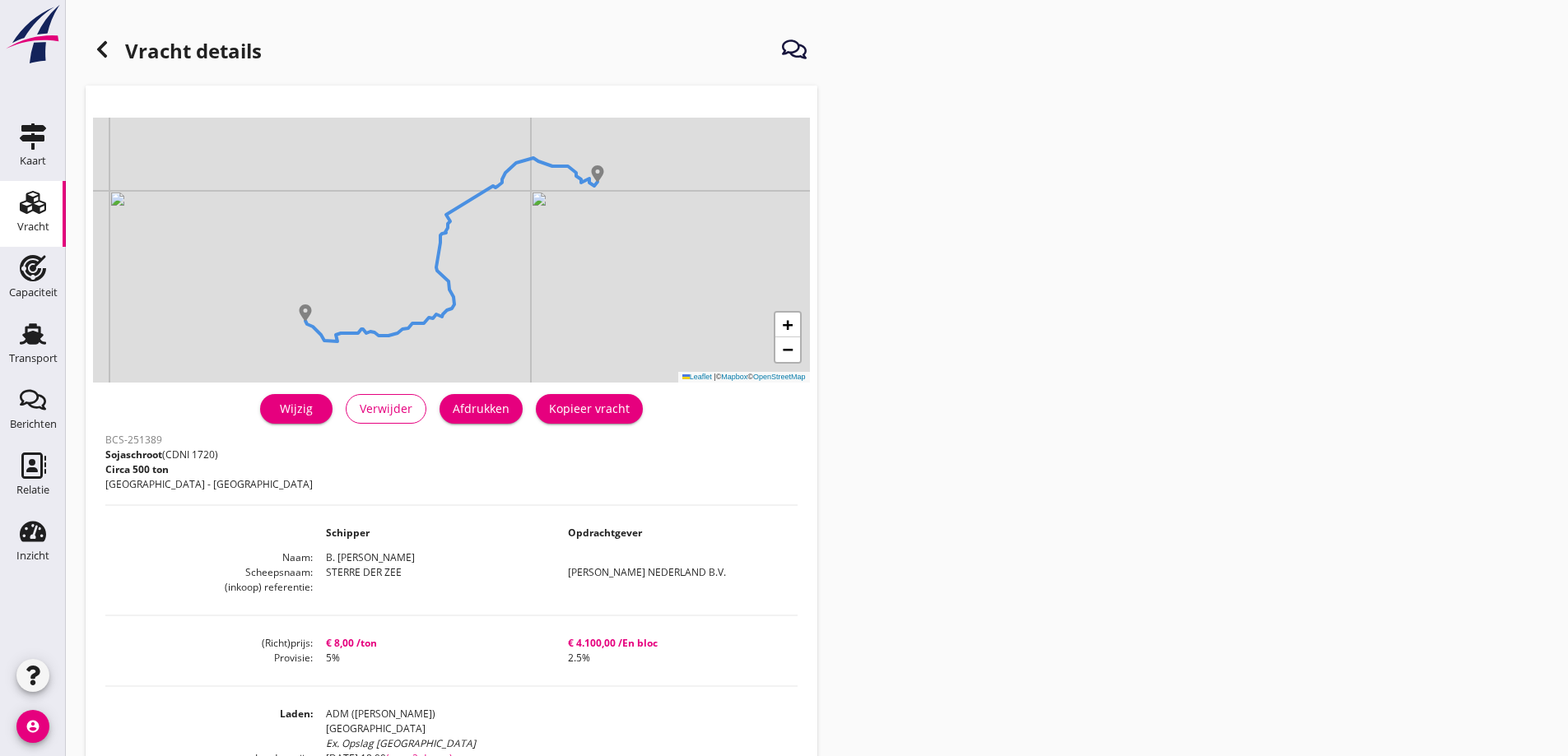
click at [472, 408] on div "Afdrukken" at bounding box center [480, 409] width 57 height 18
click at [99, 42] on icon at bounding box center [101, 49] width 19 height 19
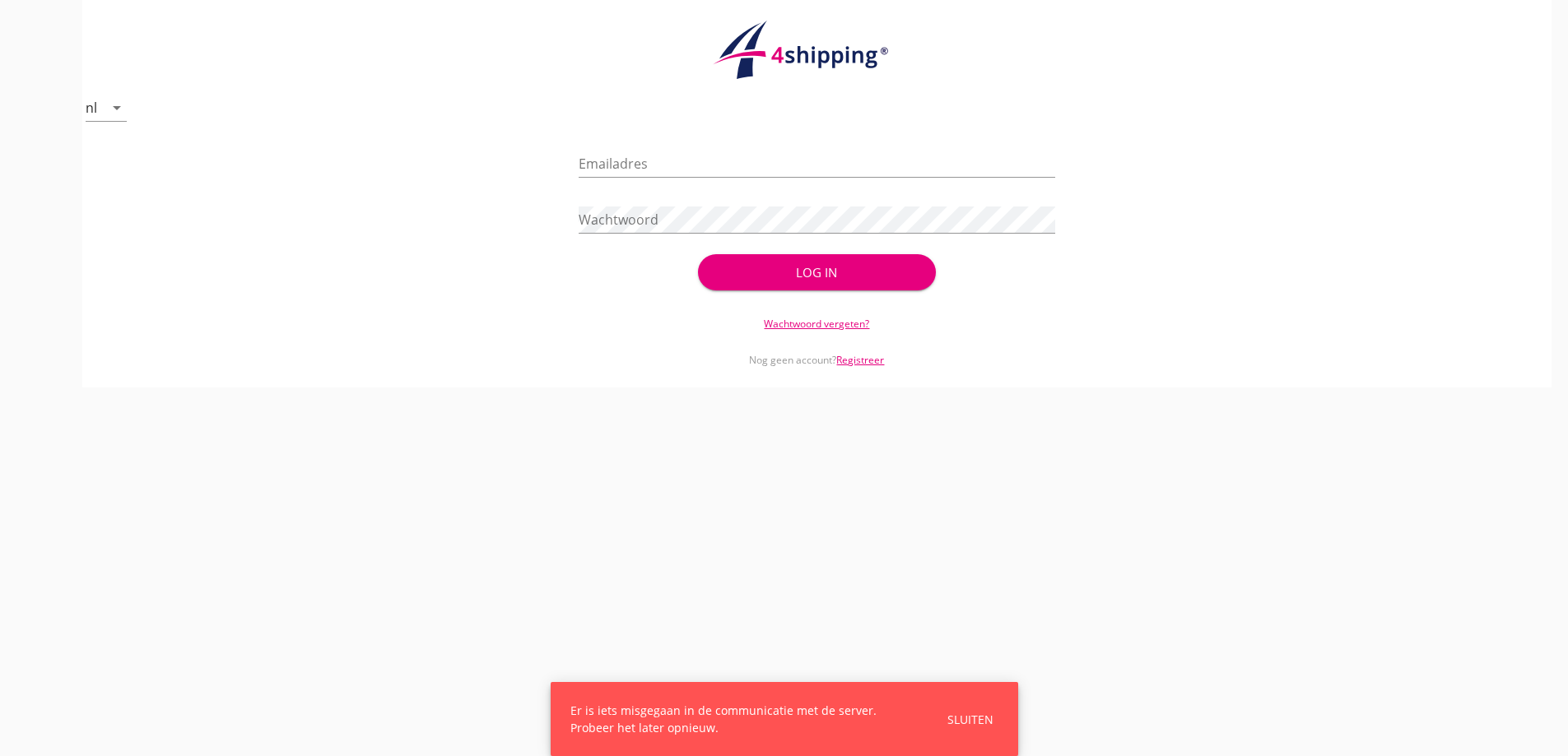
click at [628, 144] on div "Emailadres" at bounding box center [816, 167] width 476 height 53
click at [632, 158] on input "Emailadres" at bounding box center [816, 164] width 476 height 26
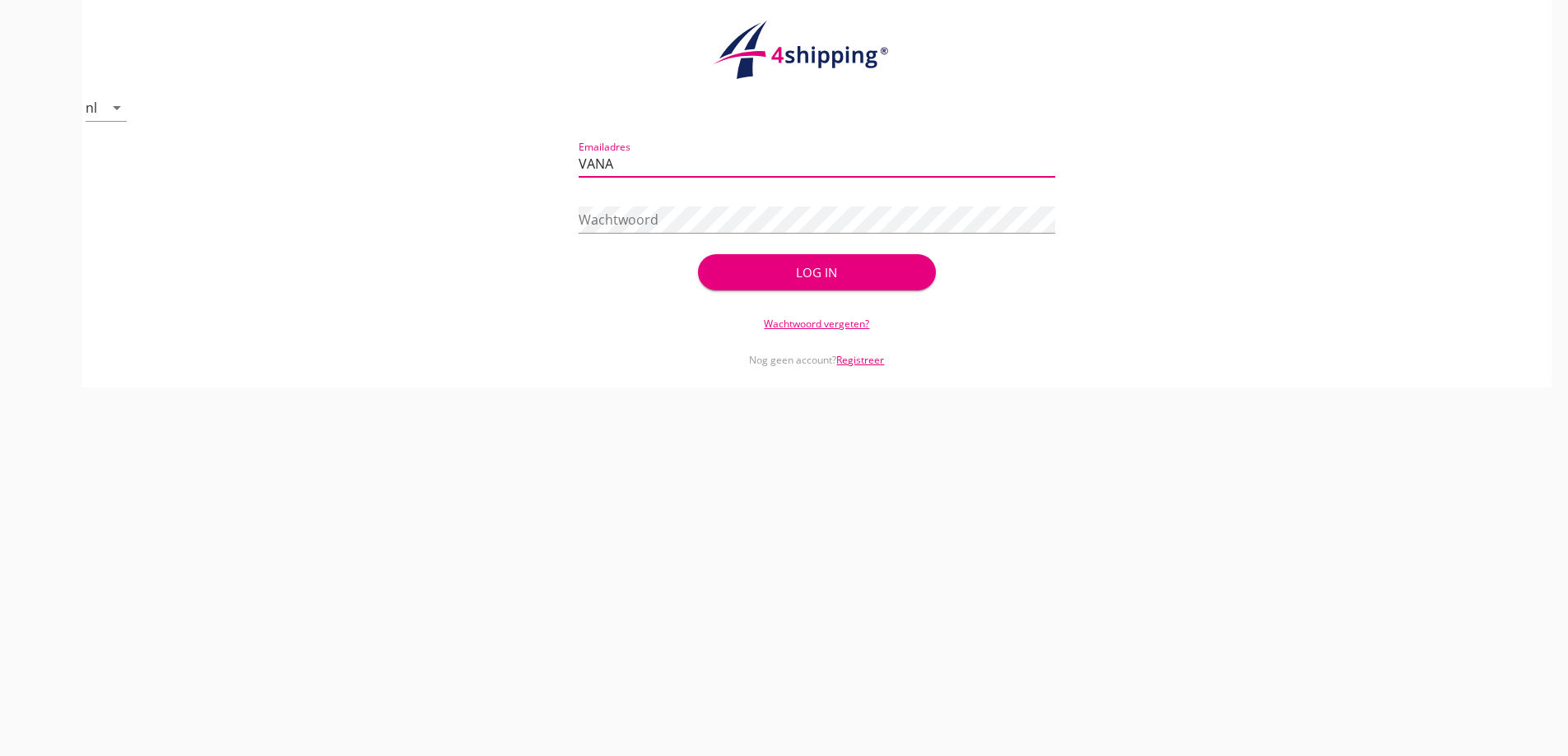
type input "[EMAIL_ADDRESS][DOMAIN_NAME]"
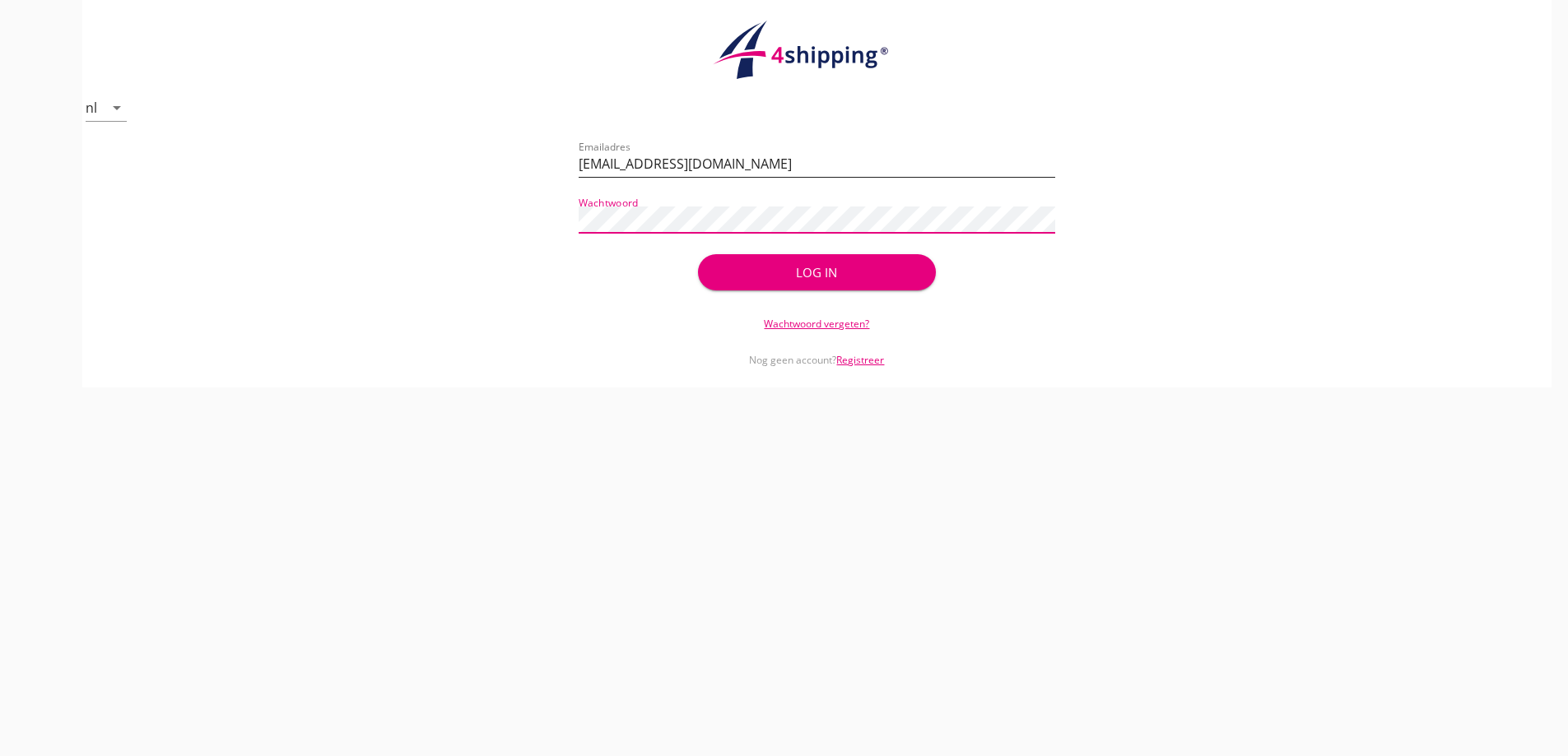
click at [698, 254] on button "Log in" at bounding box center [816, 271] width 238 height 36
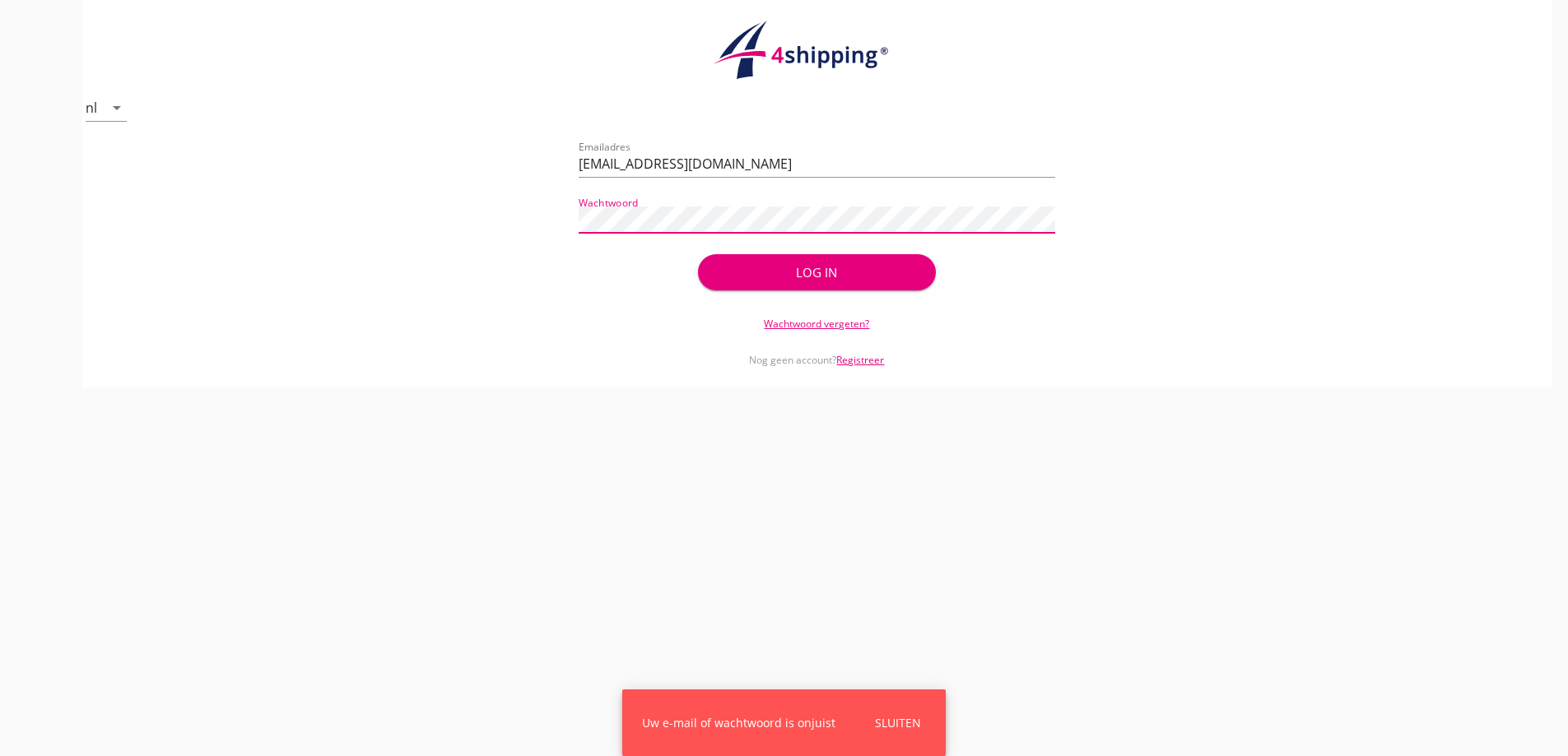
click at [472, 207] on div "check_circle Uw account is succesvol geactiveerd. U kunt nu inloggen met uw inl…" at bounding box center [816, 216] width 1430 height 158
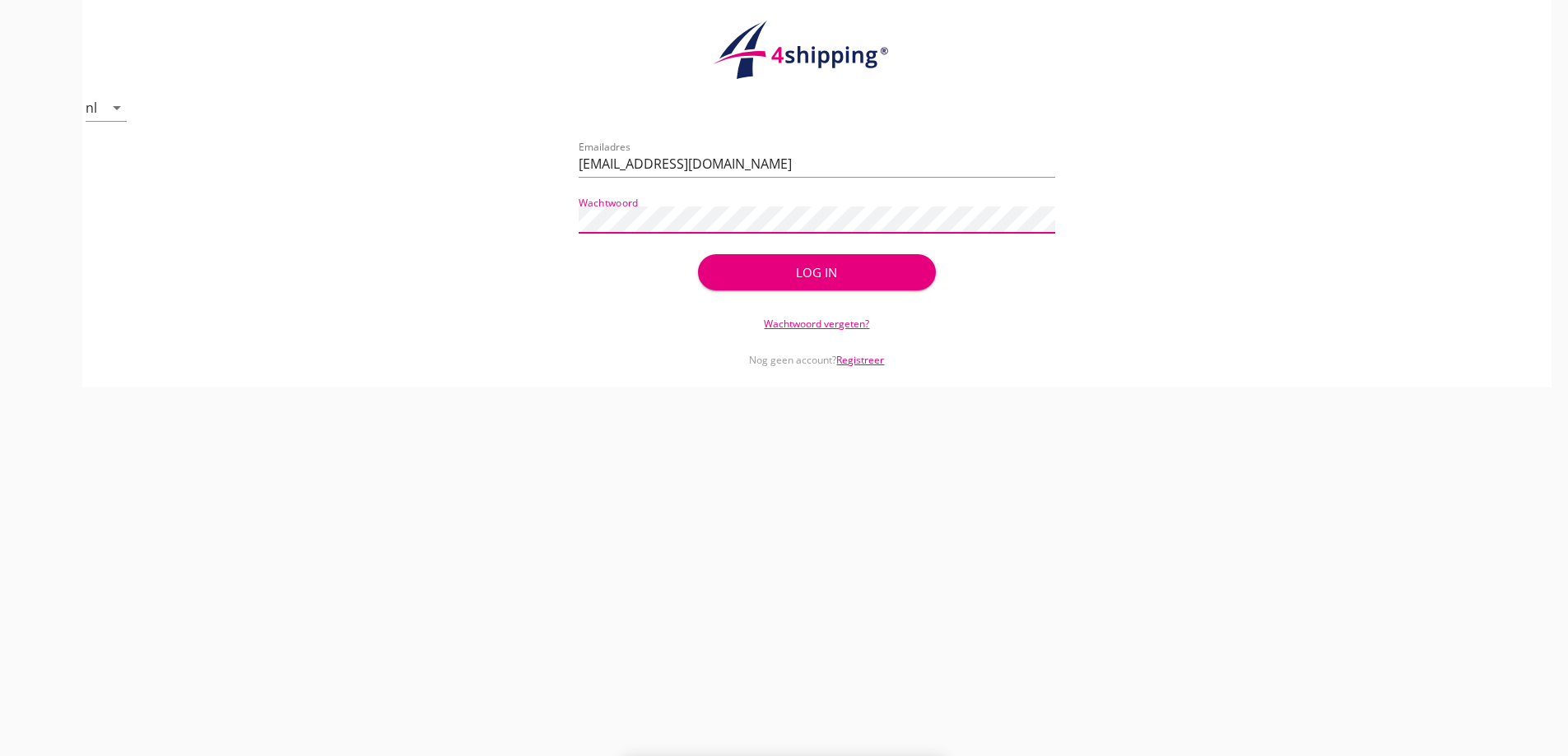
click at [698, 254] on button "Log in" at bounding box center [816, 271] width 238 height 36
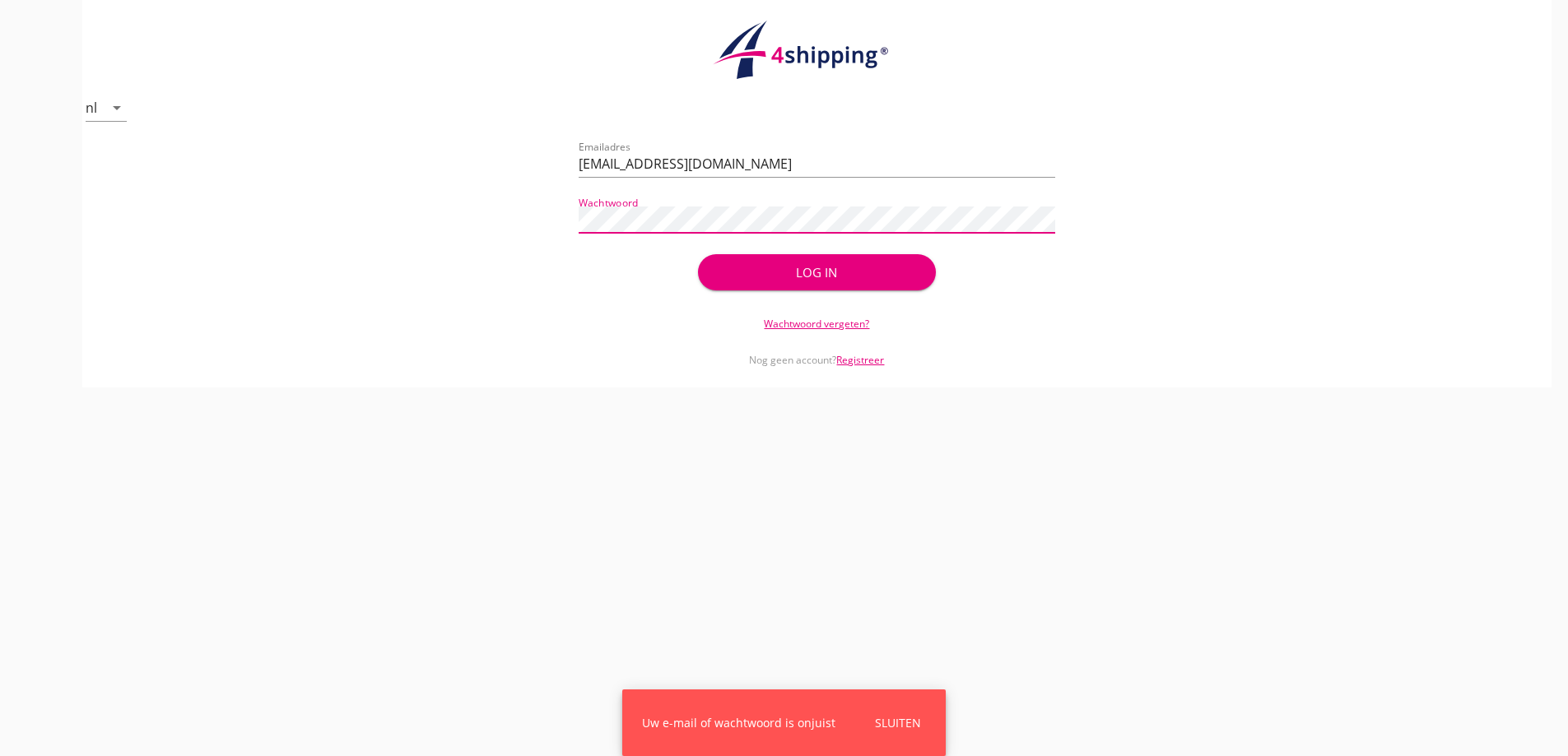
click at [349, 201] on div "check_circle Uw account is succesvol geactiveerd. U kunt nu inloggen met uw inl…" at bounding box center [816, 216] width 1430 height 158
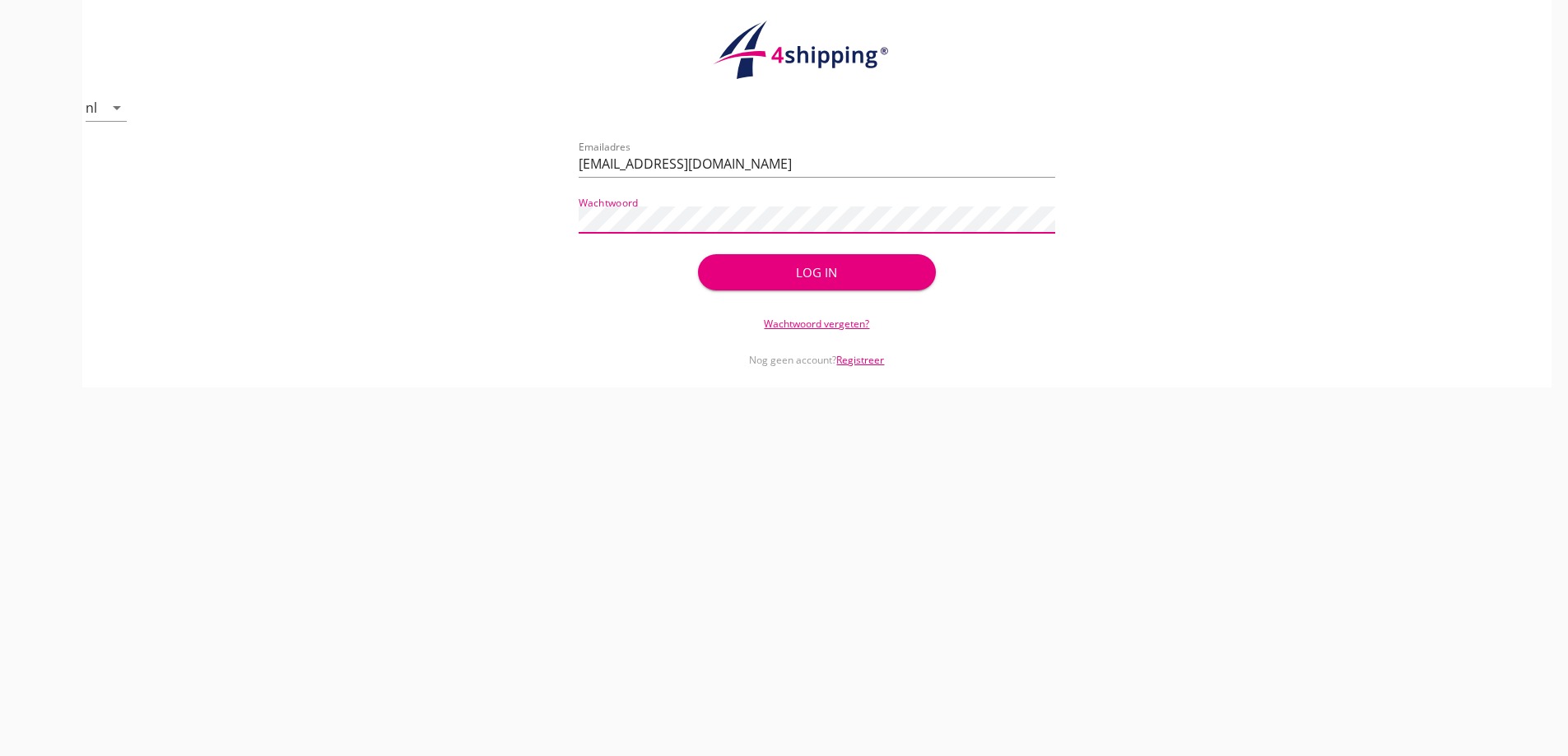
click at [698, 254] on button "Log in" at bounding box center [816, 271] width 238 height 36
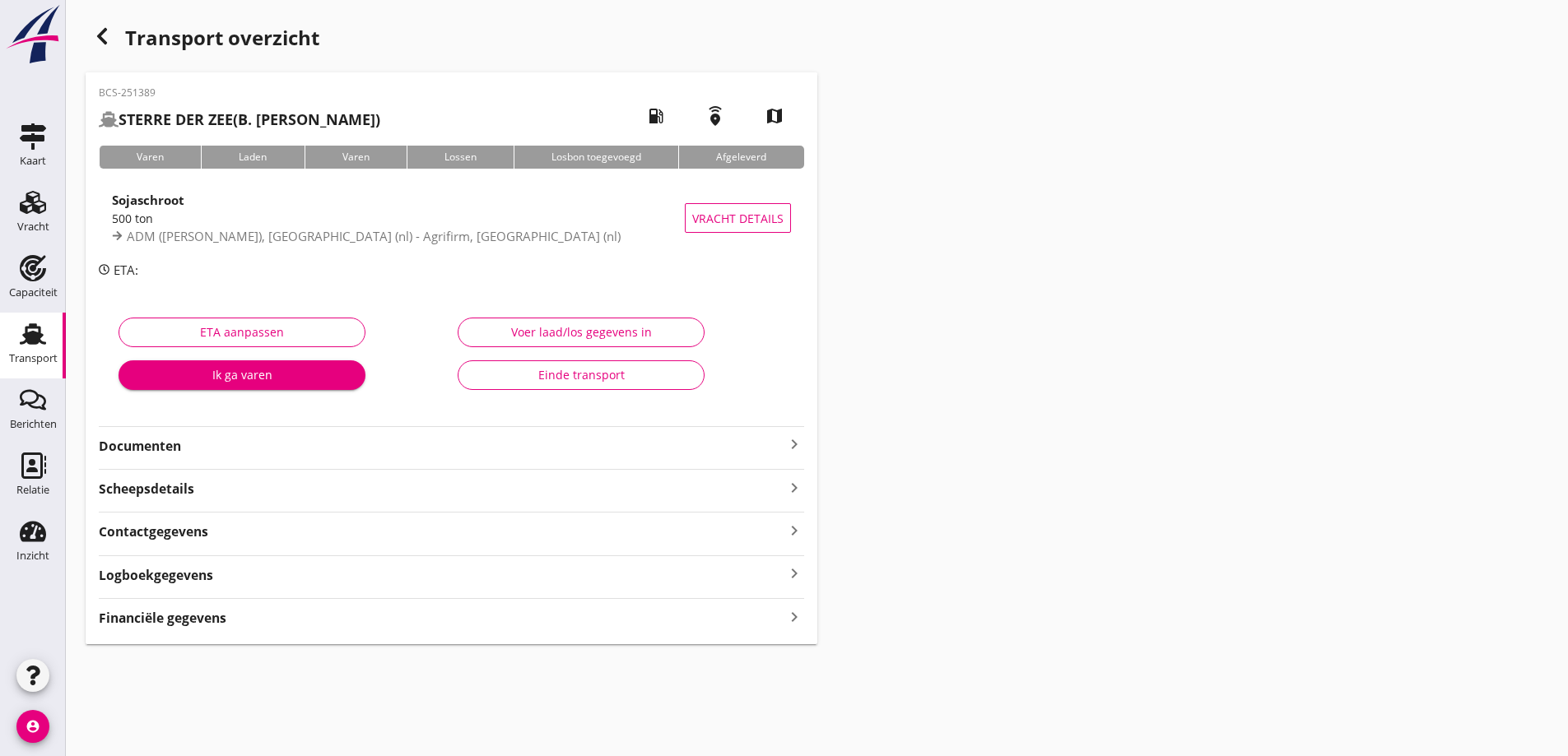
click at [192, 619] on strong "Financiële gegevens" at bounding box center [163, 618] width 128 height 19
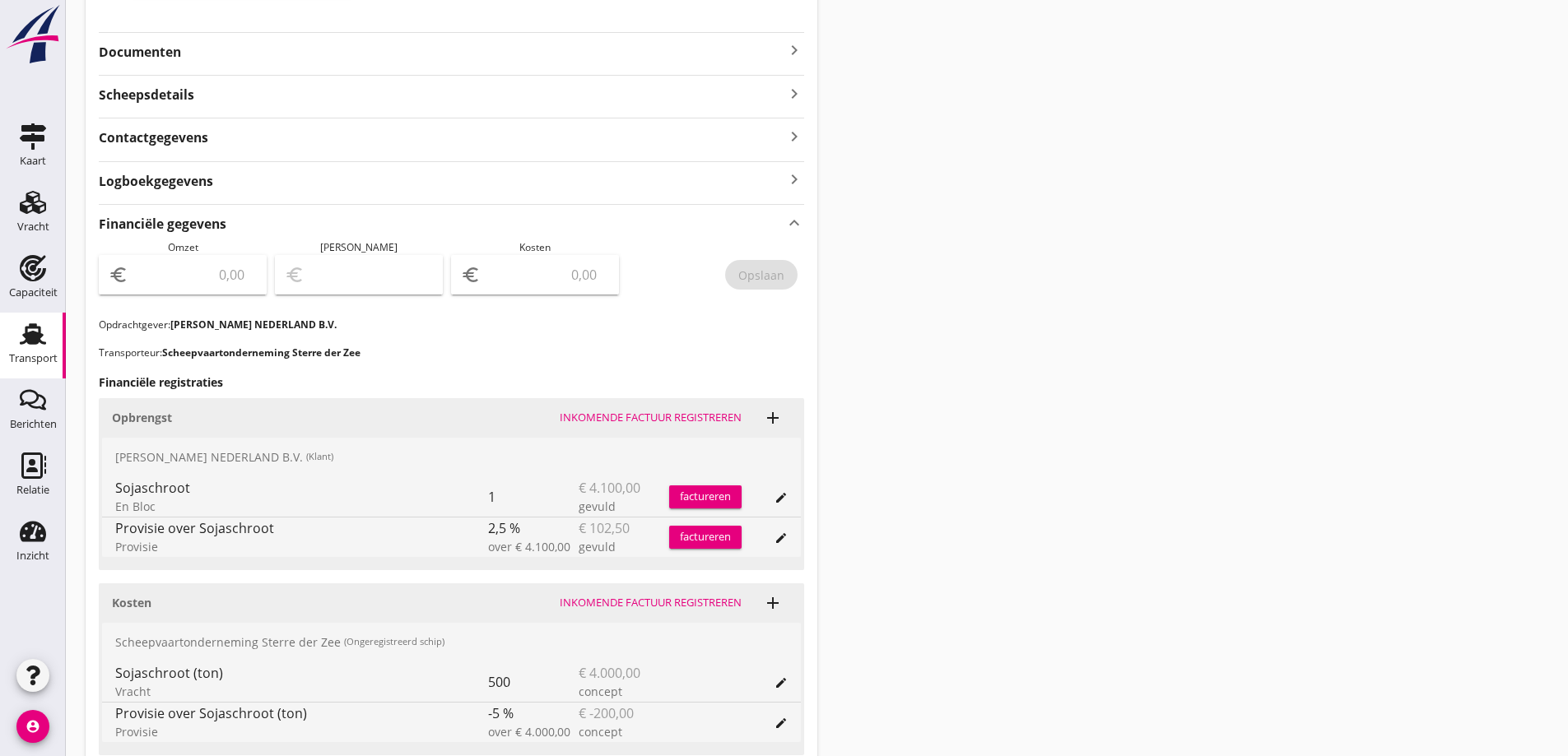
scroll to position [411, 0]
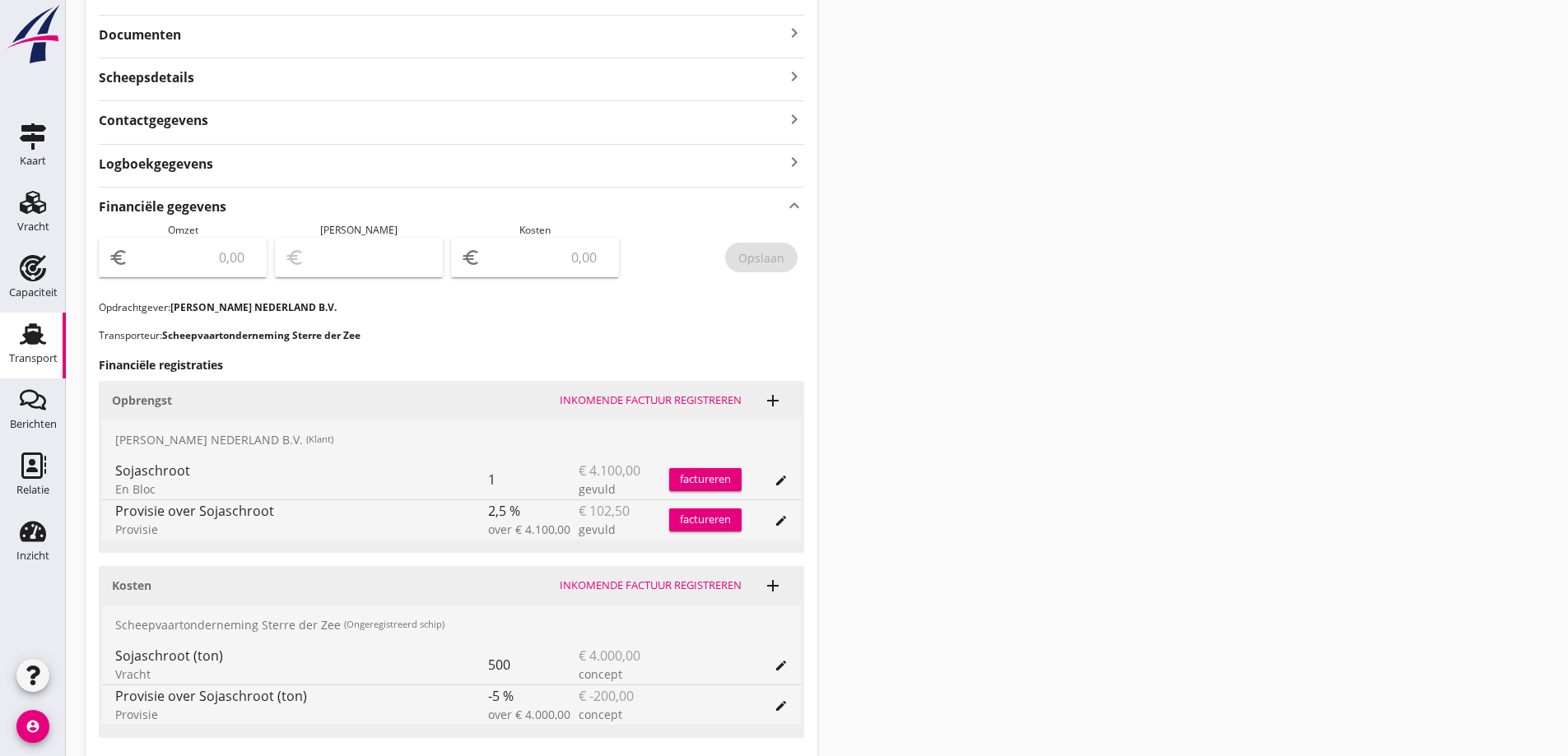
click at [234, 254] on input "number" at bounding box center [194, 258] width 125 height 26
type input "3997"
type input "3997.5"
click at [563, 260] on input "number" at bounding box center [546, 258] width 125 height 26
type input "3989.50"
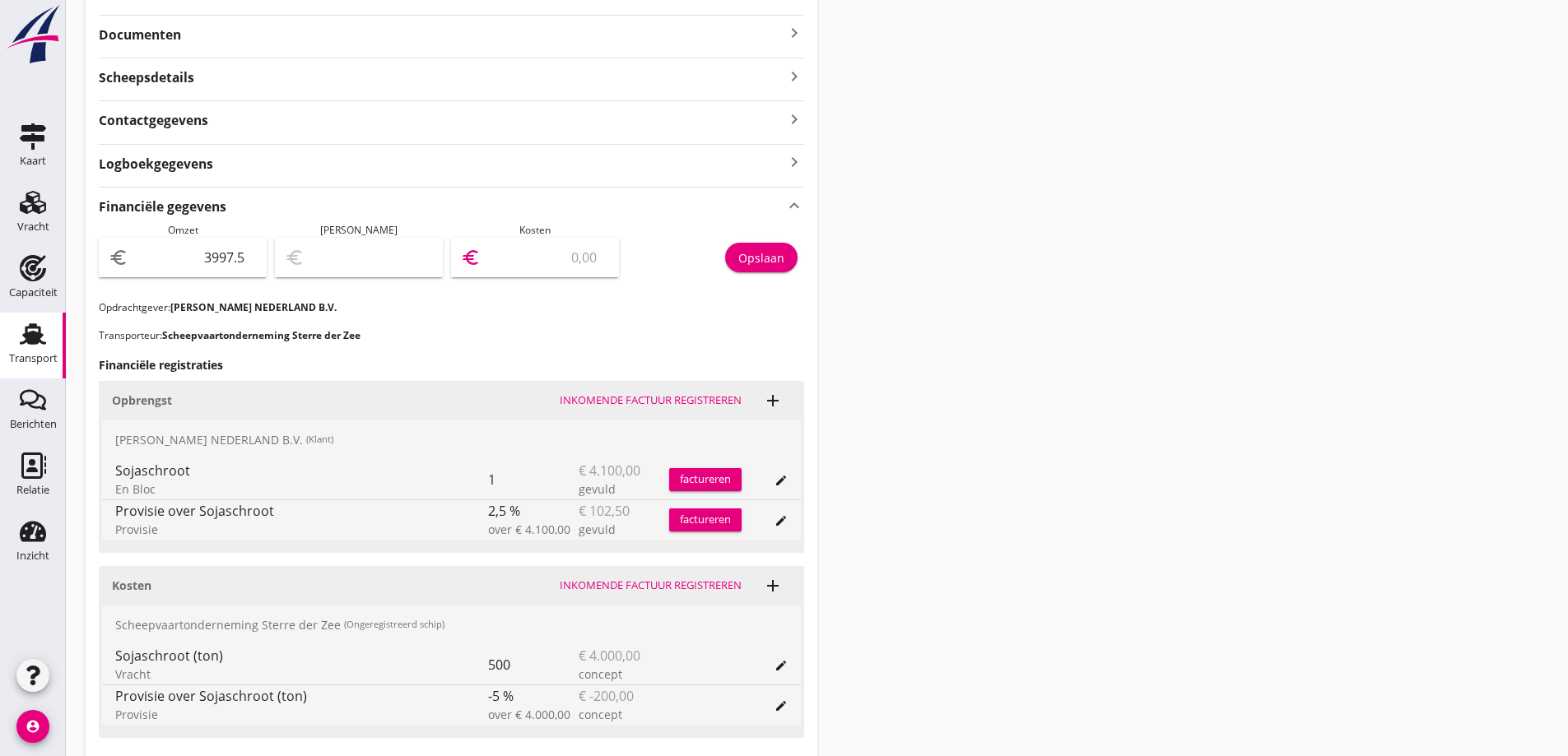
type input "8"
type input "3994.50"
type input "3"
type input "3959.50"
type input "38"
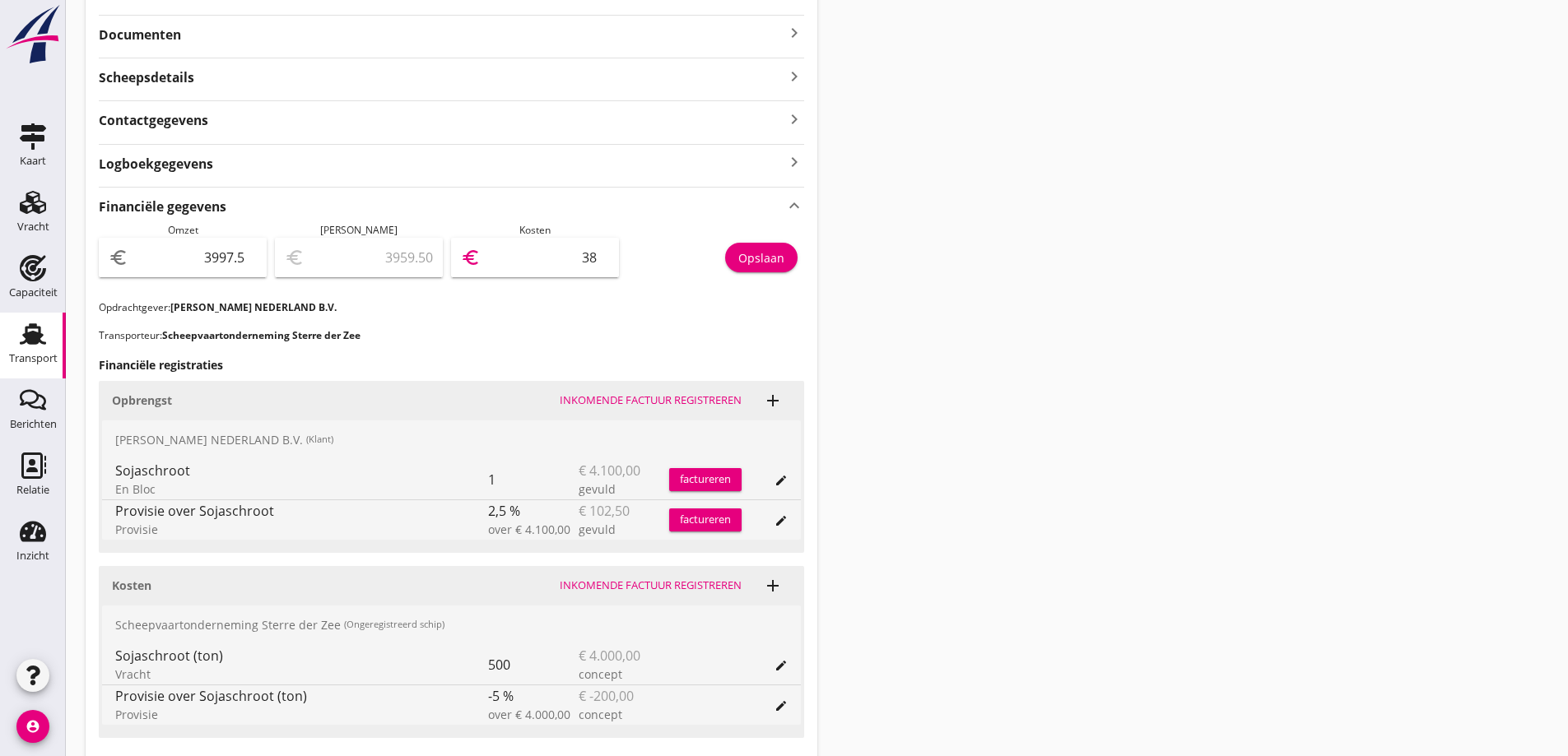
type input "3617.50"
type input "380"
type input "197.50"
type input "3800"
click at [537, 320] on div "Financiële gegevens keyboard_arrow_up Omzet euro 3997.5 Marge euro 197.50 Koste…" at bounding box center [451, 493] width 705 height 611
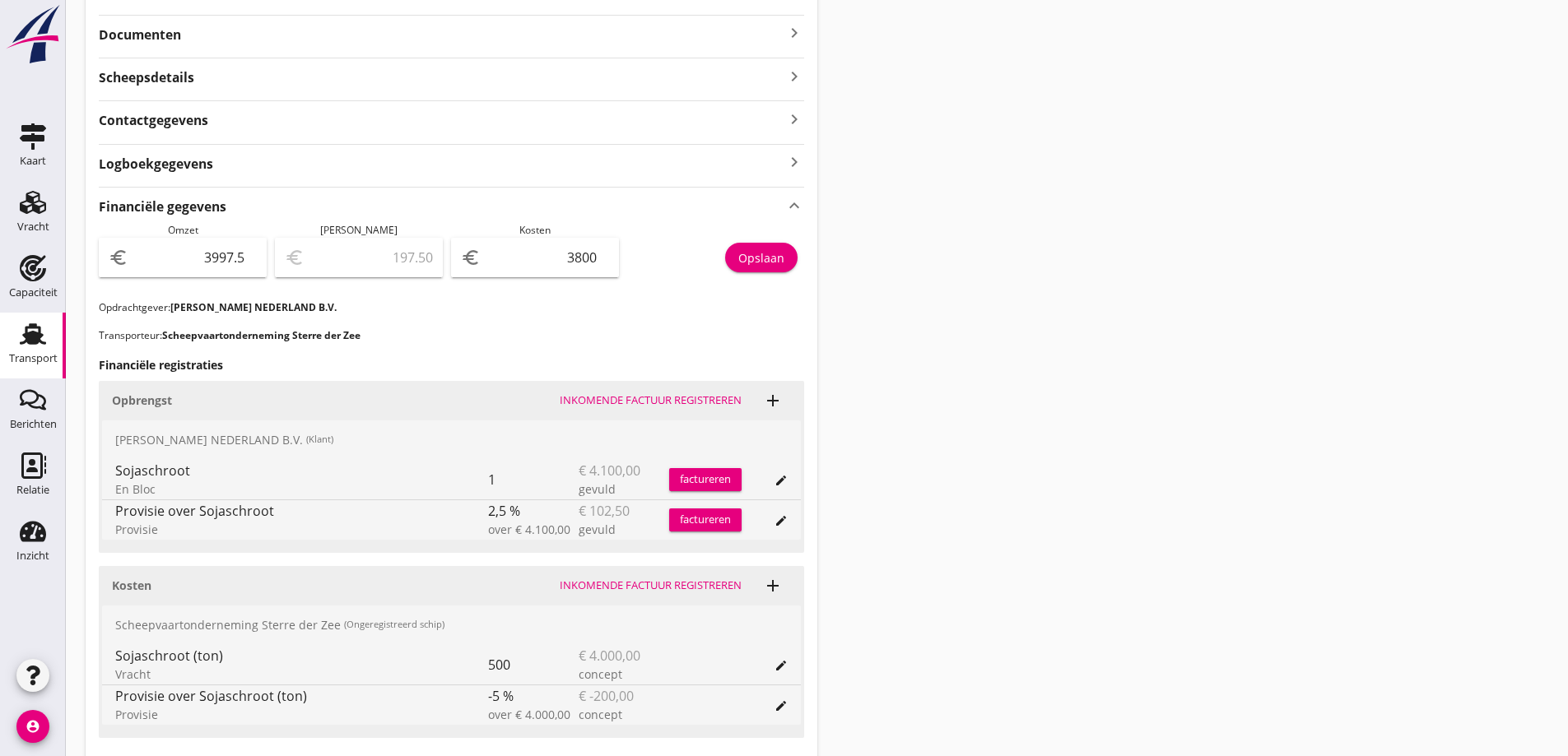
click at [777, 258] on div "Opslaan" at bounding box center [762, 258] width 46 height 18
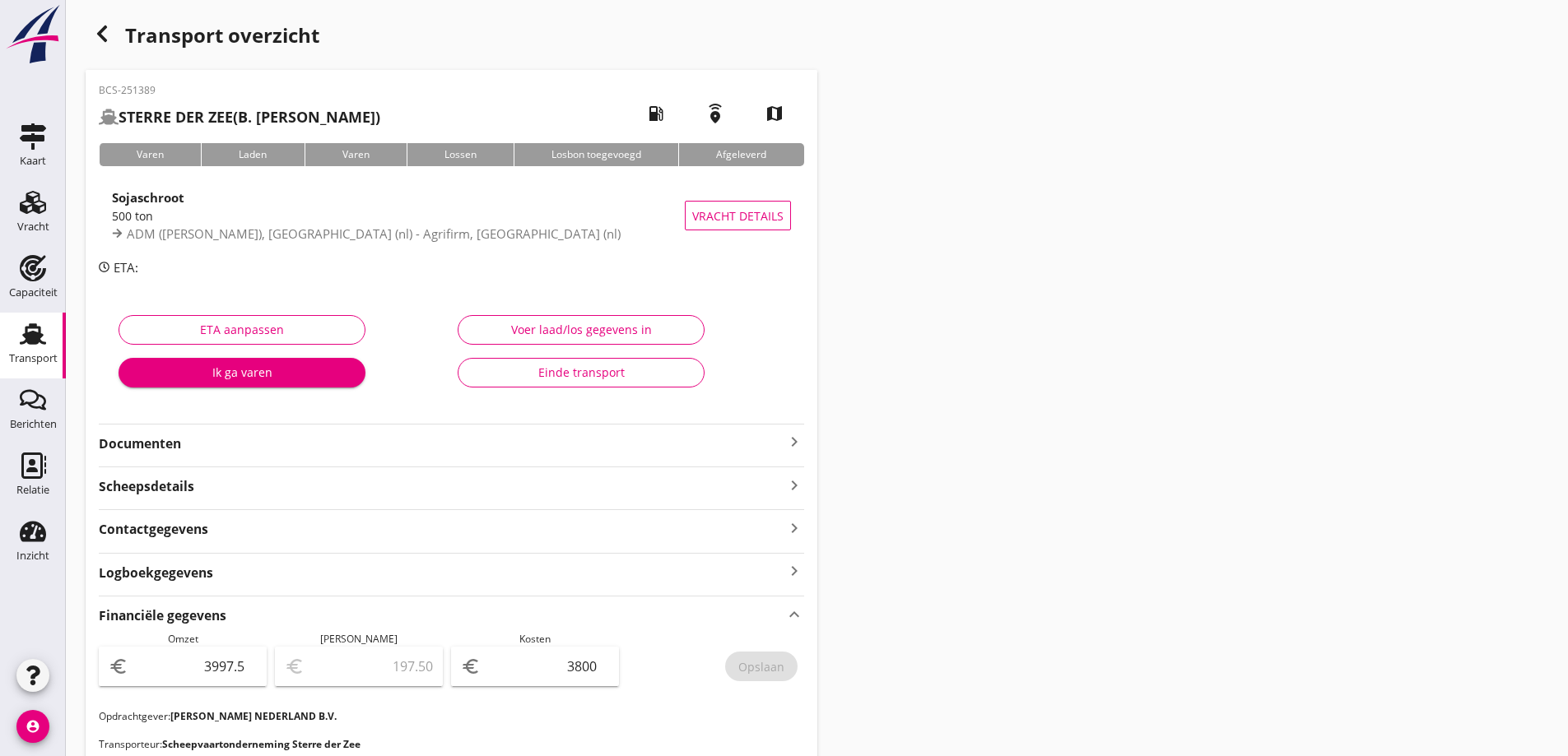
scroll to position [0, 0]
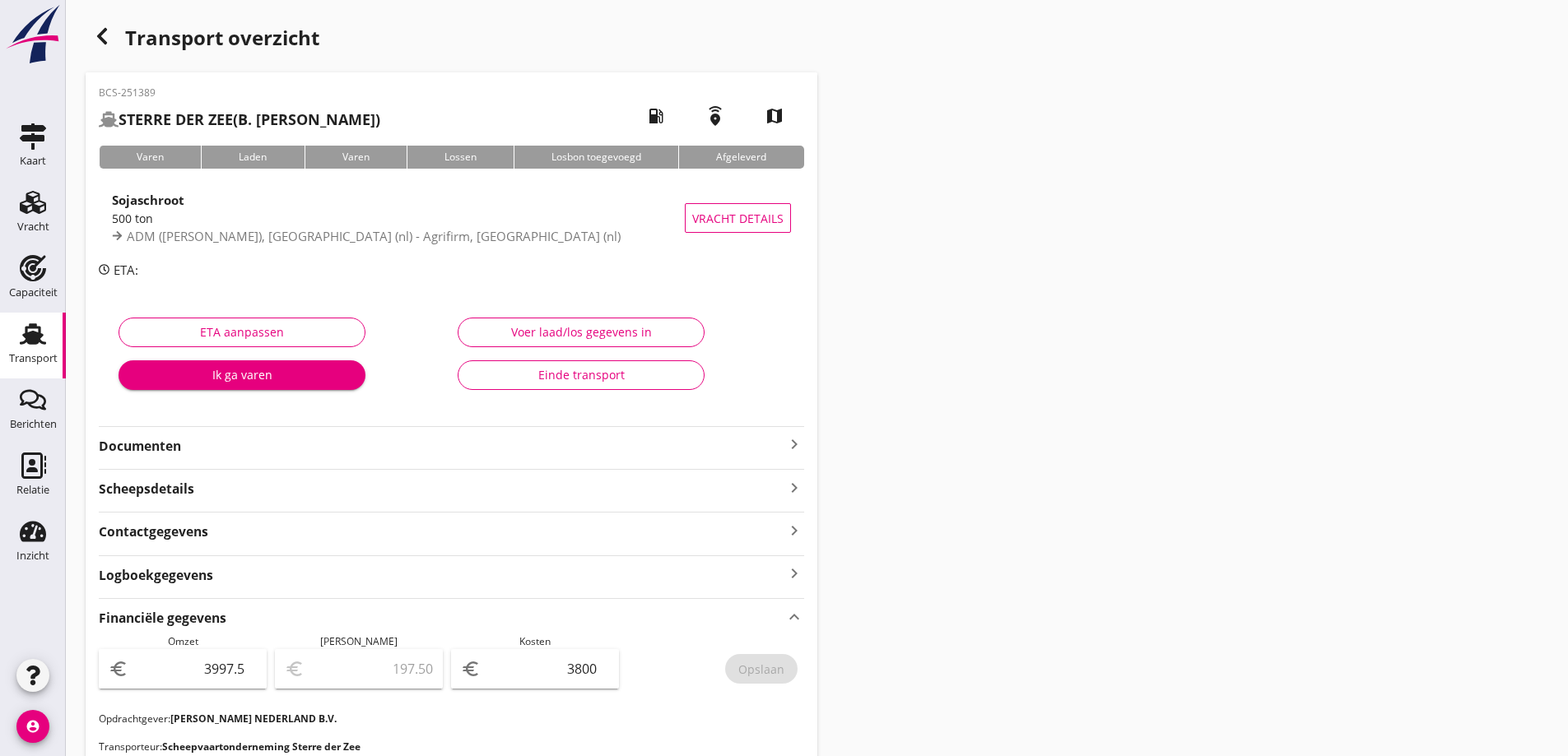
click at [24, 334] on use at bounding box center [32, 334] width 26 height 21
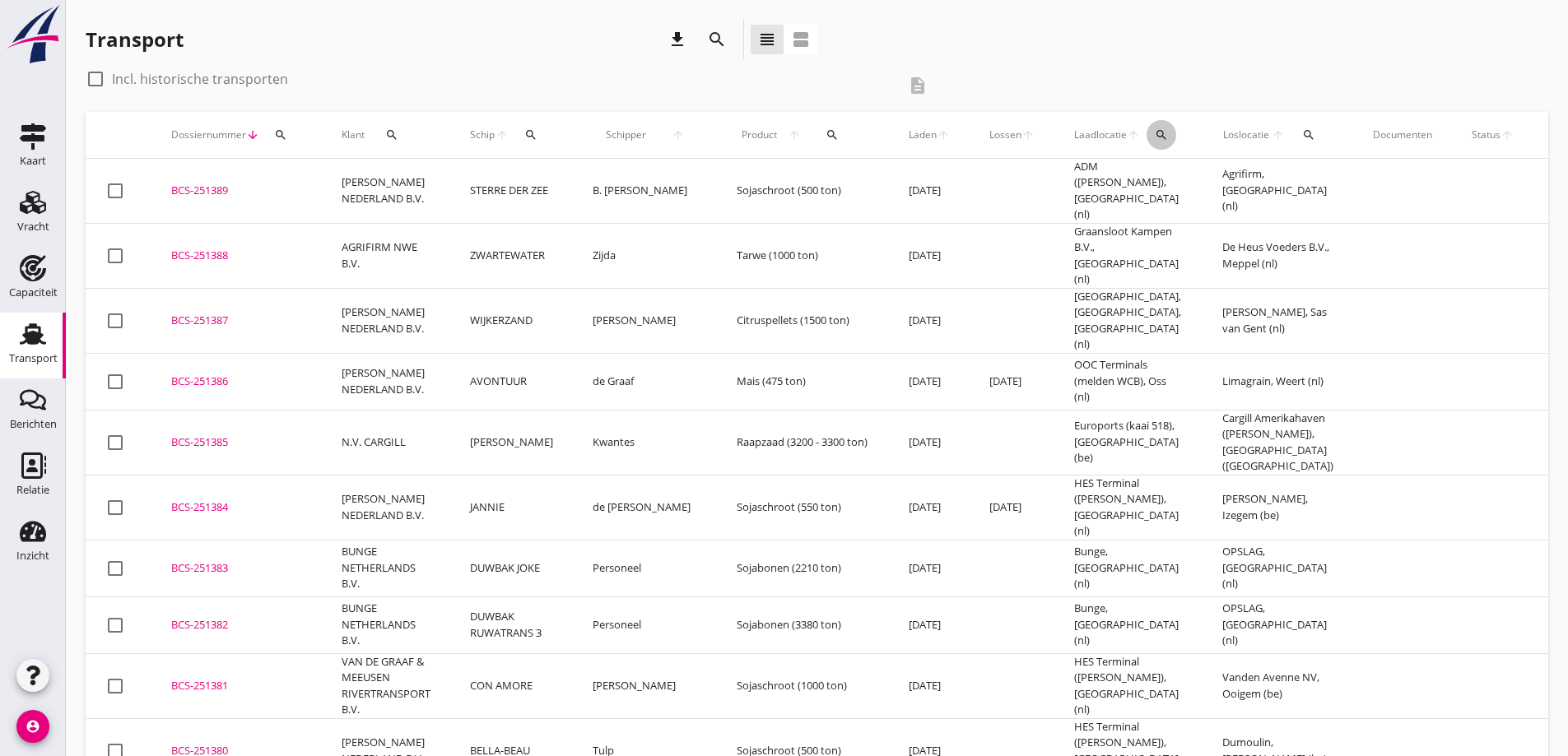
click at [1155, 139] on icon "search" at bounding box center [1161, 135] width 13 height 13
click at [1165, 178] on input "text" at bounding box center [1215, 183] width 171 height 26
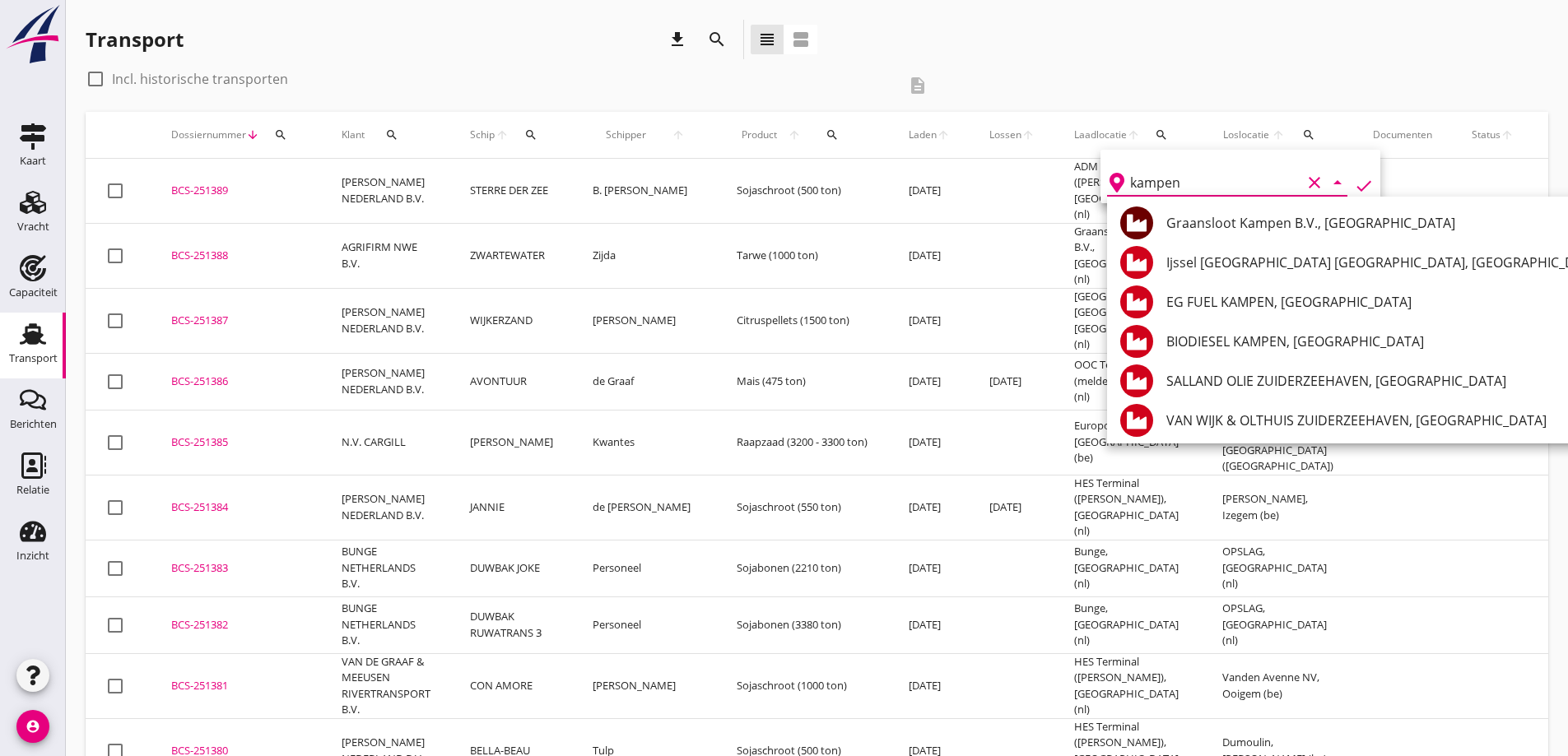
click at [1221, 217] on div "Graansloot Kampen B.V., [GEOGRAPHIC_DATA]" at bounding box center [1384, 222] width 436 height 19
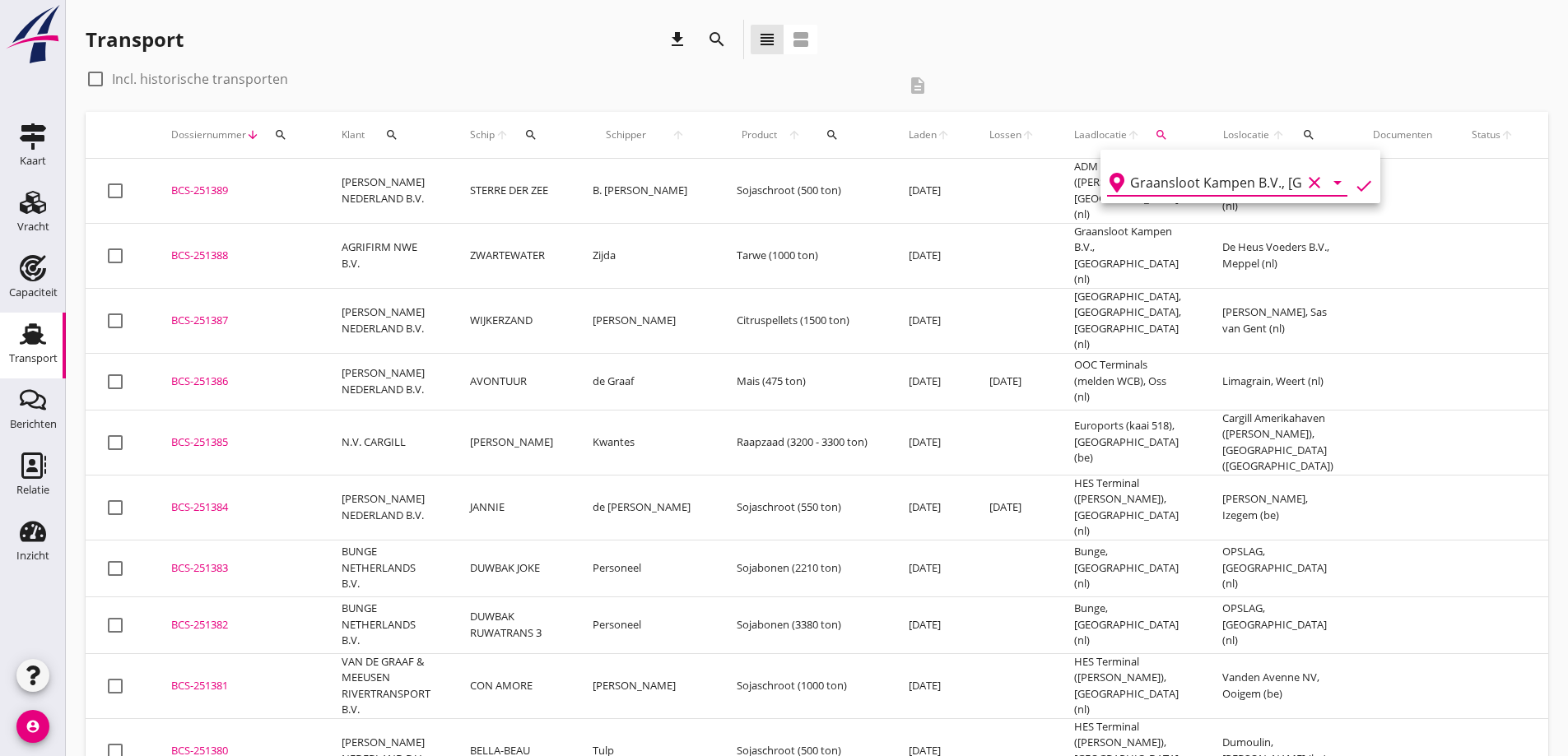
click at [1354, 183] on icon "check" at bounding box center [1363, 185] width 19 height 19
type input "Graansloot Kampen B.V."
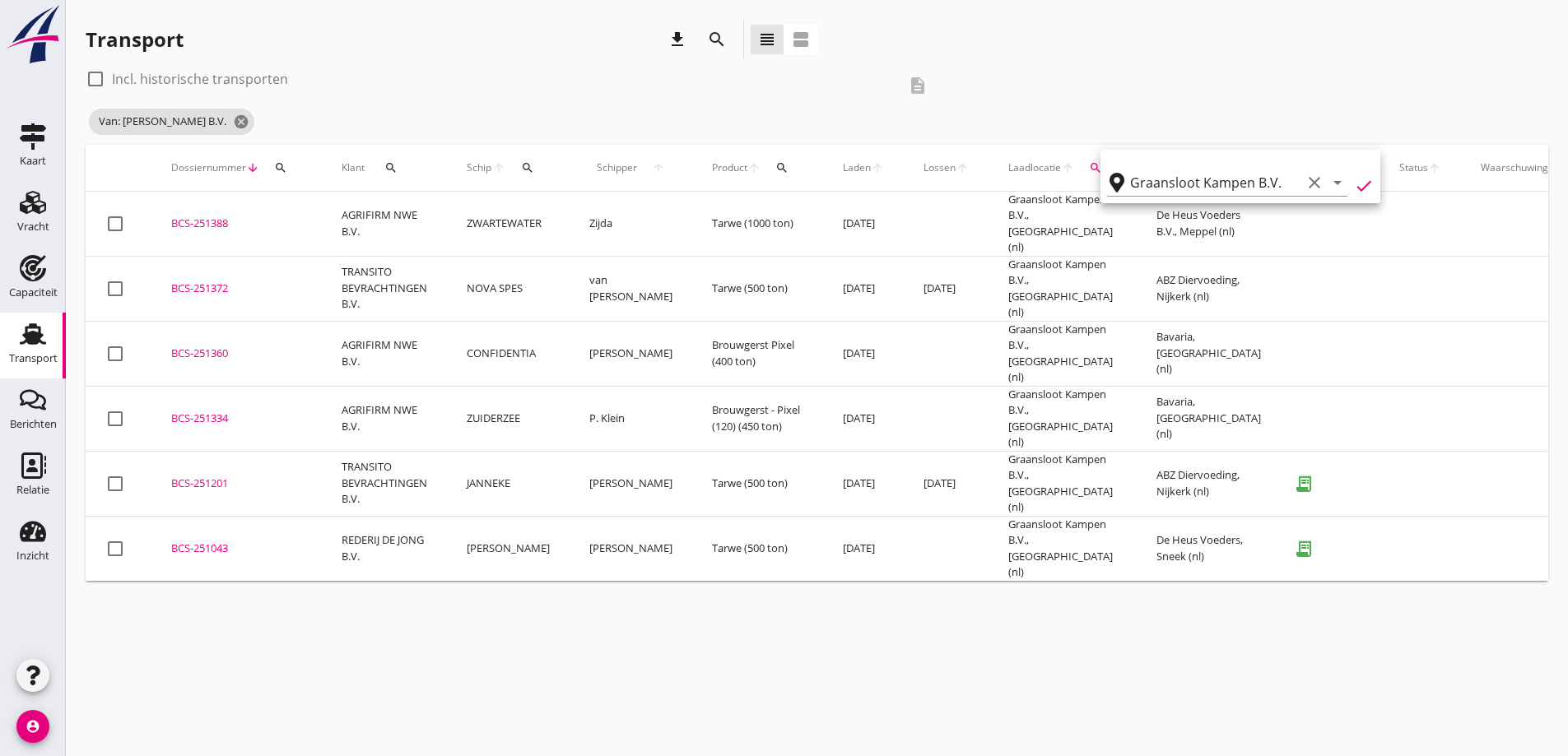
click at [1313, 122] on div "check_box_outline_blank Incl. historische transporten description Van: Graanslo…" at bounding box center [816, 105] width 1462 height 79
click at [1232, 163] on icon "search" at bounding box center [1238, 168] width 13 height 13
click at [1256, 205] on input "text" at bounding box center [1306, 215] width 171 height 26
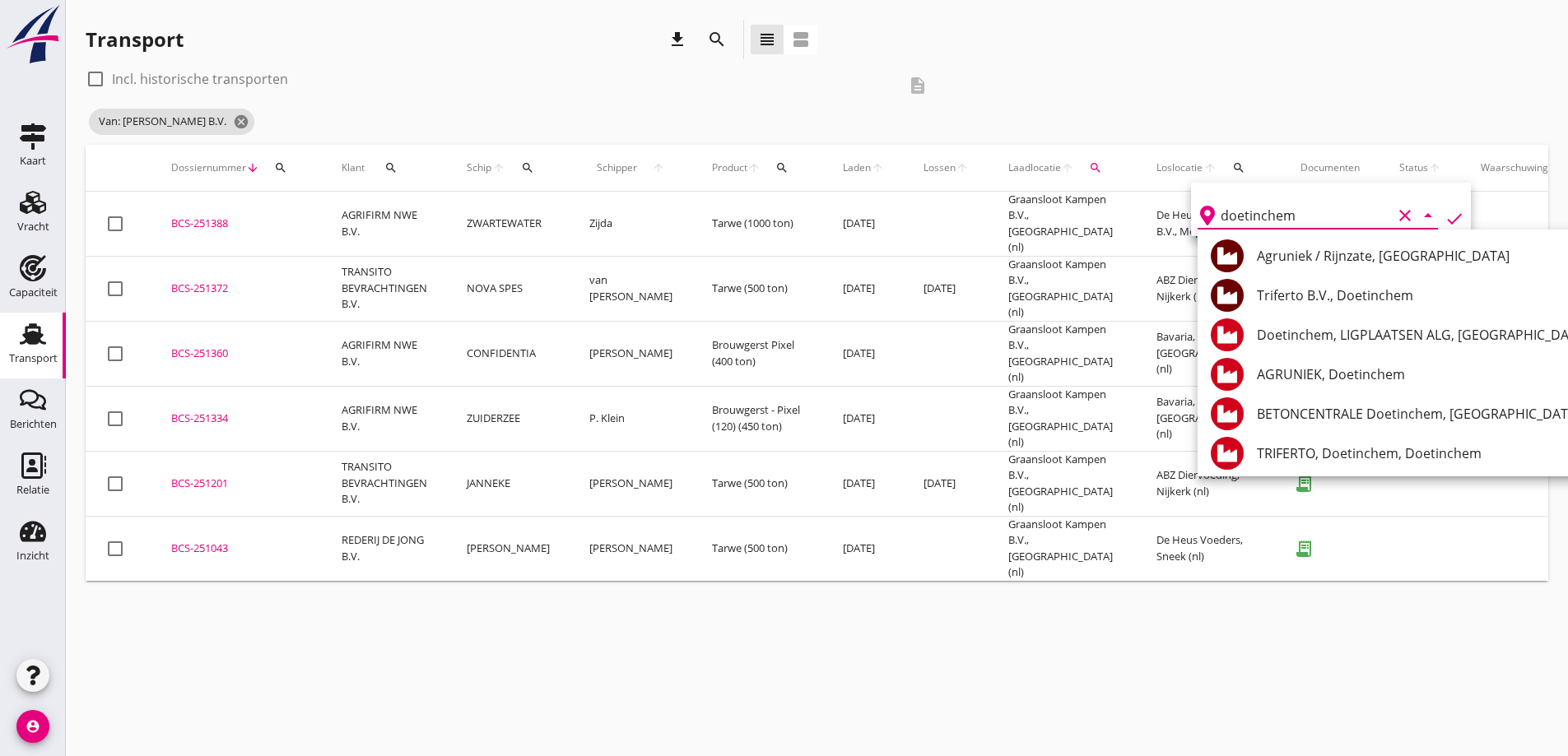
type input "doetinchem"
click at [1444, 217] on icon "check" at bounding box center [1453, 219] width 19 height 19
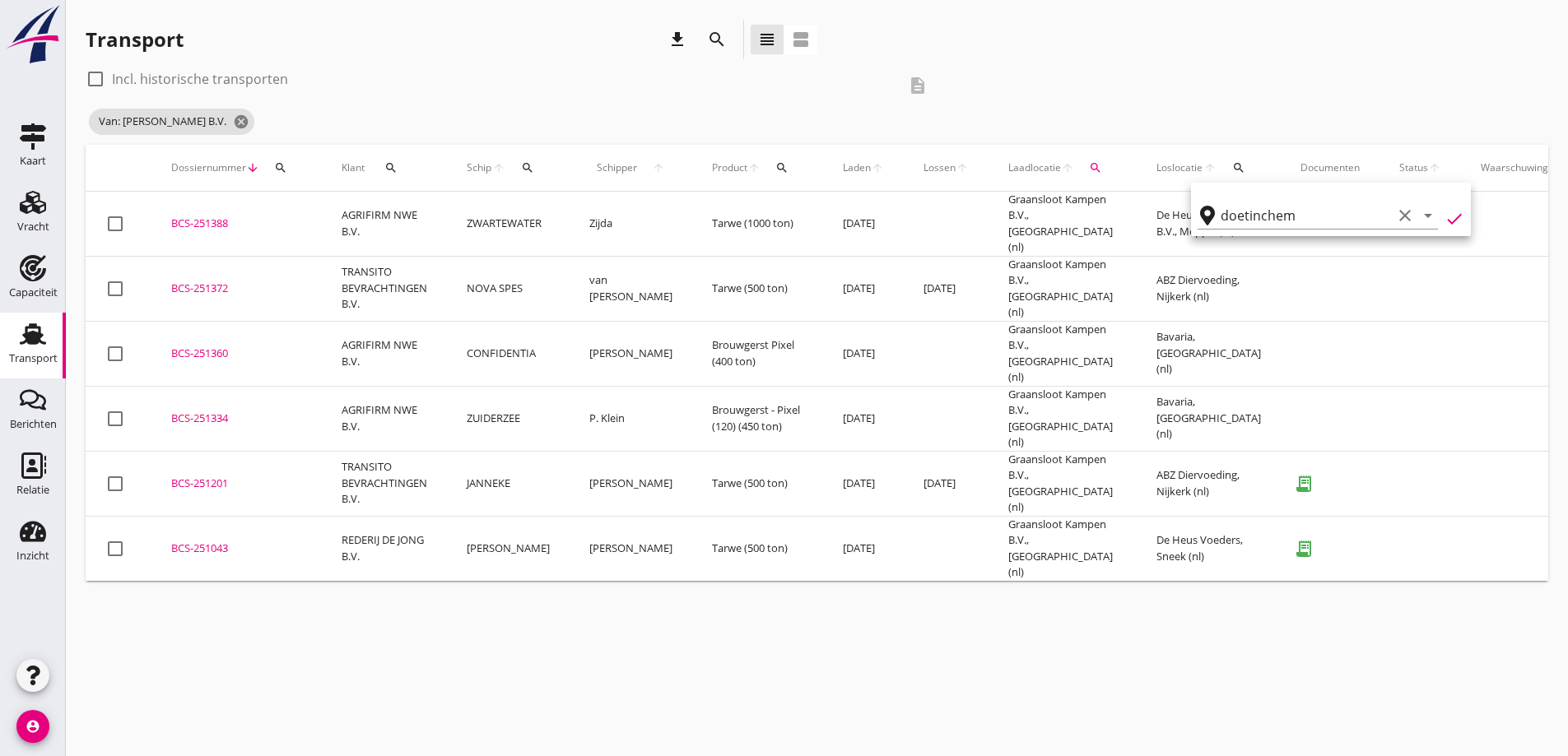
click at [1444, 222] on icon "check" at bounding box center [1453, 219] width 19 height 19
click at [254, 132] on span "Van: Graansloot Kampen B.V. cancel" at bounding box center [171, 121] width 165 height 26
click at [249, 114] on icon "cancel" at bounding box center [241, 122] width 17 height 17
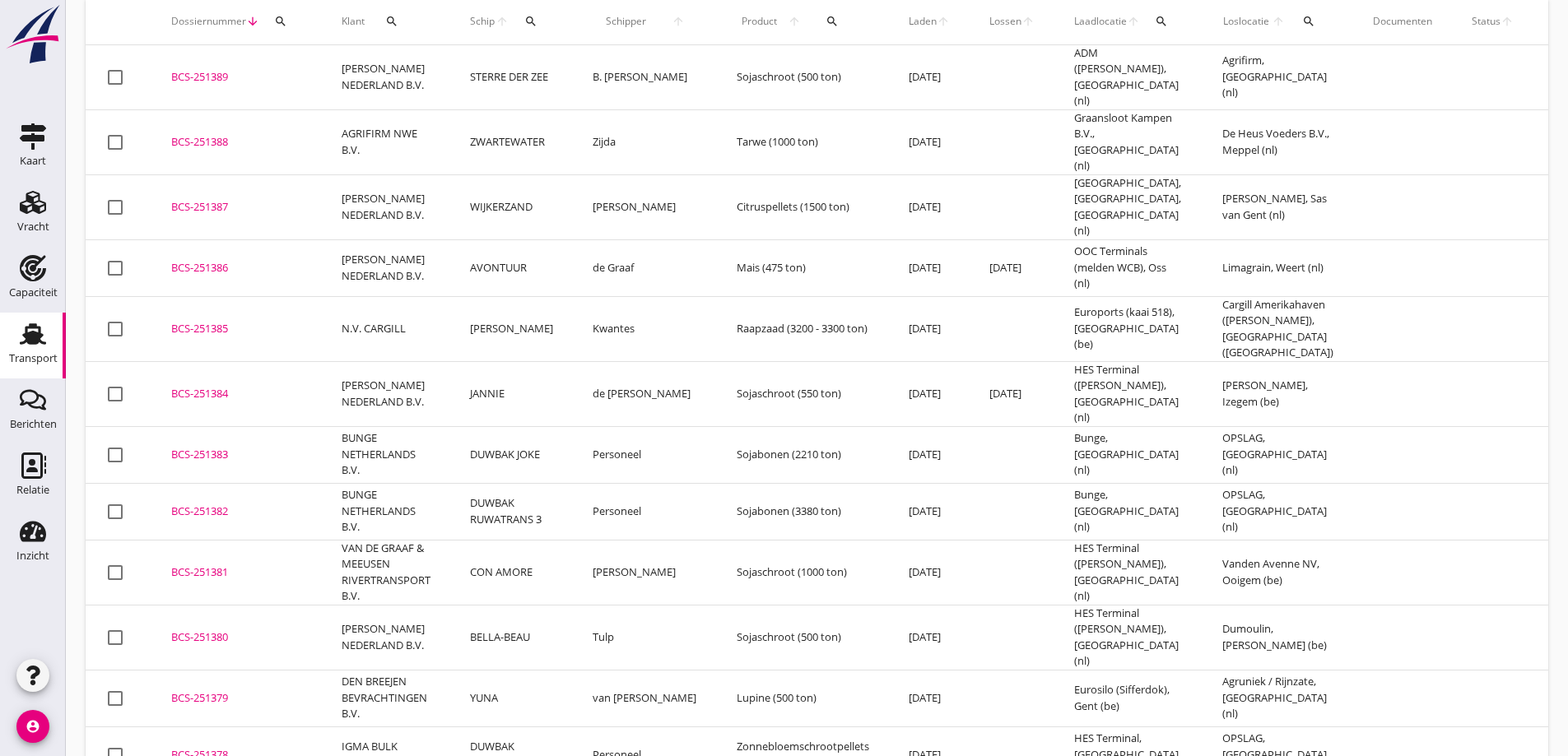
scroll to position [152, 0]
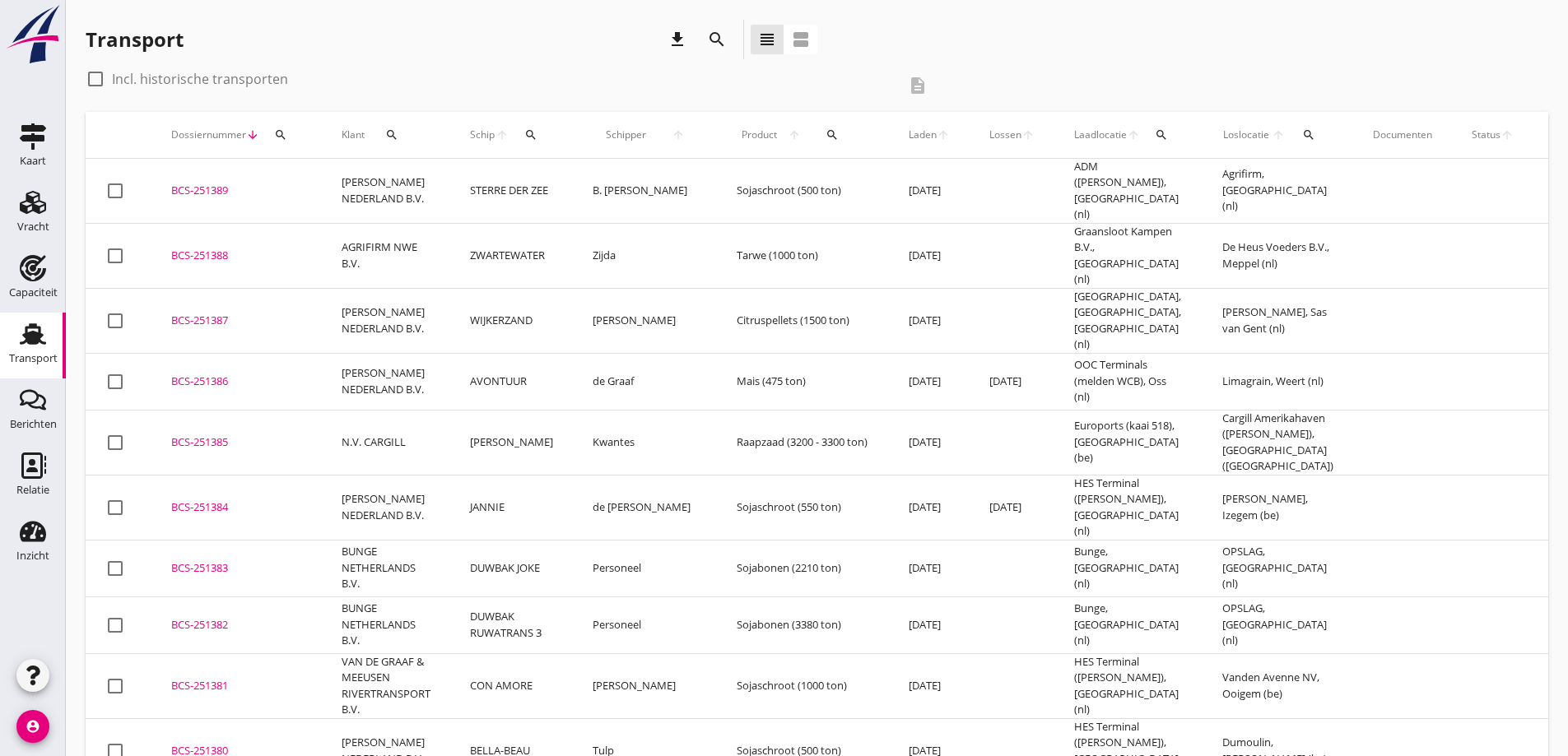
scroll to position [152, 0]
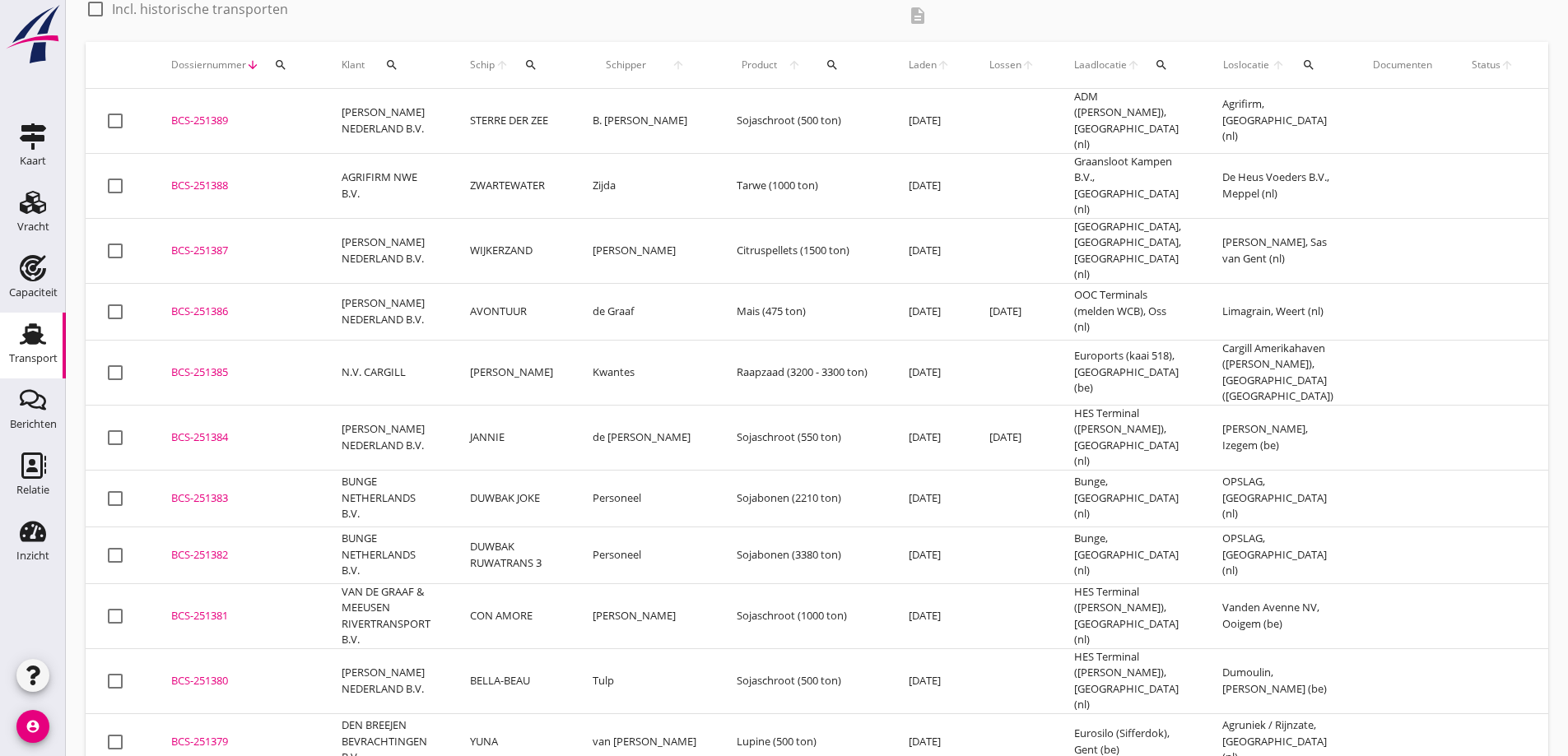
scroll to position [152, 0]
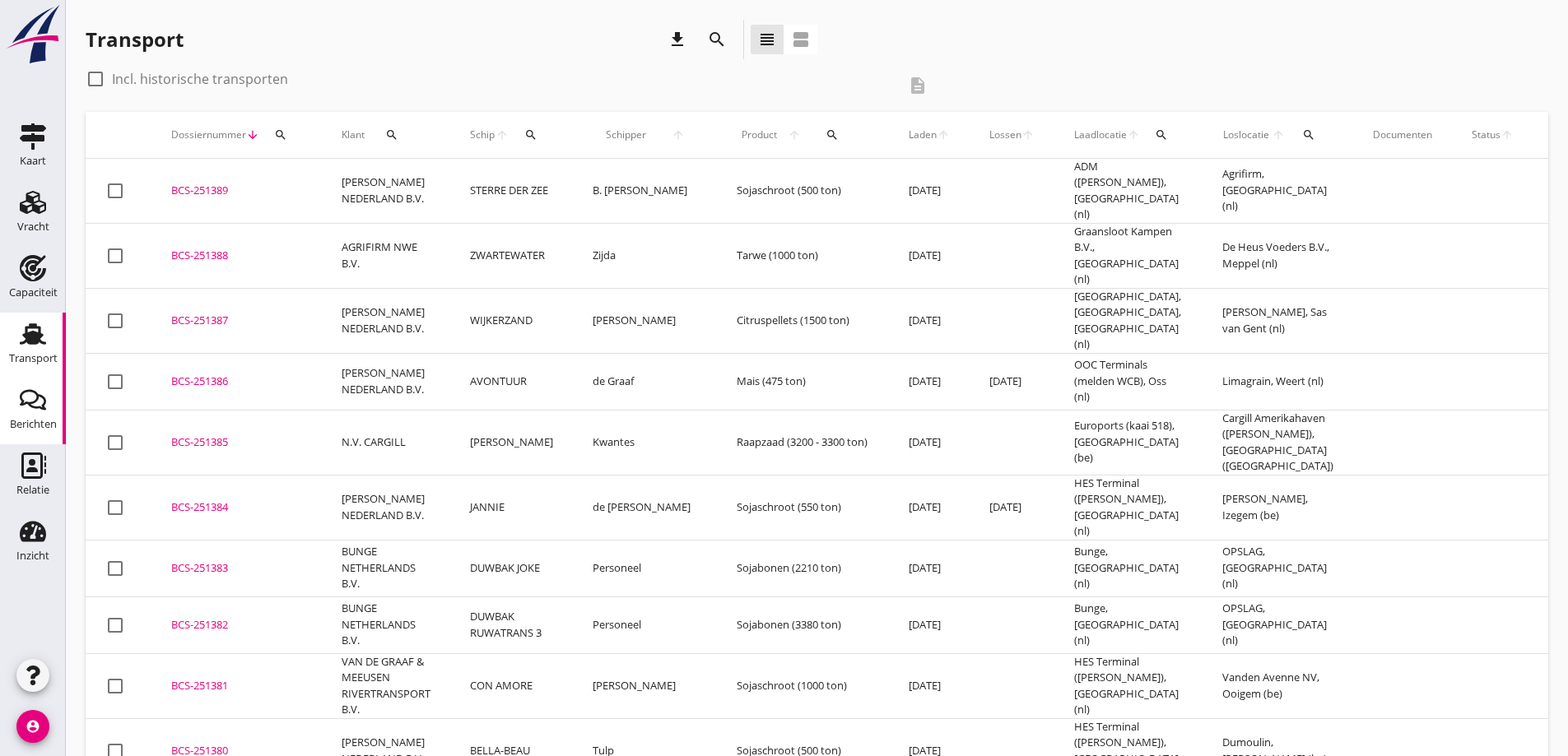
click at [12, 404] on link "Berichten Berichten" at bounding box center [32, 410] width 66 height 66
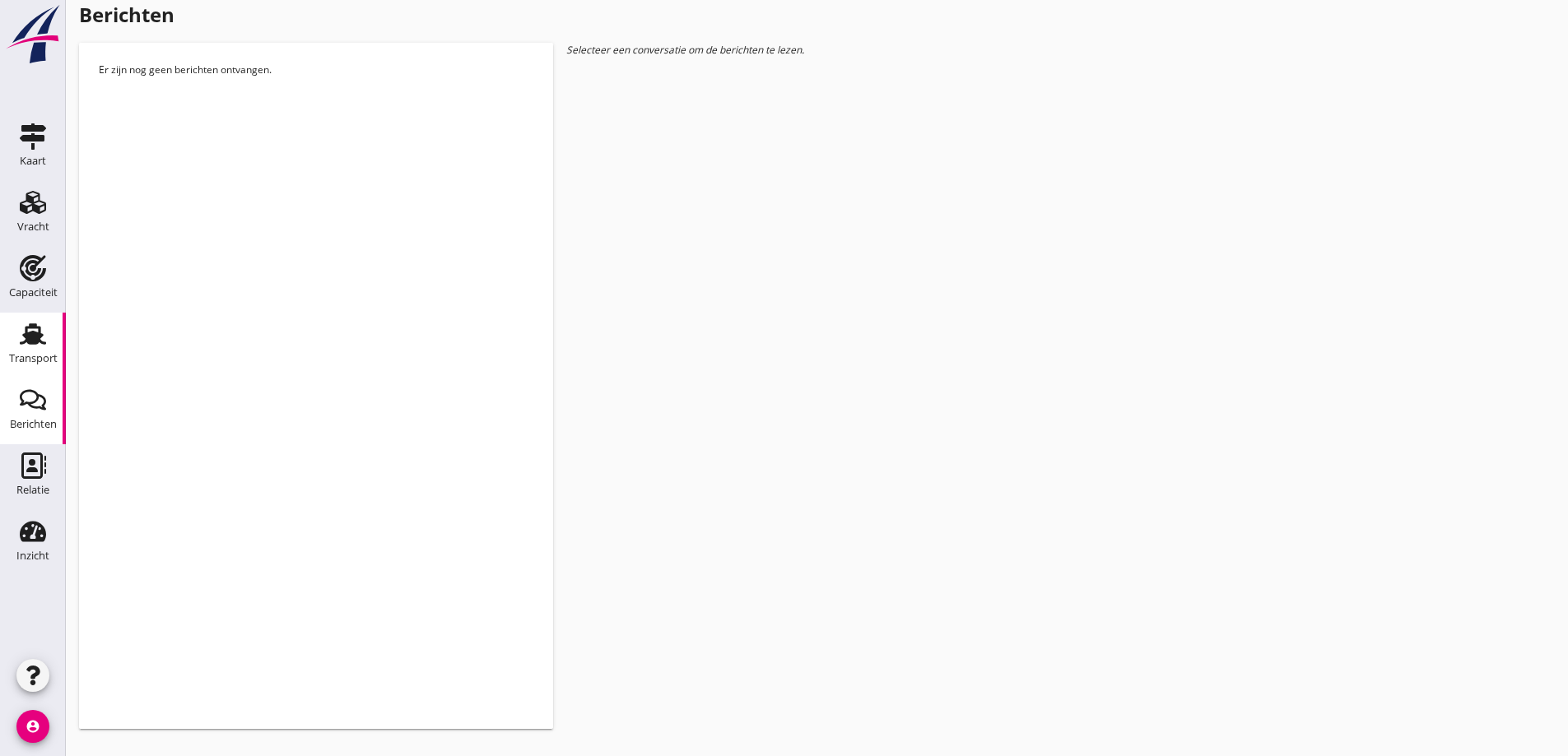
click at [33, 349] on div "Transport" at bounding box center [33, 359] width 48 height 23
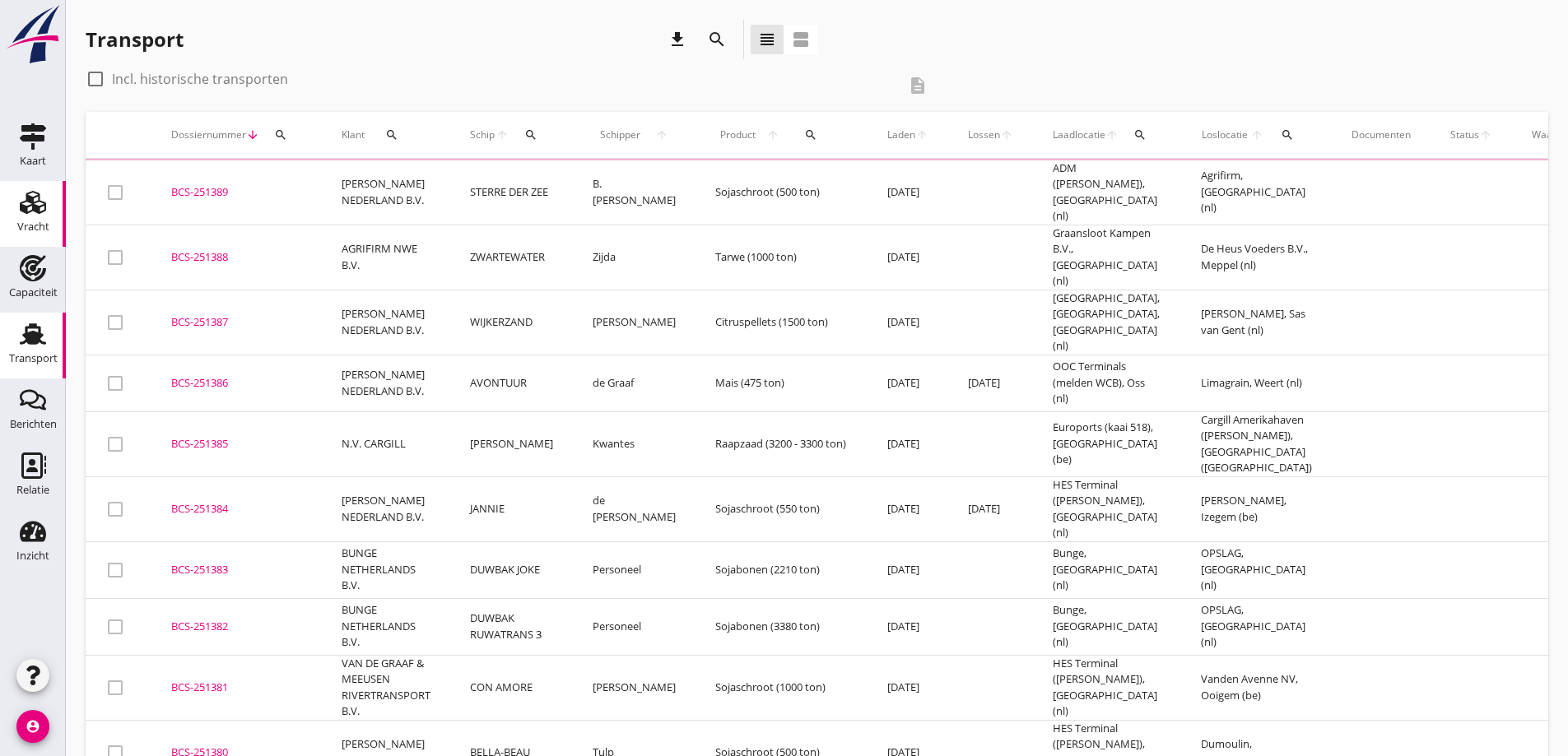
click at [18, 182] on link "Vracht Vracht" at bounding box center [32, 213] width 66 height 66
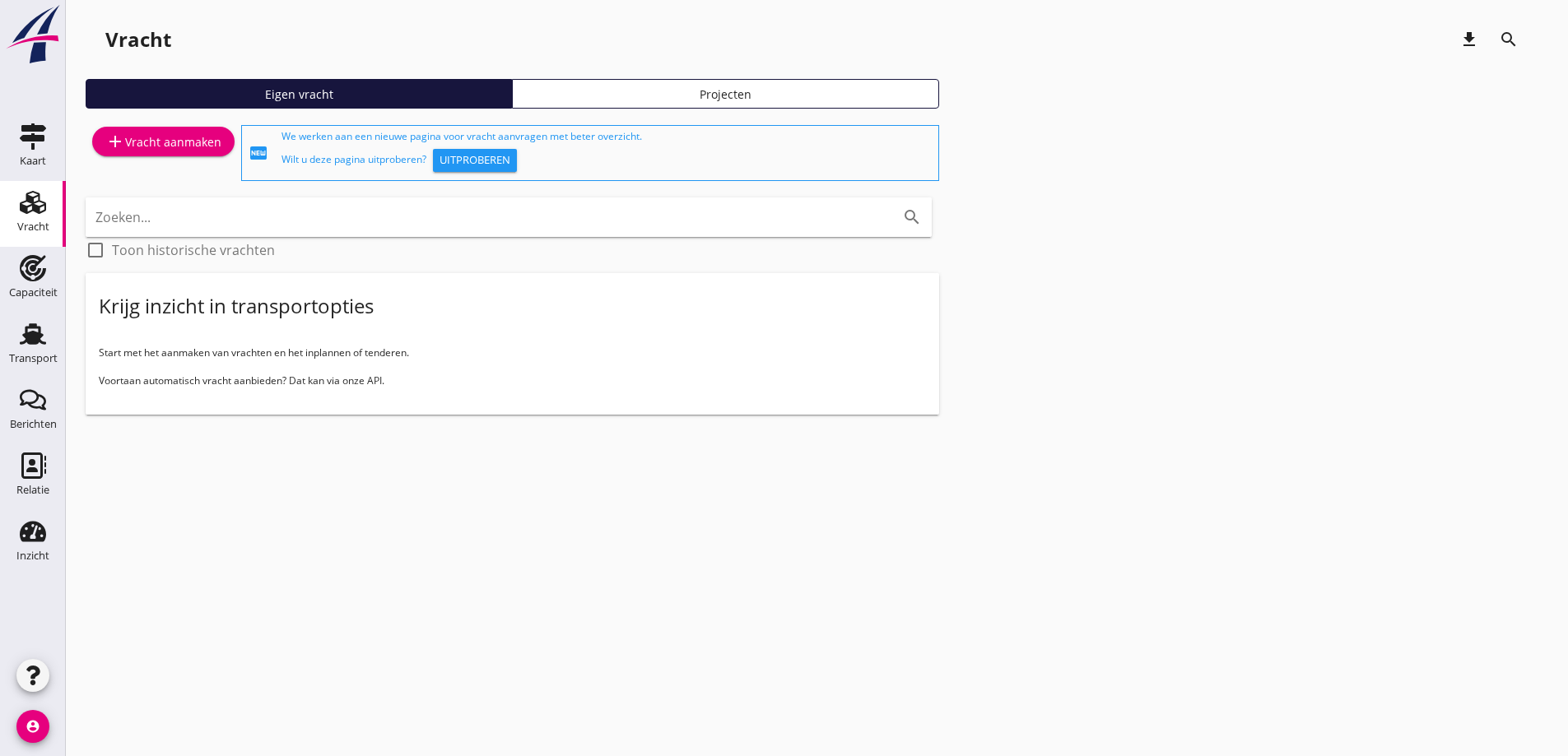
click at [148, 145] on div "add Vracht aanmaken" at bounding box center [163, 141] width 116 height 19
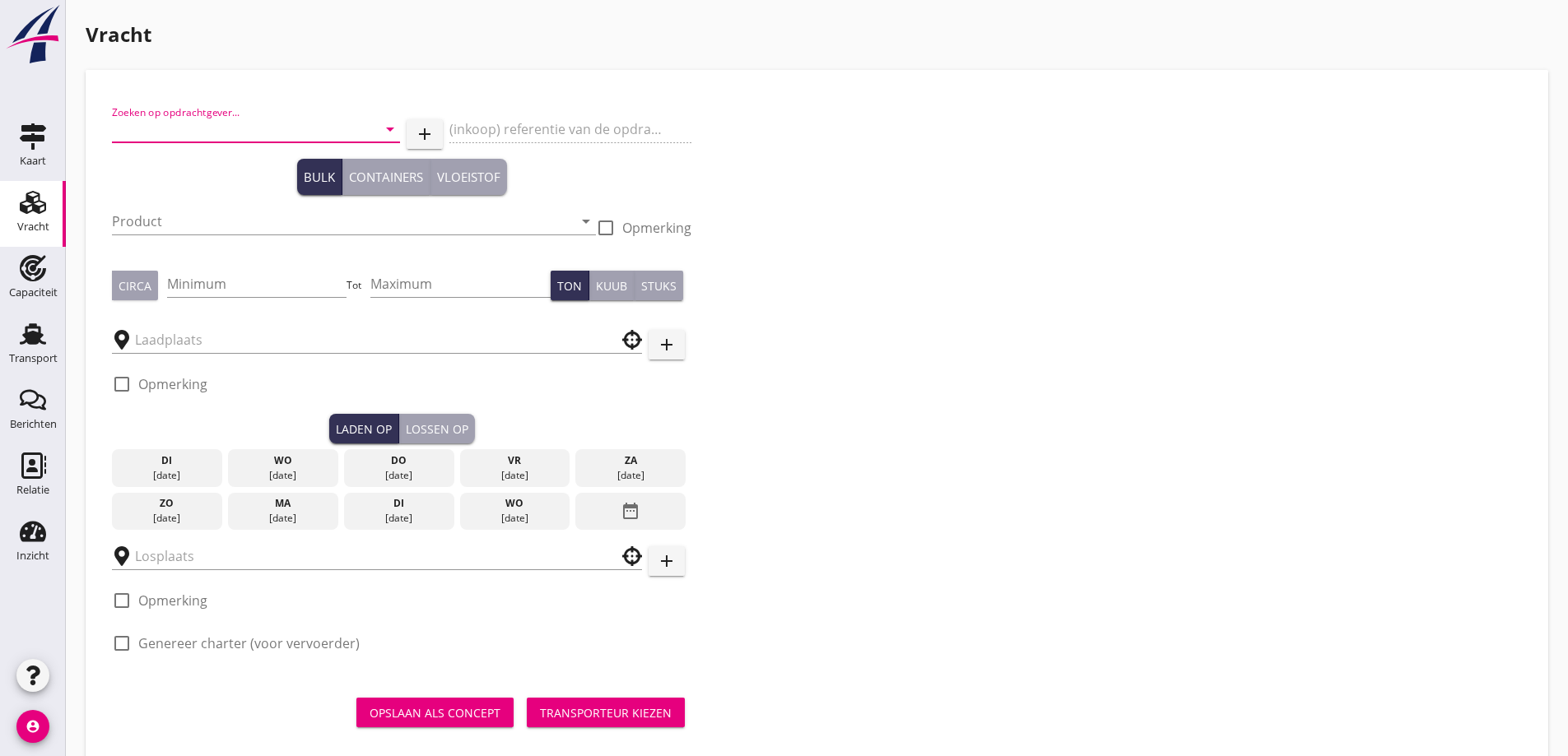
click at [224, 138] on input "Zoeken op opdrachtgever..." at bounding box center [233, 129] width 242 height 26
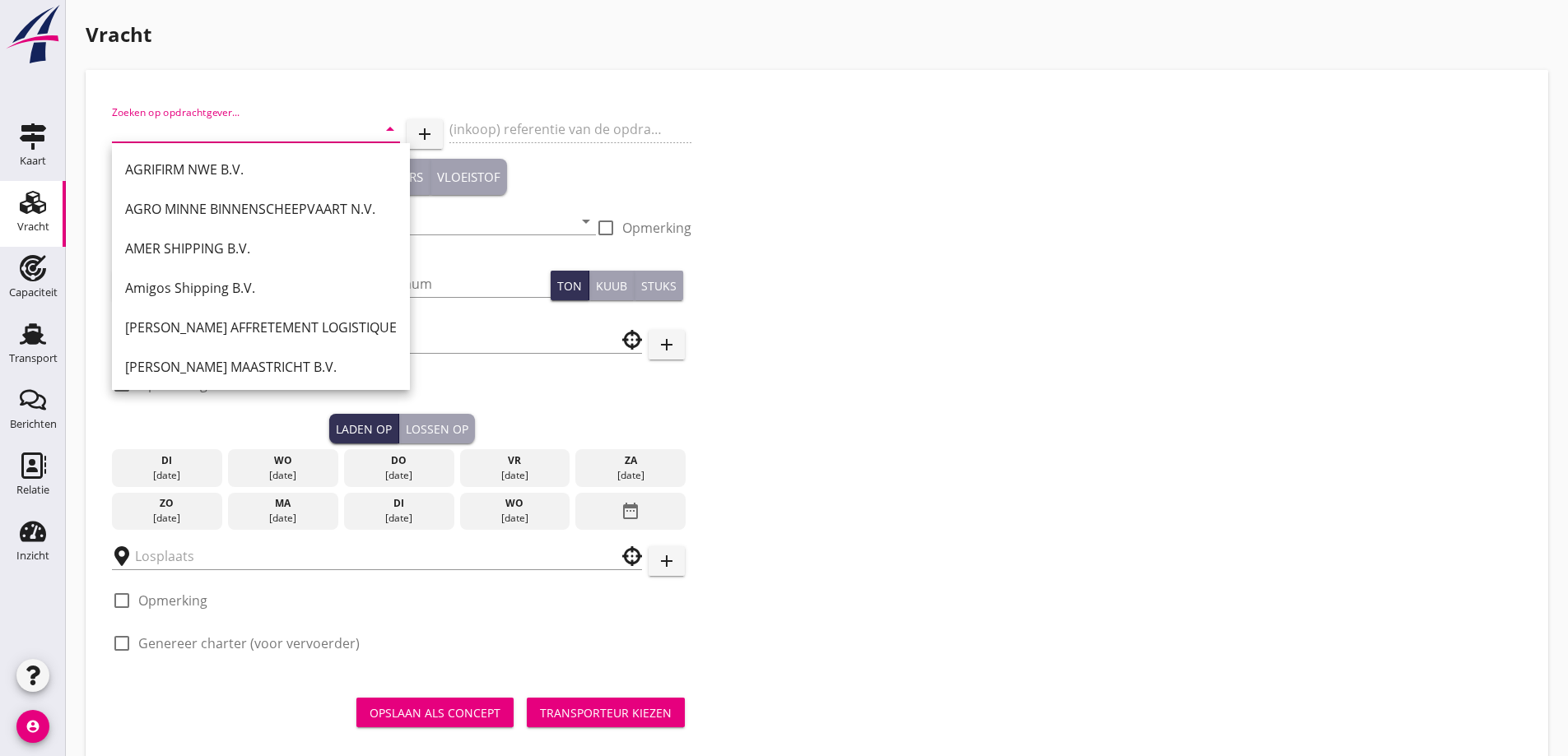
click at [251, 179] on div "AGRIFIRM NWE B.V." at bounding box center [260, 169] width 272 height 19
type input "AGRIFIRM NWE B.V."
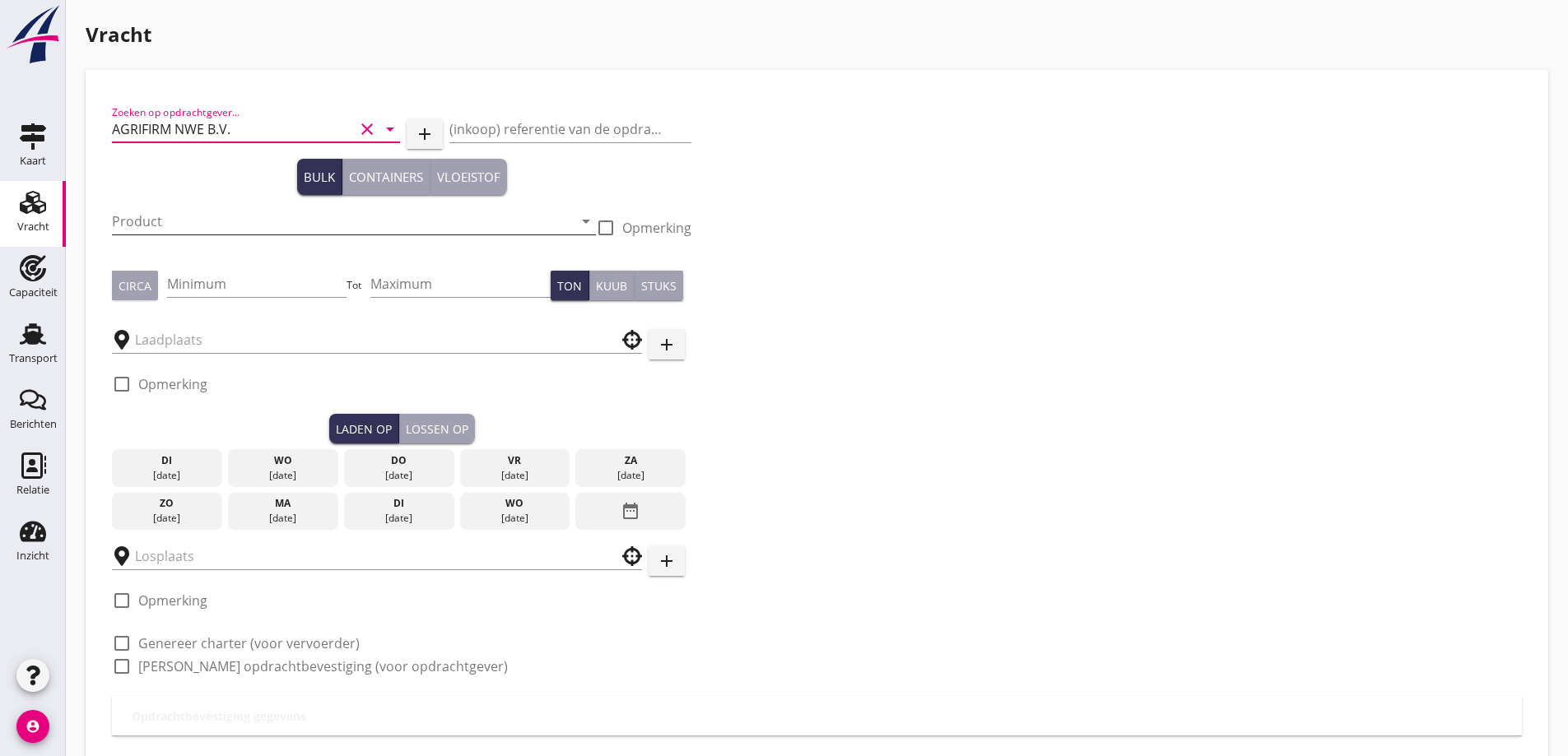
click at [244, 208] on input "Product" at bounding box center [342, 221] width 461 height 26
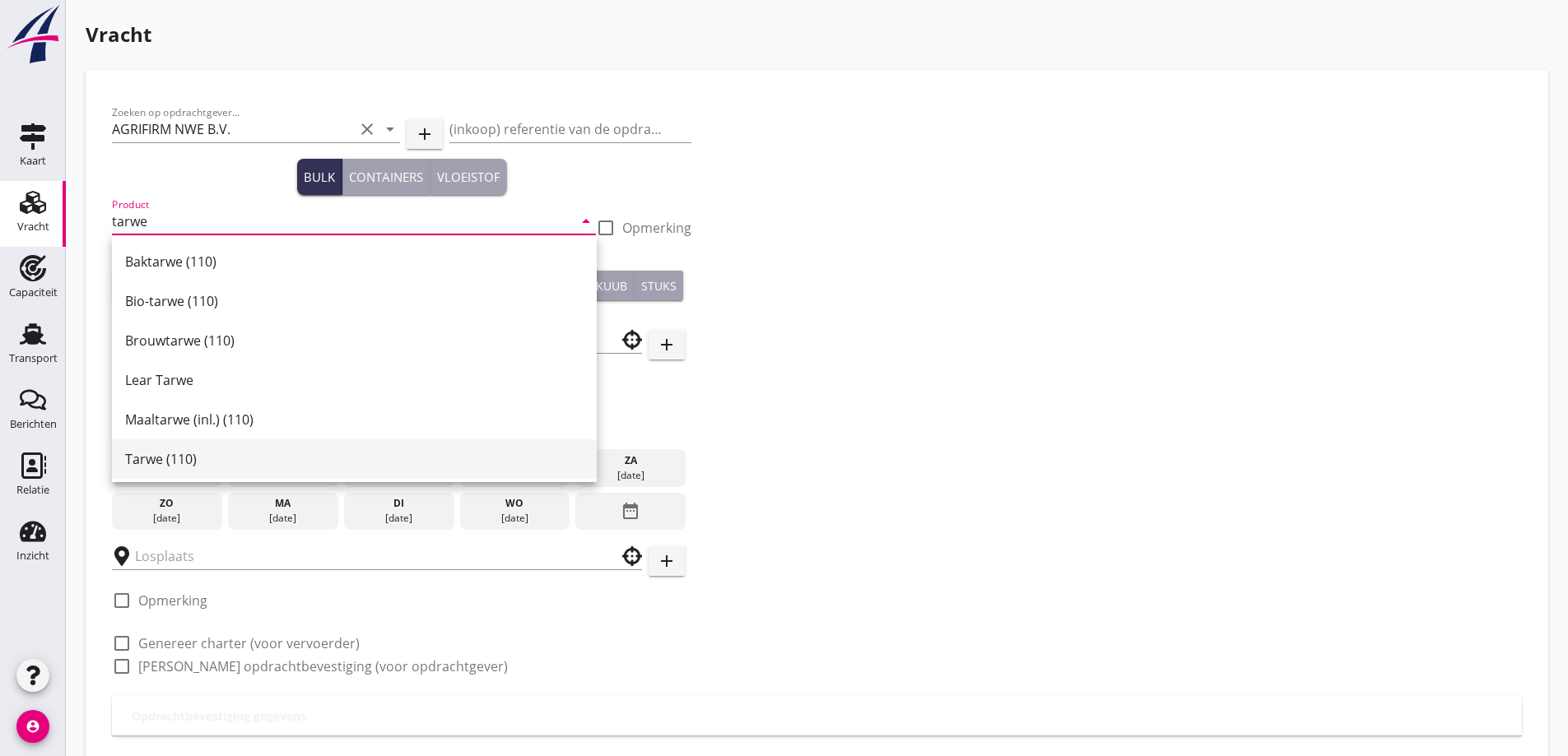
click at [190, 456] on div "Tarwe (110)" at bounding box center [354, 459] width 459 height 19
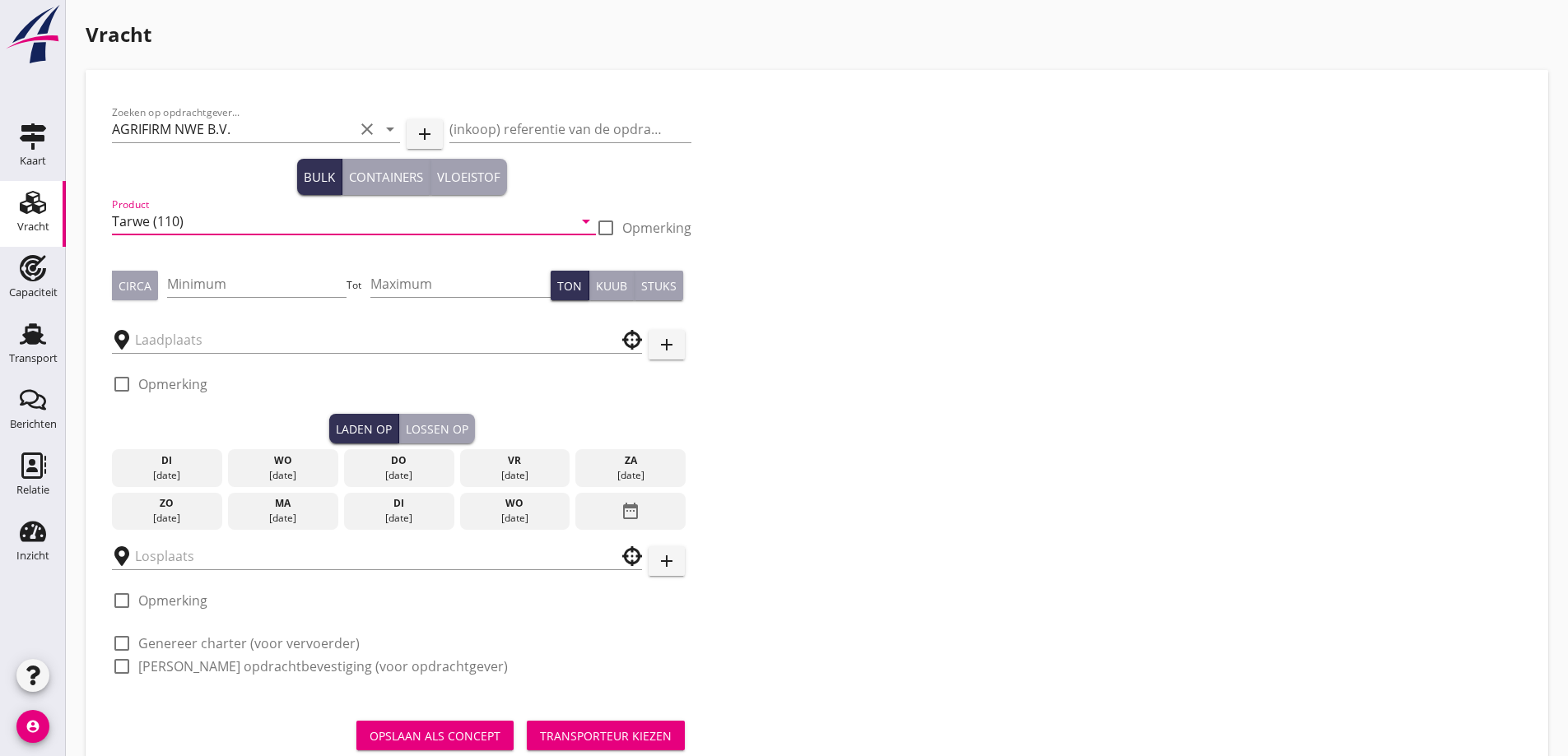
type input "Tarwe (110)"
click at [219, 277] on input "Minimum" at bounding box center [257, 284] width 180 height 26
type input "475"
click at [151, 291] on div "Circa" at bounding box center [135, 285] width 33 height 18
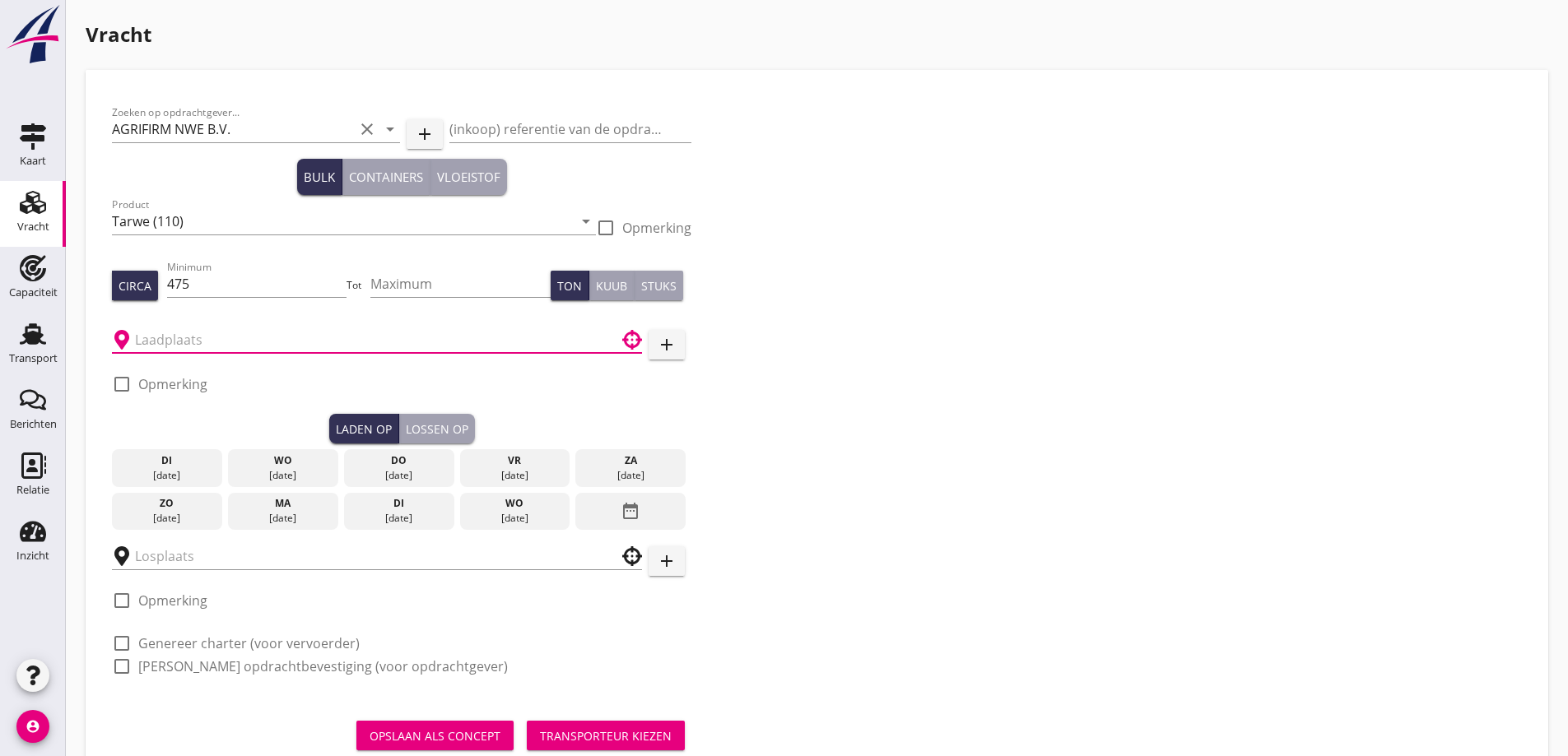
click at [201, 338] on input "text" at bounding box center [365, 340] width 461 height 26
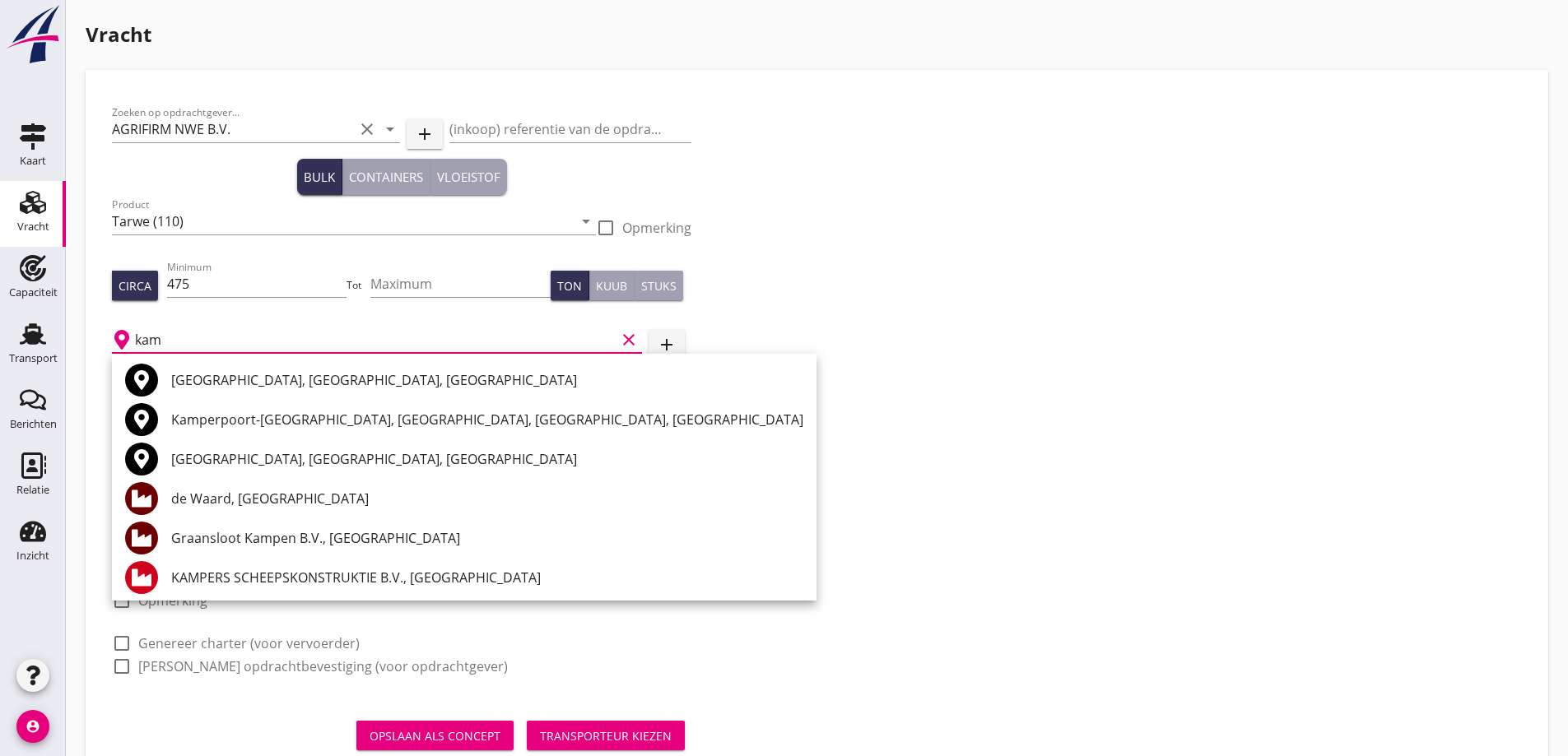
click at [270, 544] on div "Graansloot Kampen B.V., [GEOGRAPHIC_DATA]" at bounding box center [487, 537] width 632 height 19
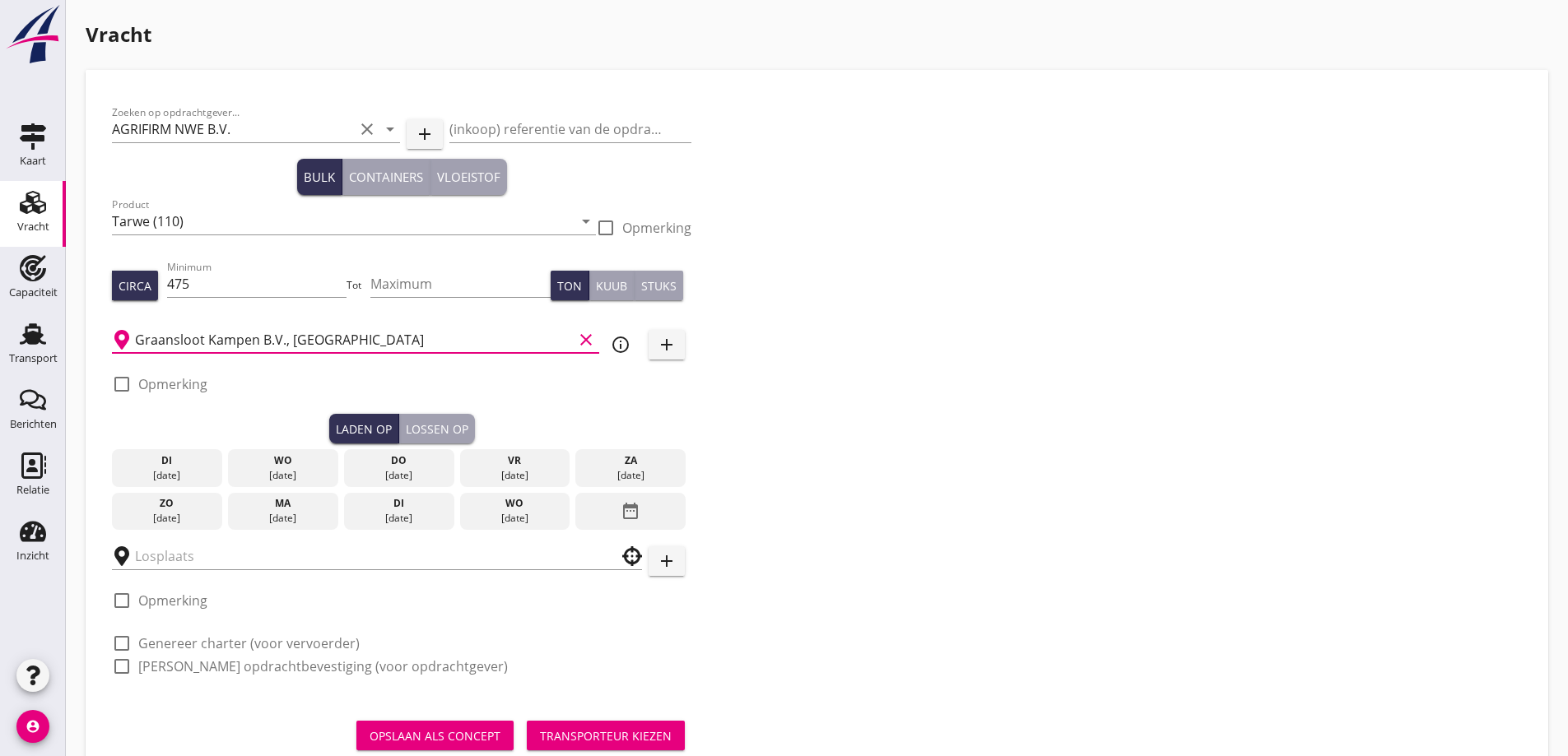
type input "Graansloot Kampen B.V., [GEOGRAPHIC_DATA]"
click at [248, 507] on div "ma" at bounding box center [283, 503] width 102 height 15
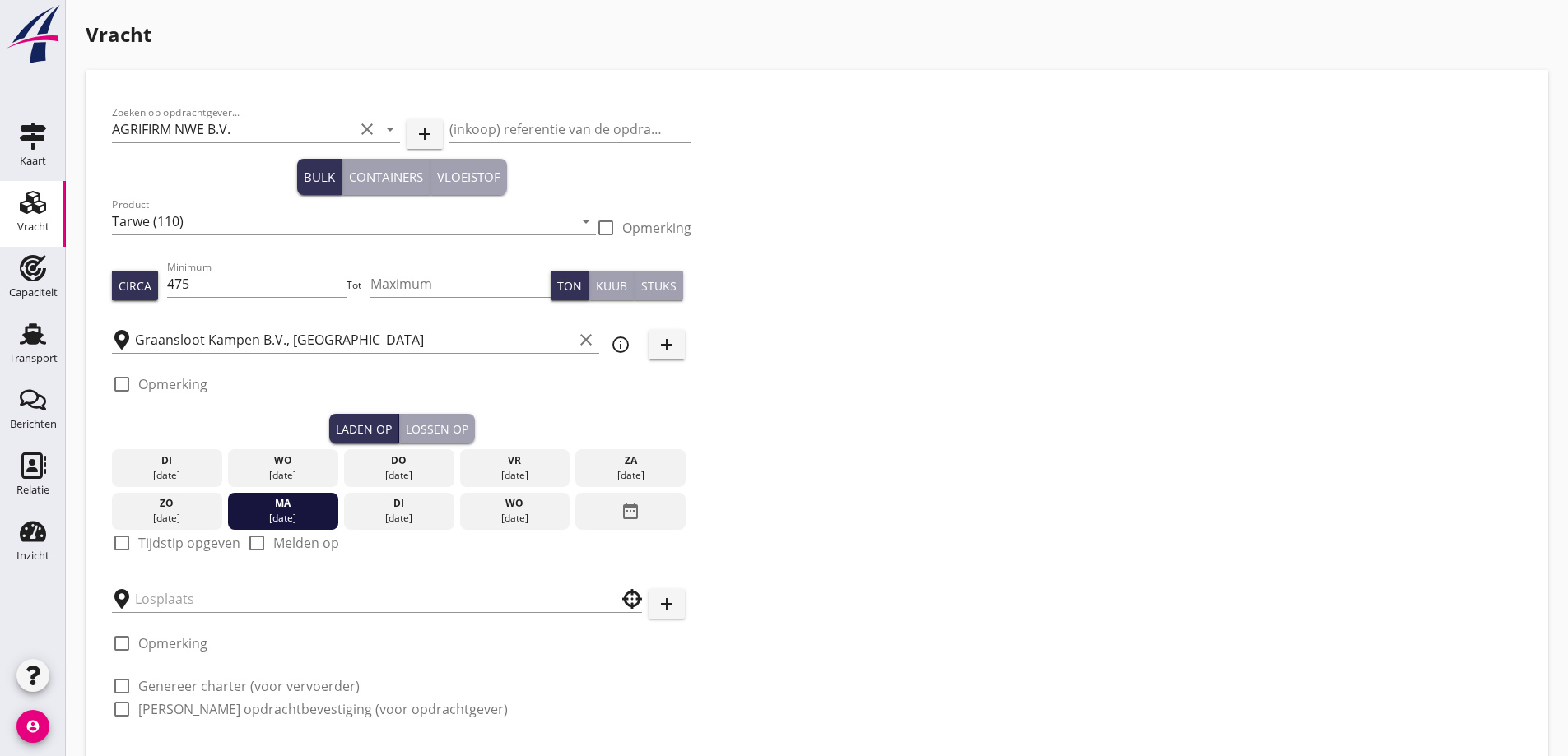
click at [155, 544] on label "Tijdstip opgeven" at bounding box center [189, 543] width 102 height 17
checkbox input "true"
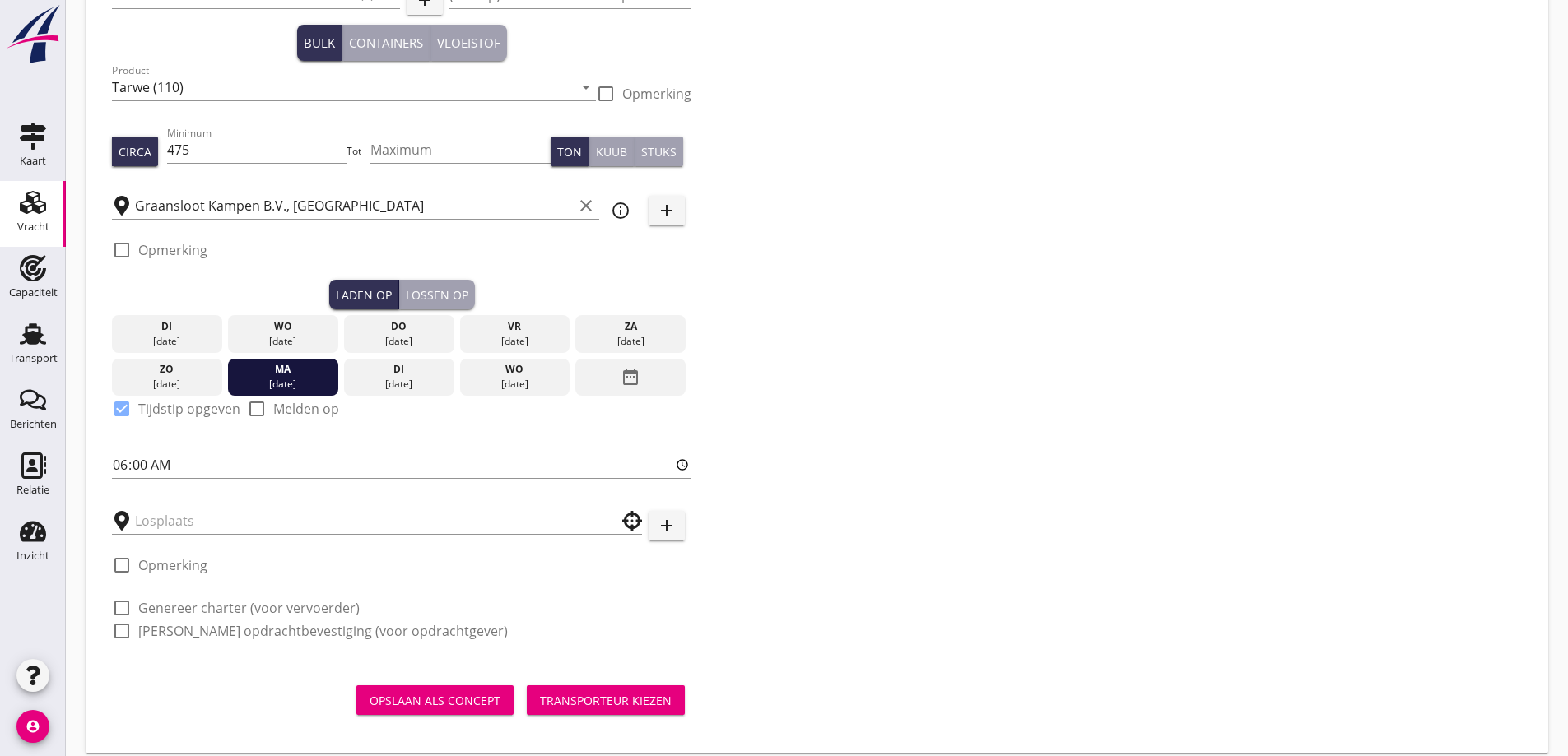
scroll to position [151, 0]
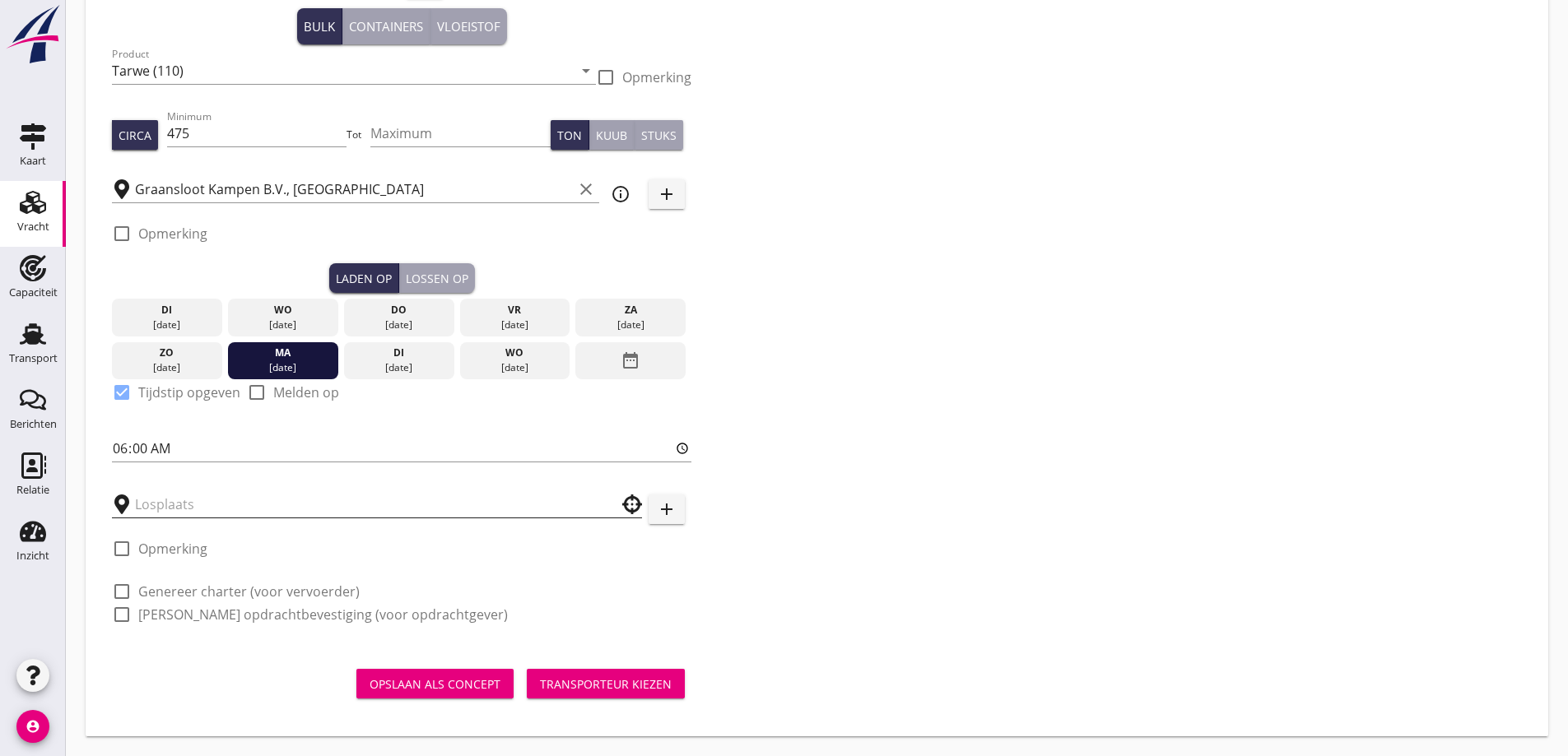
click at [179, 504] on input "text" at bounding box center [365, 504] width 461 height 26
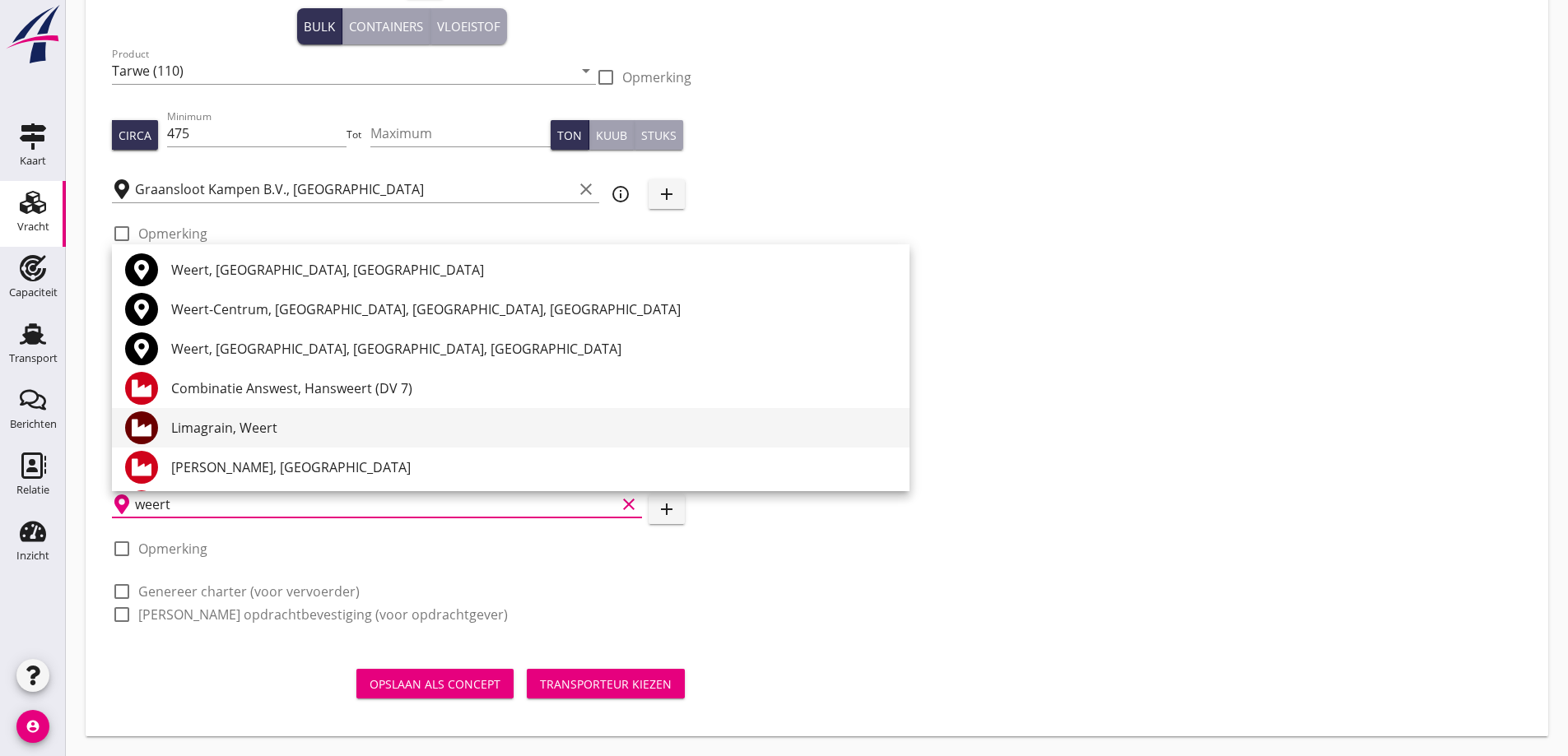
scroll to position [0, 0]
click at [250, 435] on div "Limagrain, Weert" at bounding box center [534, 428] width 725 height 19
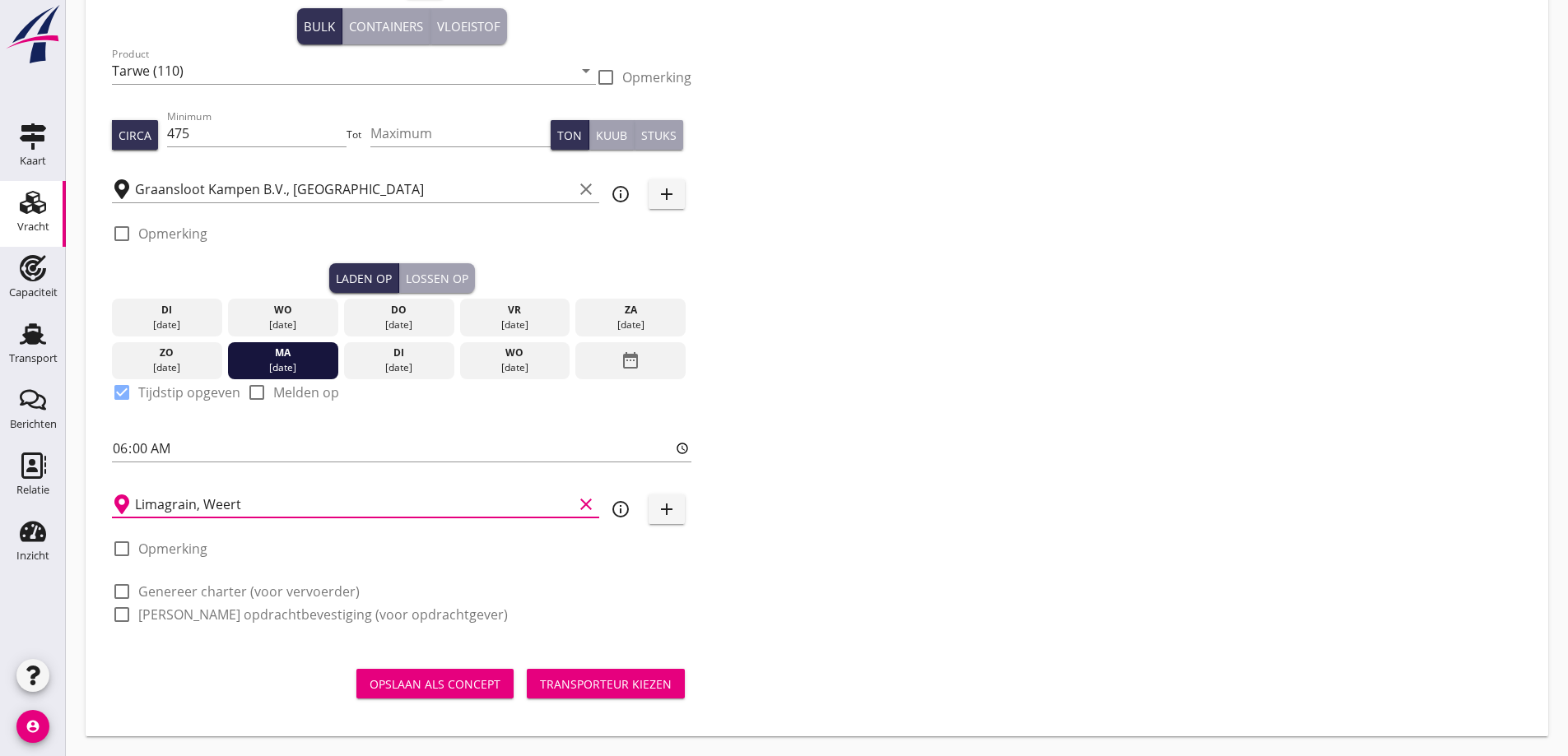
type input "Limagrain, Weert"
click at [180, 587] on label "Genereer charter (voor vervoerder)" at bounding box center [248, 592] width 221 height 17
checkbox input "true"
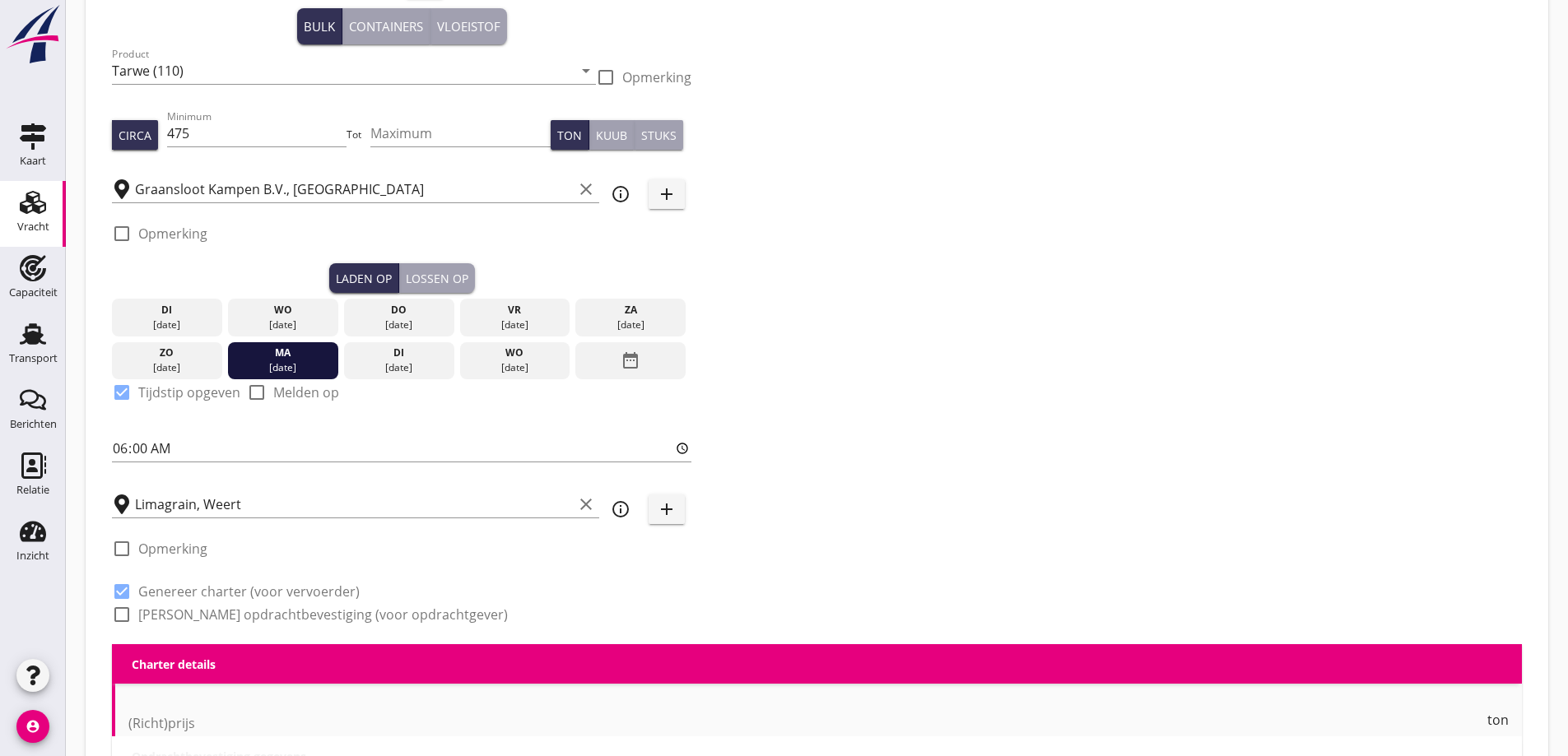
click at [187, 611] on label "[PERSON_NAME] opdrachtbevestiging (voor opdrachtgever)" at bounding box center [322, 614] width 370 height 17
checkbox input "true"
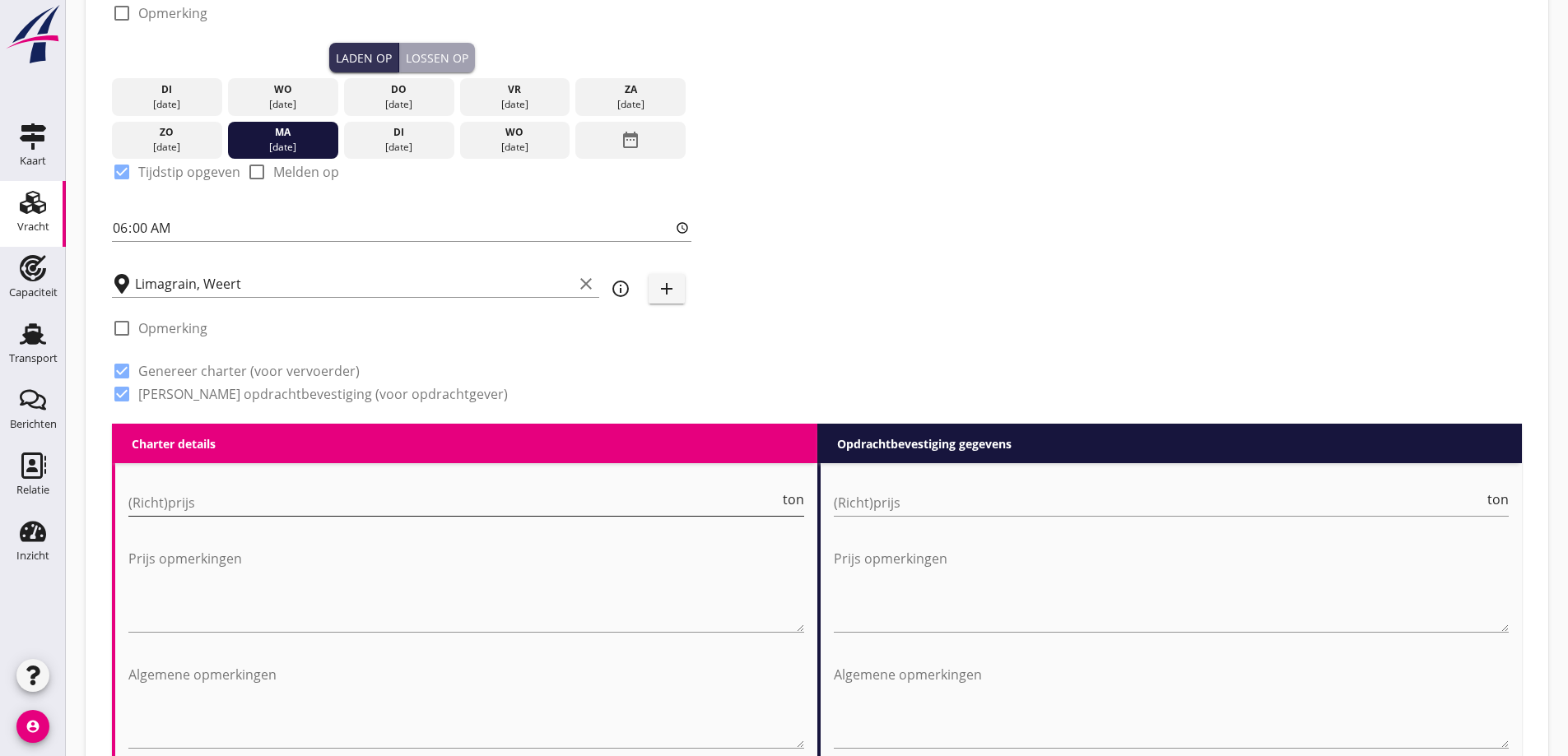
scroll to position [397, 0]
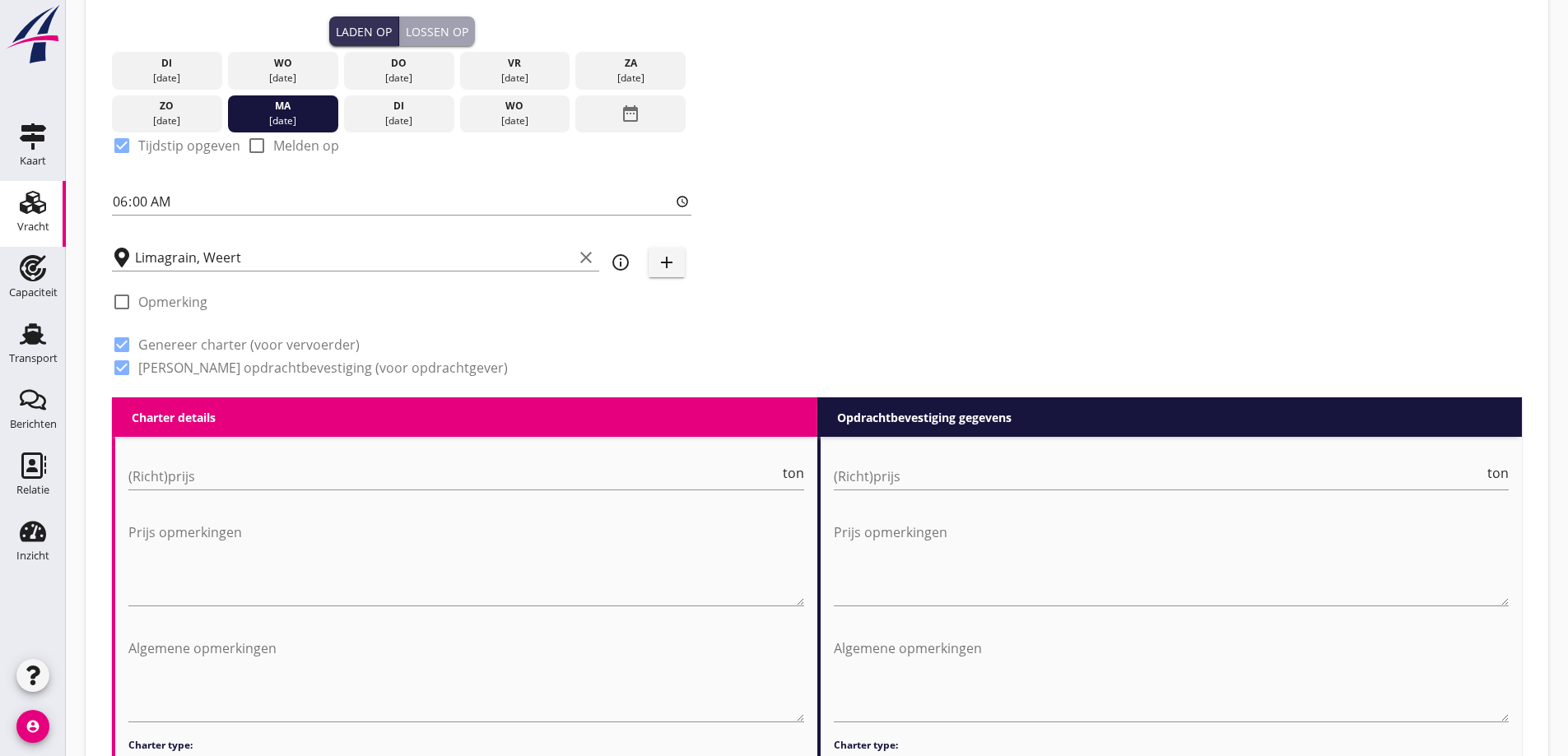
click at [443, 32] on div "Lossen op" at bounding box center [436, 32] width 62 height 18
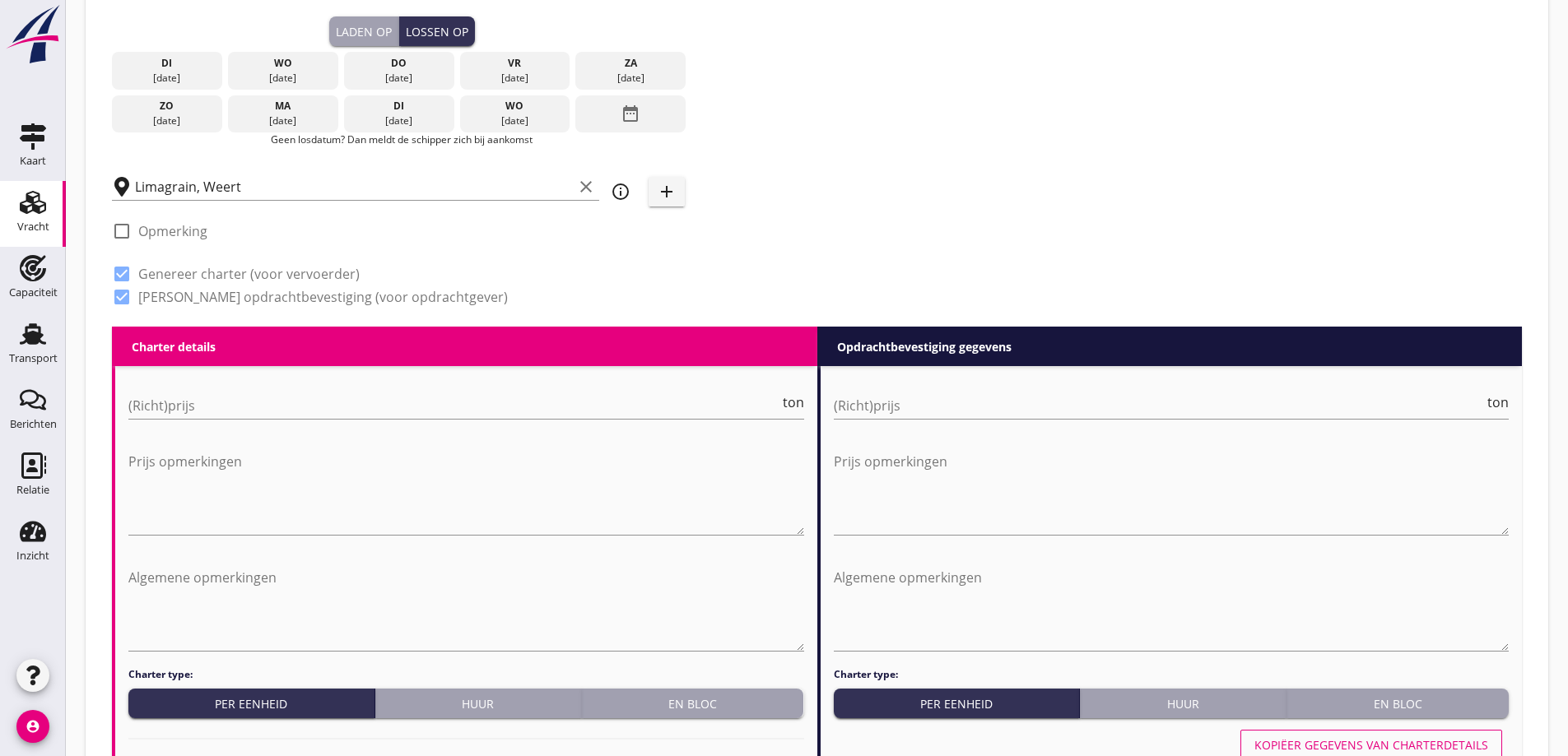
click at [611, 116] on div "date_range" at bounding box center [630, 114] width 110 height 38
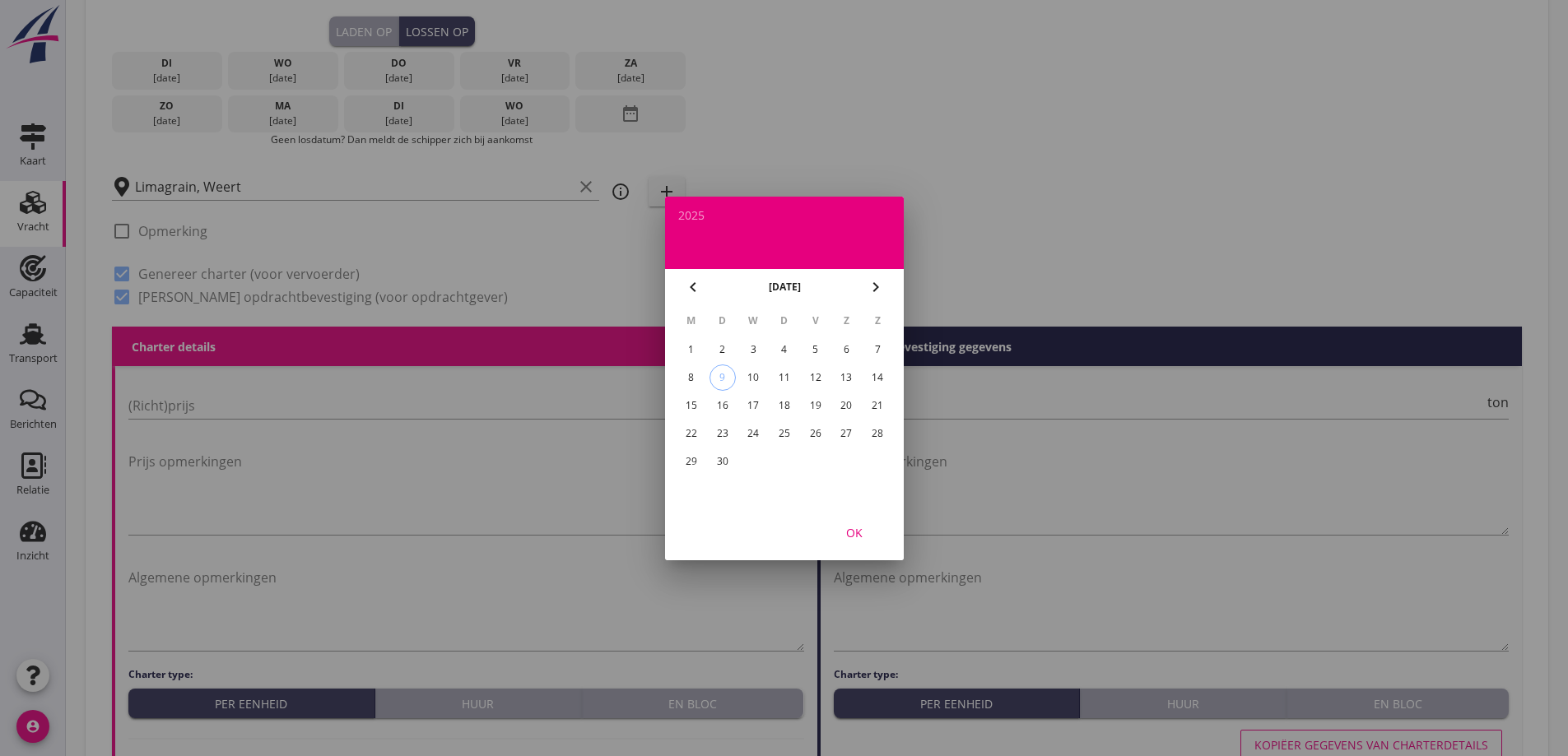
click at [783, 401] on div "18" at bounding box center [783, 406] width 26 height 26
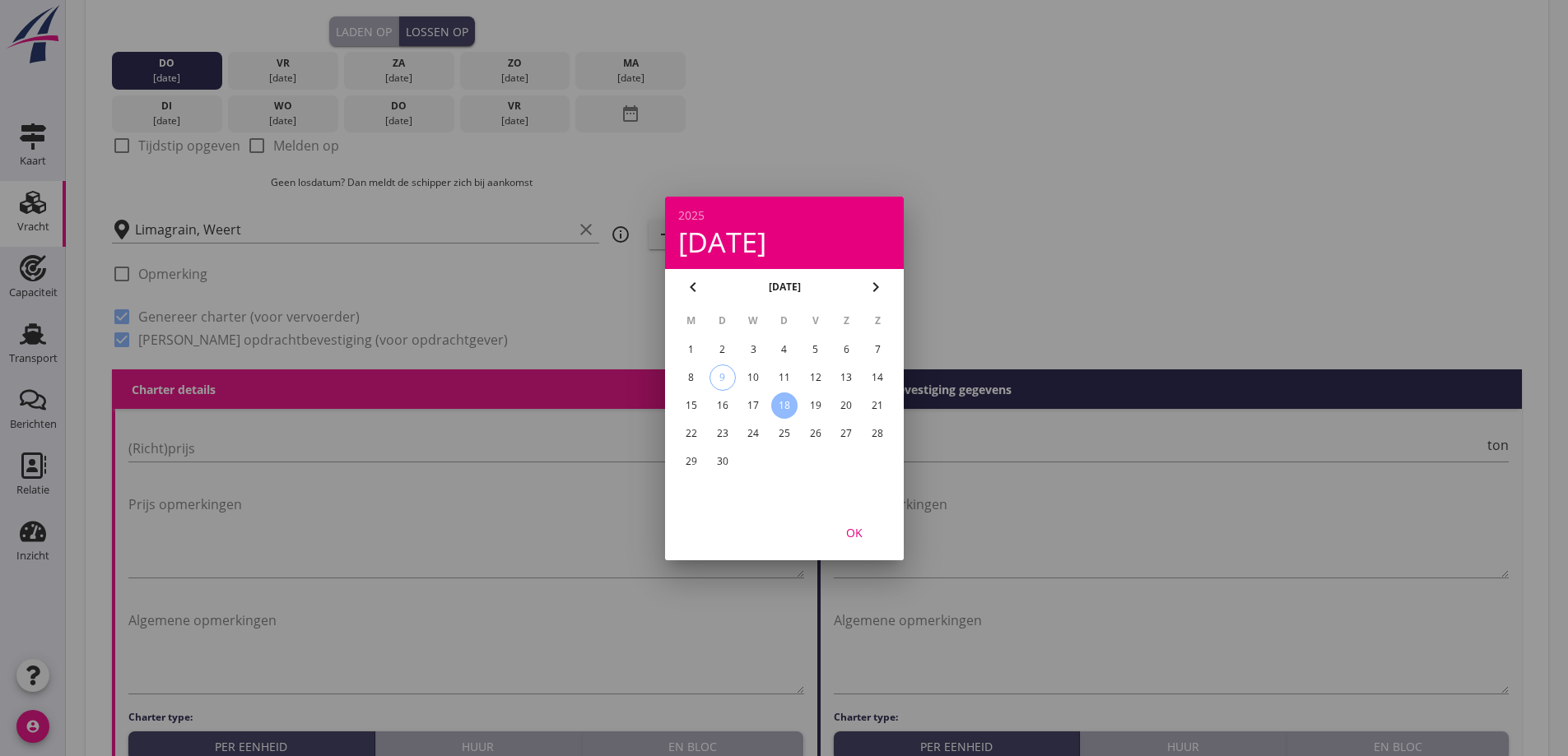
click at [852, 537] on div "OK" at bounding box center [854, 532] width 46 height 18
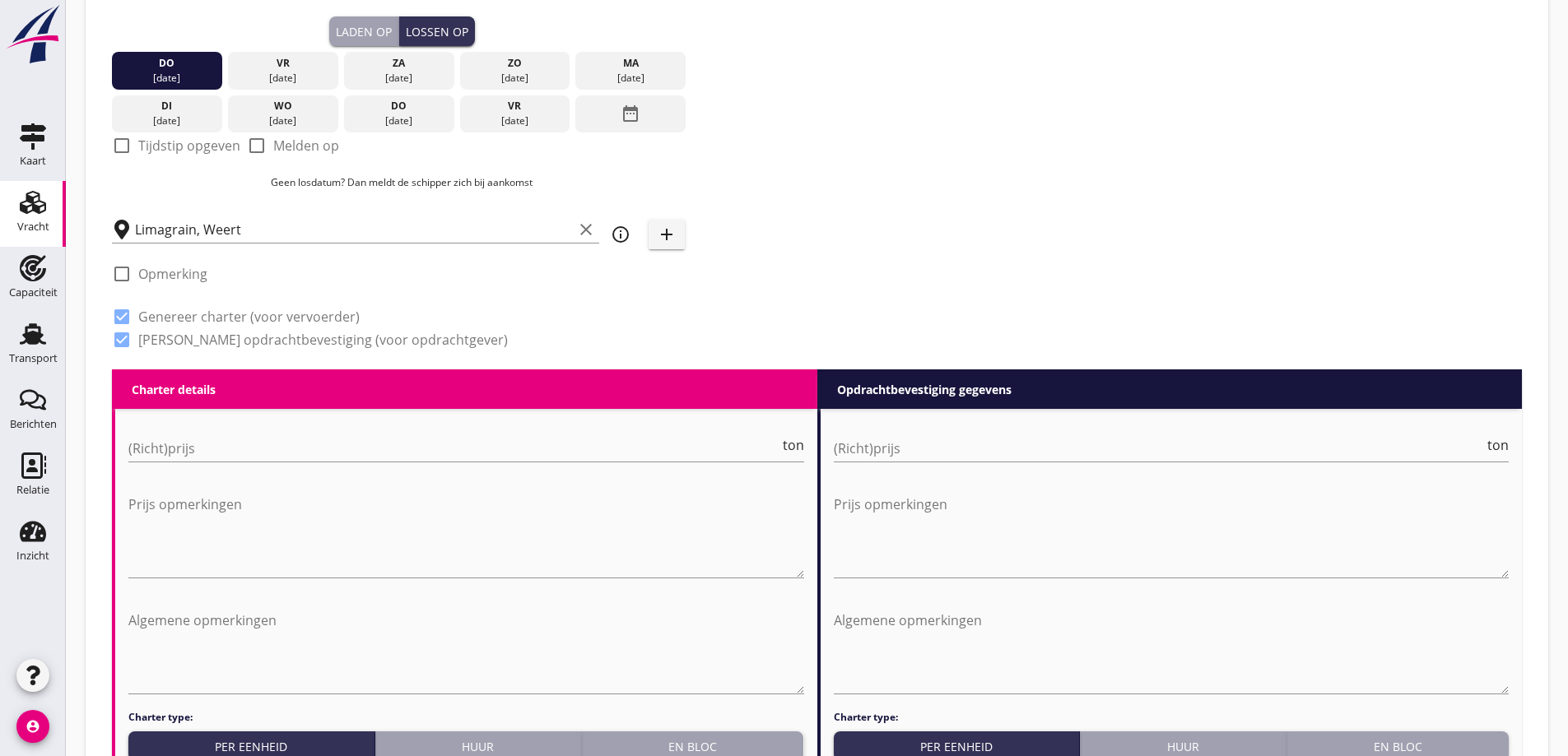
click at [178, 146] on label "Tijdstip opgeven" at bounding box center [189, 145] width 102 height 17
checkbox input "true"
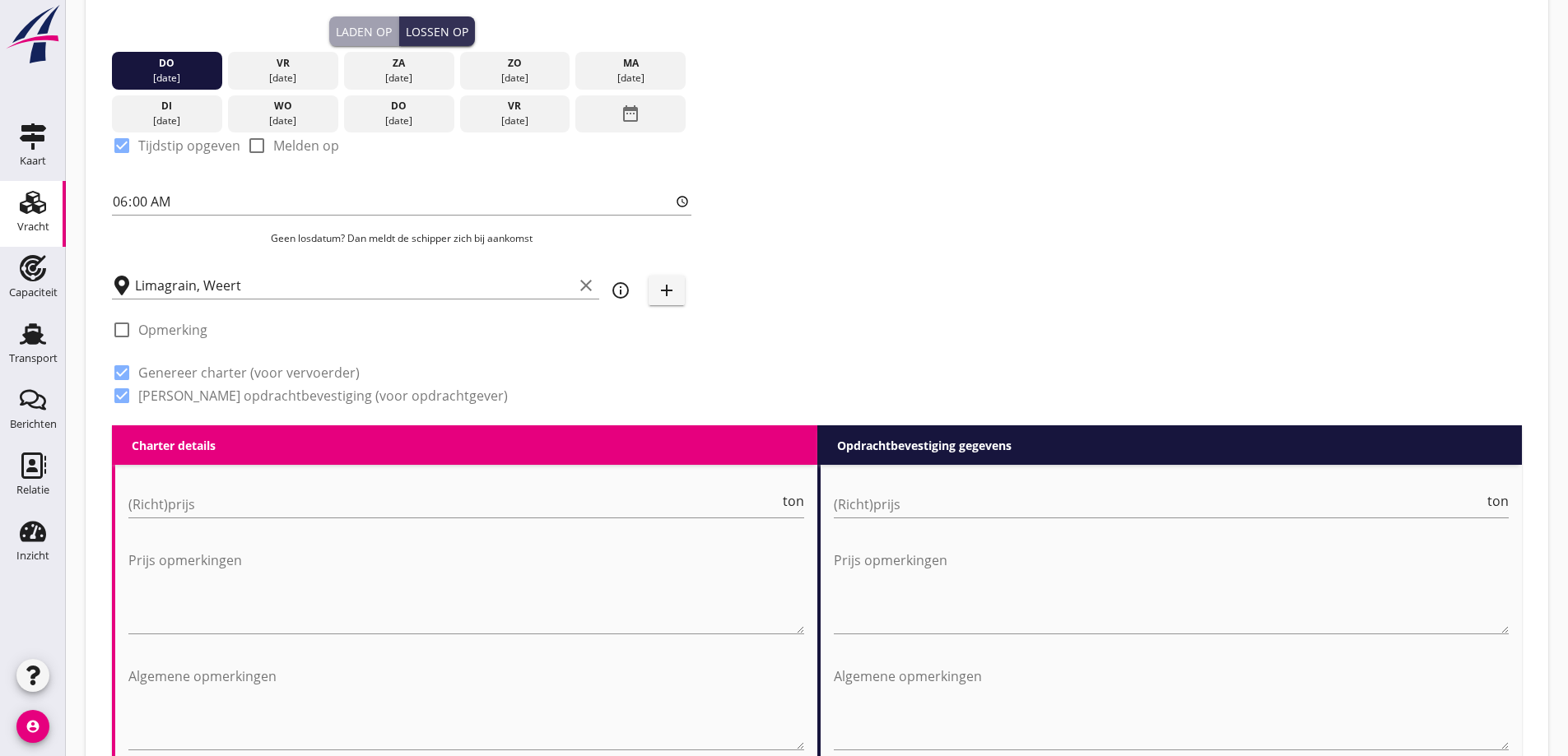
click at [398, 321] on div "check_box_outline_blank Opmerking" at bounding box center [401, 334] width 579 height 49
click at [436, 503] on input "(Richt)prijs" at bounding box center [454, 504] width 651 height 26
type input "4750"
drag, startPoint x: 877, startPoint y: 505, endPoint x: 868, endPoint y: 492, distance: 15.8
click at [878, 506] on input "(Richt)prijs" at bounding box center [1159, 504] width 651 height 26
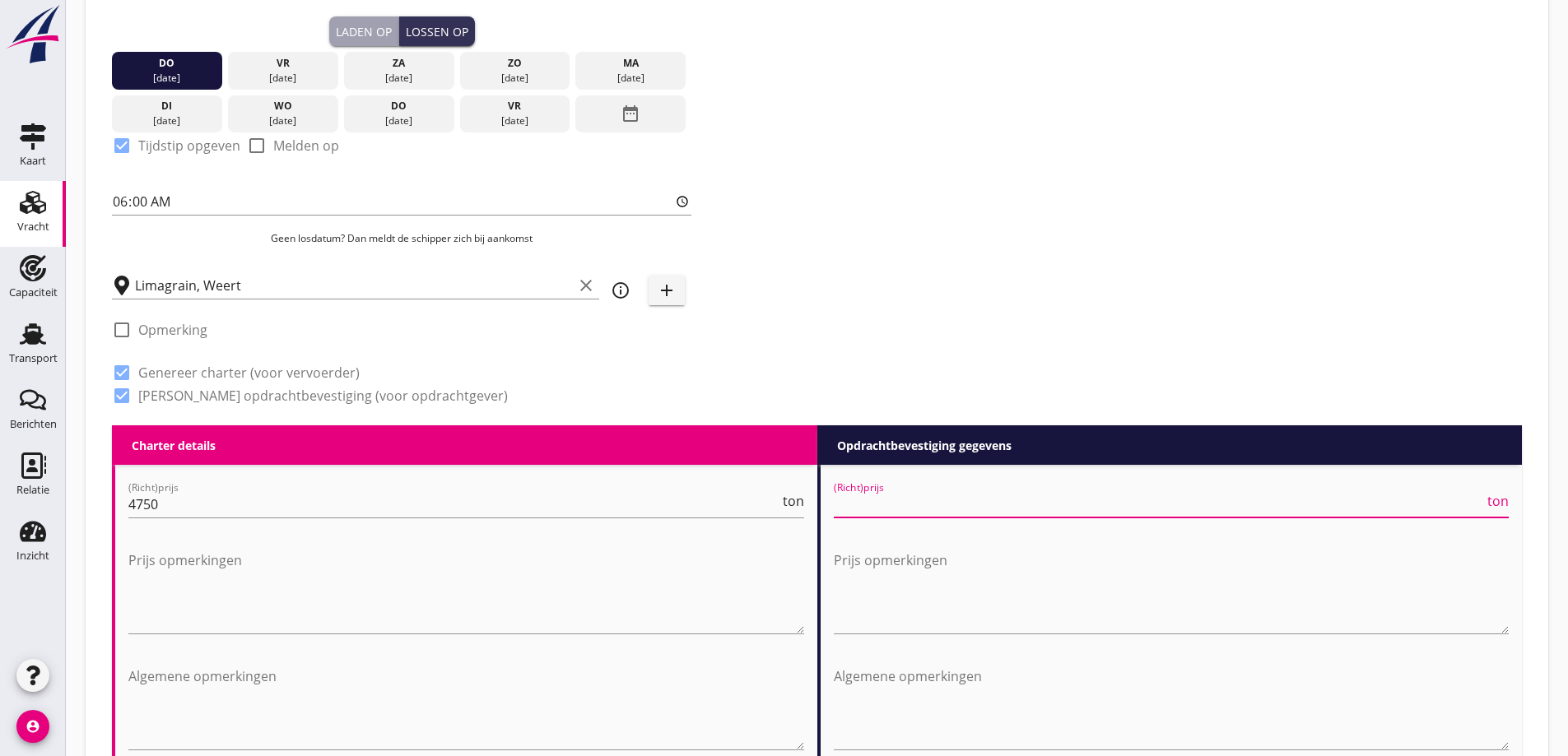
type input "2"
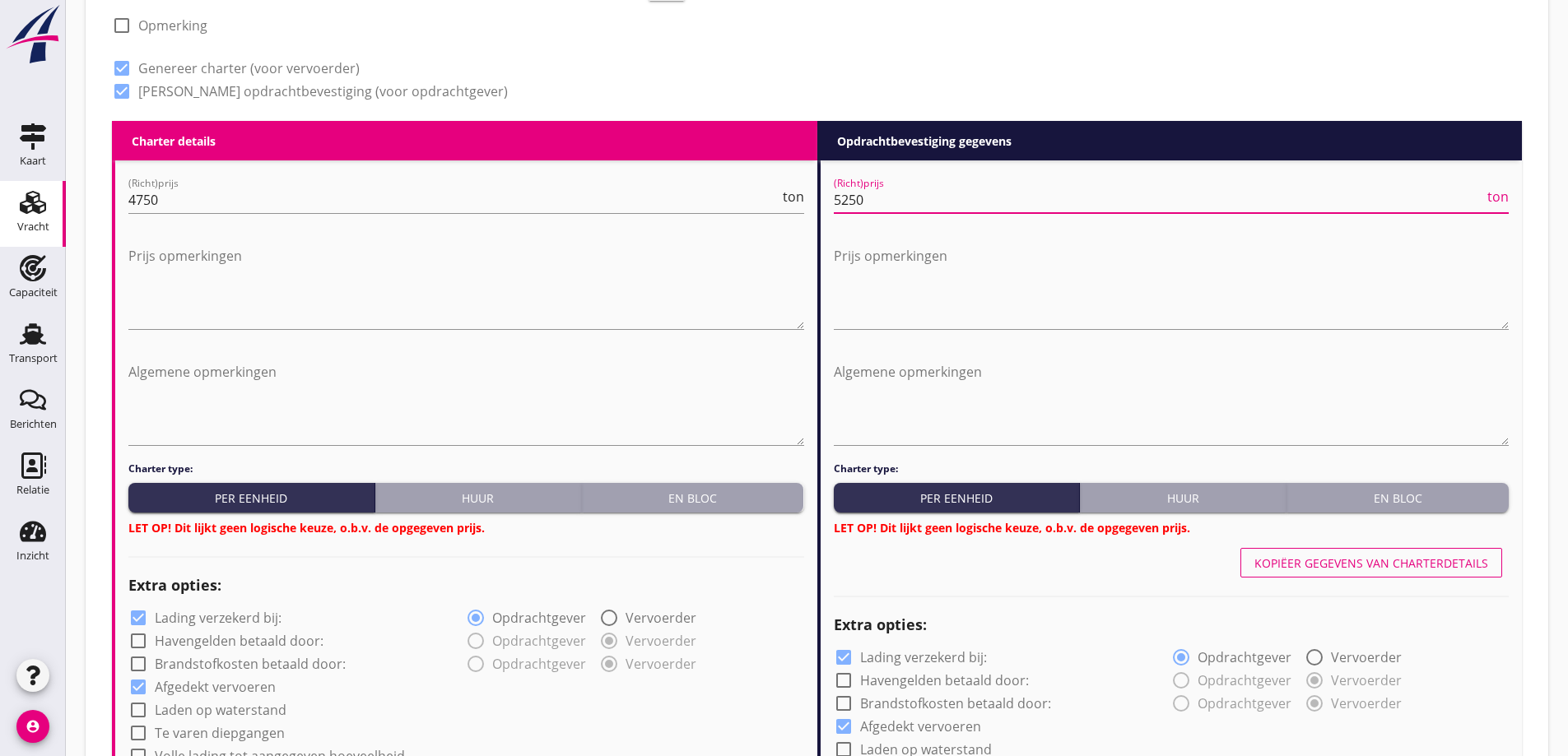
scroll to position [891, 0]
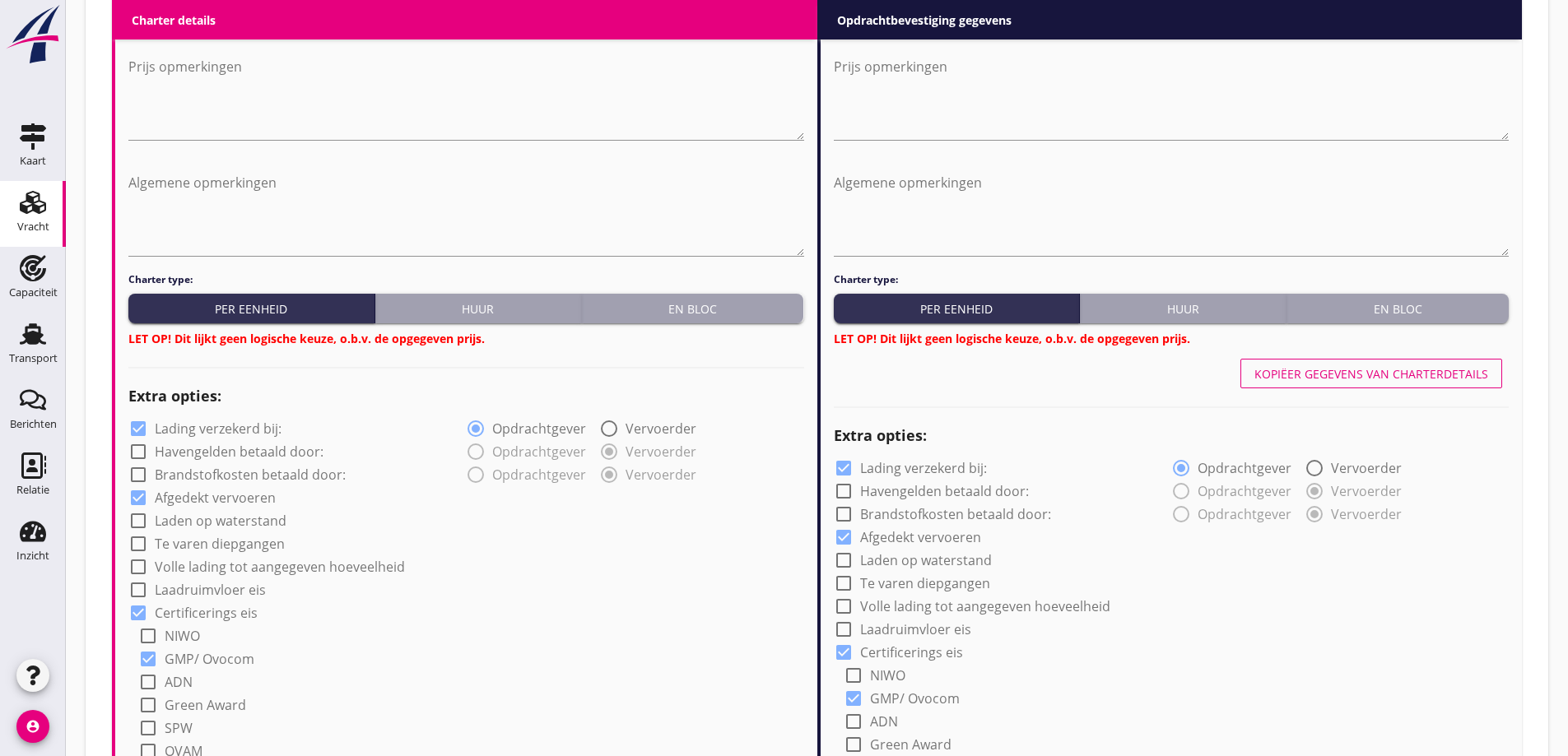
type input "5250"
click at [711, 305] on div "En bloc" at bounding box center [693, 309] width 209 height 18
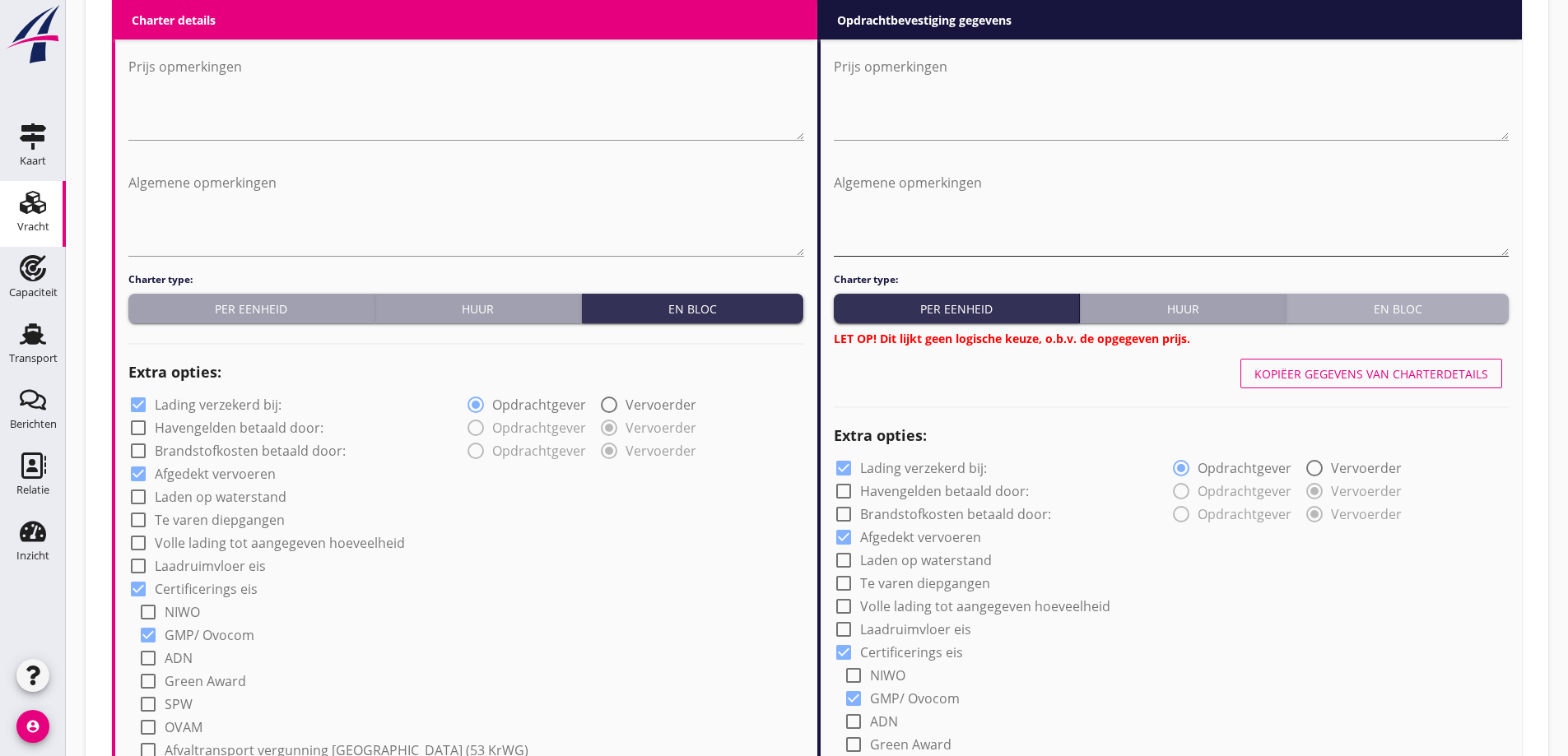
click at [1400, 303] on div "En bloc" at bounding box center [1397, 309] width 209 height 18
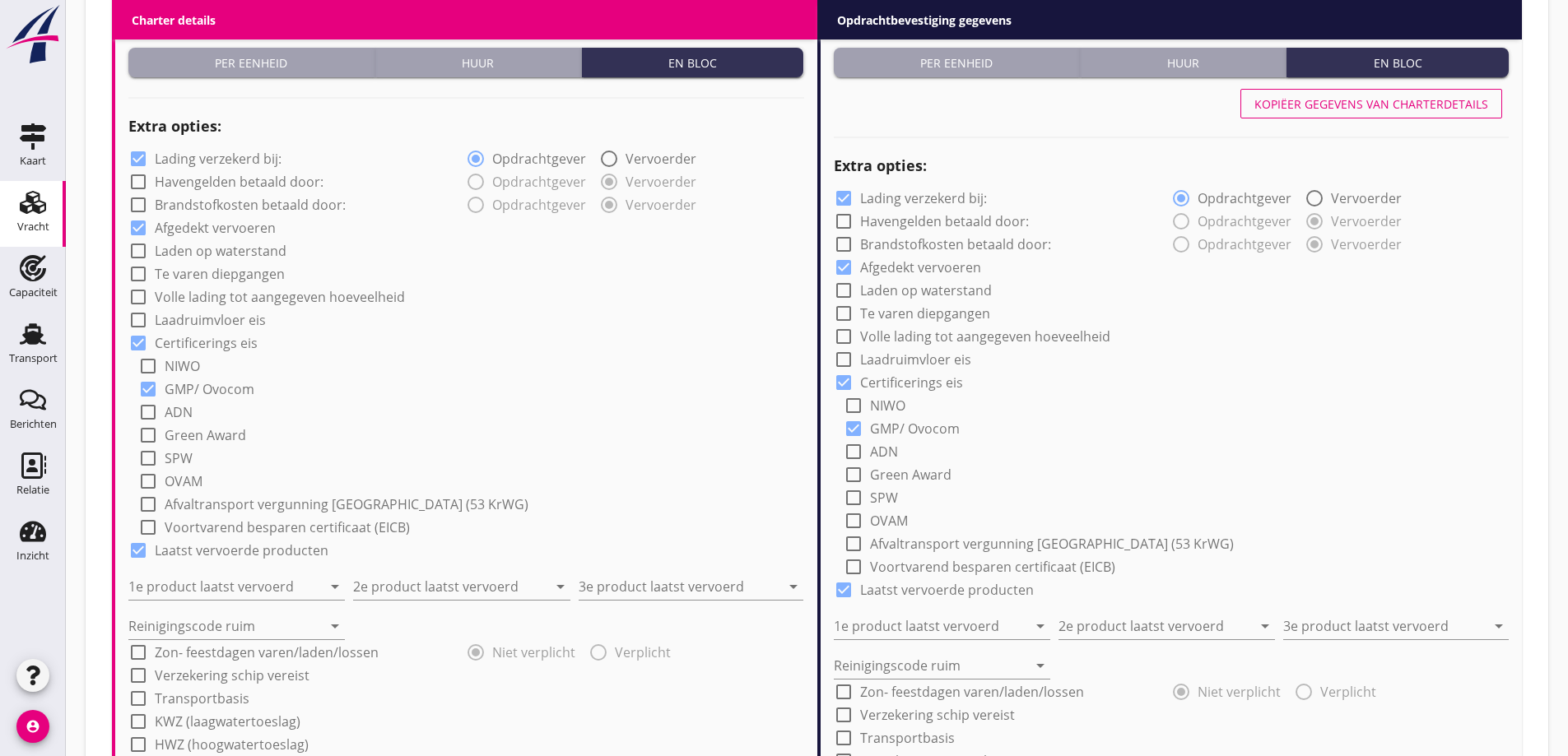
scroll to position [1138, 0]
click at [203, 586] on input "1e product laatst vervoerd" at bounding box center [225, 586] width 194 height 26
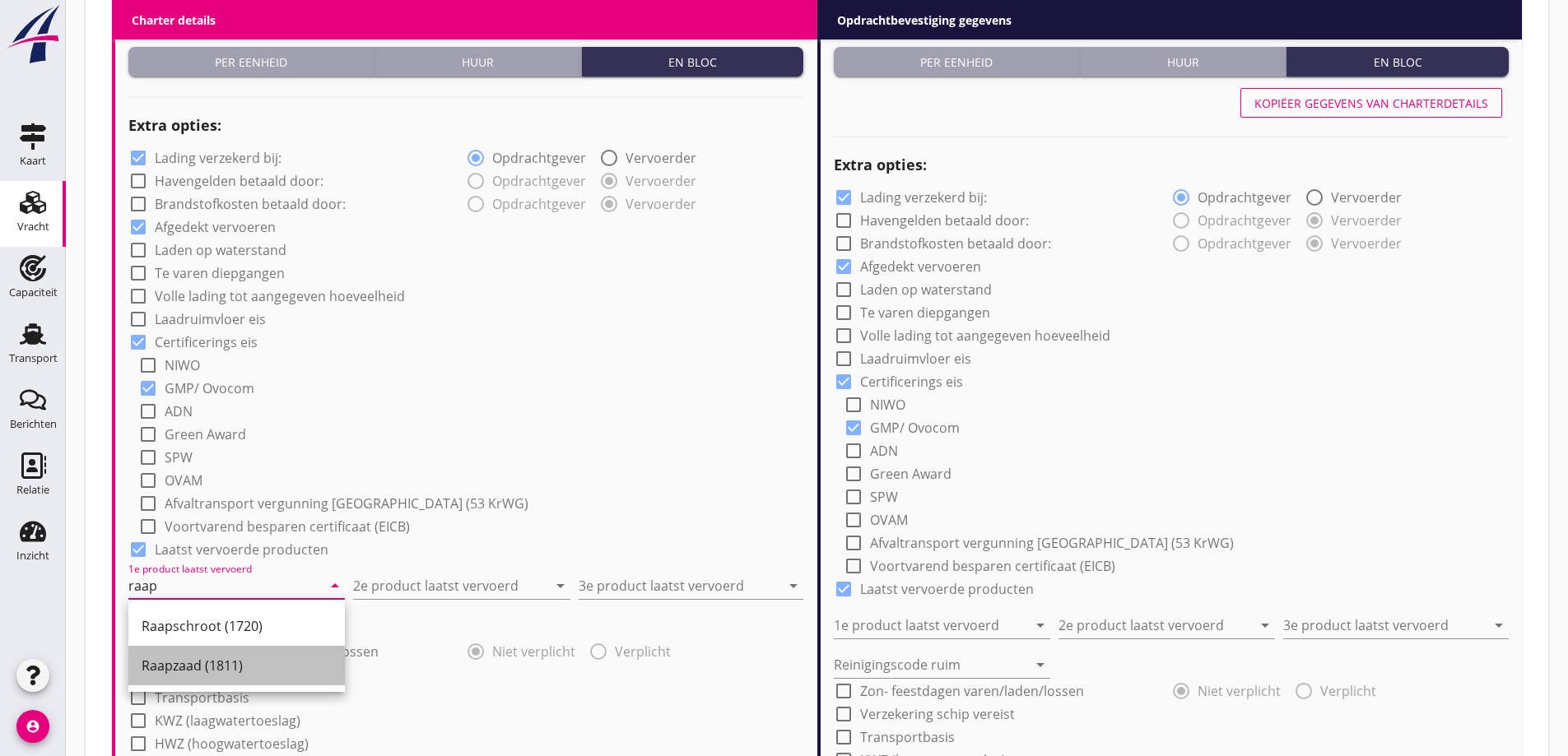
click at [249, 671] on div "Raapzaad (1811)" at bounding box center [236, 665] width 190 height 19
type input "Raapzaad (1811)"
click at [402, 580] on input "2e product laatst vervoerd" at bounding box center [449, 586] width 194 height 26
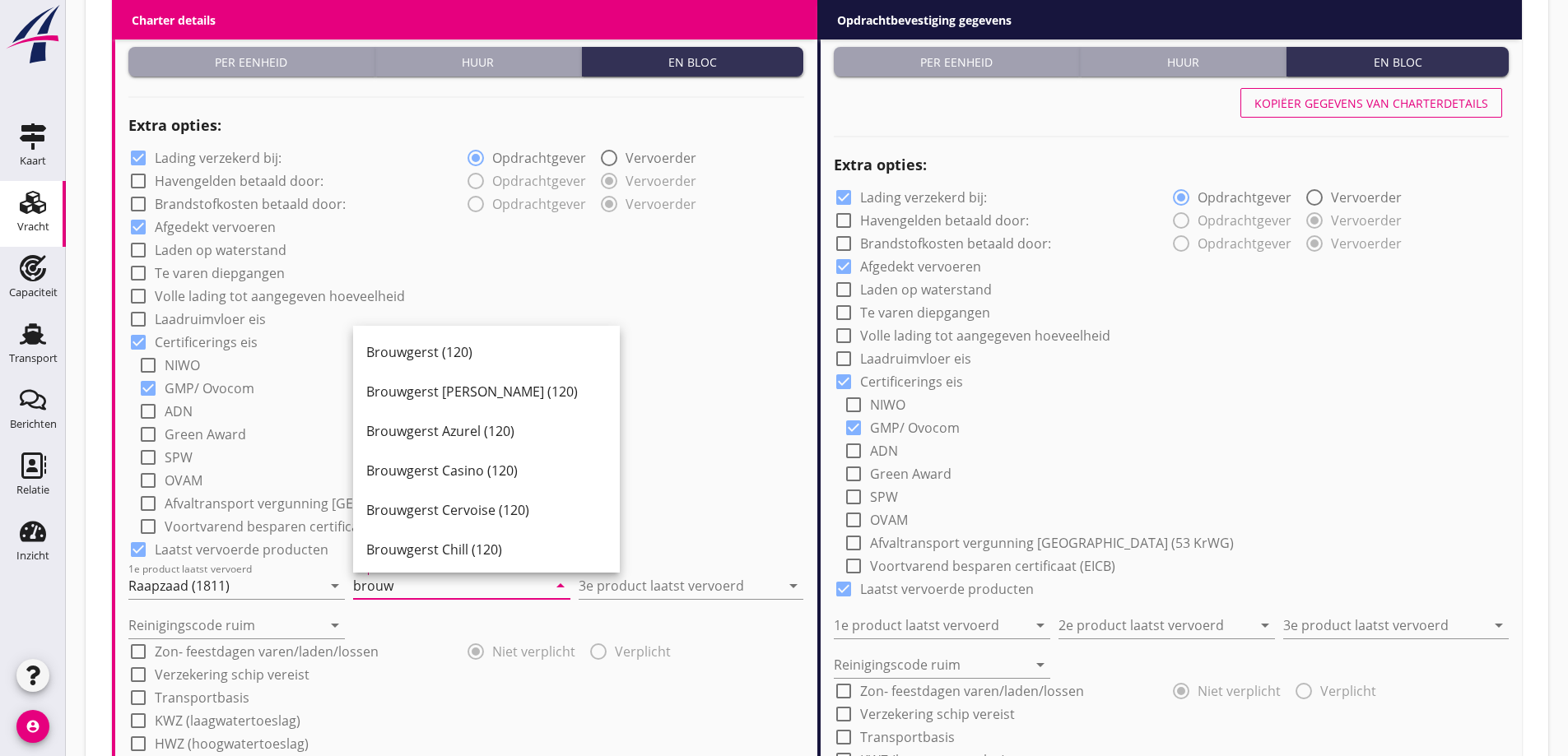
drag, startPoint x: 466, startPoint y: 358, endPoint x: 616, endPoint y: 510, distance: 213.6
click at [467, 359] on div "Brouwgerst (120)" at bounding box center [486, 351] width 240 height 19
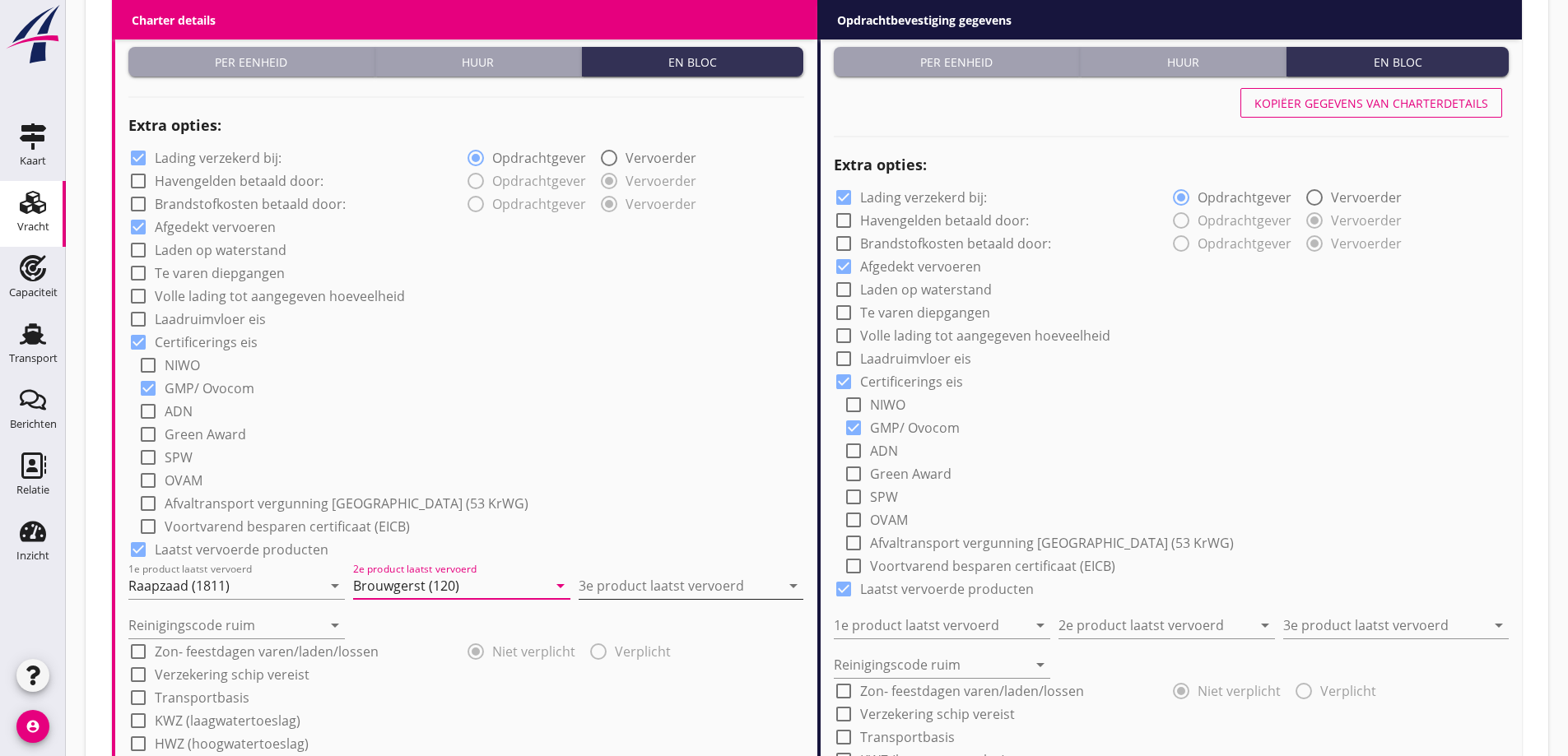
type input "Brouwgerst (120)"
click at [670, 587] on input "3e product laatst vervoerd" at bounding box center [679, 586] width 202 height 26
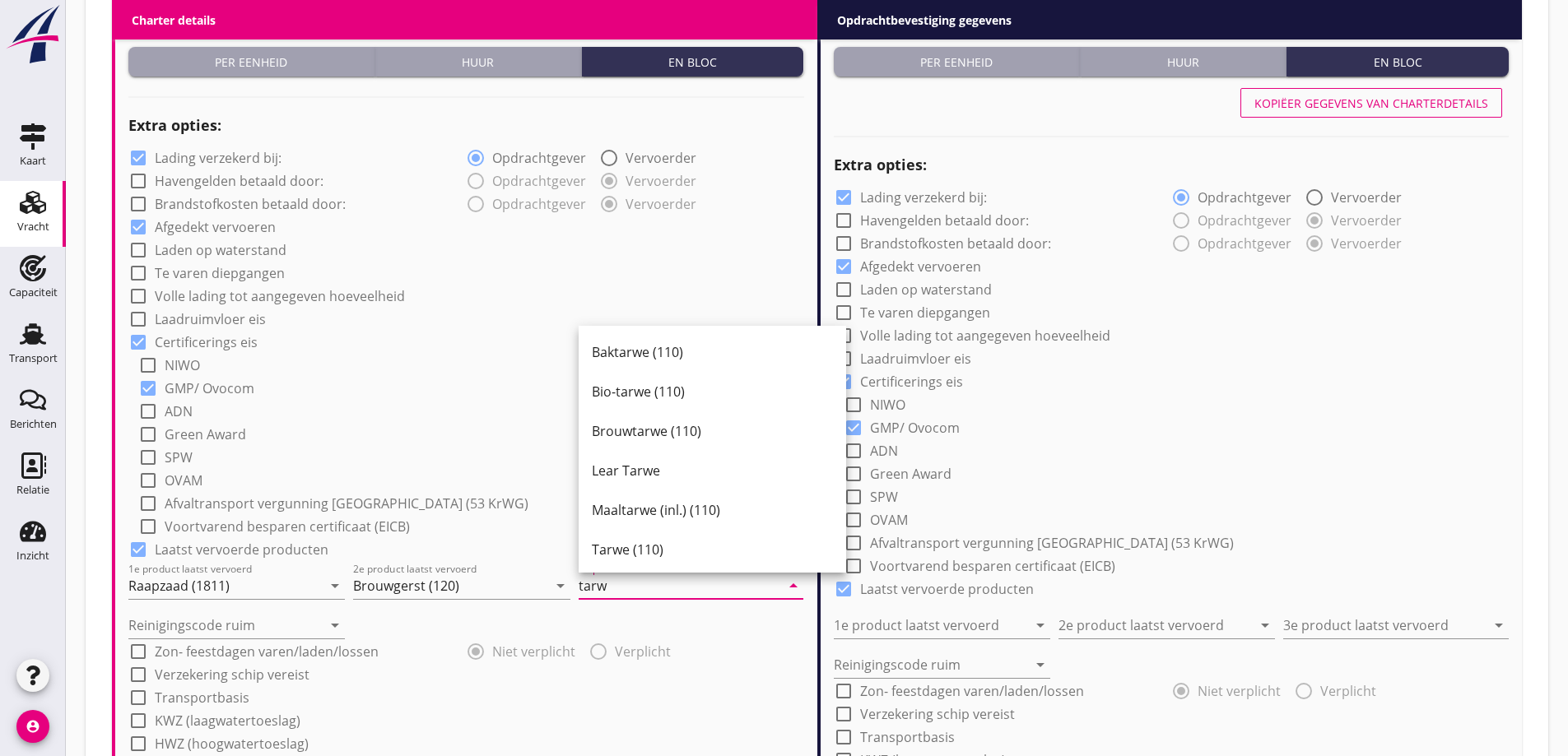
click at [644, 543] on div "Tarwe (110)" at bounding box center [712, 549] width 241 height 19
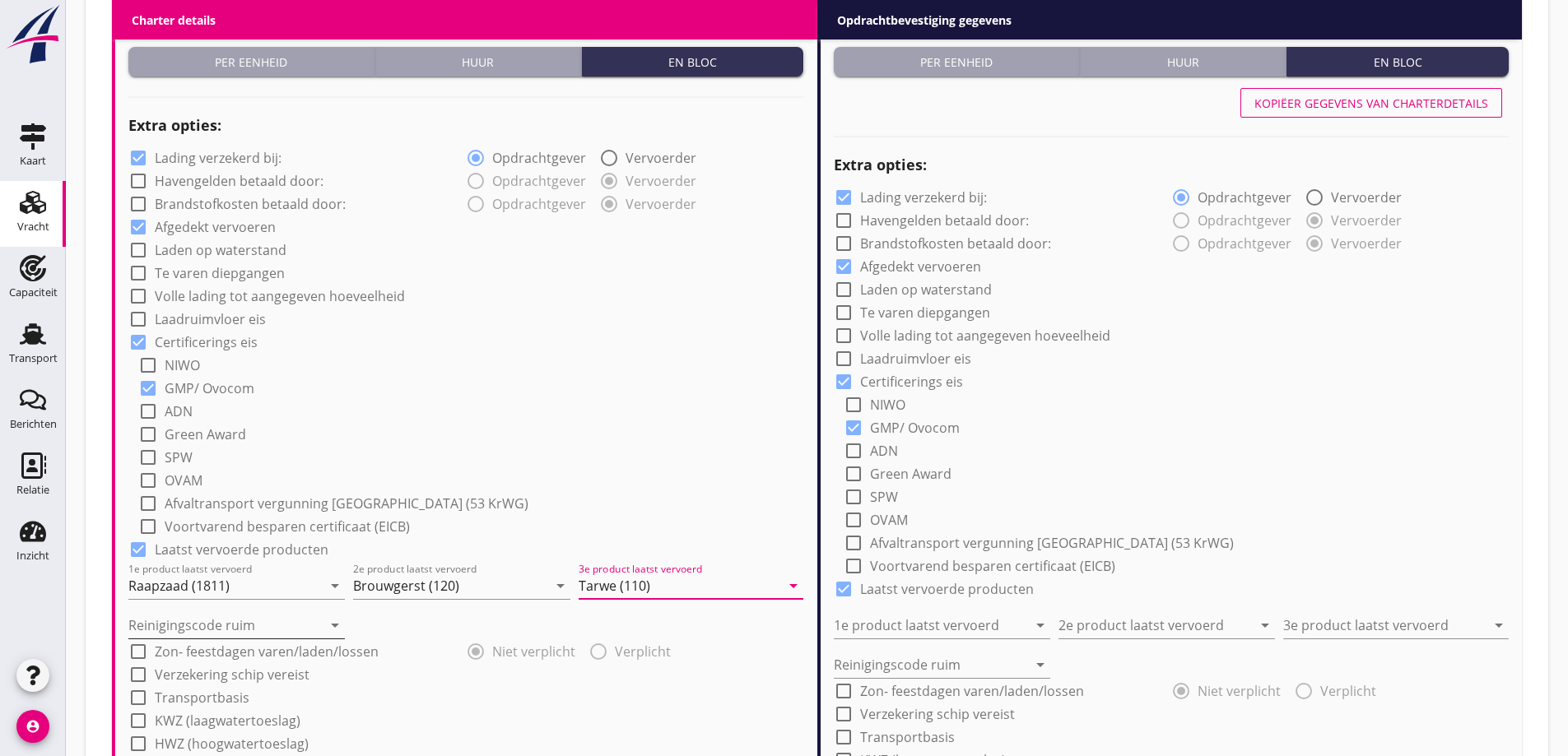
type input "Tarwe (110)"
click at [155, 621] on input "Reinigingscode ruim" at bounding box center [225, 625] width 194 height 26
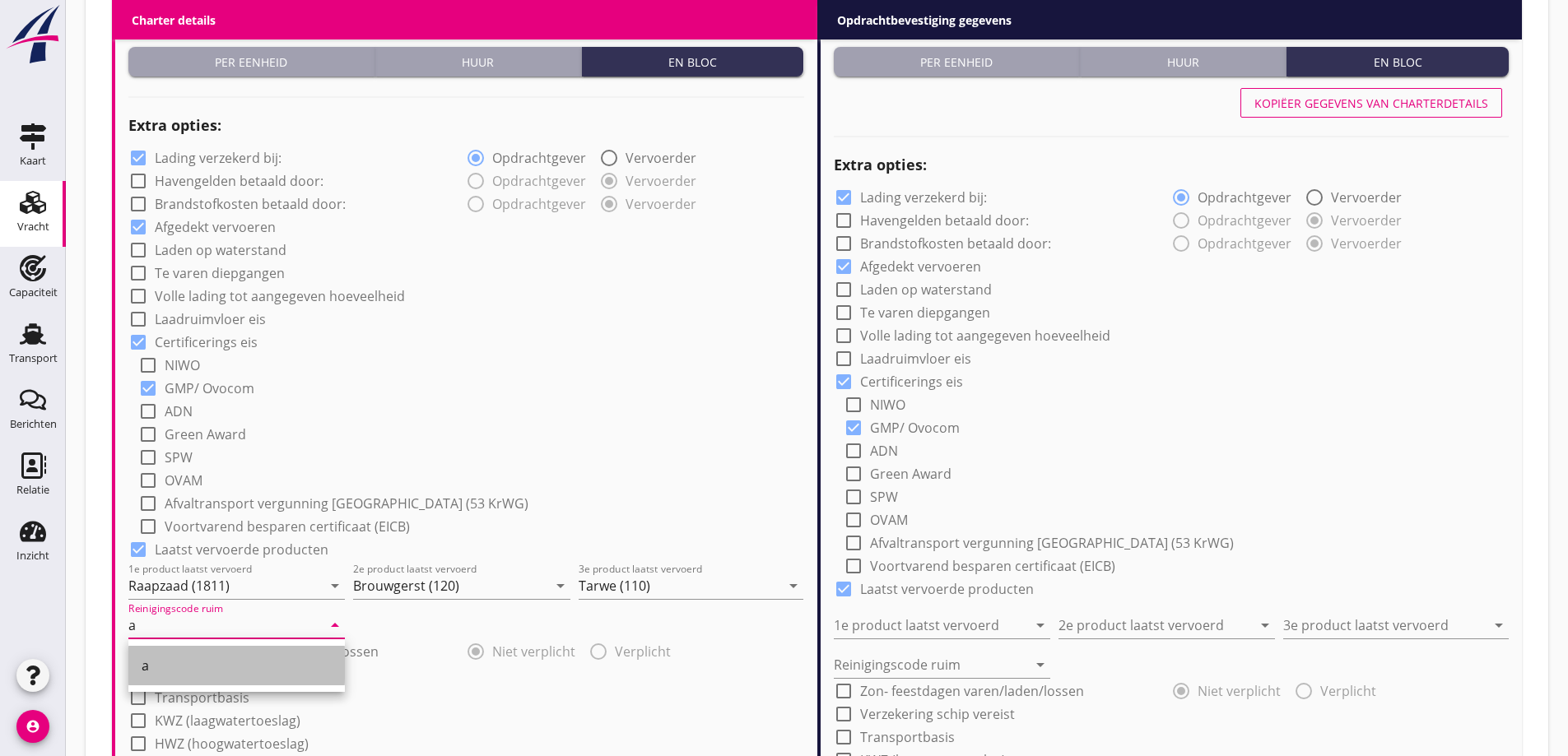
click at [247, 666] on div "a" at bounding box center [236, 665] width 190 height 19
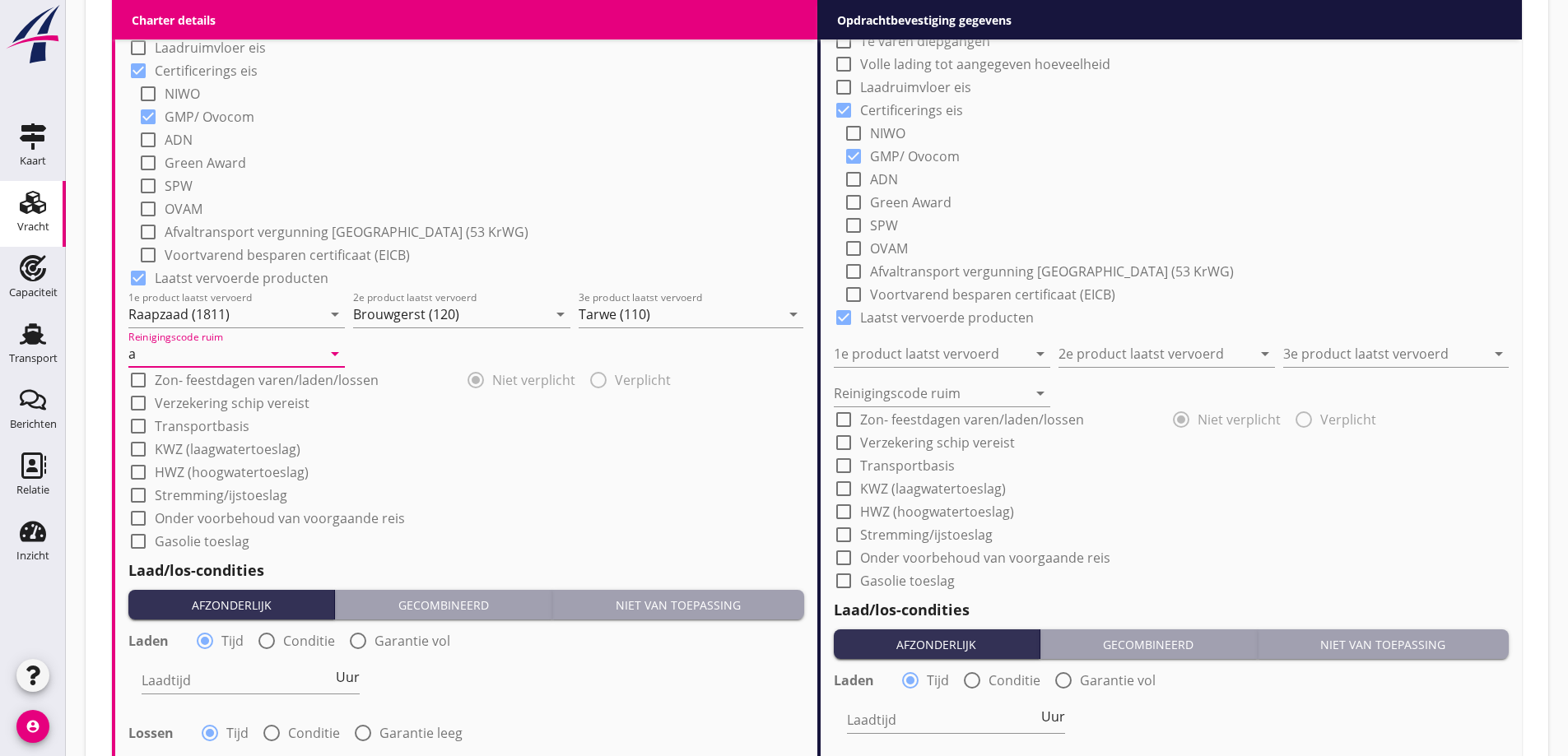
scroll to position [1467, 0]
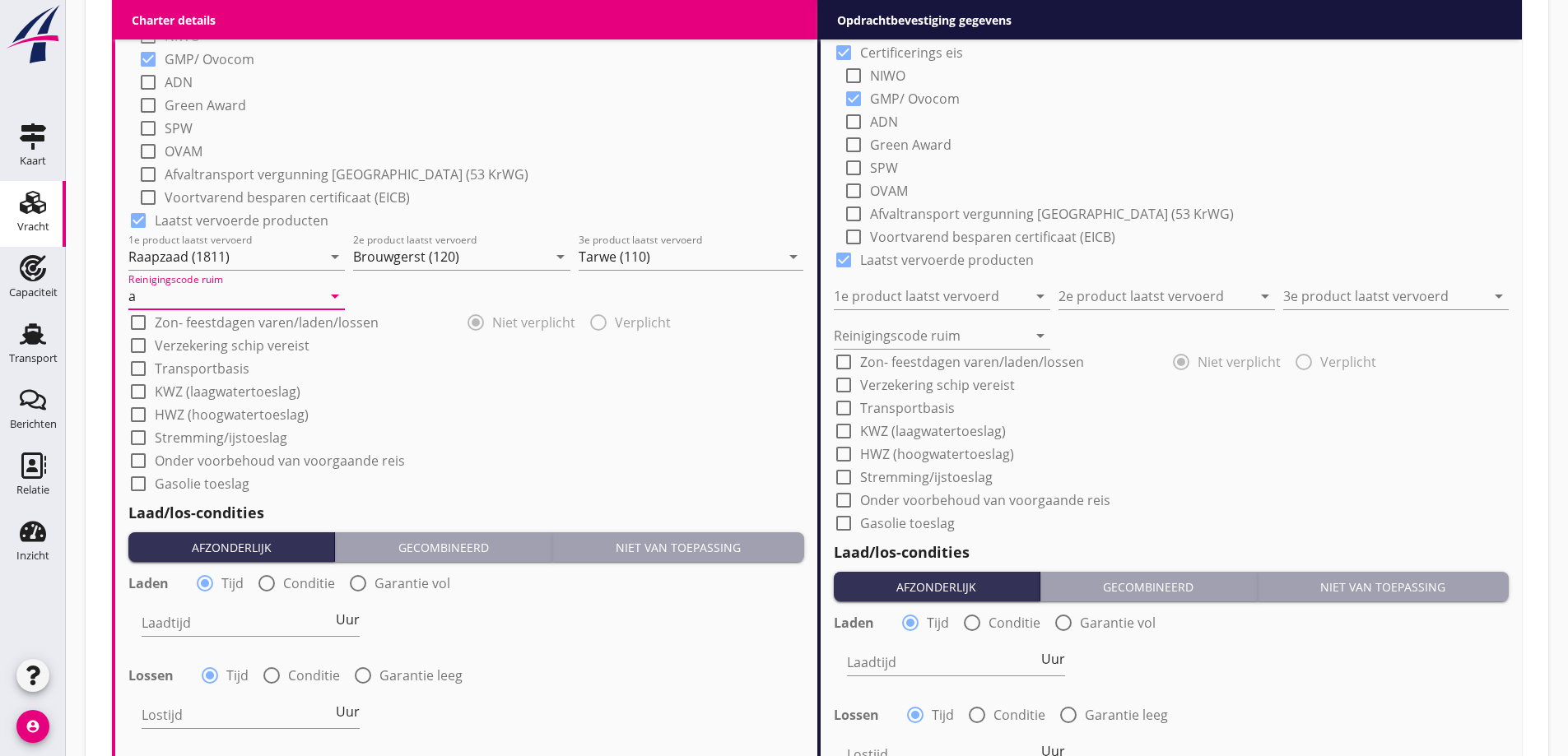
type input "a"
click at [268, 580] on div at bounding box center [267, 584] width 28 height 28
radio input "false"
radio input "true"
click at [288, 622] on div at bounding box center [295, 623] width 306 height 26
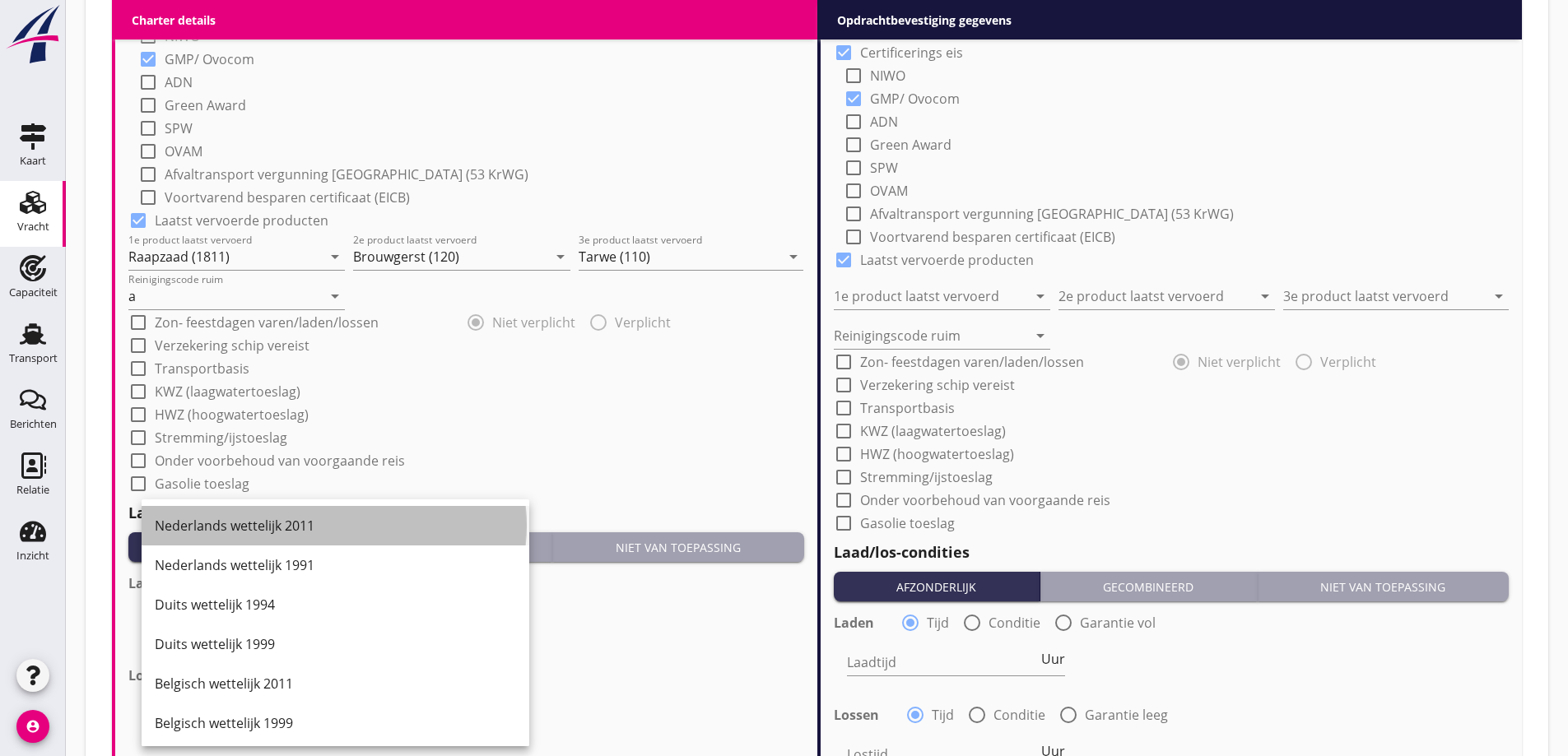
drag, startPoint x: 254, startPoint y: 532, endPoint x: 273, endPoint y: 591, distance: 62.0
click at [254, 533] on div "Nederlands wettelijk 2011" at bounding box center [335, 525] width 361 height 19
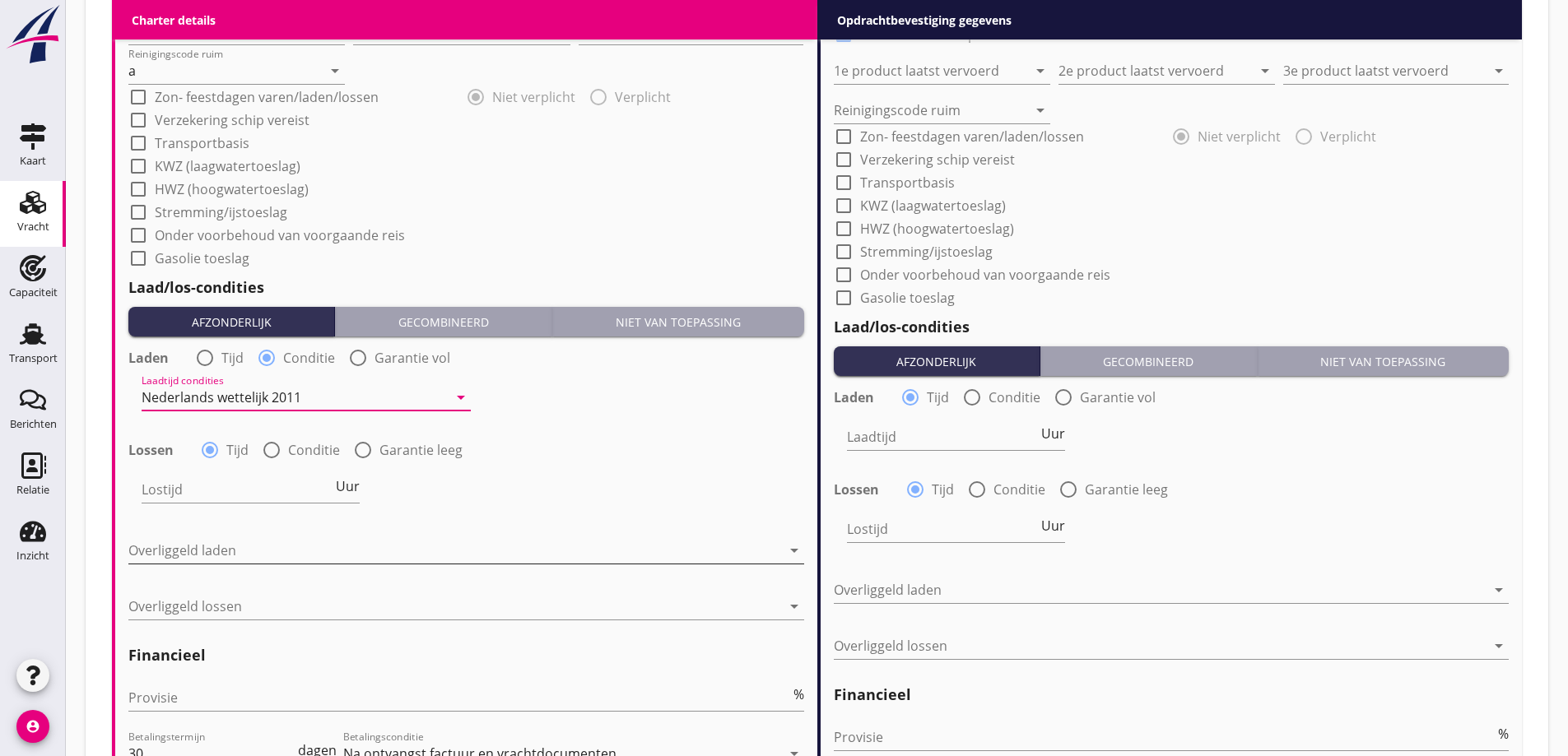
scroll to position [1714, 0]
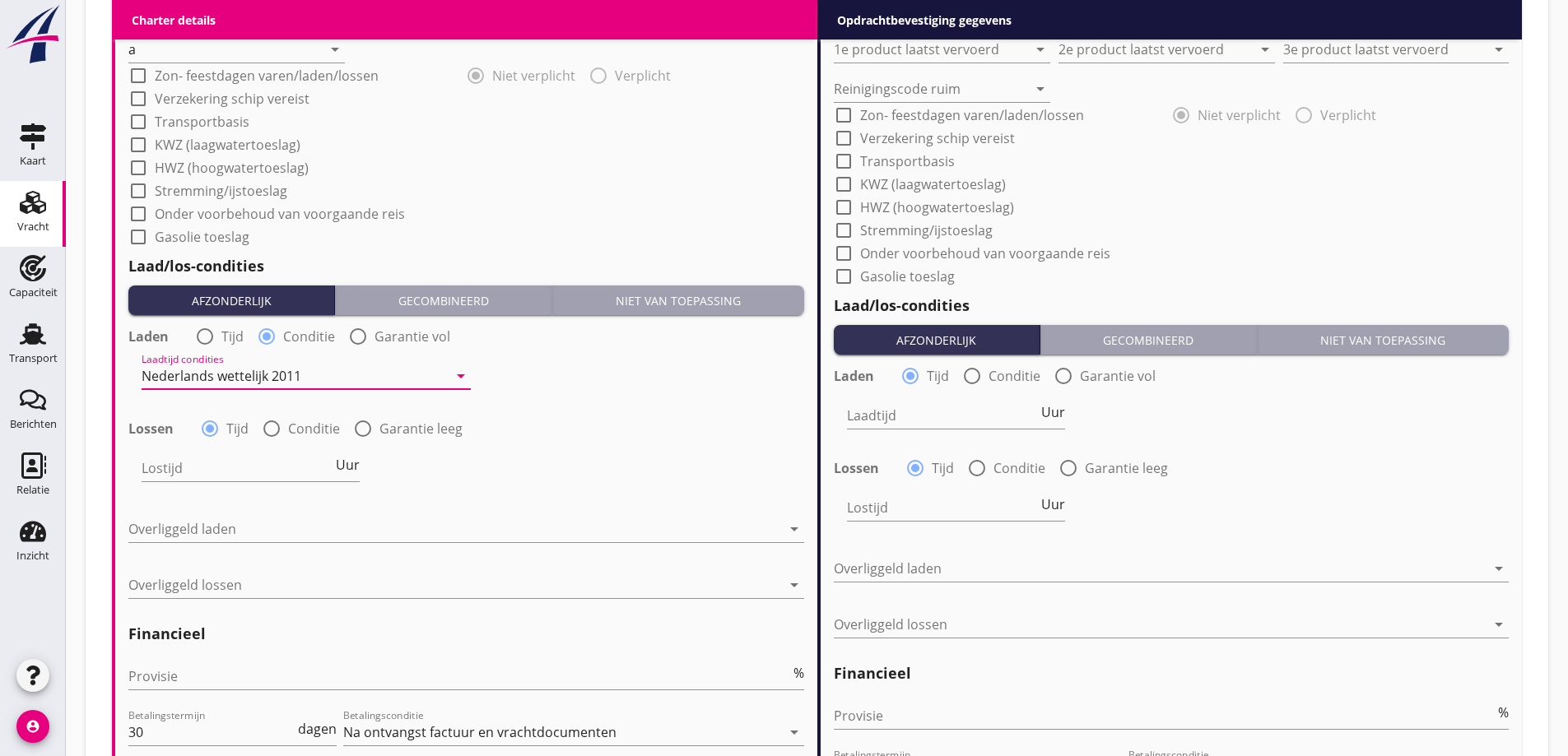
click at [267, 429] on div at bounding box center [272, 429] width 28 height 28
radio input "false"
radio input "true"
drag, startPoint x: 298, startPoint y: 481, endPoint x: 296, endPoint y: 466, distance: 15.1
click at [298, 481] on div "Lostijd condities arrow_drop_down" at bounding box center [306, 468] width 329 height 26
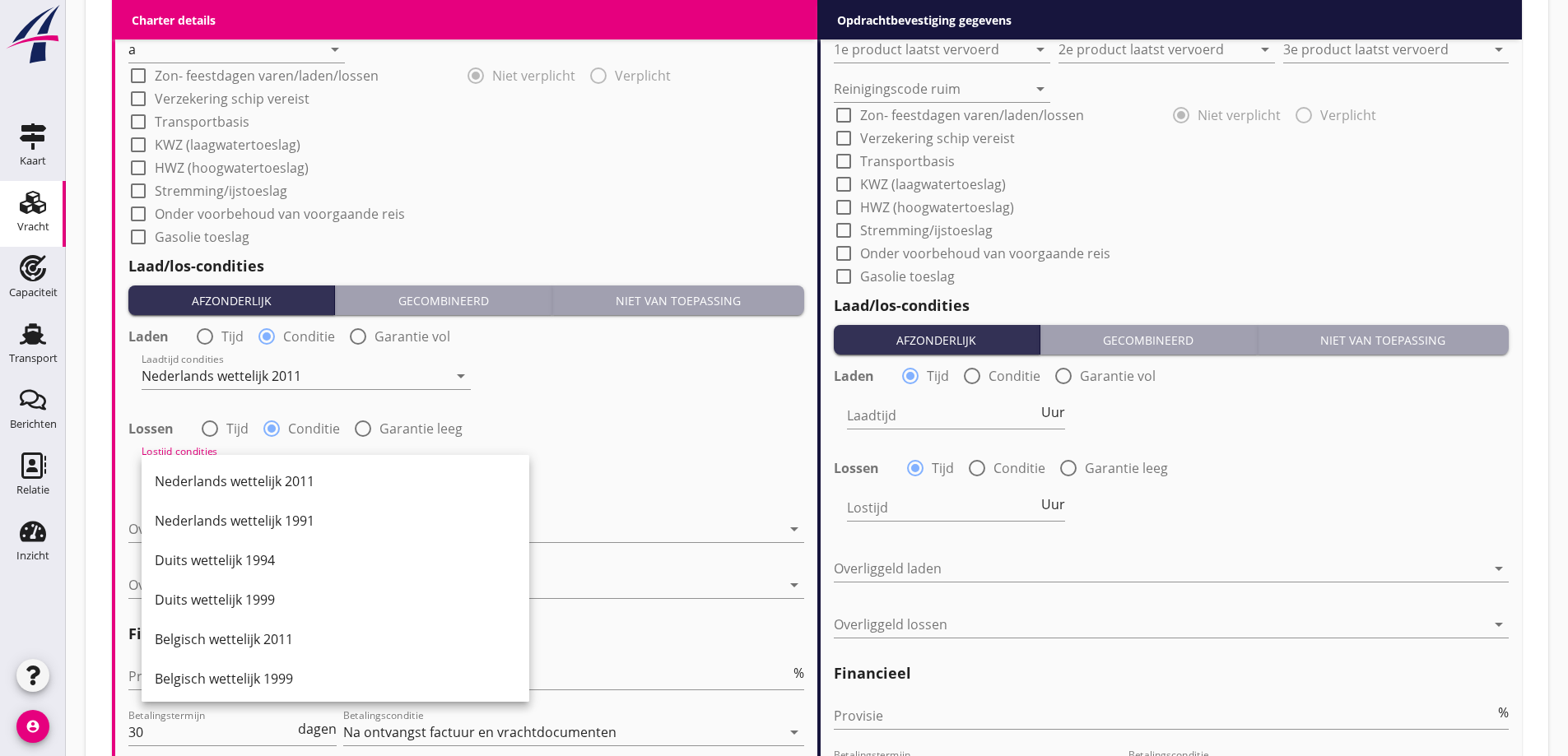
click at [295, 474] on div "Nederlands wettelijk 2011" at bounding box center [335, 481] width 361 height 19
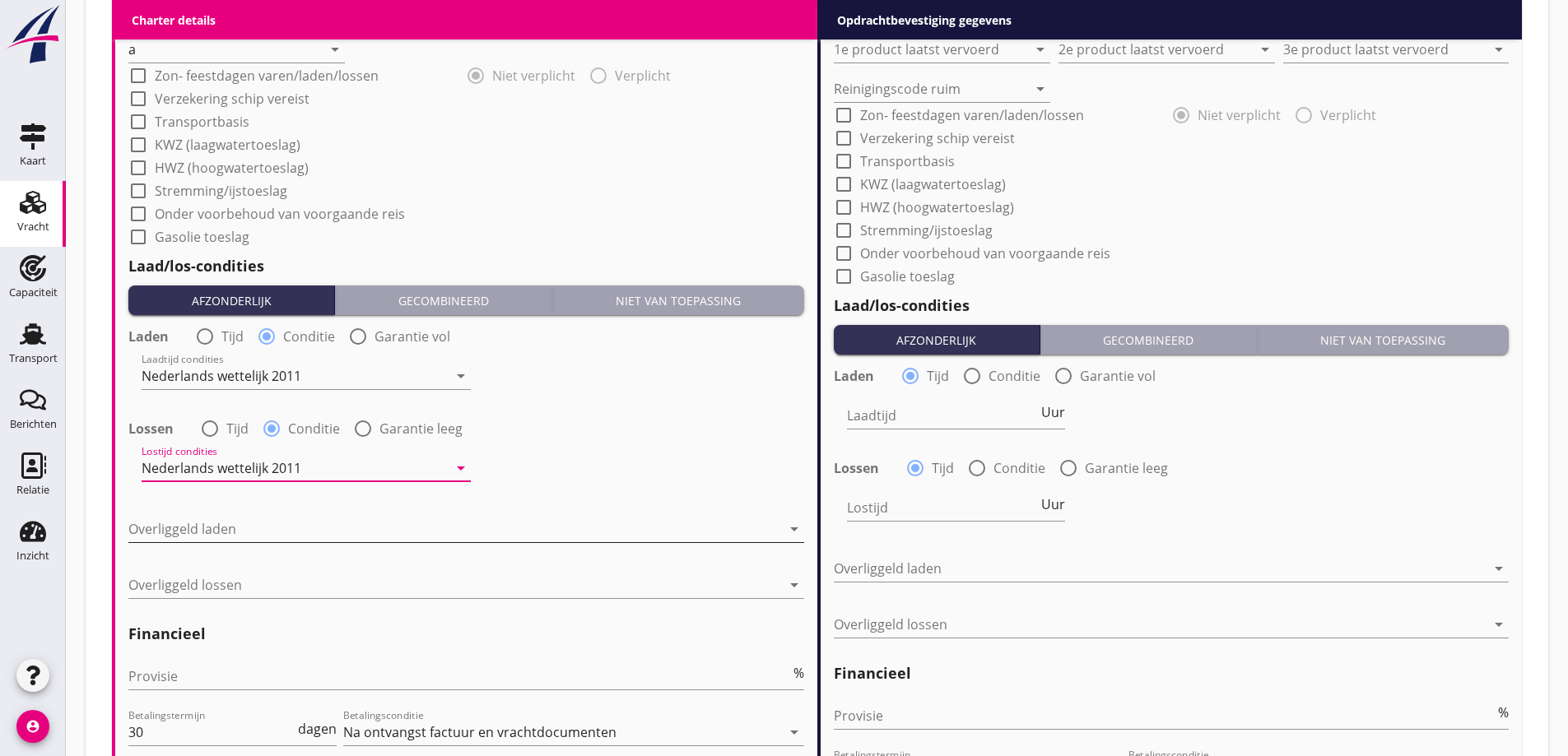
click at [301, 535] on div at bounding box center [455, 529] width 652 height 26
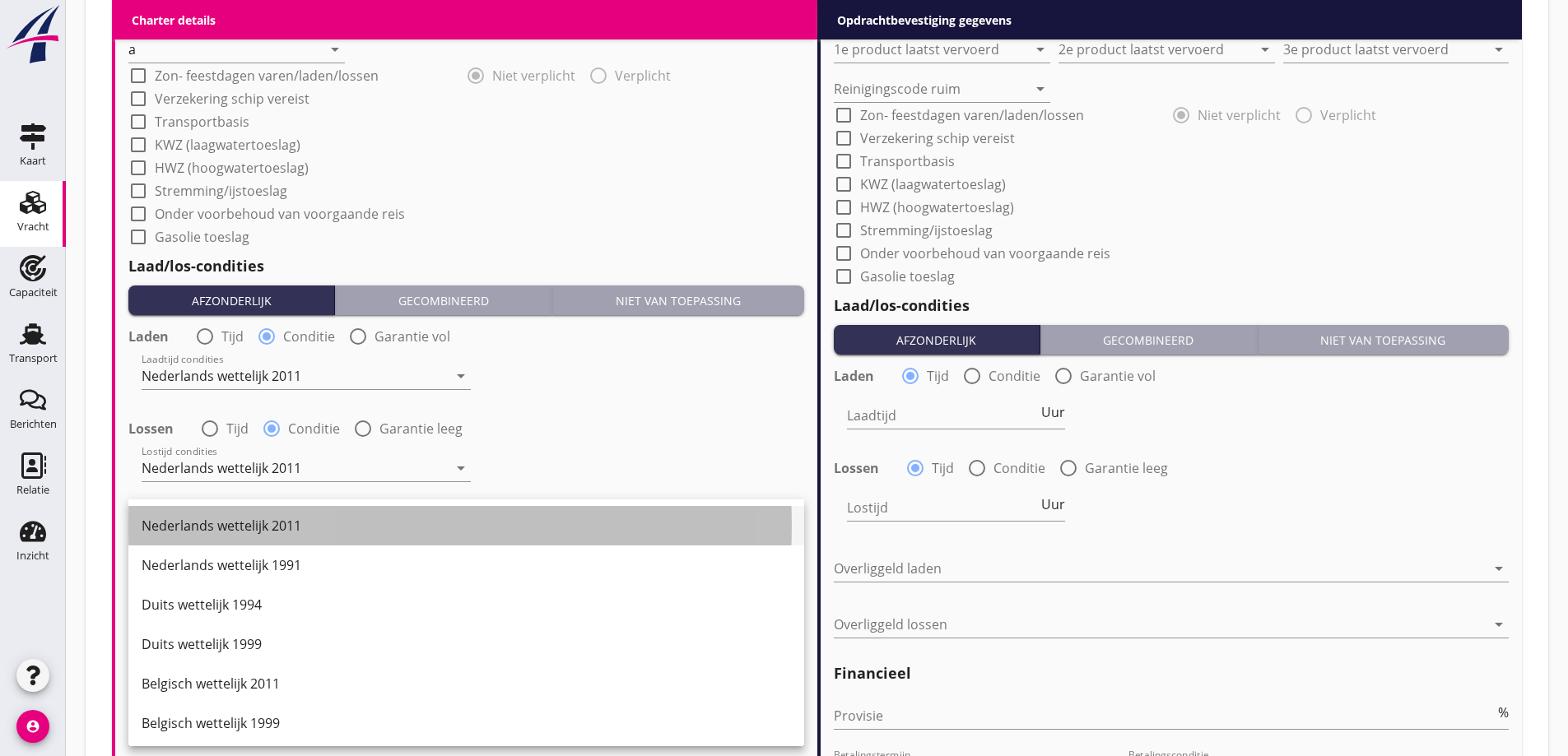
click at [302, 536] on div "Nederlands wettelijk 2011" at bounding box center [466, 525] width 650 height 40
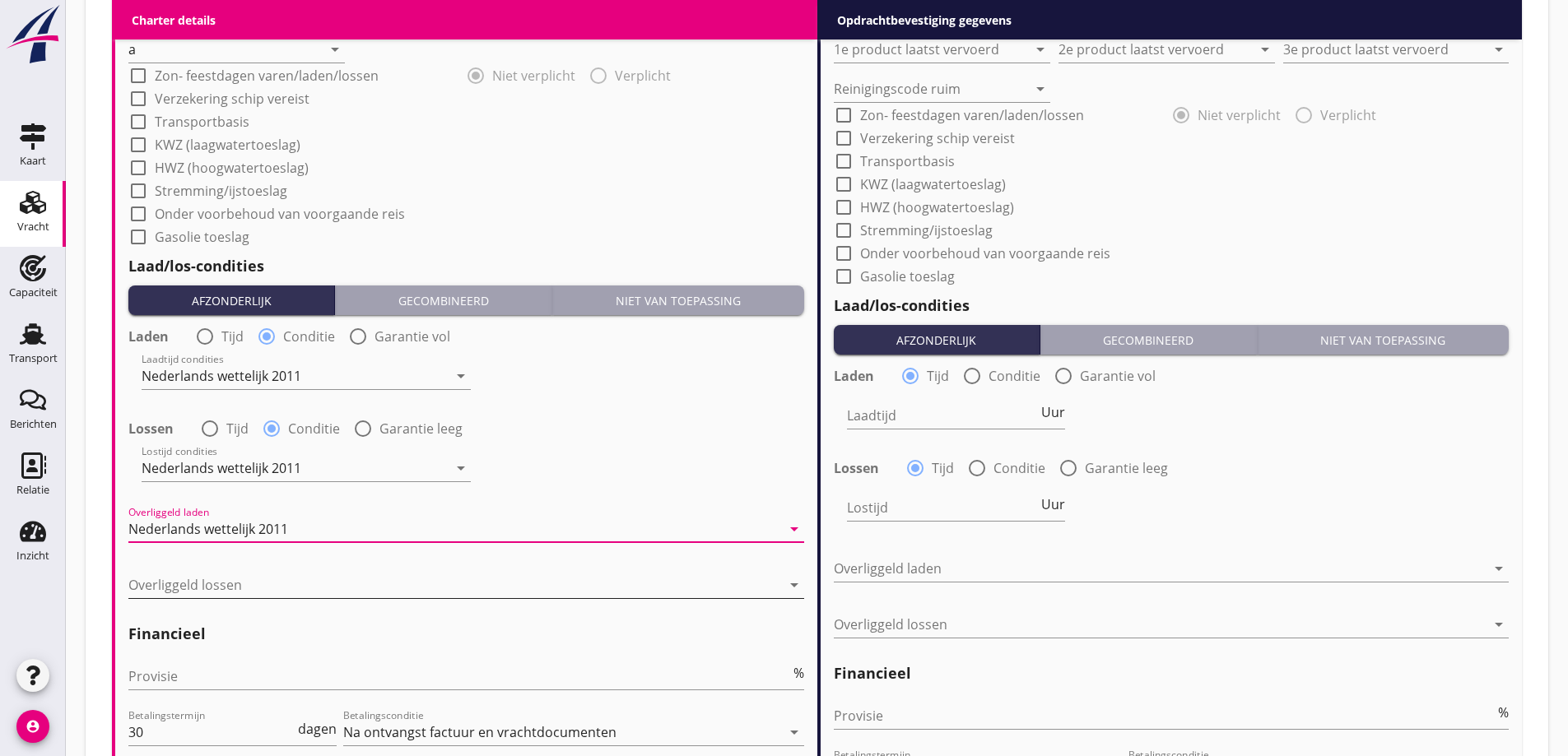
click at [311, 585] on div at bounding box center [455, 585] width 652 height 26
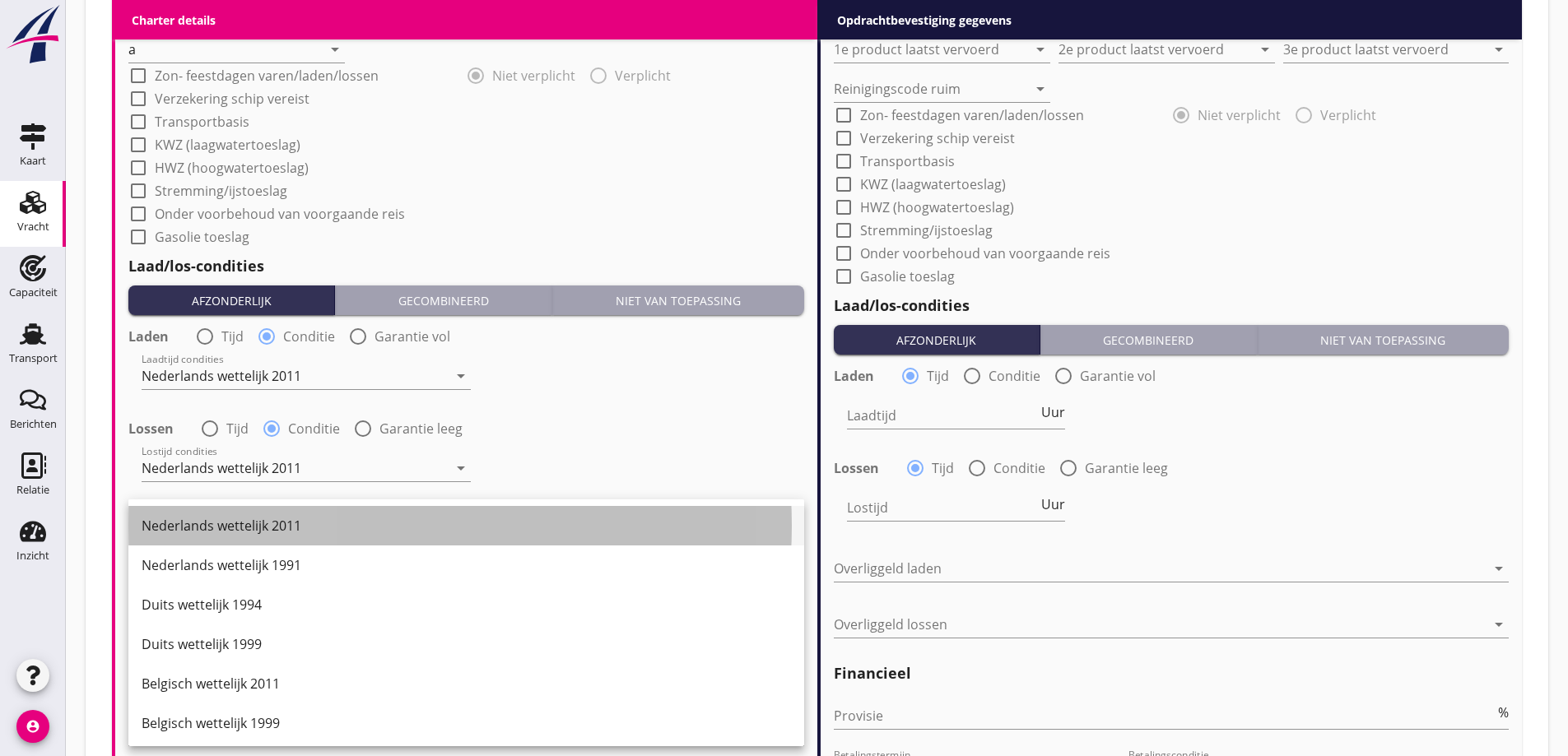
click at [304, 521] on div "Nederlands wettelijk 2011" at bounding box center [466, 525] width 650 height 19
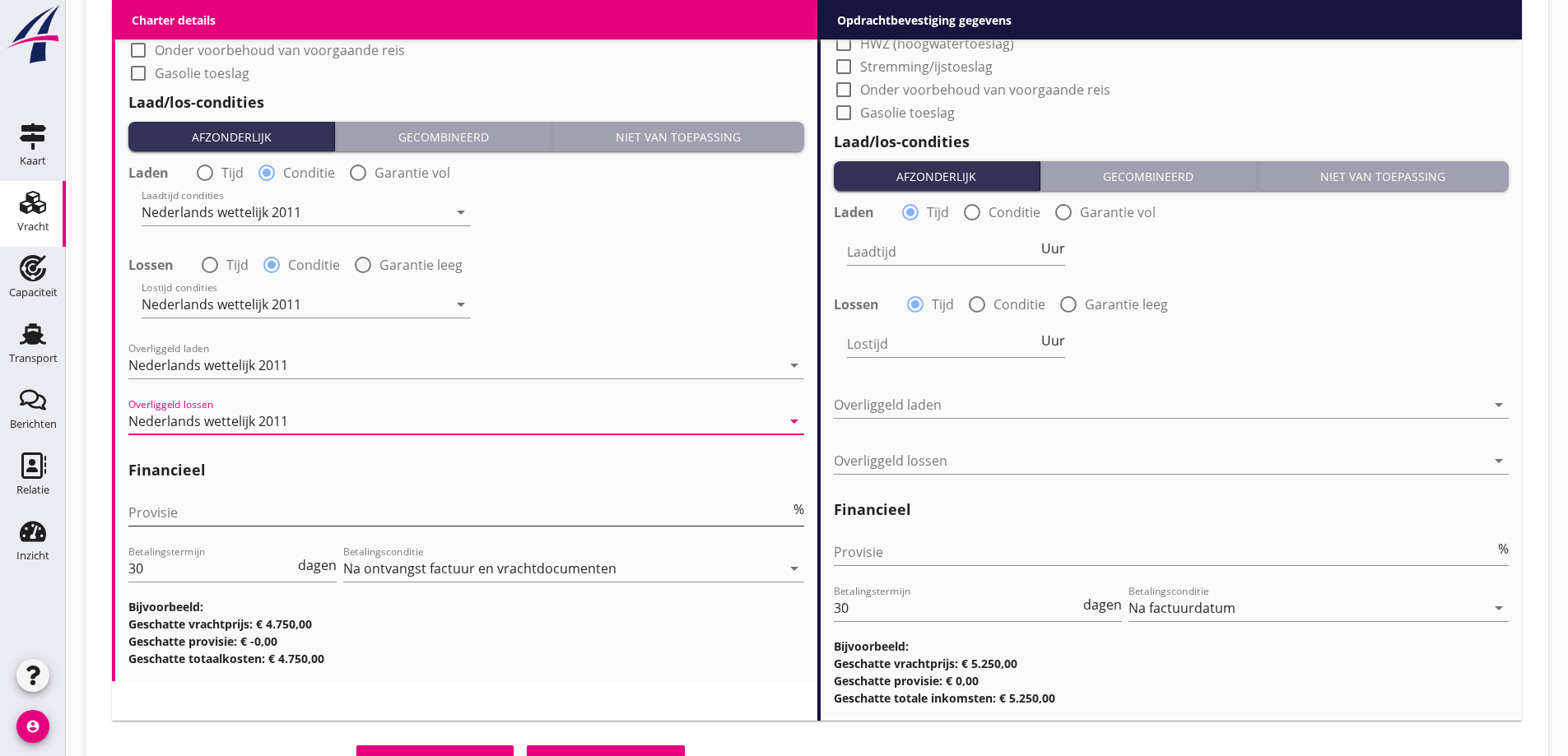
scroll to position [1878, 0]
click at [306, 506] on input "Provisie" at bounding box center [460, 511] width 662 height 26
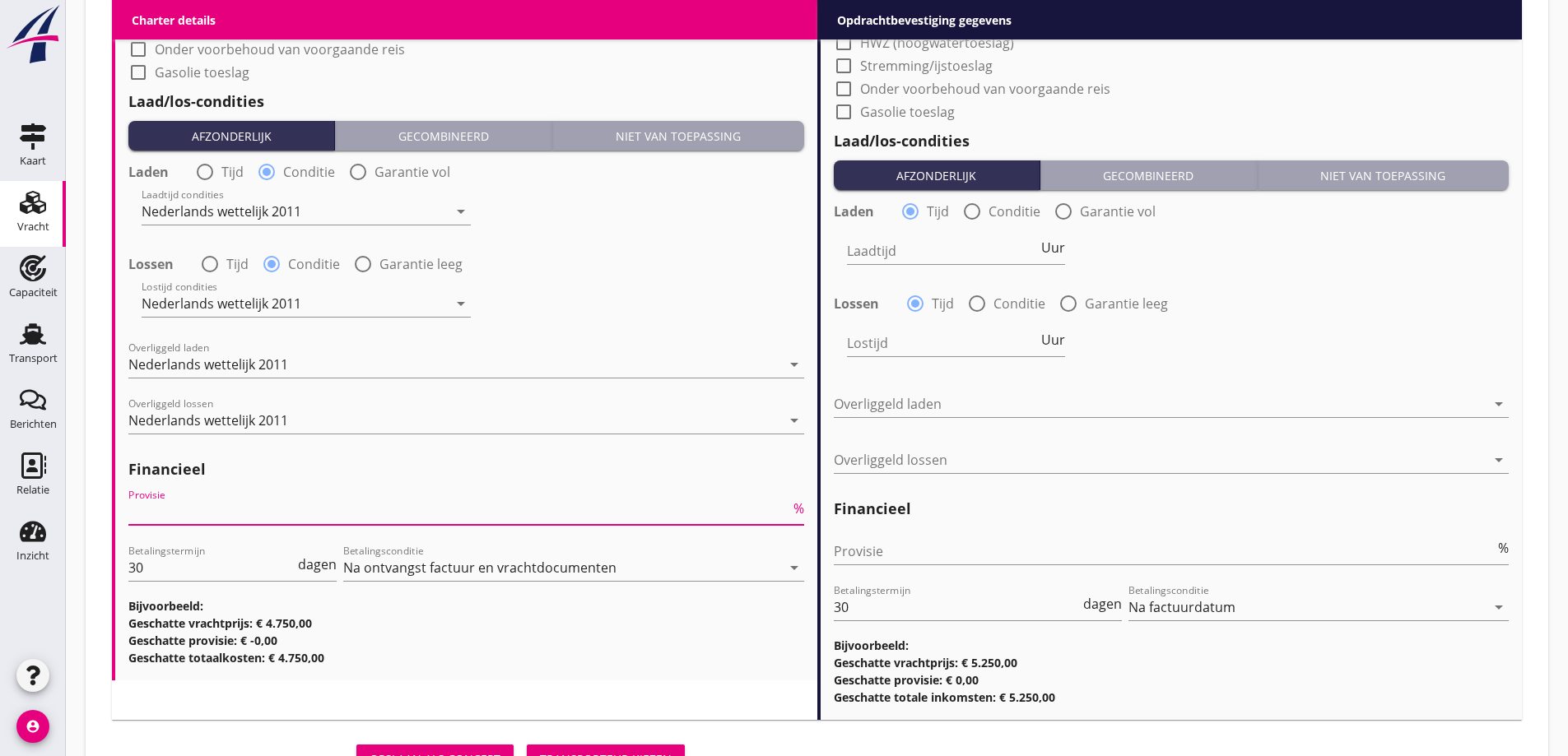
type input "2"
type input "2.5"
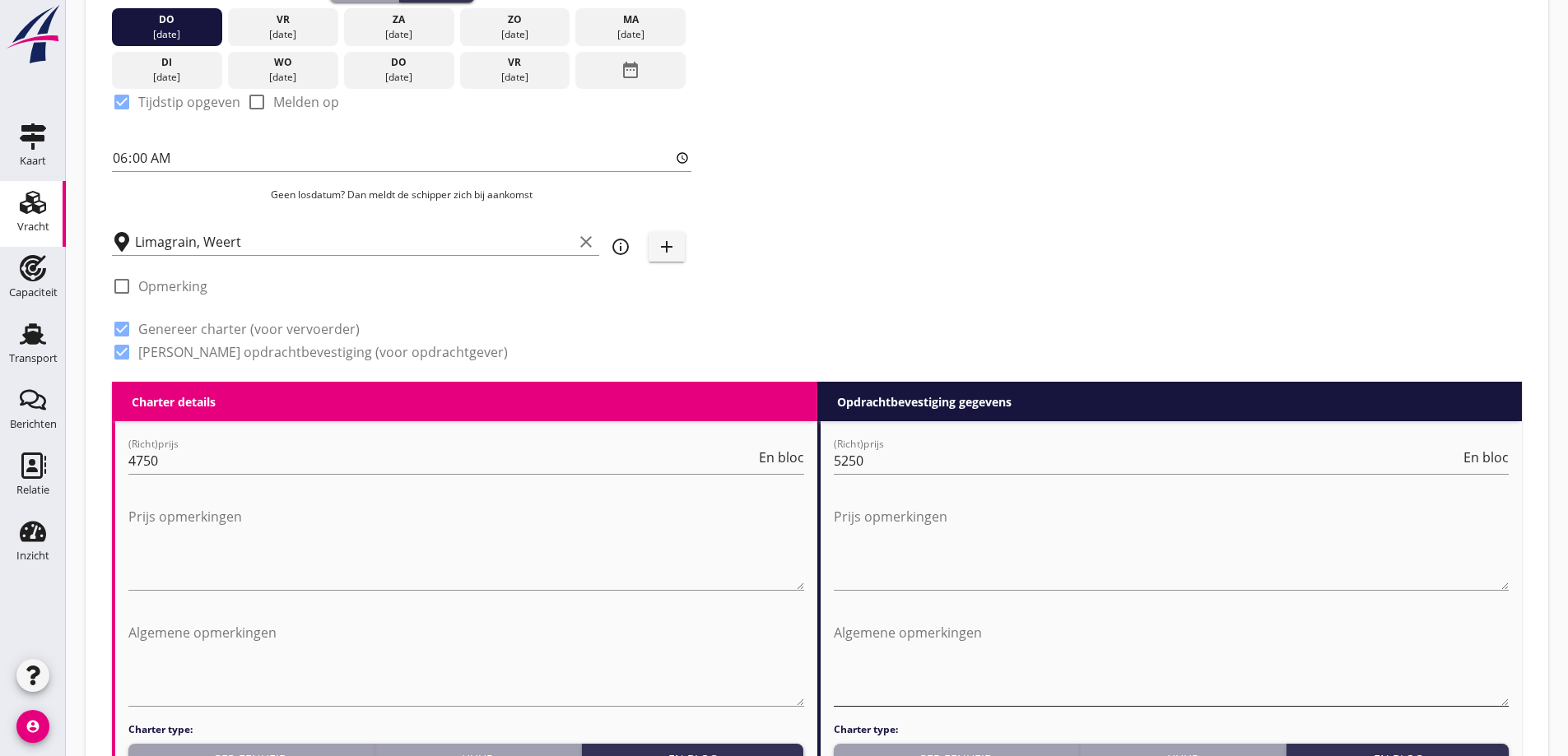
scroll to position [720, 0]
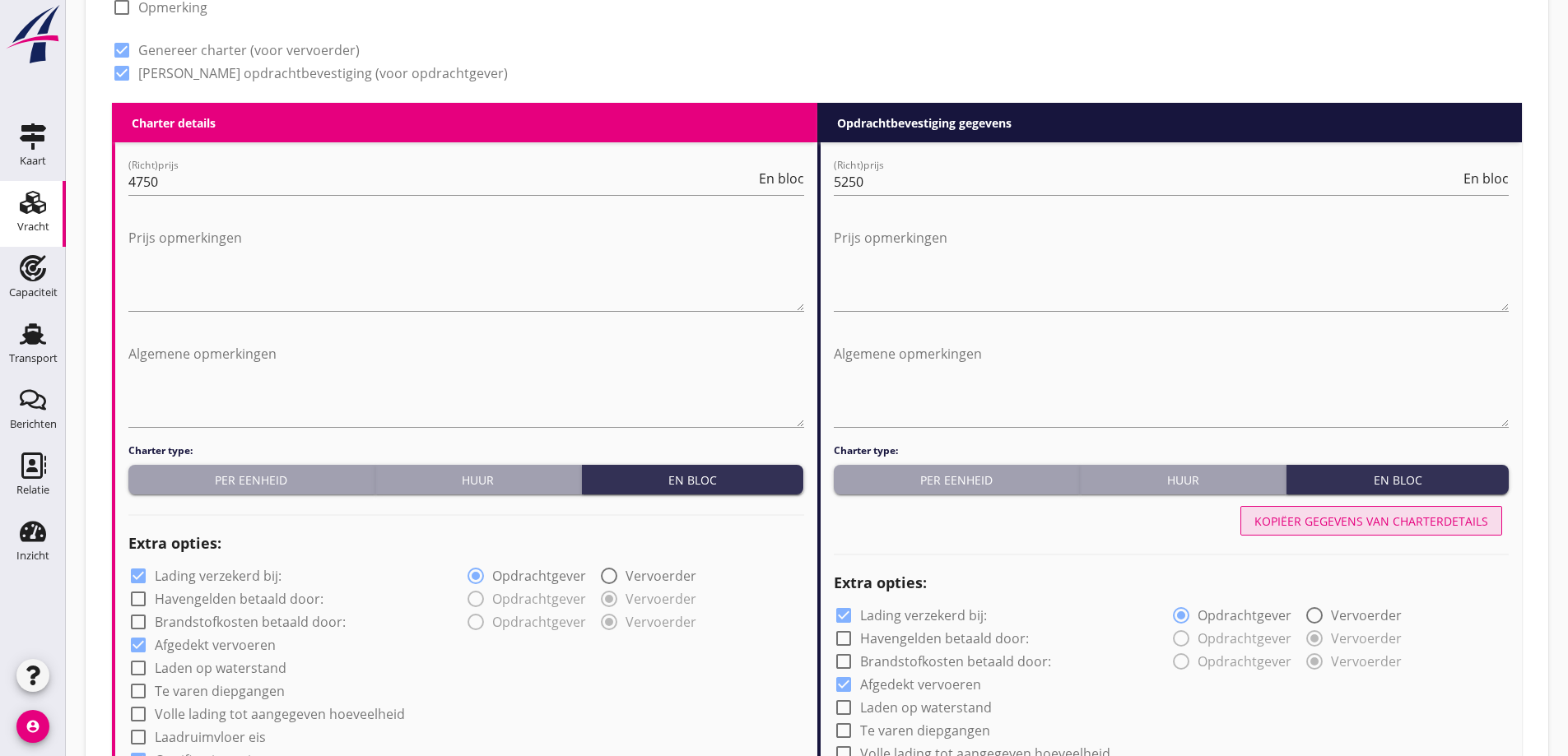
click at [1377, 518] on div "Kopiëer gegevens van charterdetails" at bounding box center [1371, 521] width 234 height 18
type input "Raapzaad (1811)"
type input "Brouwgerst (120)"
type input "Tarwe (110)"
type input "a"
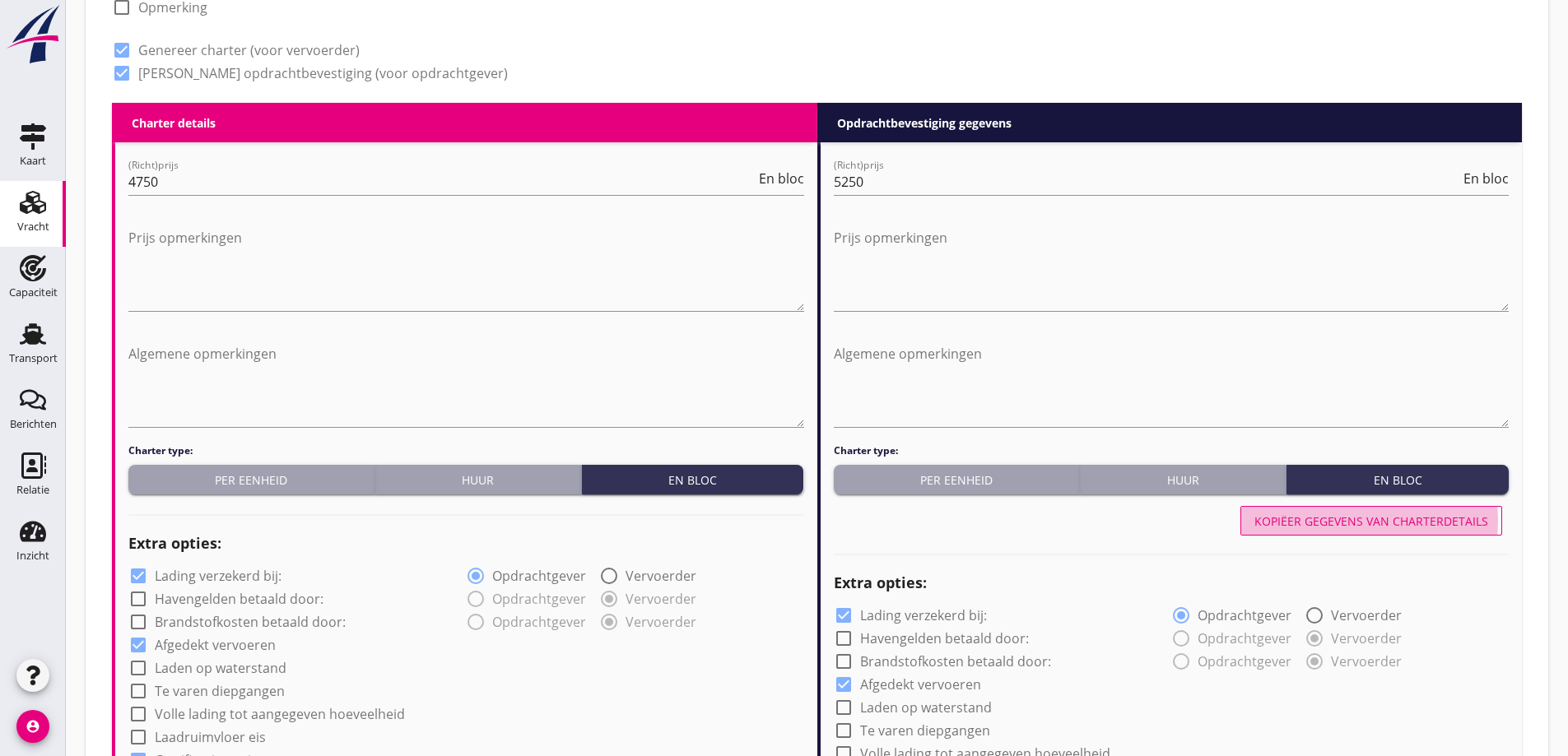
radio input "false"
radio input "true"
radio input "false"
radio input "true"
drag, startPoint x: 1297, startPoint y: 666, endPoint x: 1261, endPoint y: 532, distance: 138.8
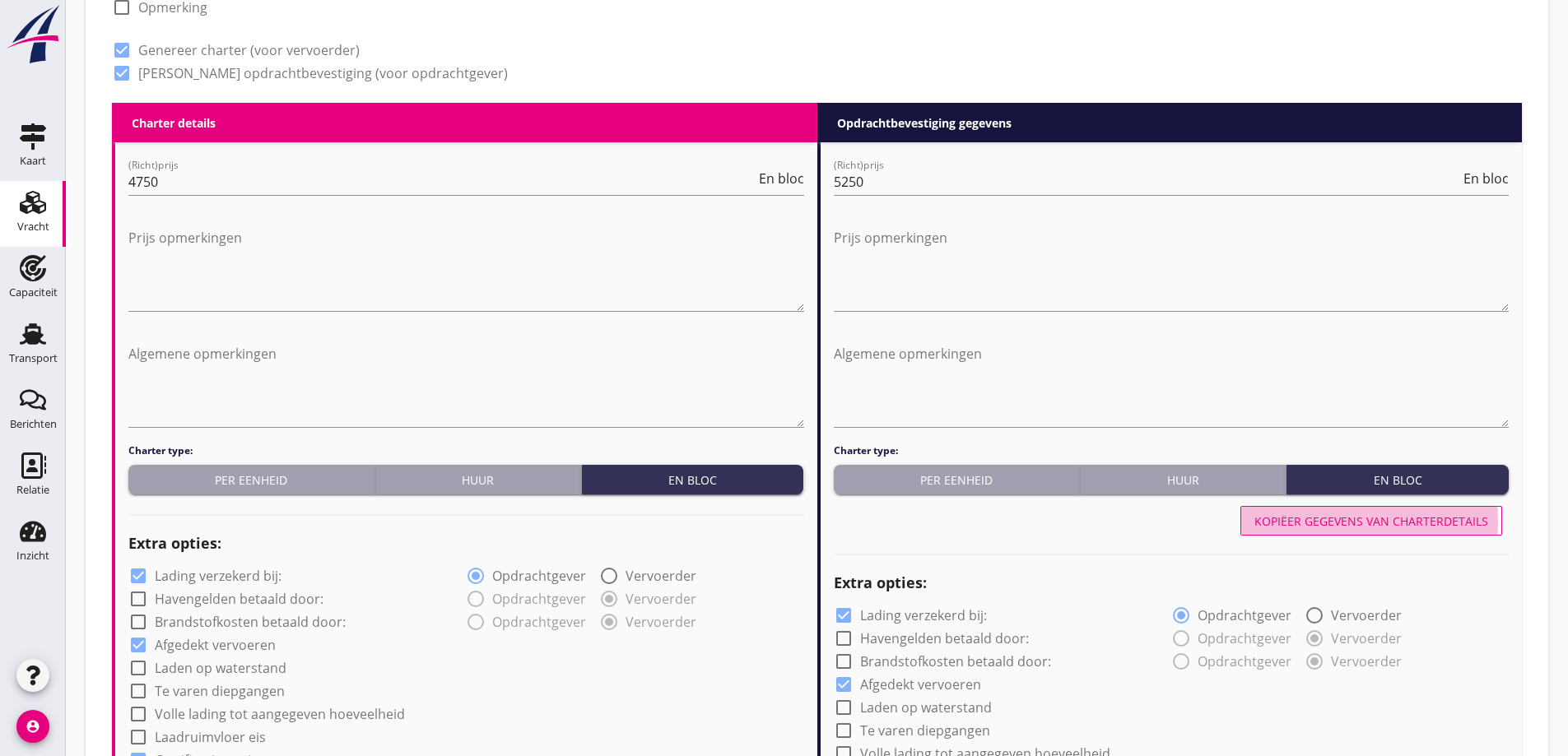
click at [1261, 532] on button "Kopiëer gegevens van charterdetails" at bounding box center [1371, 521] width 261 height 30
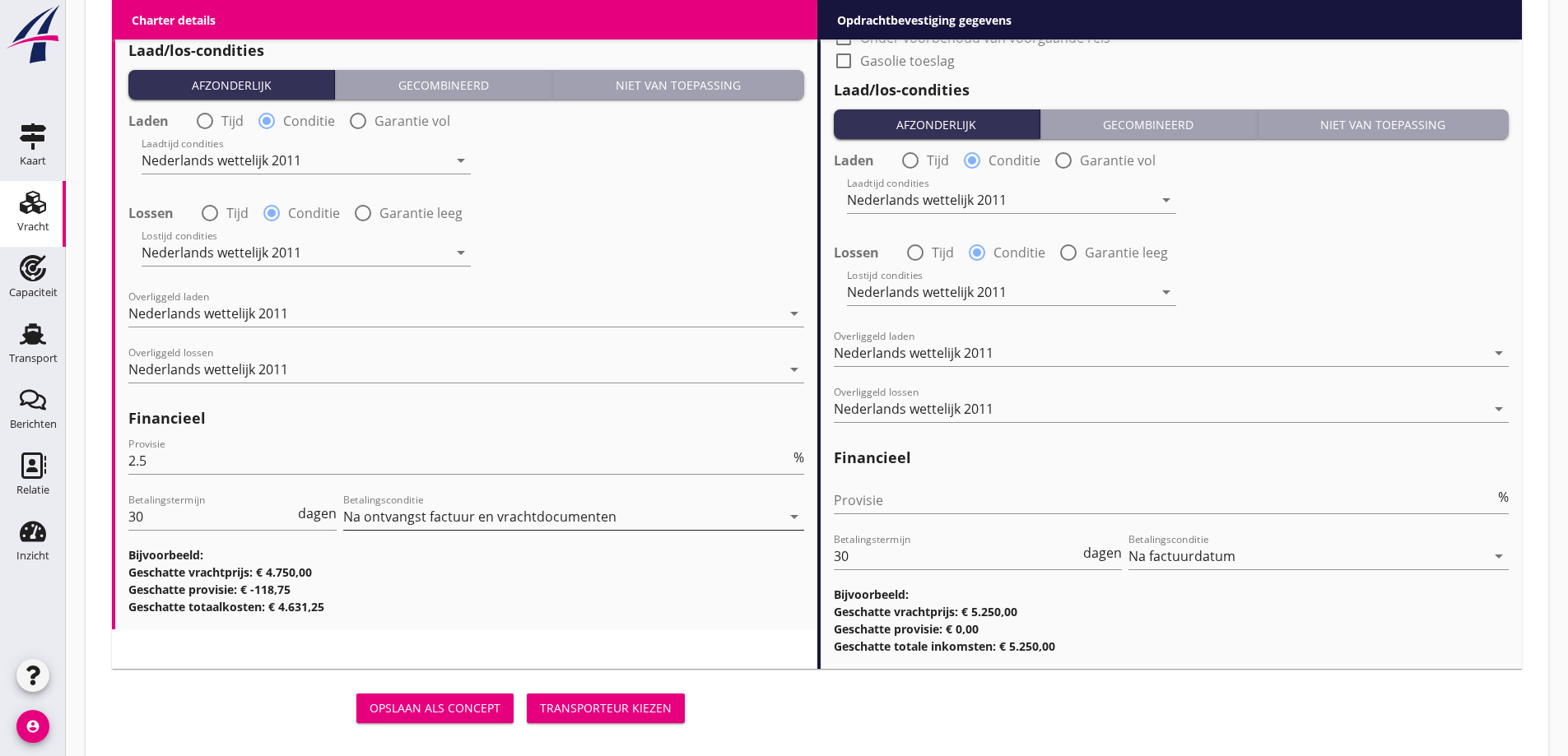
scroll to position [1954, 0]
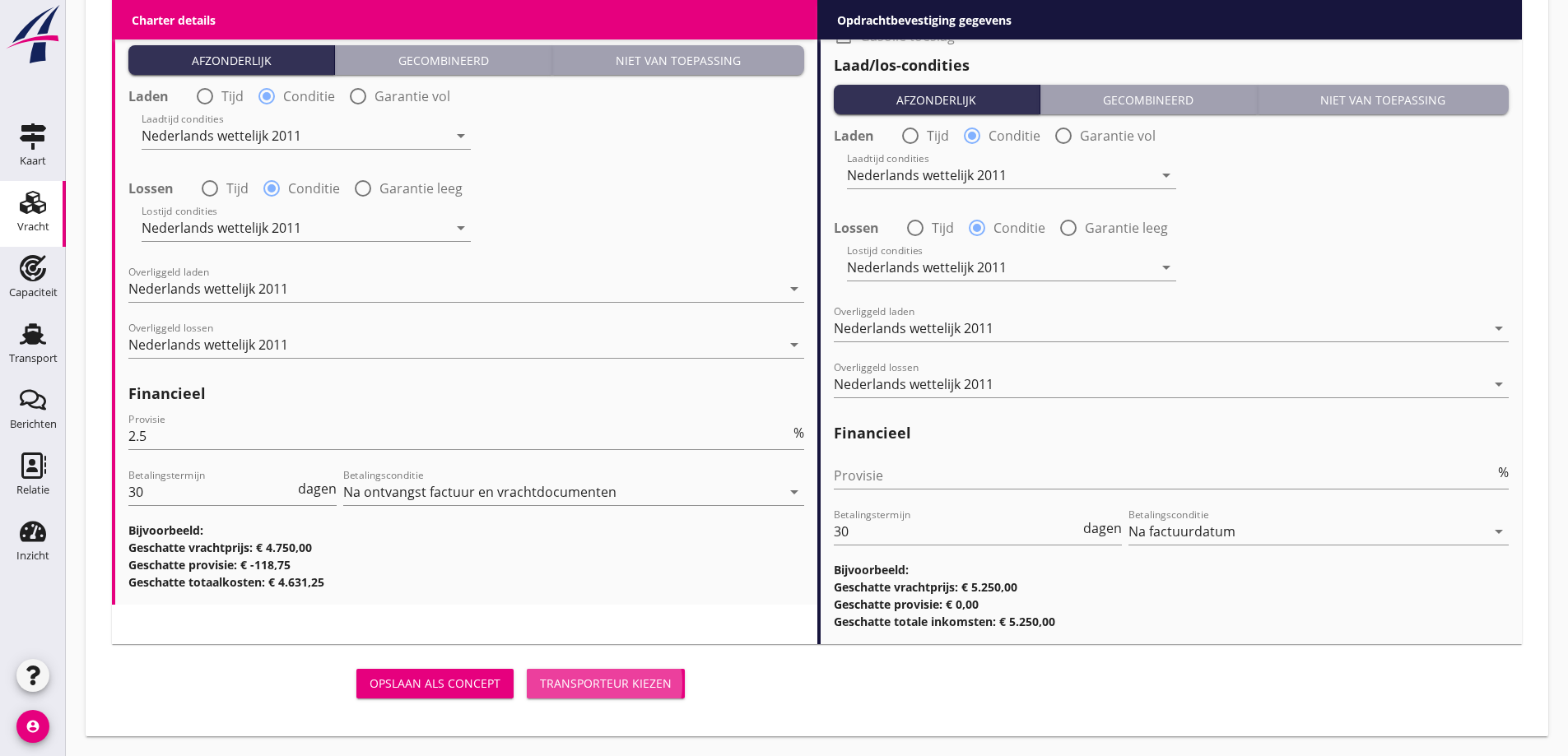
click at [595, 680] on div "Transporteur kiezen" at bounding box center [606, 683] width 132 height 18
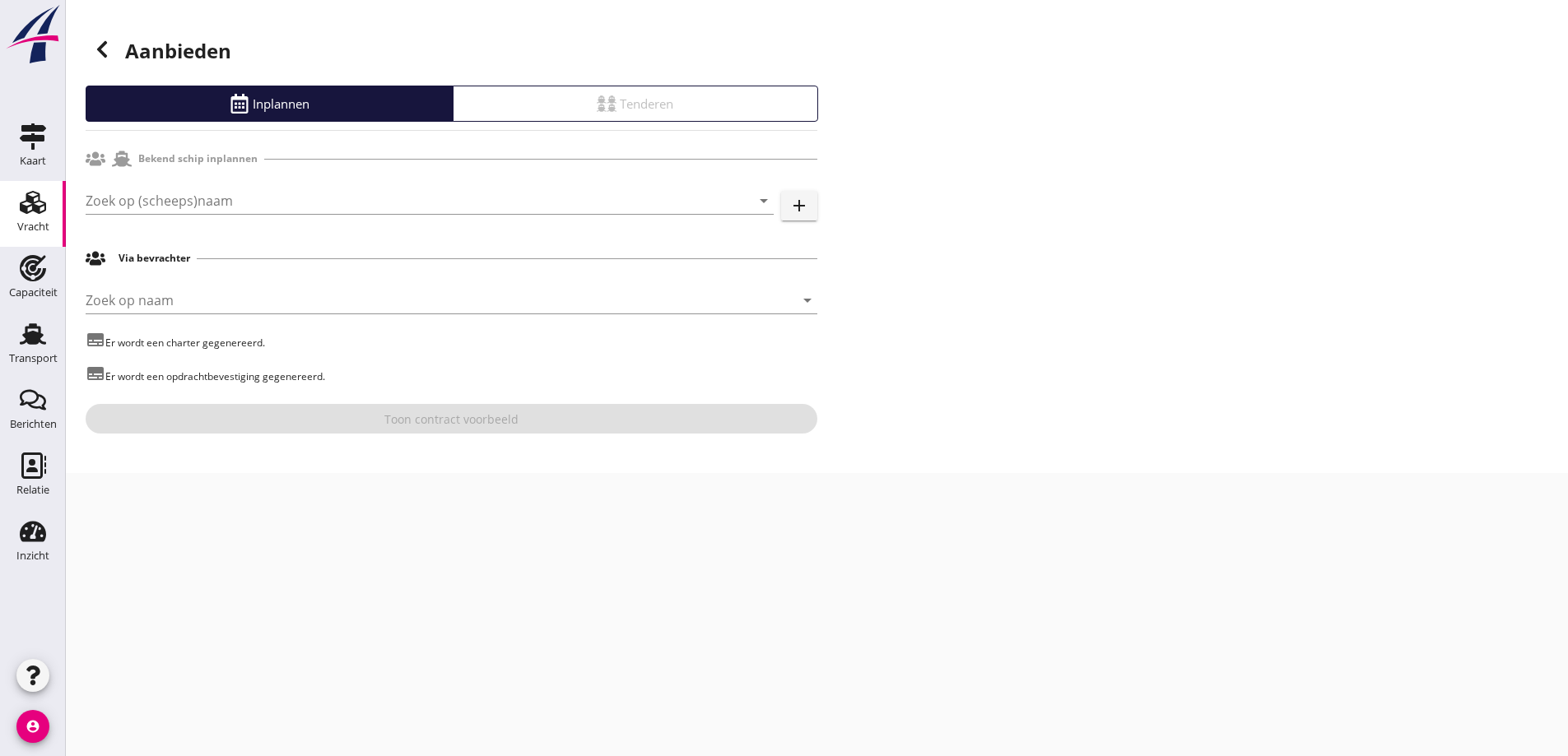
click at [183, 192] on input "Zoek op (scheeps)naam" at bounding box center [406, 200] width 642 height 26
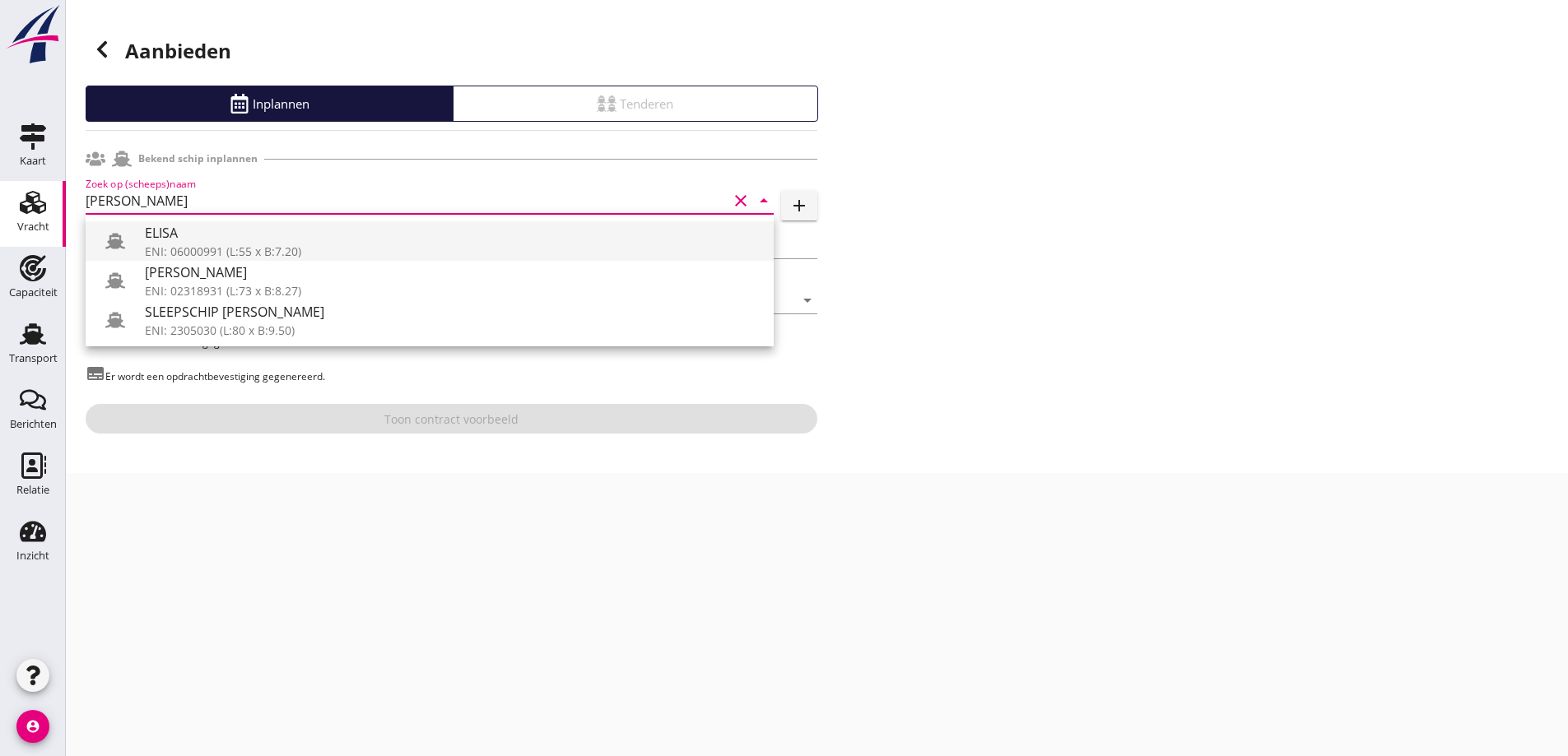
click at [263, 248] on div "ENI: 06000991 (L:55 x B:7.20)" at bounding box center [452, 251] width 615 height 18
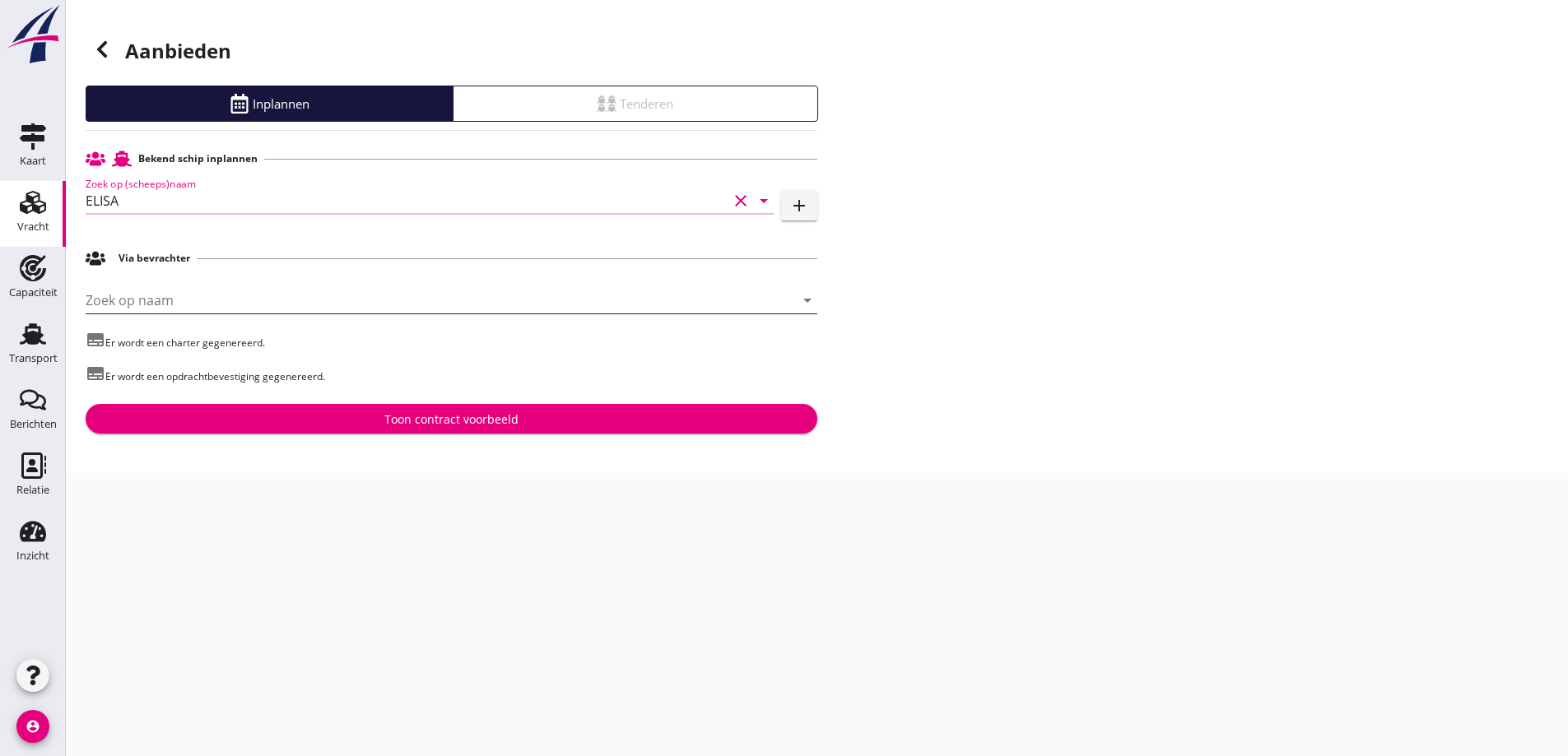
type input "ELISA"
click at [272, 313] on div "[PERSON_NAME] op naam arrow_drop_down" at bounding box center [450, 300] width 731 height 26
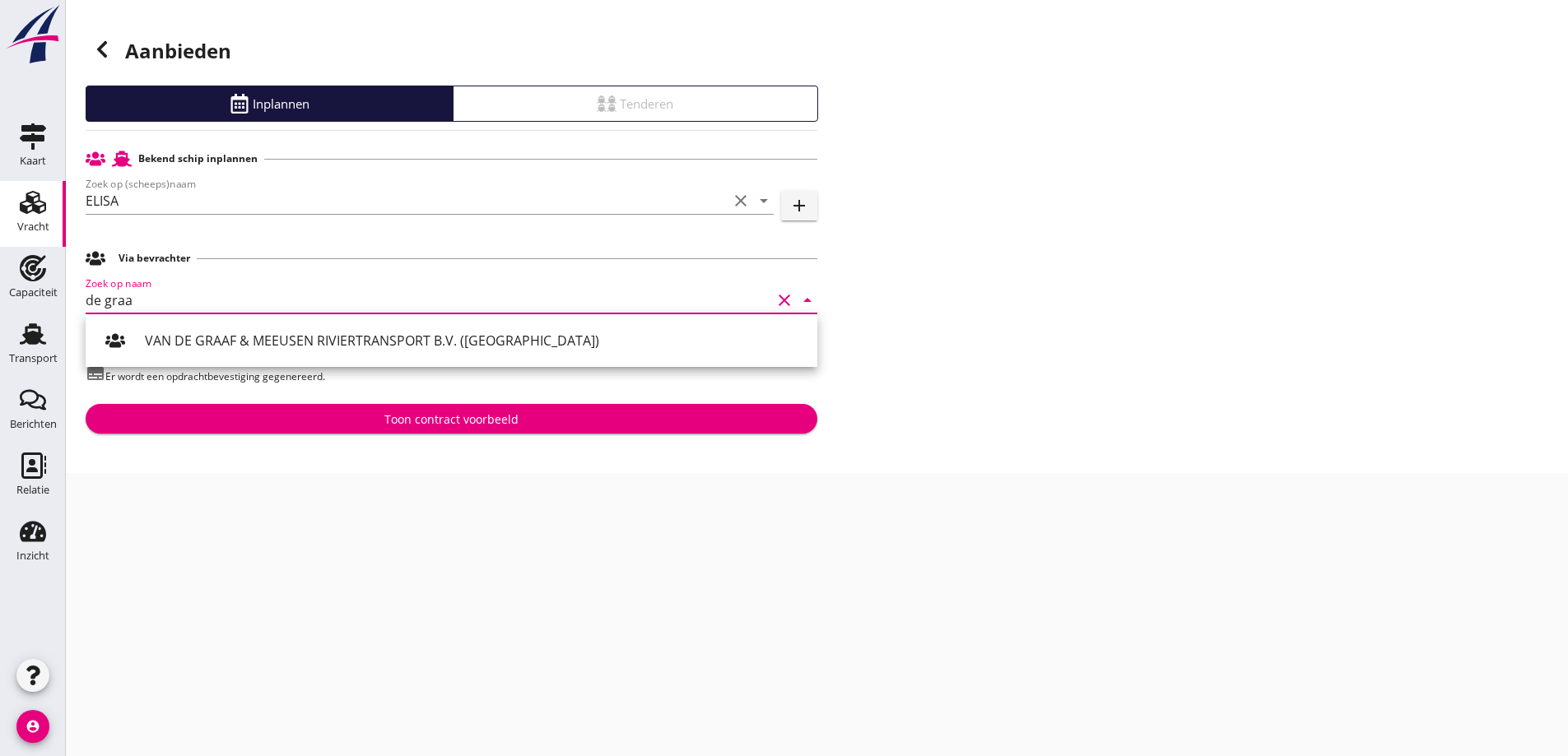
click at [252, 342] on div "VAN DE GRAAF & MEEUSEN RIVIERTRANSPORT B.V. ([GEOGRAPHIC_DATA])" at bounding box center [474, 340] width 659 height 19
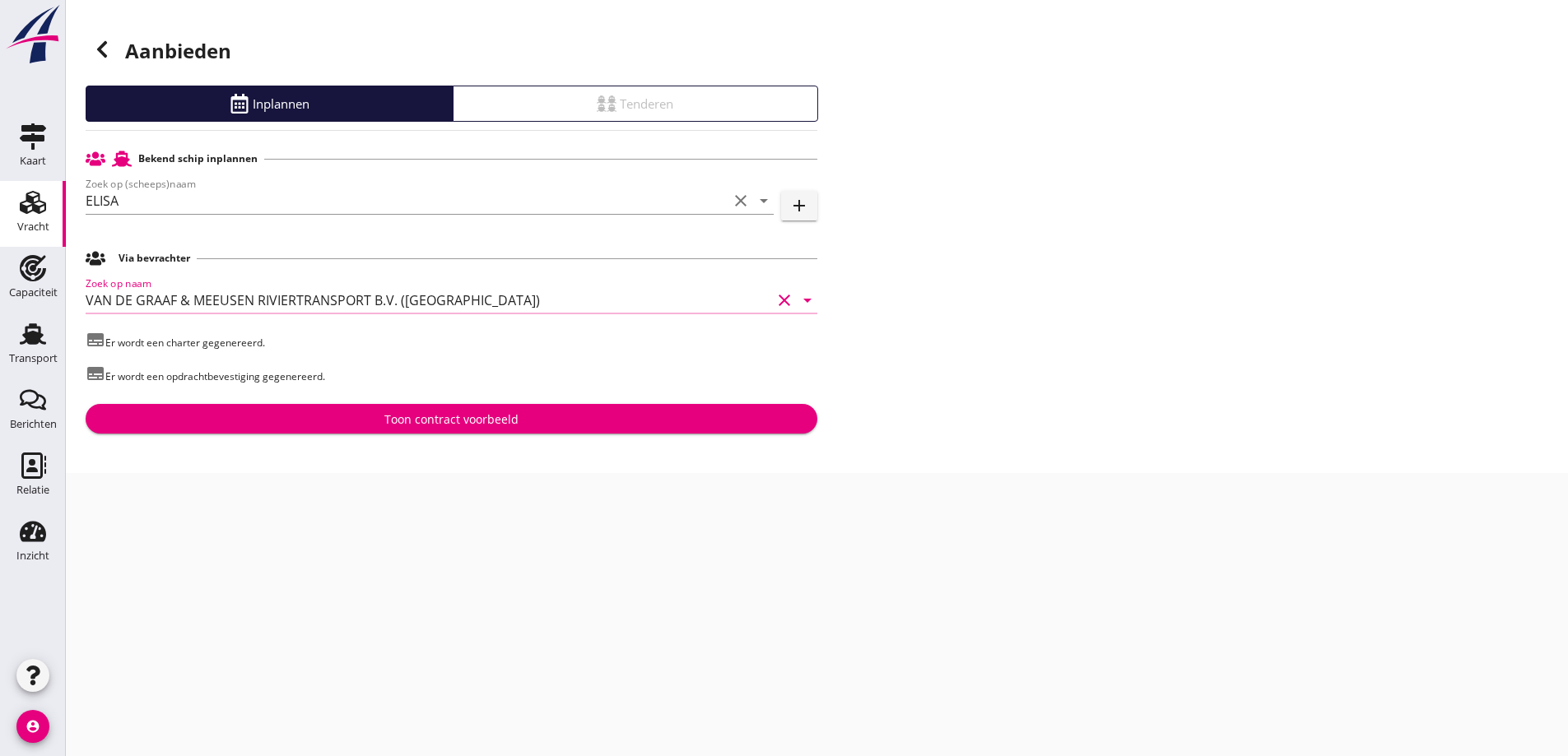
type input "VAN DE GRAAF & MEEUSEN RIVIERTRANSPORT B.V. ([GEOGRAPHIC_DATA])"
click at [472, 417] on div "Toon contract voorbeeld" at bounding box center [451, 419] width 134 height 18
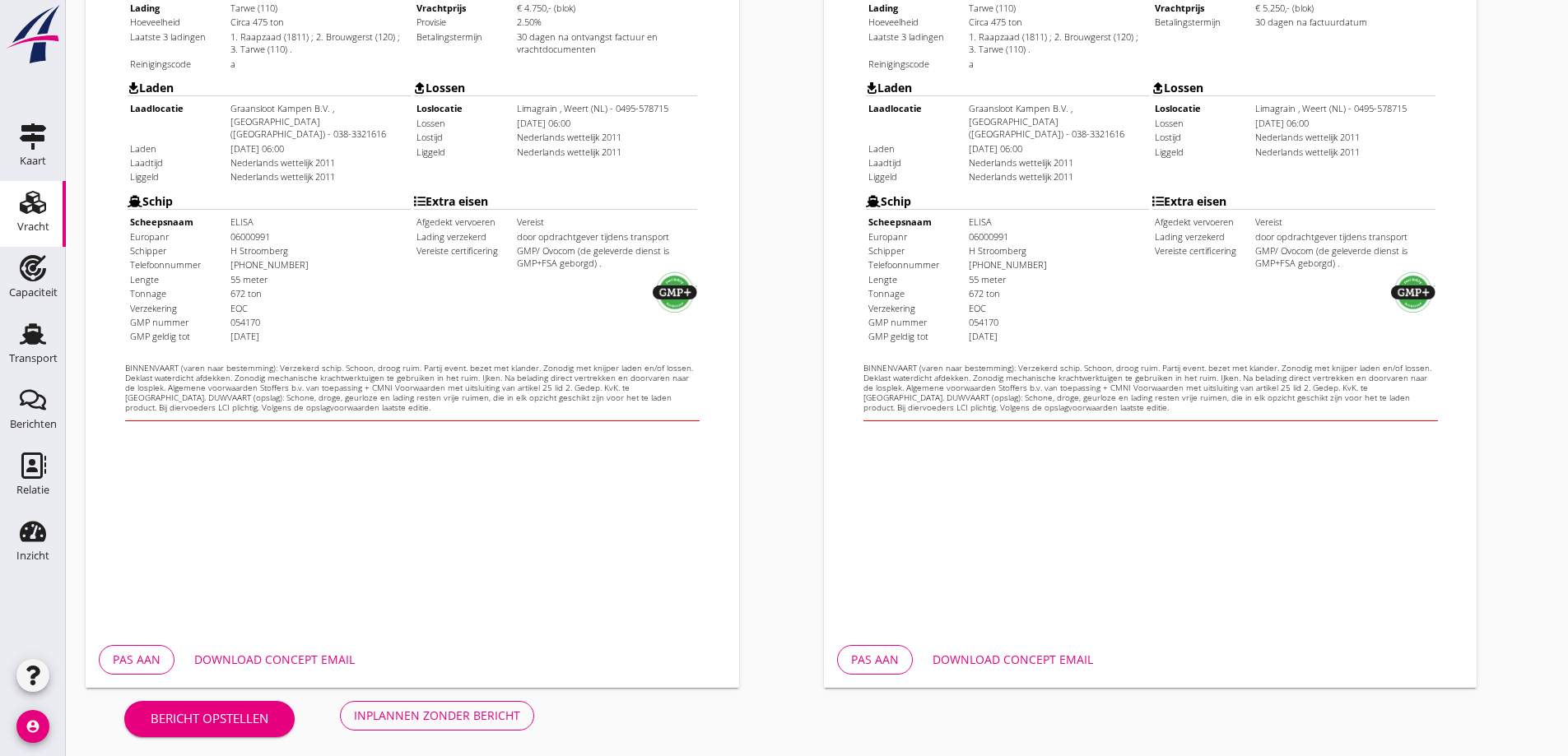
scroll to position [462, 0]
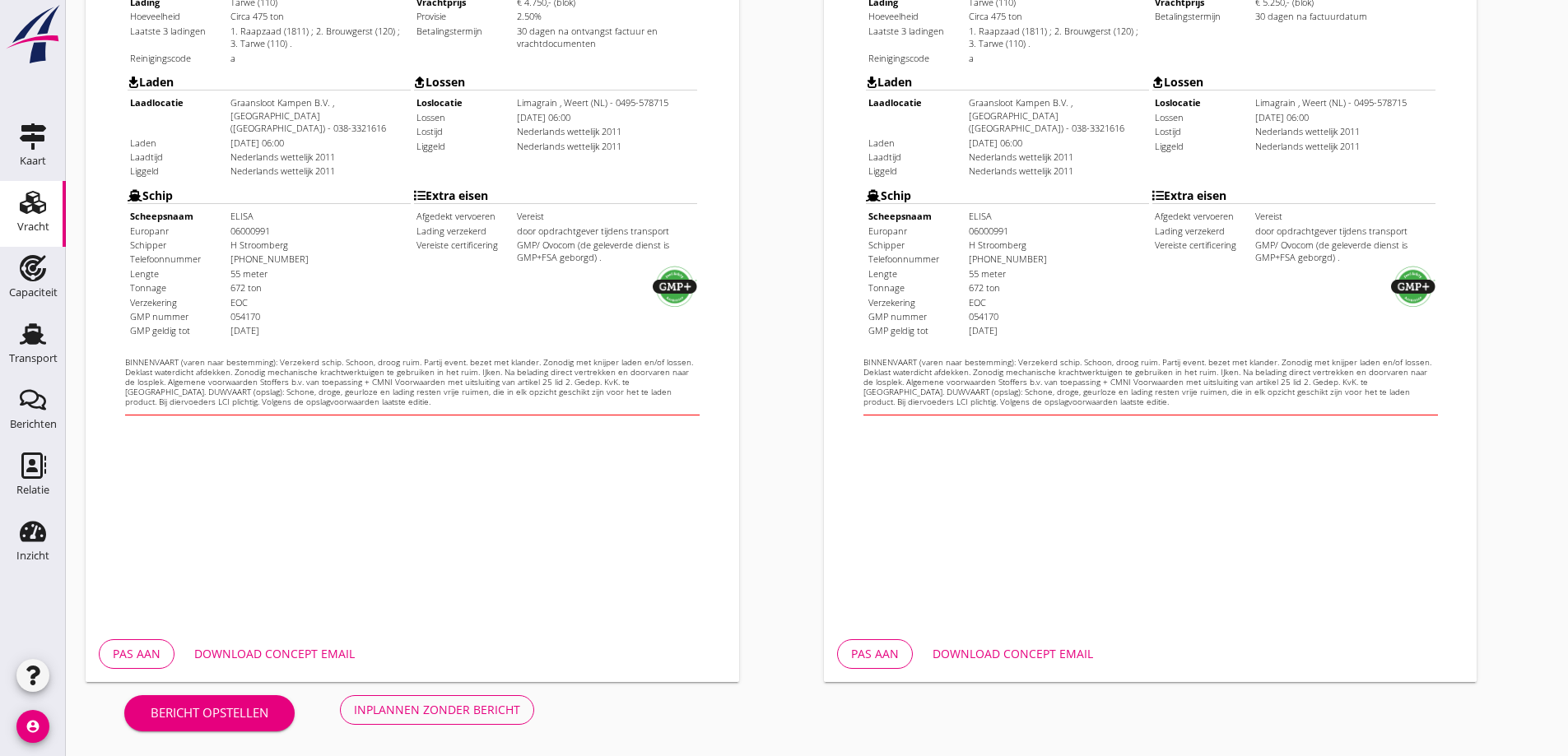
click at [316, 660] on div "Download concept email" at bounding box center [274, 653] width 160 height 18
click at [1038, 649] on div "Download concept email" at bounding box center [1012, 653] width 160 height 18
click at [971, 657] on div "Download concept email" at bounding box center [1012, 653] width 160 height 18
click at [421, 719] on button "Inplannen zonder bericht" at bounding box center [437, 710] width 195 height 30
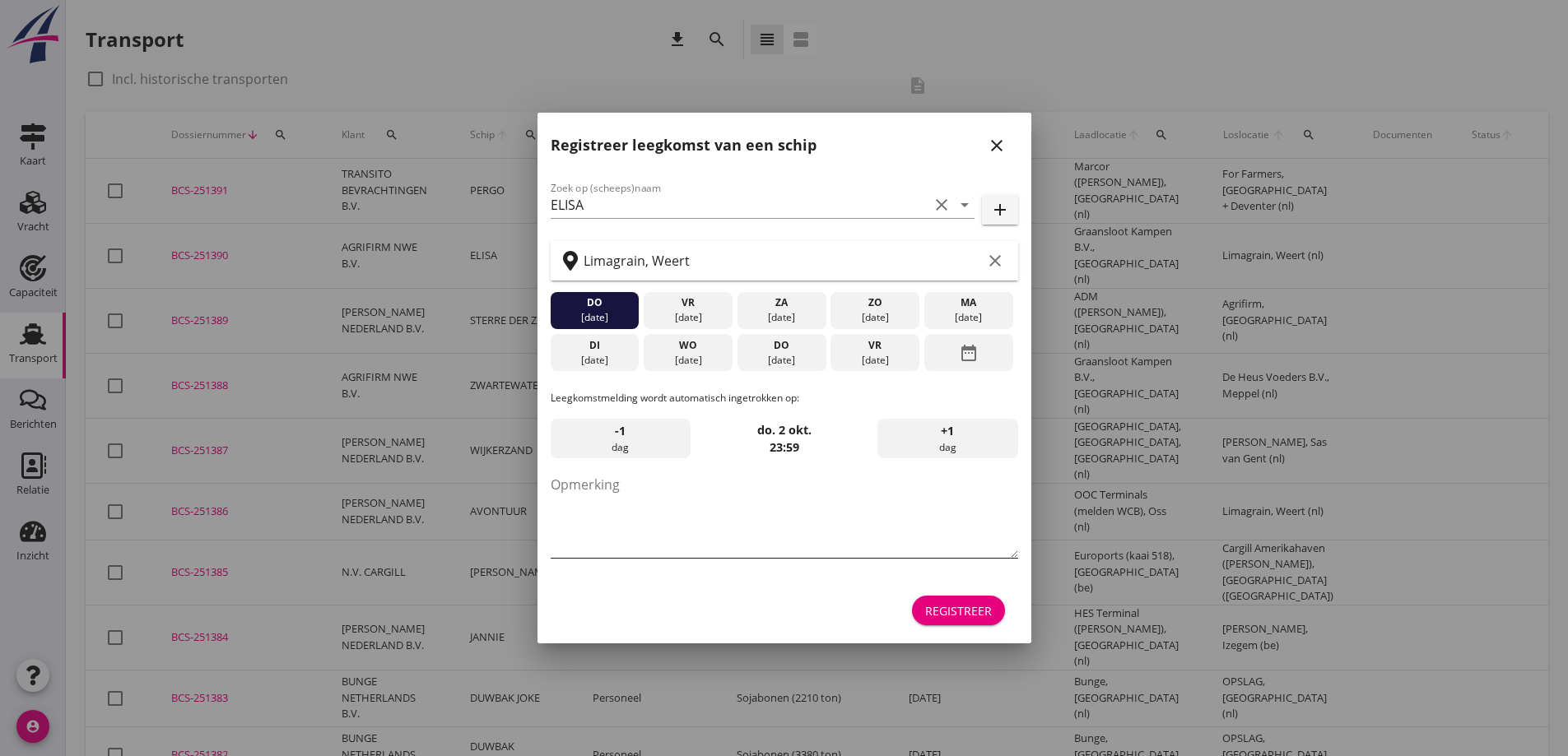
drag, startPoint x: 435, startPoint y: 746, endPoint x: 835, endPoint y: 530, distance: 454.6
click at [835, 530] on textarea "Opmerking" at bounding box center [784, 514] width 467 height 86
click at [607, 320] on div "[DATE]" at bounding box center [594, 318] width 81 height 15
click at [996, 154] on icon "close" at bounding box center [996, 145] width 19 height 19
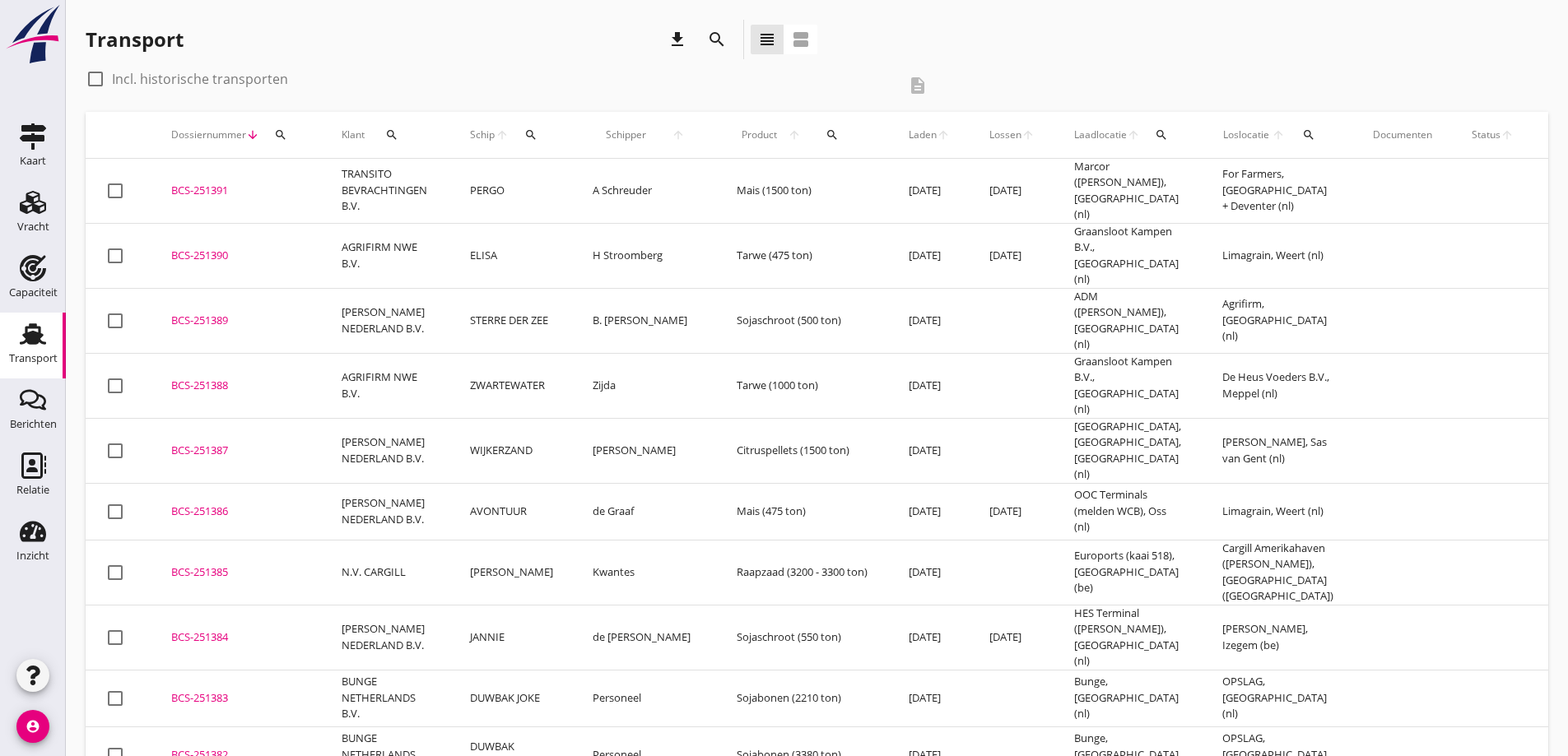
click at [231, 247] on div "BCS-251390" at bounding box center [236, 256] width 131 height 17
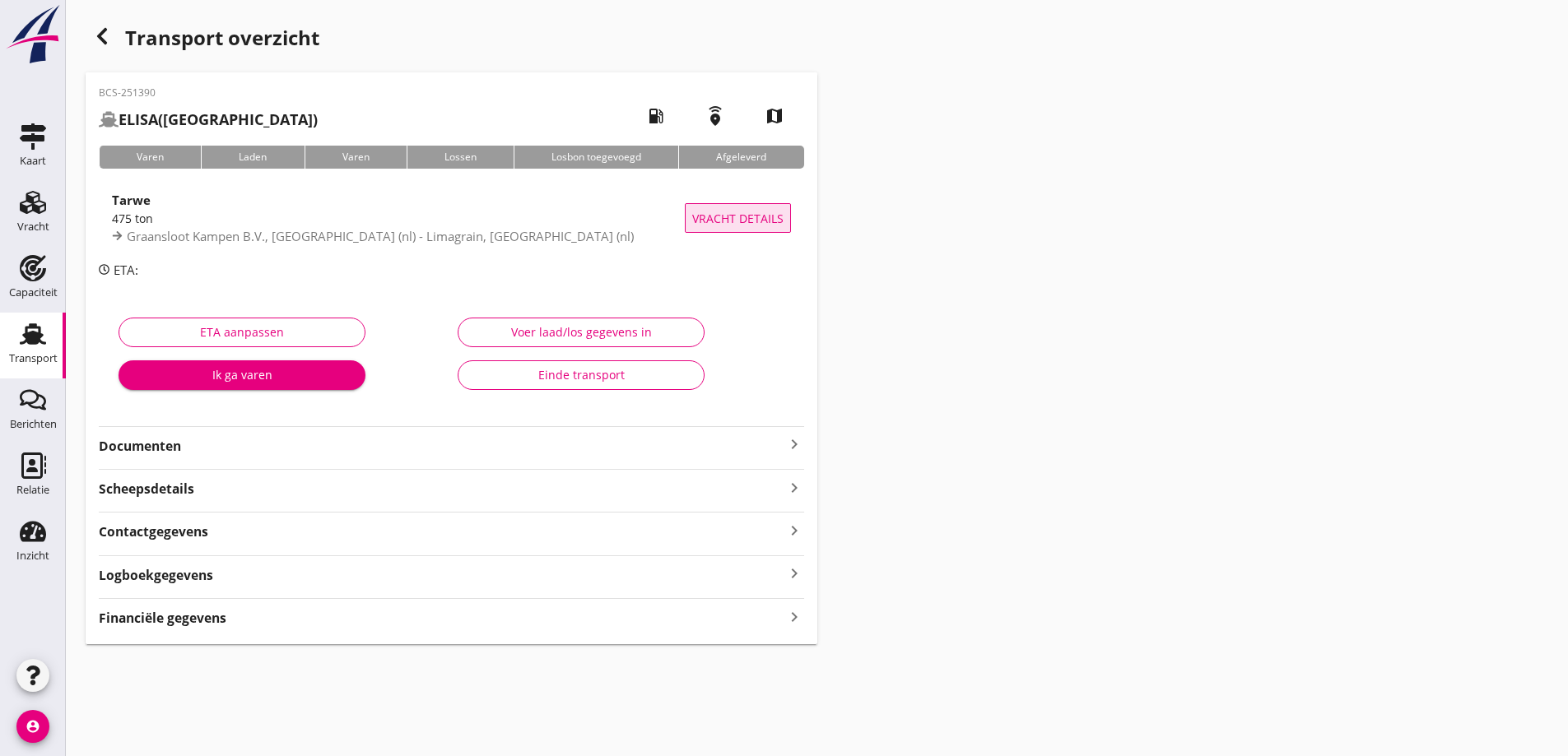
click at [771, 217] on span "Vracht details" at bounding box center [738, 218] width 92 height 18
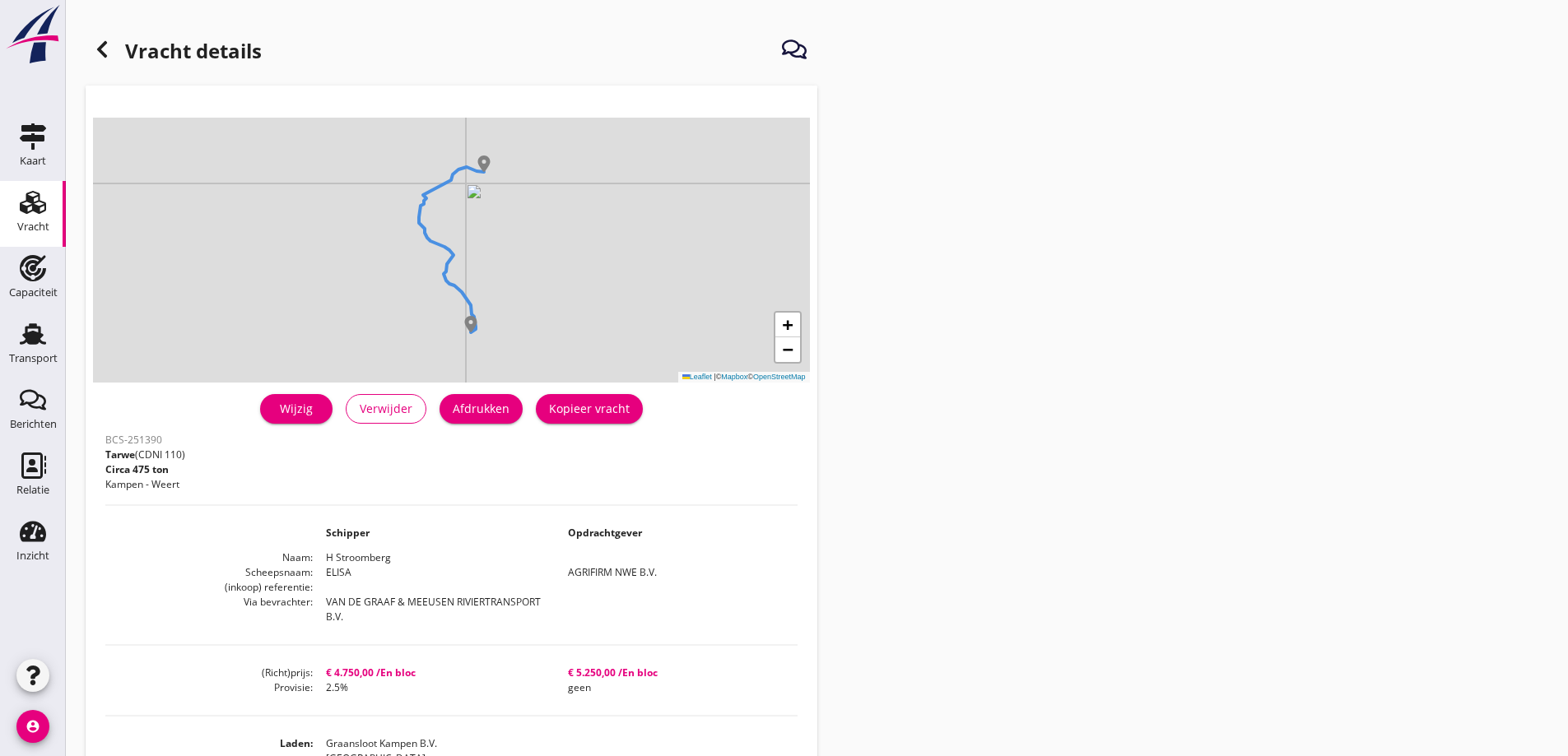
click at [508, 408] on div "Afdrukken" at bounding box center [480, 409] width 57 height 18
click at [92, 36] on div at bounding box center [102, 50] width 33 height 33
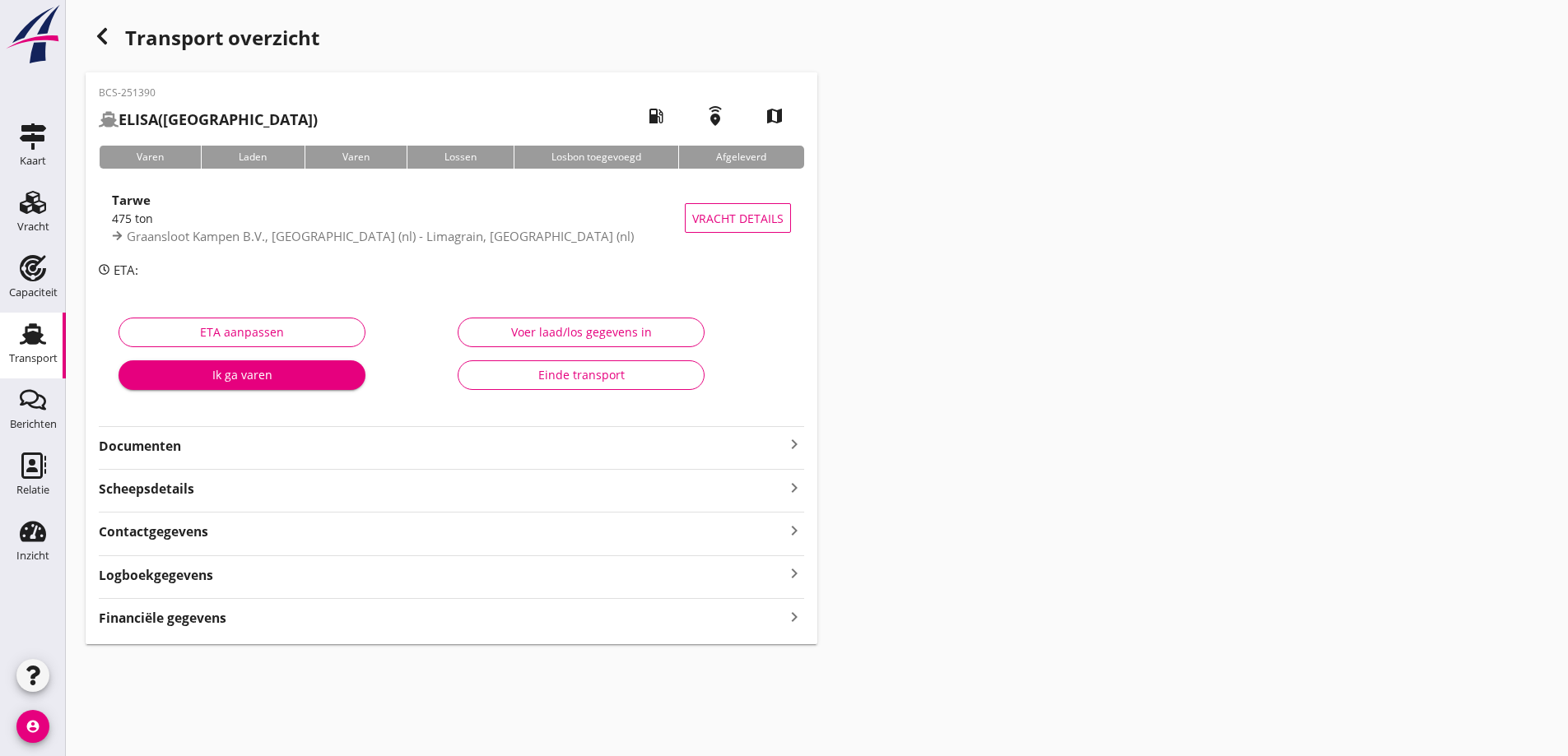
click at [366, 433] on div "Documenten keyboard_arrow_right" at bounding box center [451, 441] width 705 height 30
click at [303, 426] on hr at bounding box center [451, 426] width 705 height 1
click at [303, 437] on strong "Documenten" at bounding box center [442, 447] width 686 height 19
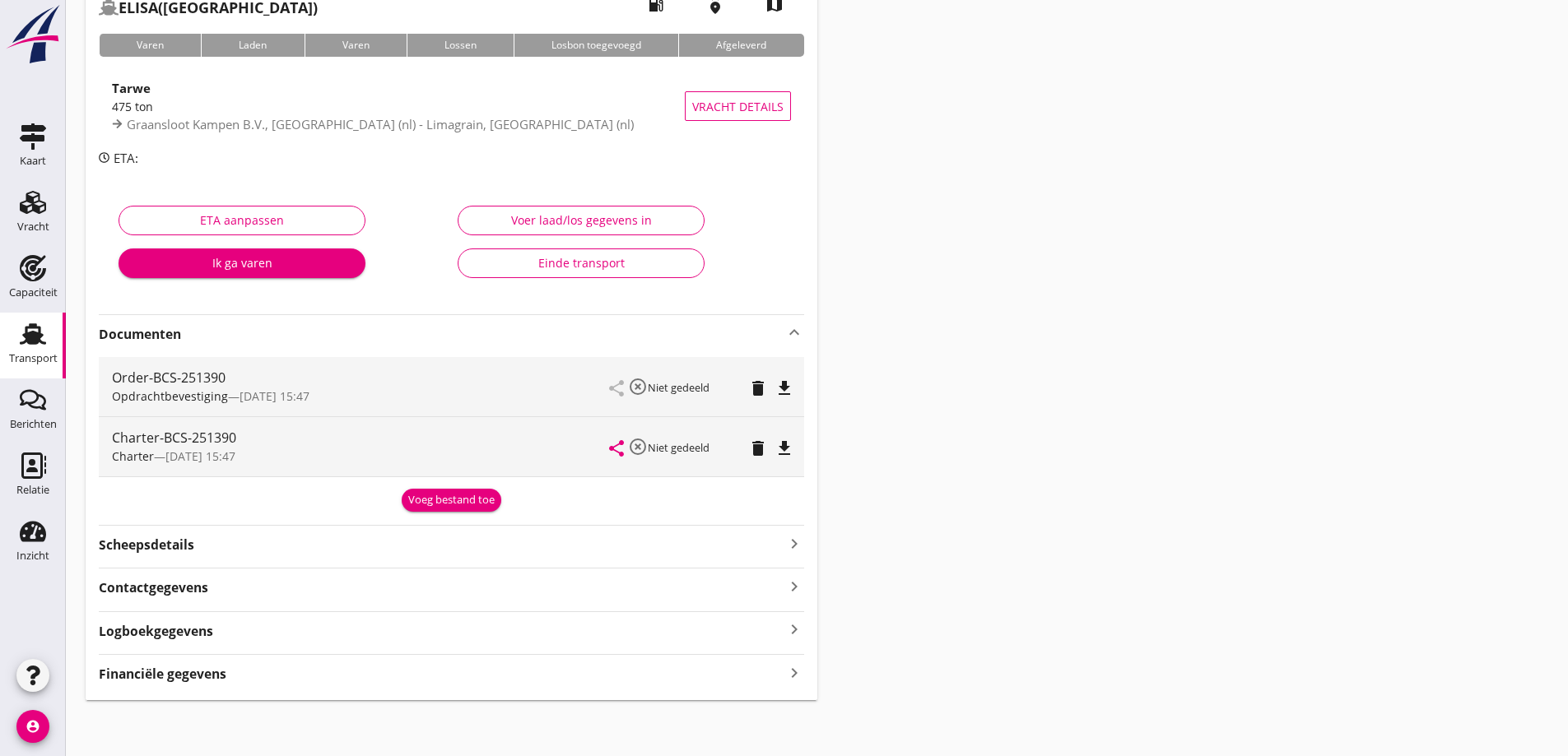
scroll to position [115, 0]
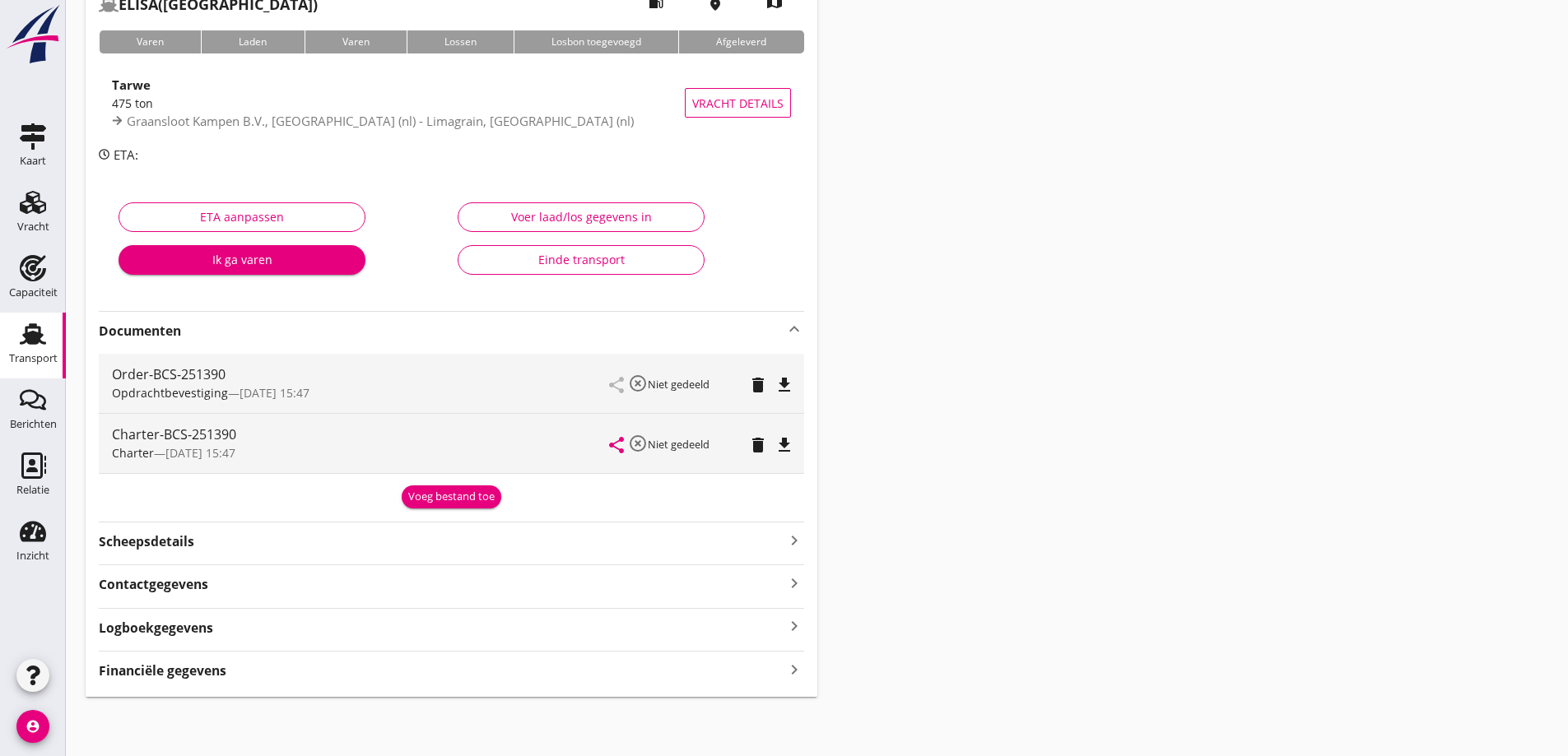
click at [454, 503] on div "Voeg bestand toe" at bounding box center [450, 497] width 86 height 17
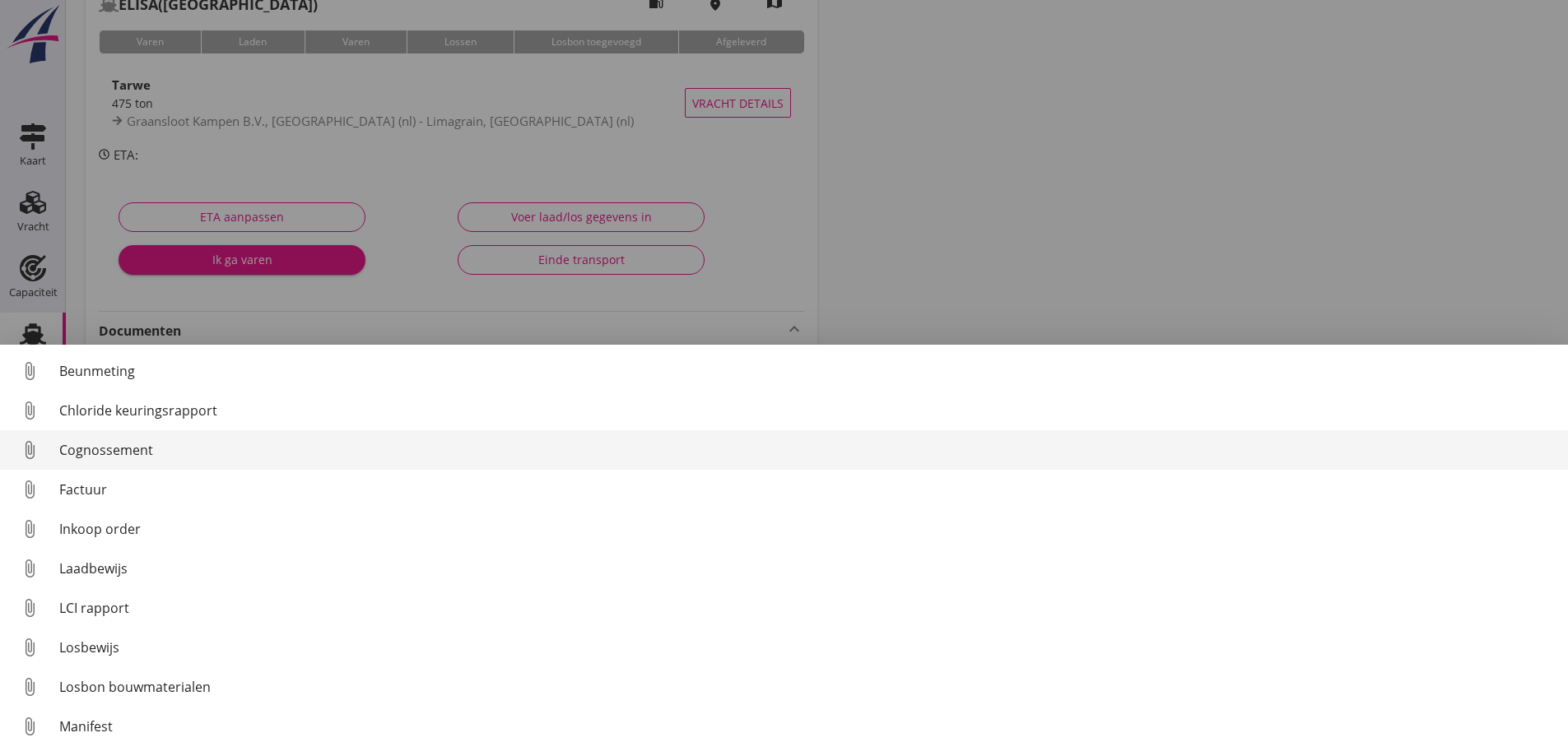
click at [146, 451] on div "Cognossement" at bounding box center [807, 449] width 1496 height 19
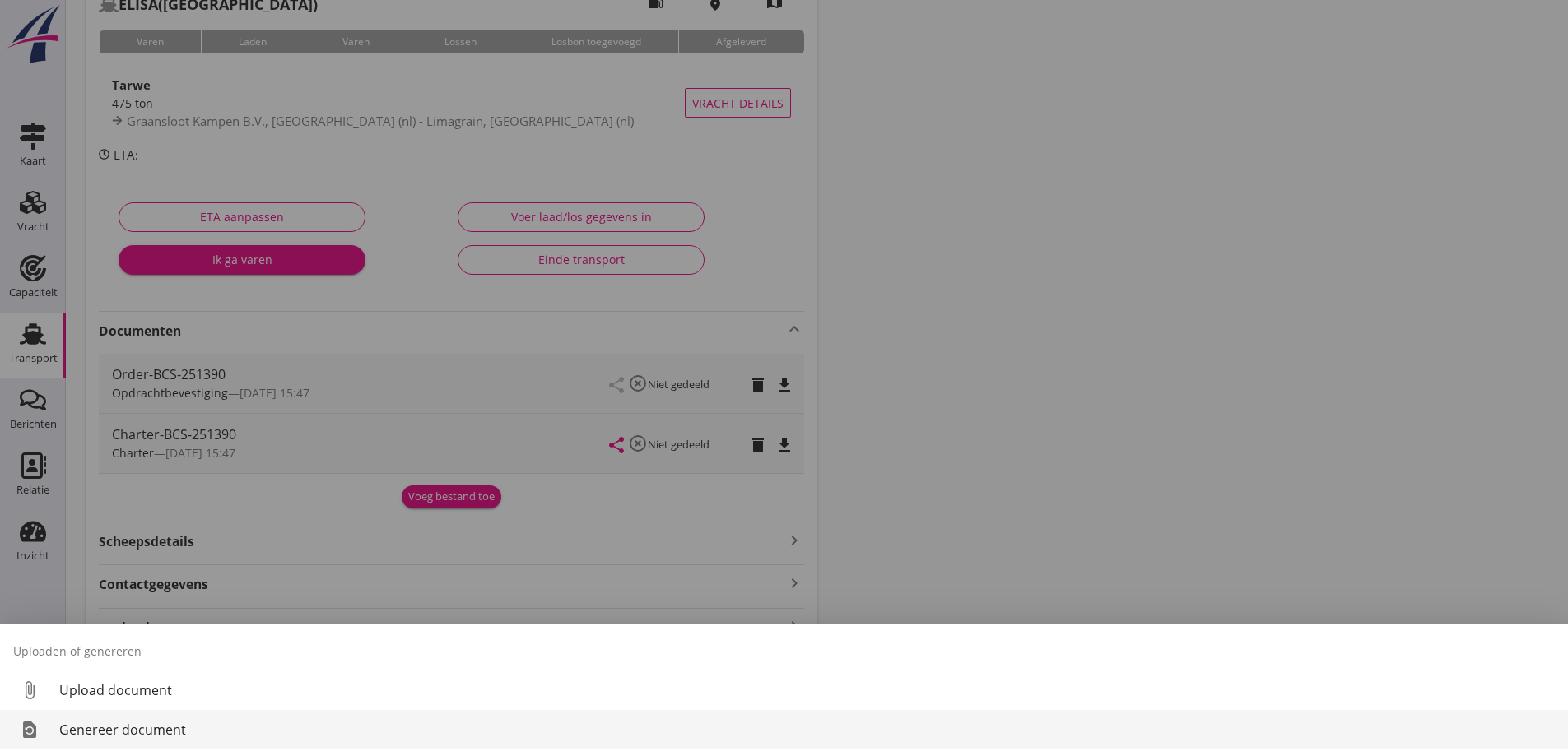
click at [171, 724] on div "Genereer document" at bounding box center [807, 729] width 1496 height 19
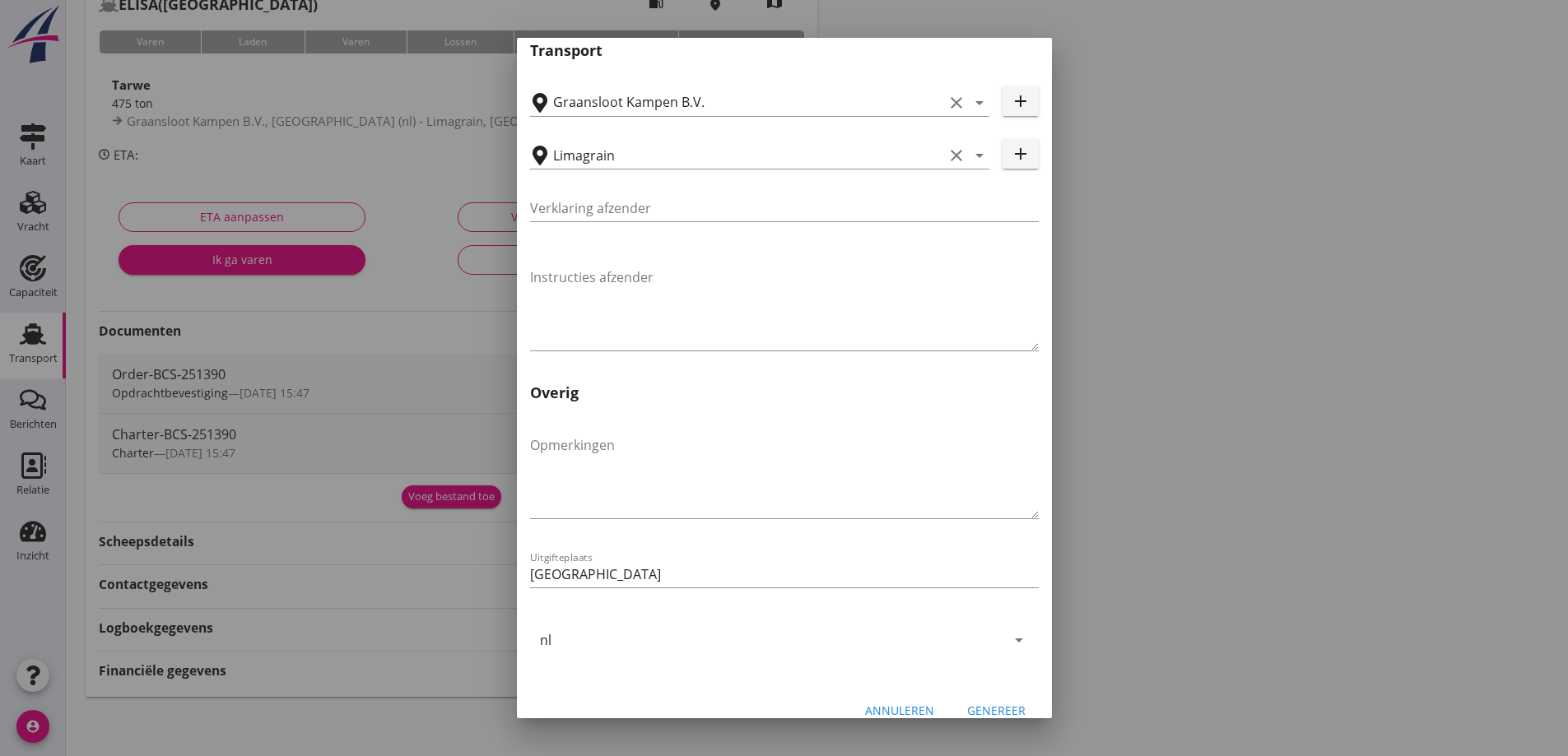
scroll to position [492, 0]
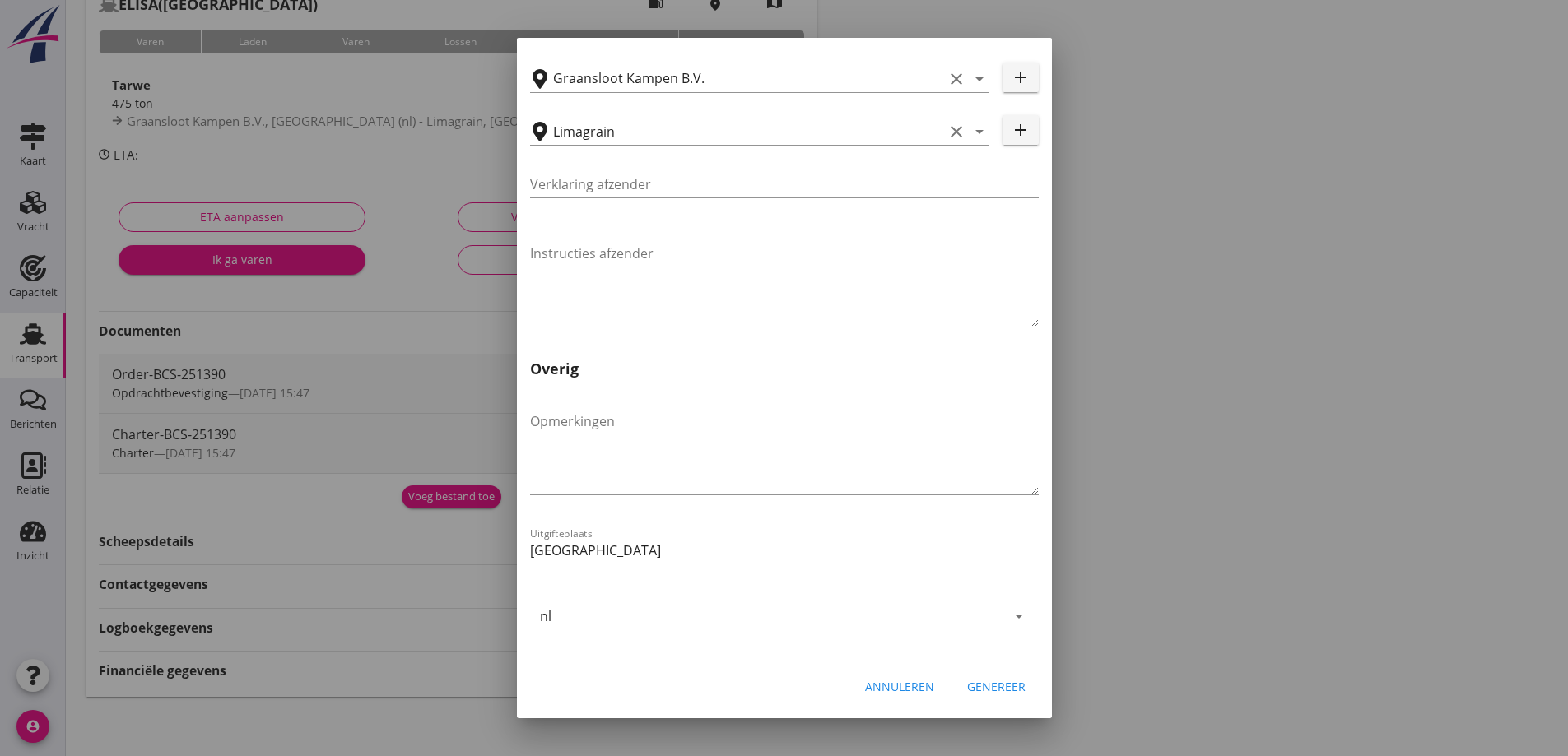
click at [997, 690] on div "Genereer" at bounding box center [995, 687] width 58 height 18
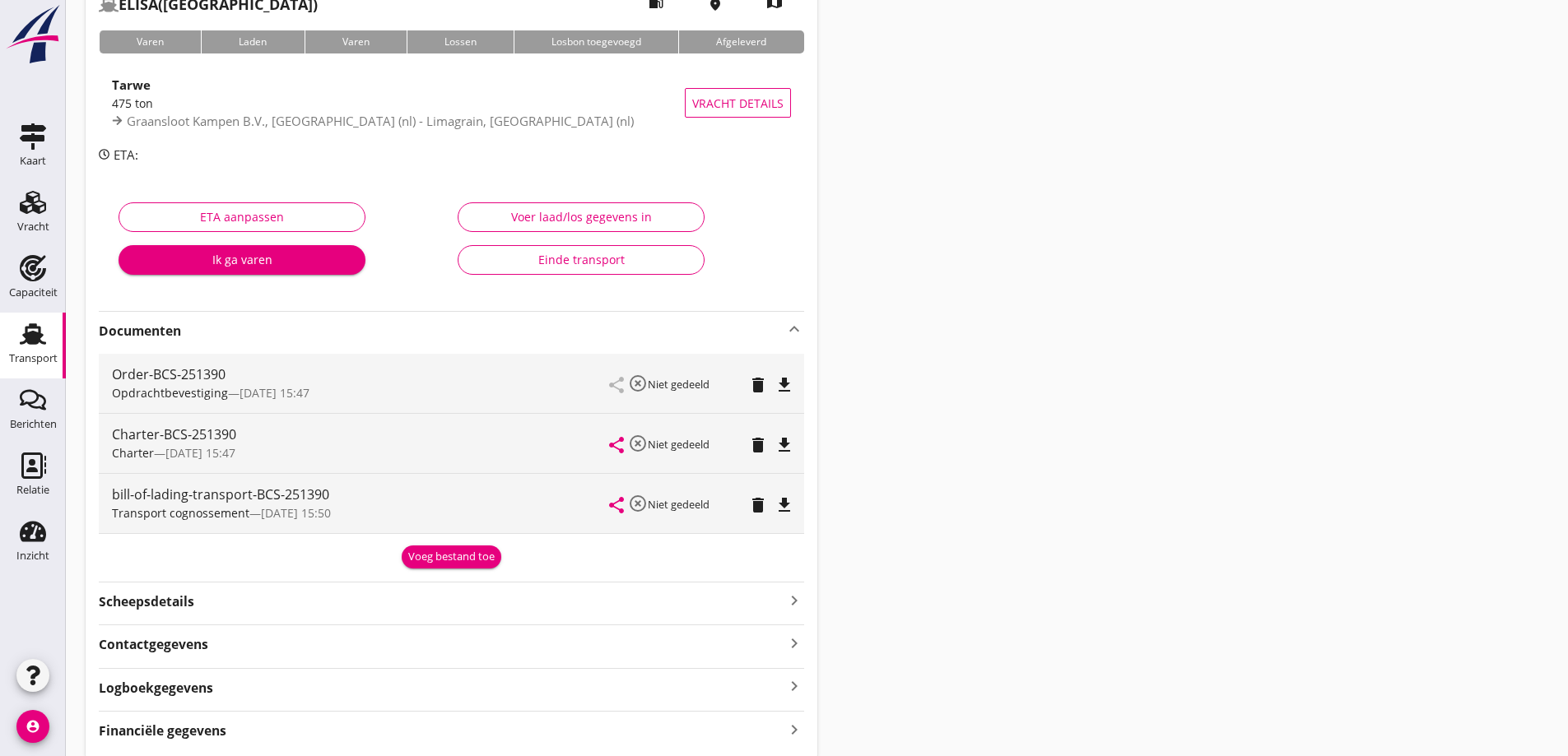
click at [790, 510] on icon "file_download" at bounding box center [784, 505] width 19 height 19
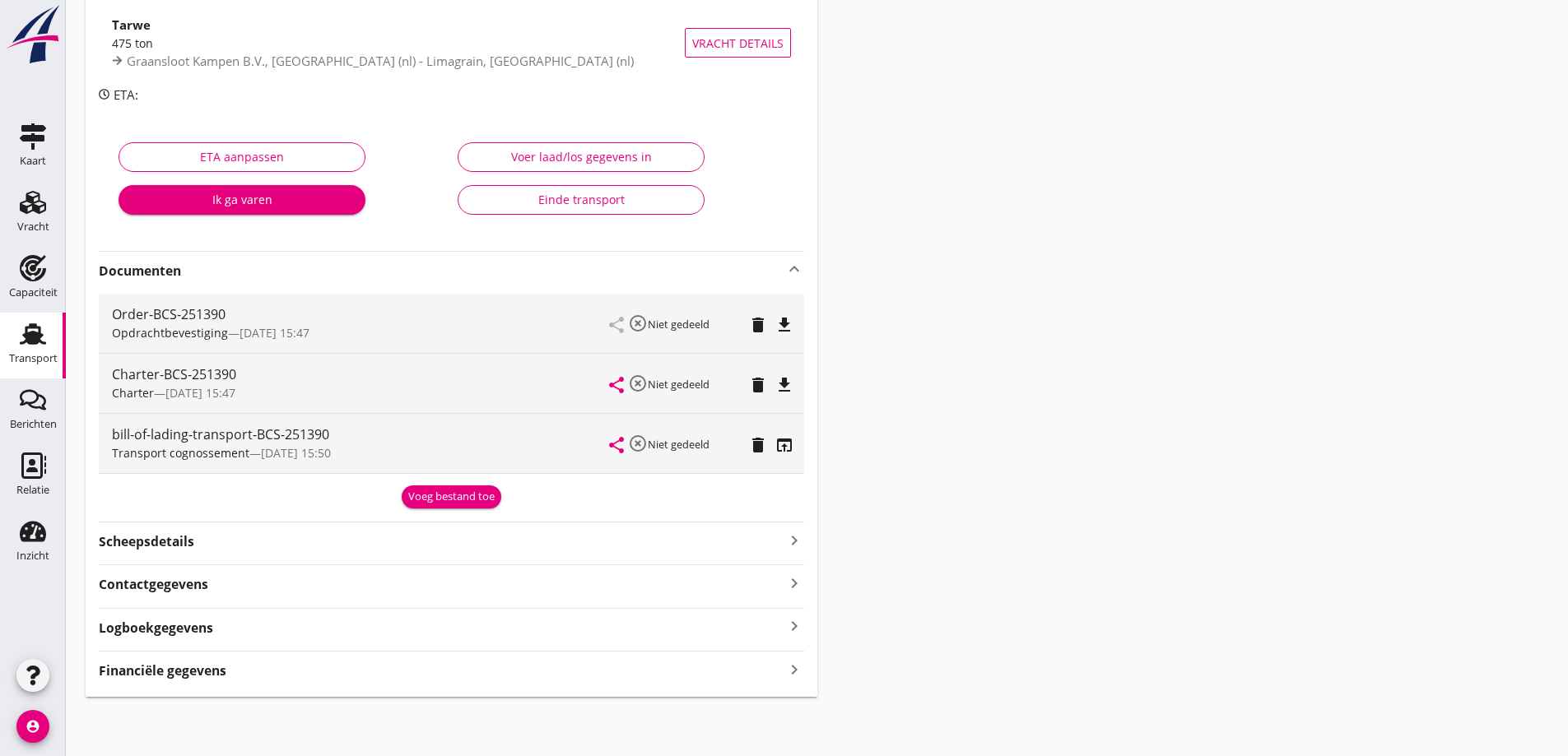
click at [460, 685] on div "BCS-251390 ELISA (H Stroomberg) local_gas_station emergency_share map Varen Lad…" at bounding box center [450, 296] width 731 height 800
click at [436, 670] on div "Financiële gegevens keyboard_arrow_right" at bounding box center [451, 669] width 705 height 22
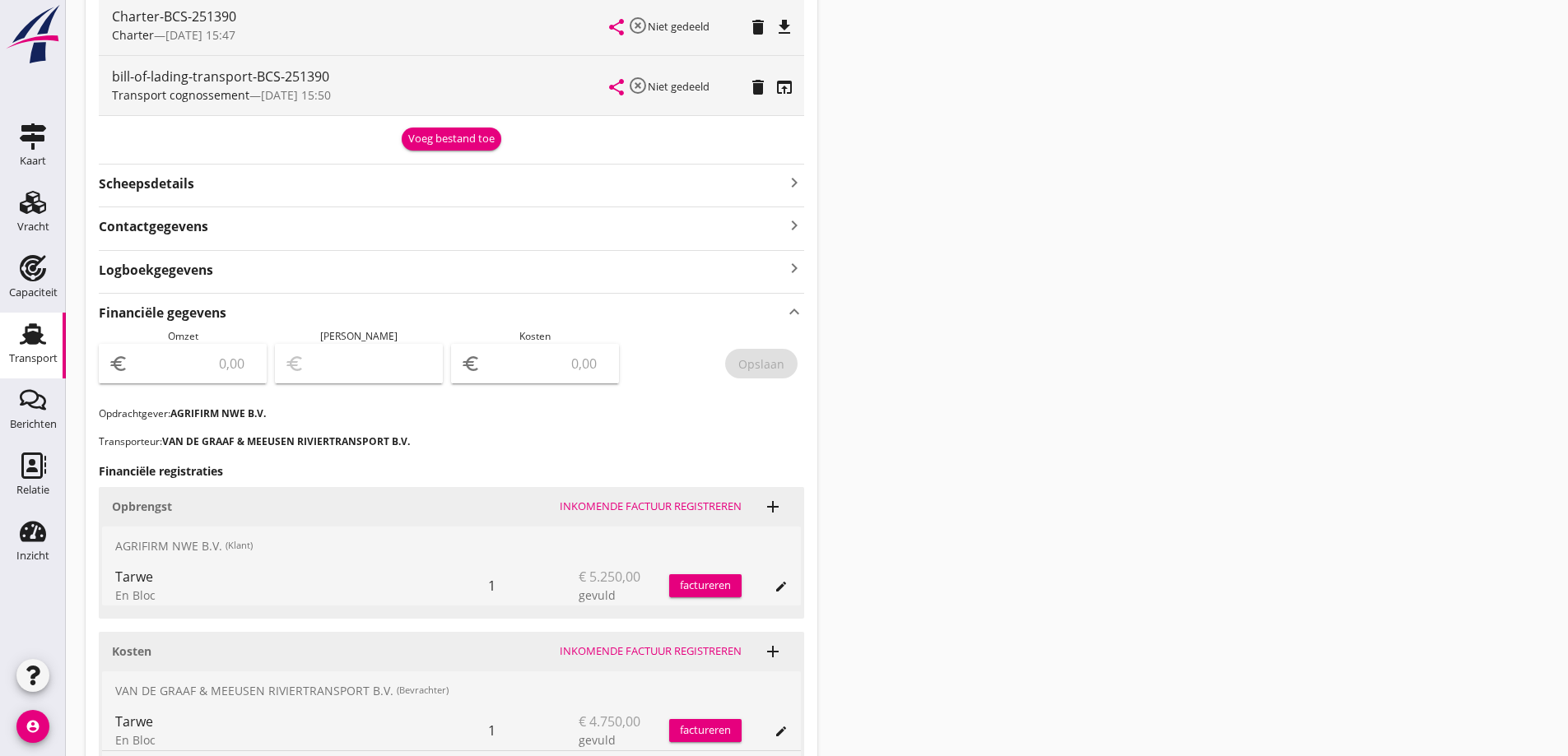
scroll to position [669, 0]
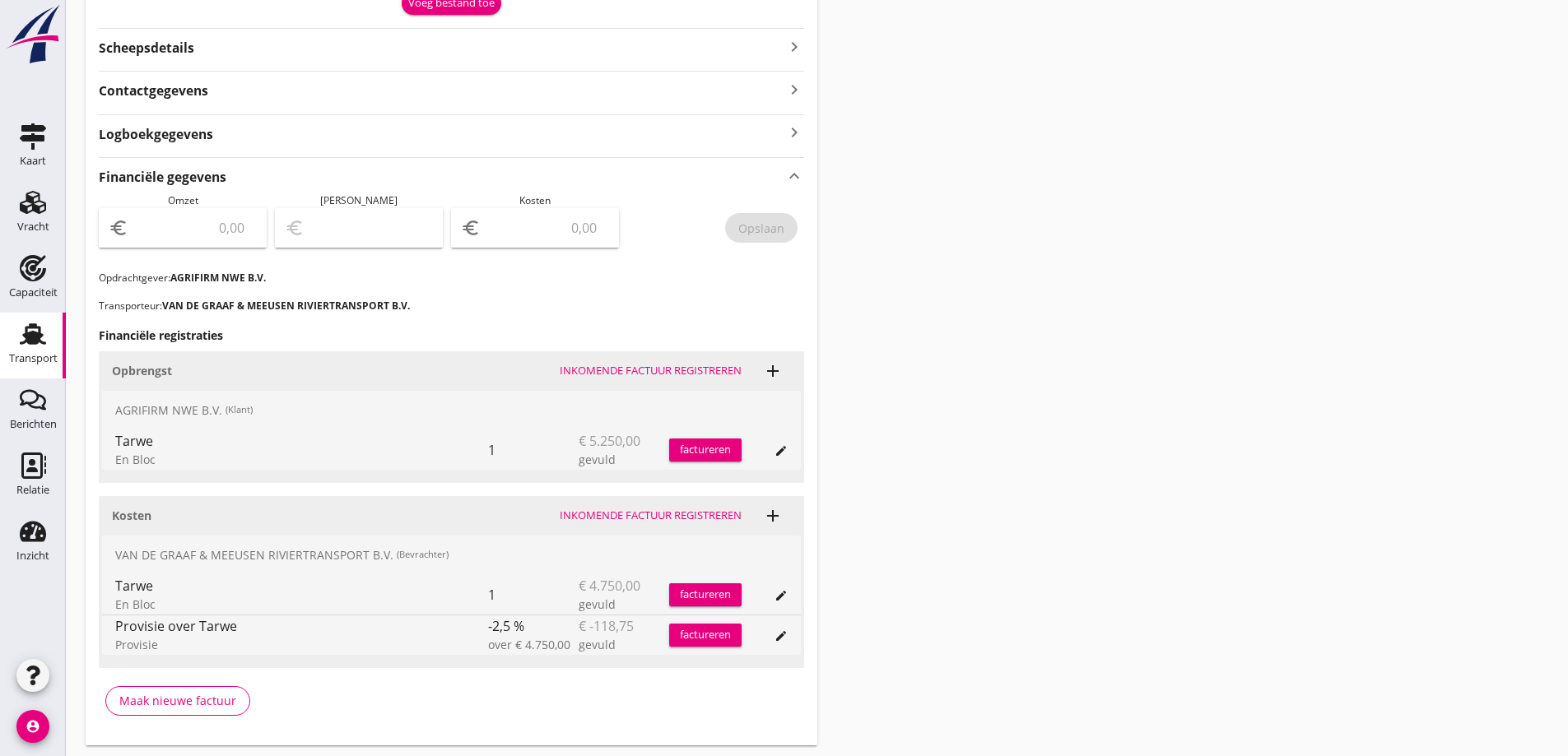
click at [181, 235] on input "number" at bounding box center [194, 228] width 125 height 26
type input "5250"
click at [547, 221] on input "number" at bounding box center [546, 228] width 125 height 26
type input "5246.00"
type input "4"
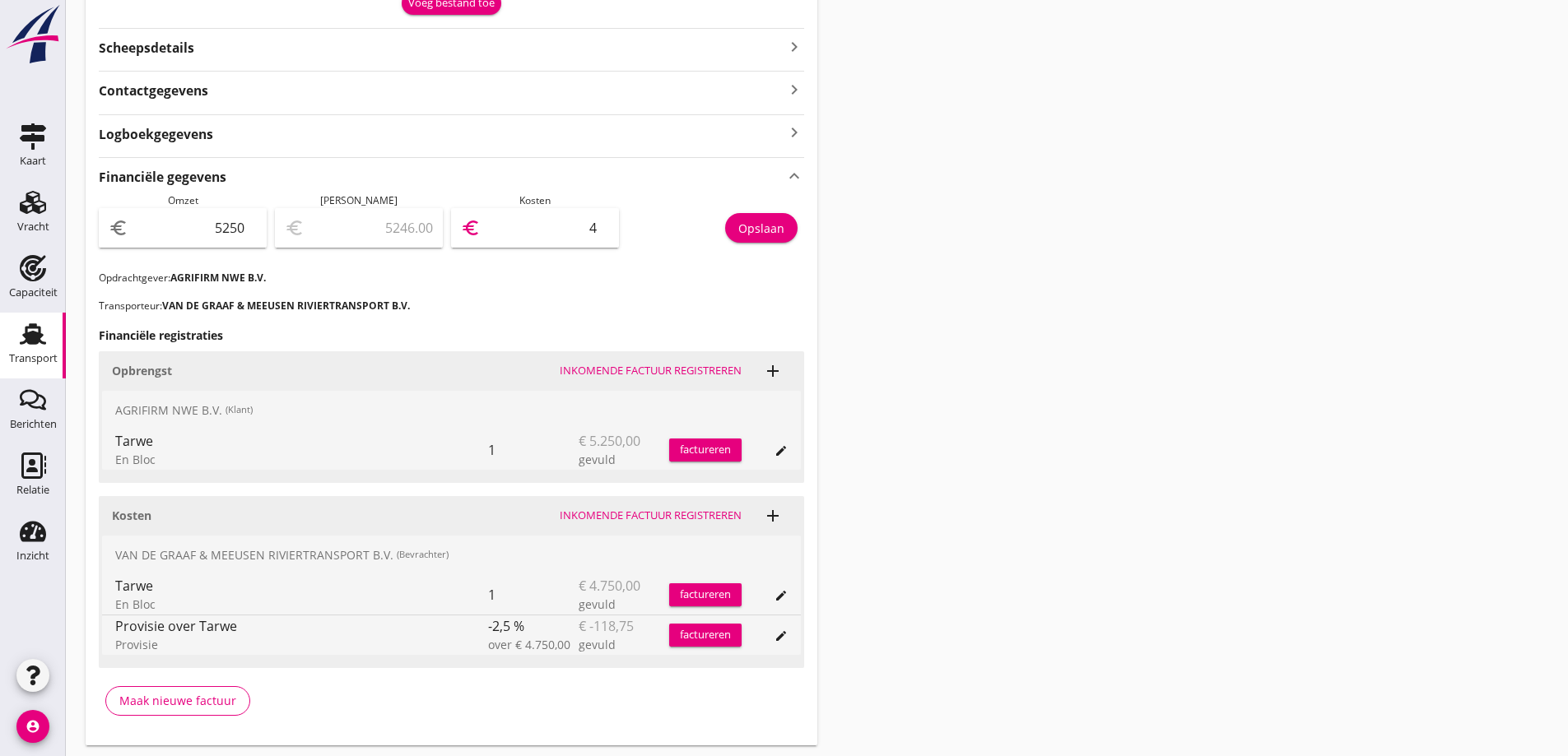
type input "5204.00"
type input "46"
type input "4787.00"
type input "463"
type input "619.00"
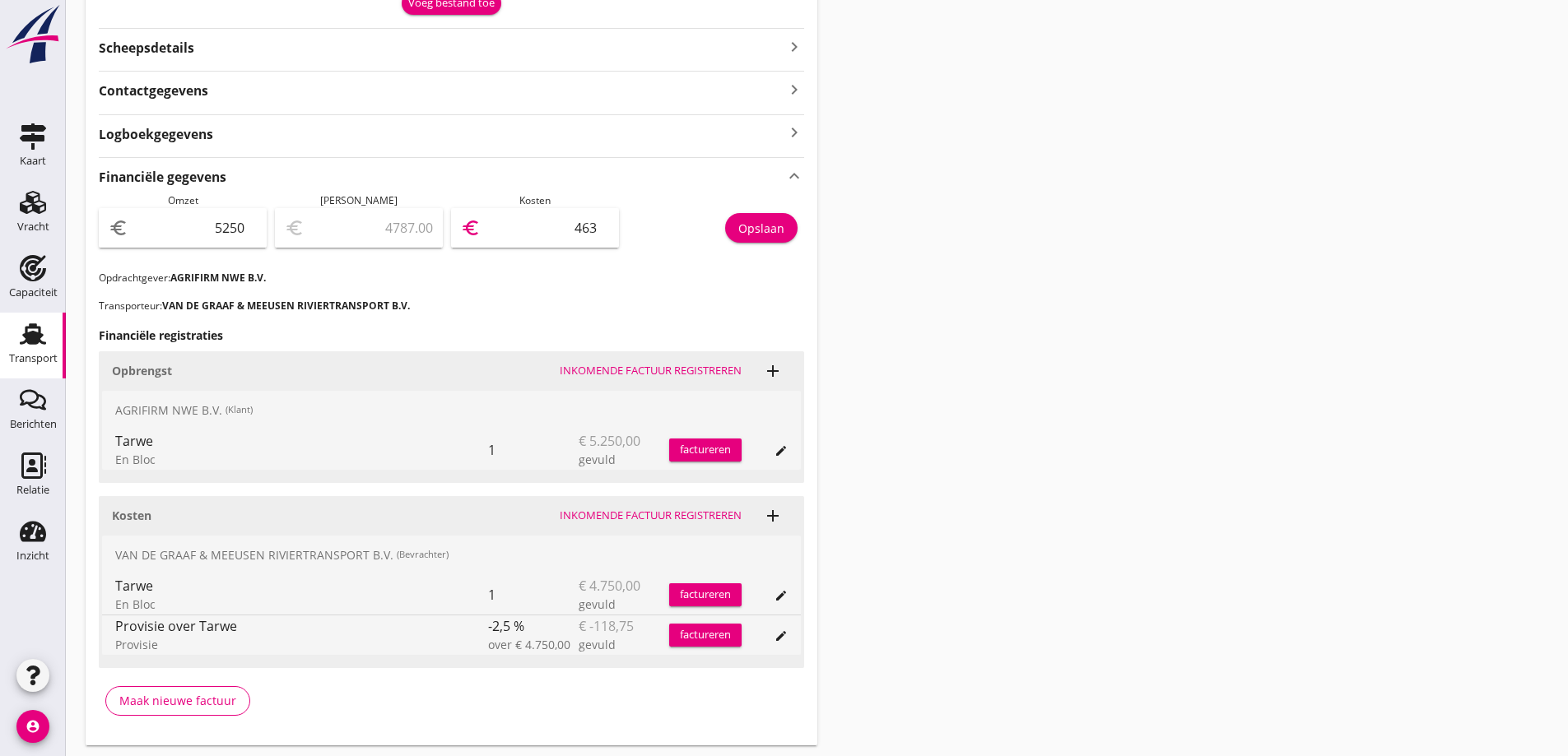
type input "4631"
type input "618.80"
type input "4631.2"
type input "618.75"
type input "4631.25"
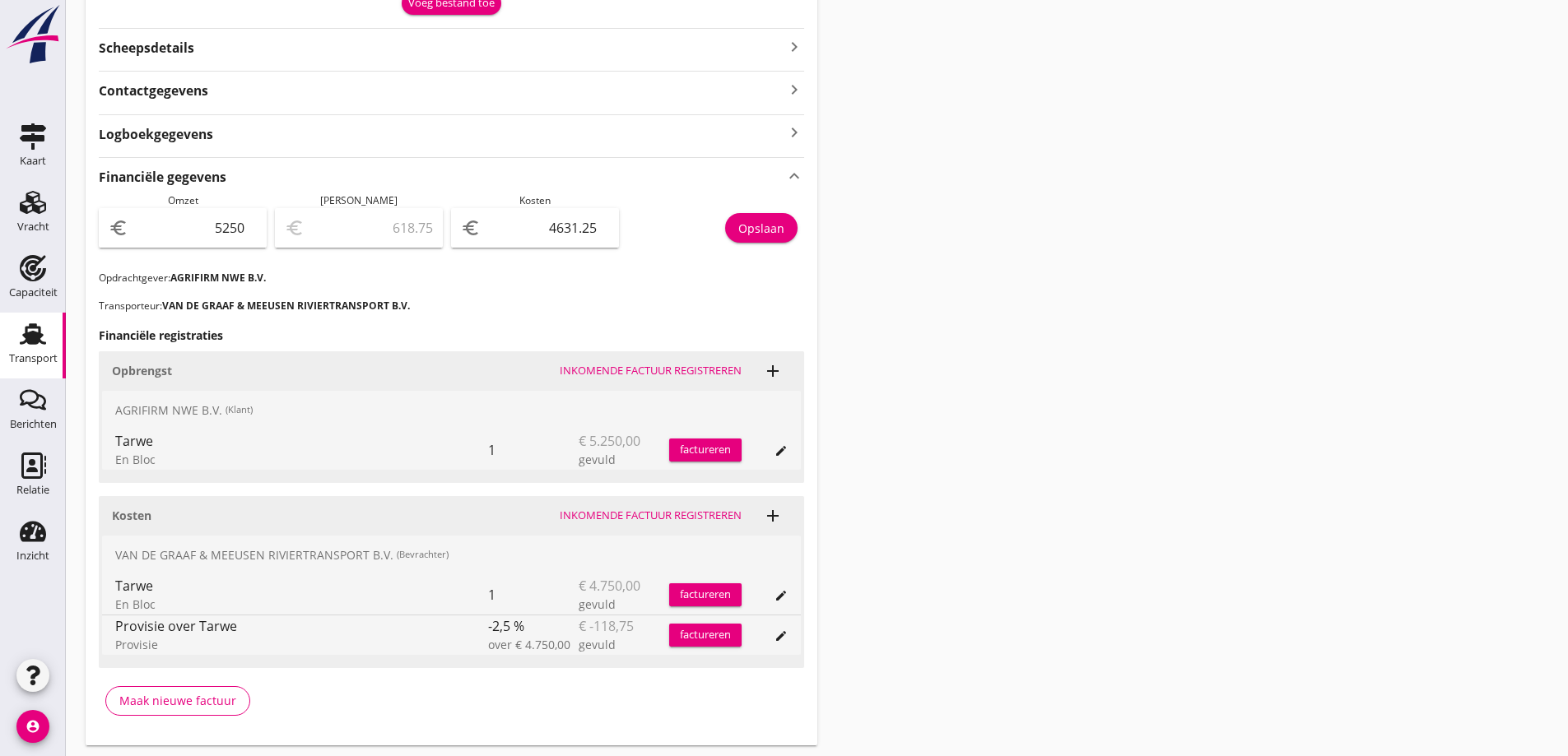
click at [587, 316] on div "Financiële gegevens keyboard_arrow_up Omzet euro 5250 Marge euro 618.75 Kosten …" at bounding box center [451, 443] width 705 height 571
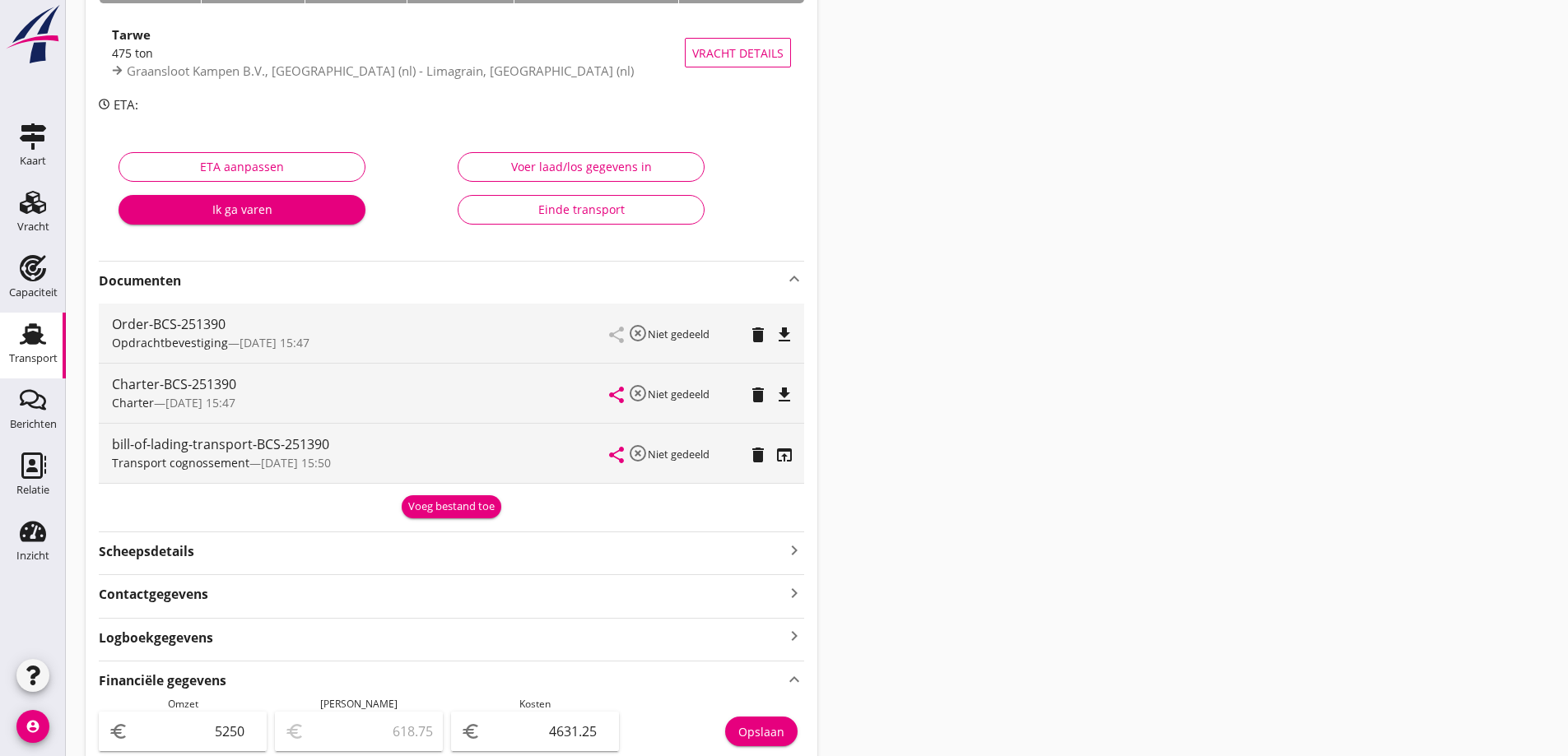
scroll to position [0, 0]
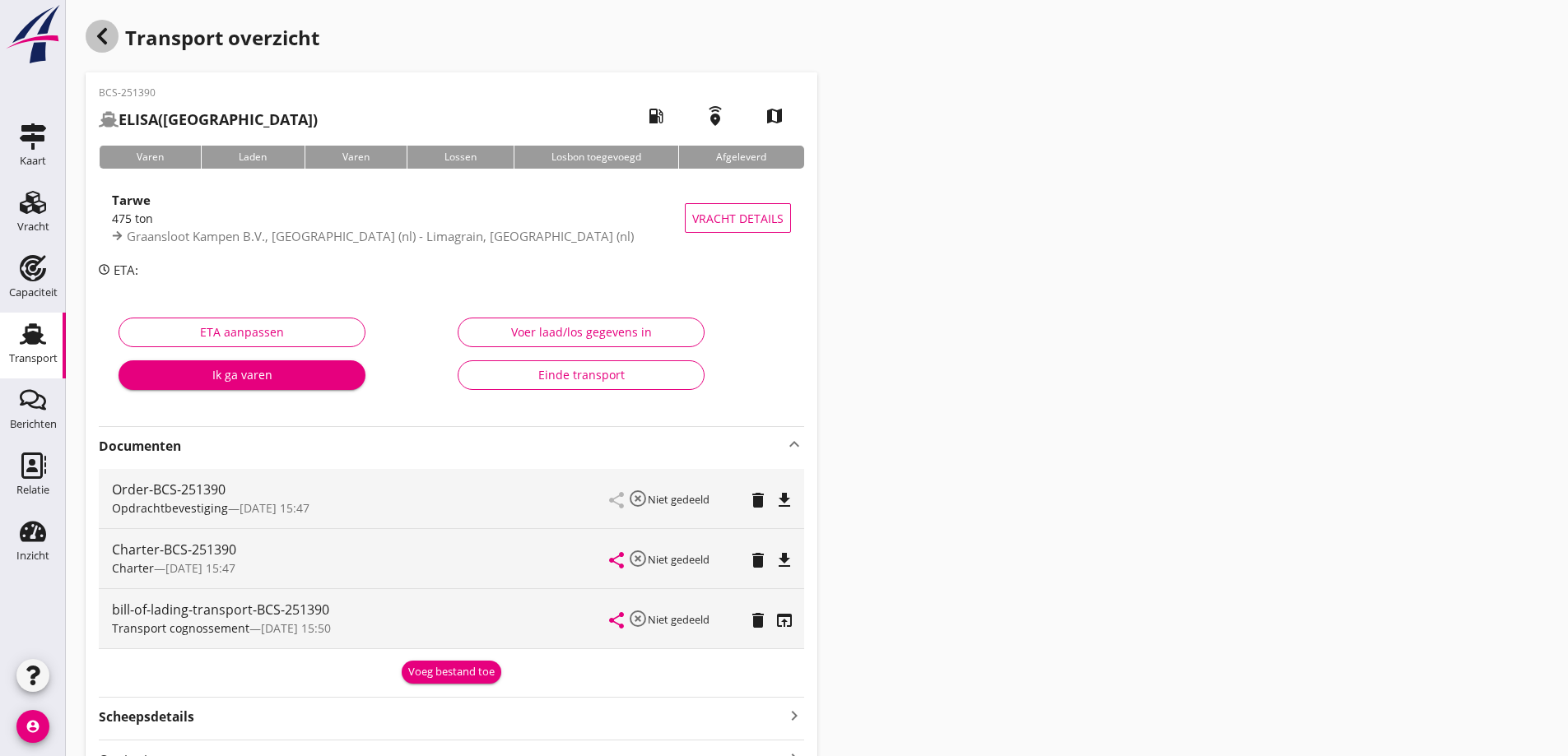
click at [113, 44] on div "button" at bounding box center [102, 36] width 33 height 33
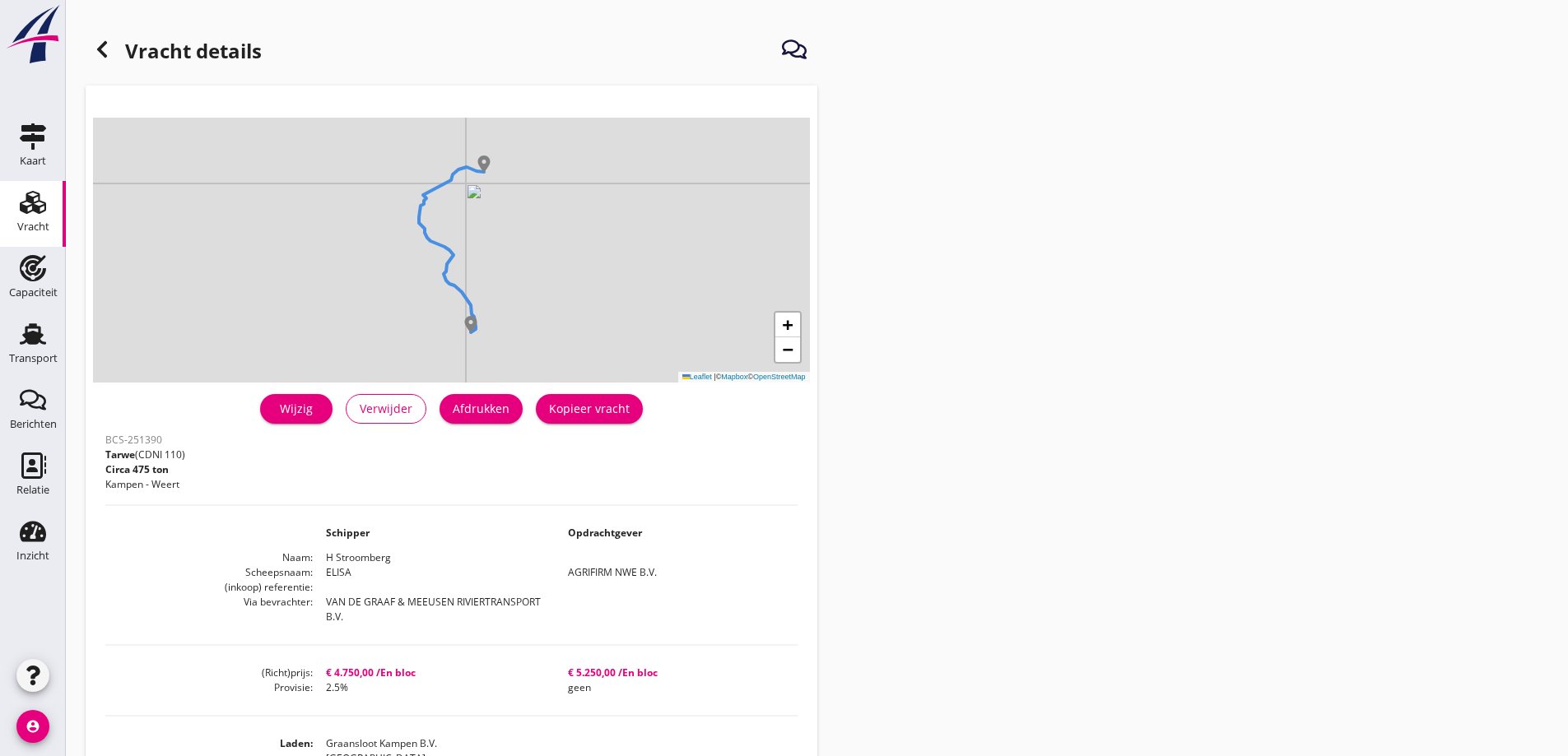
click at [24, 227] on div "Vracht" at bounding box center [33, 227] width 32 height 11
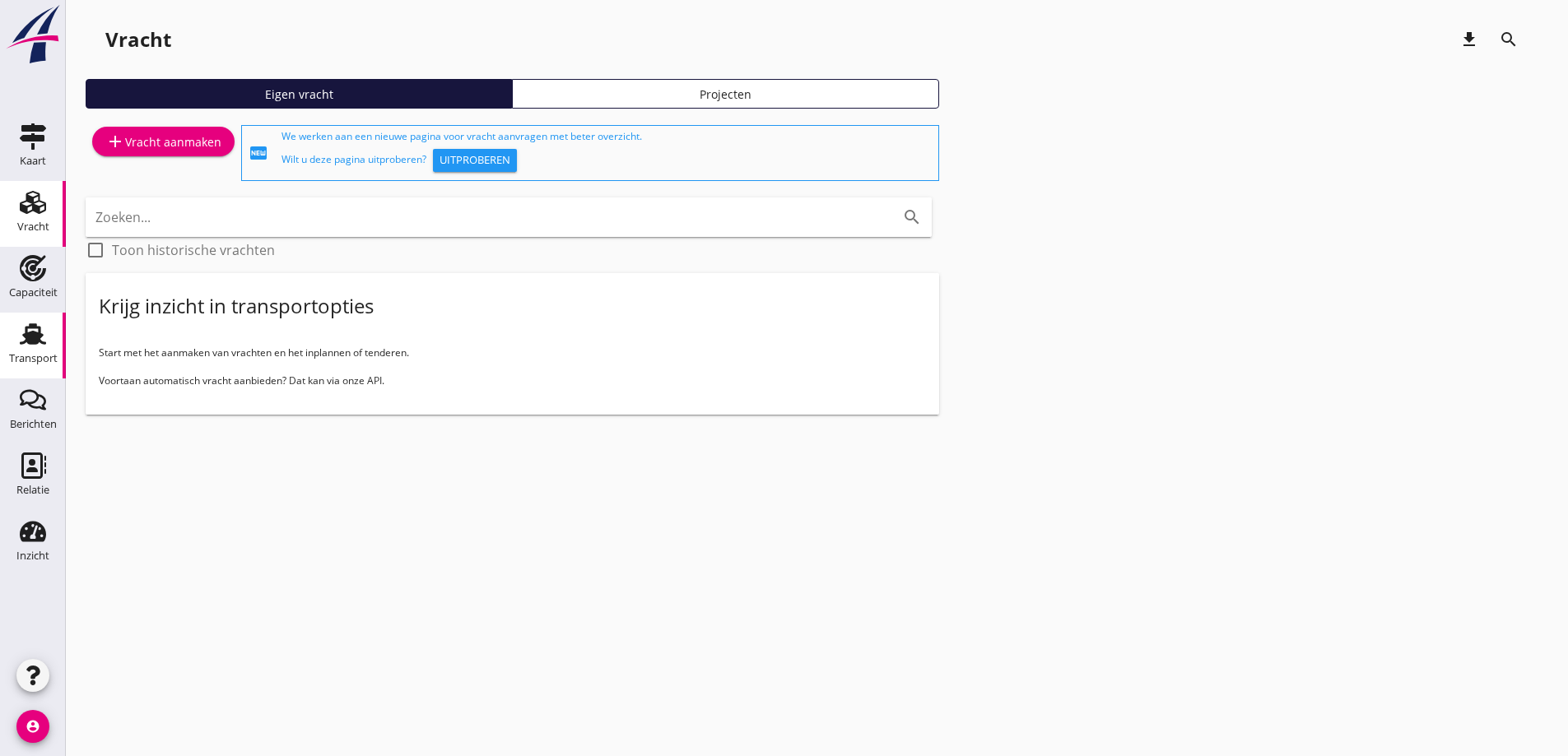
click at [38, 345] on icon "Transport" at bounding box center [32, 334] width 26 height 26
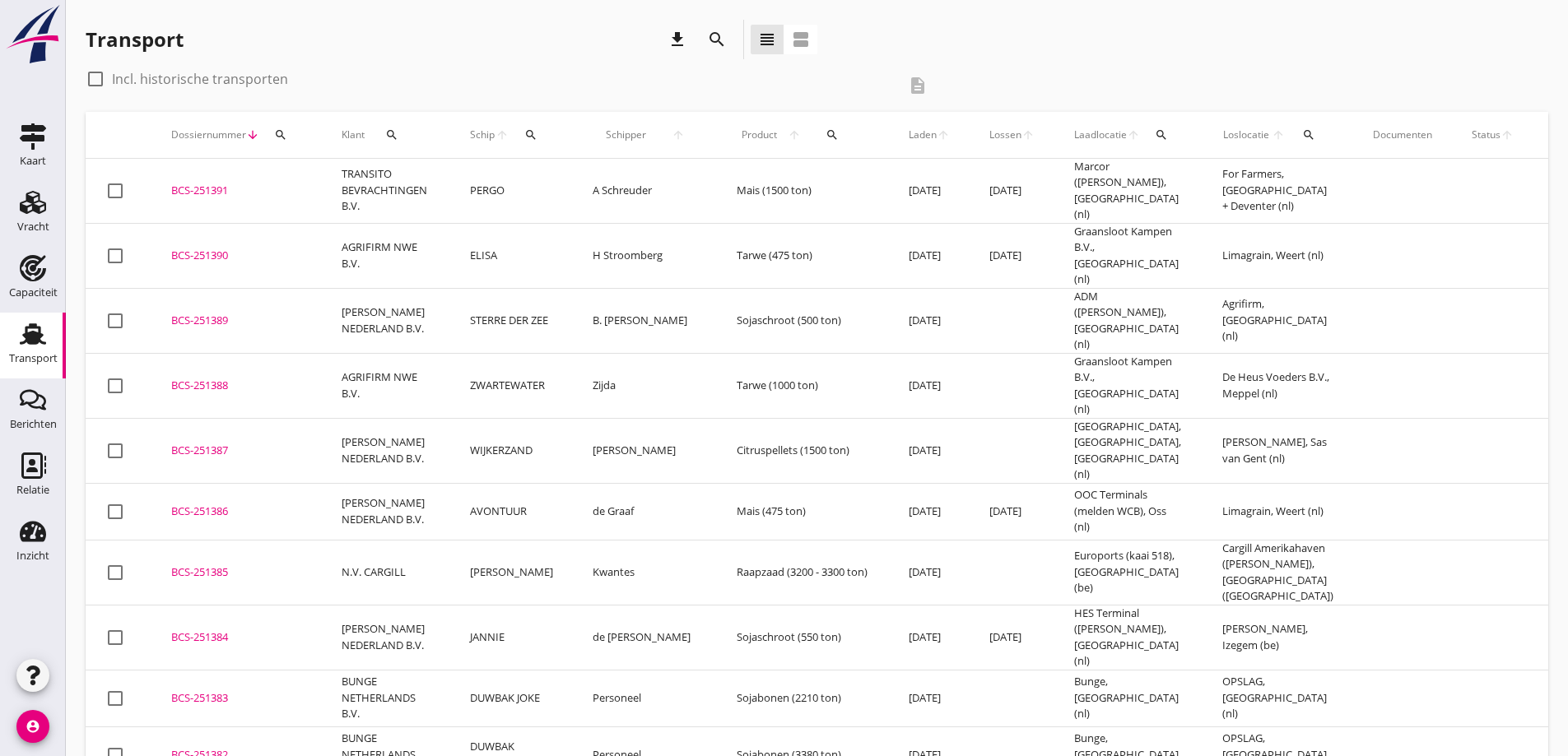
click at [525, 296] on td "STERRE DER ZEE" at bounding box center [512, 321] width 122 height 65
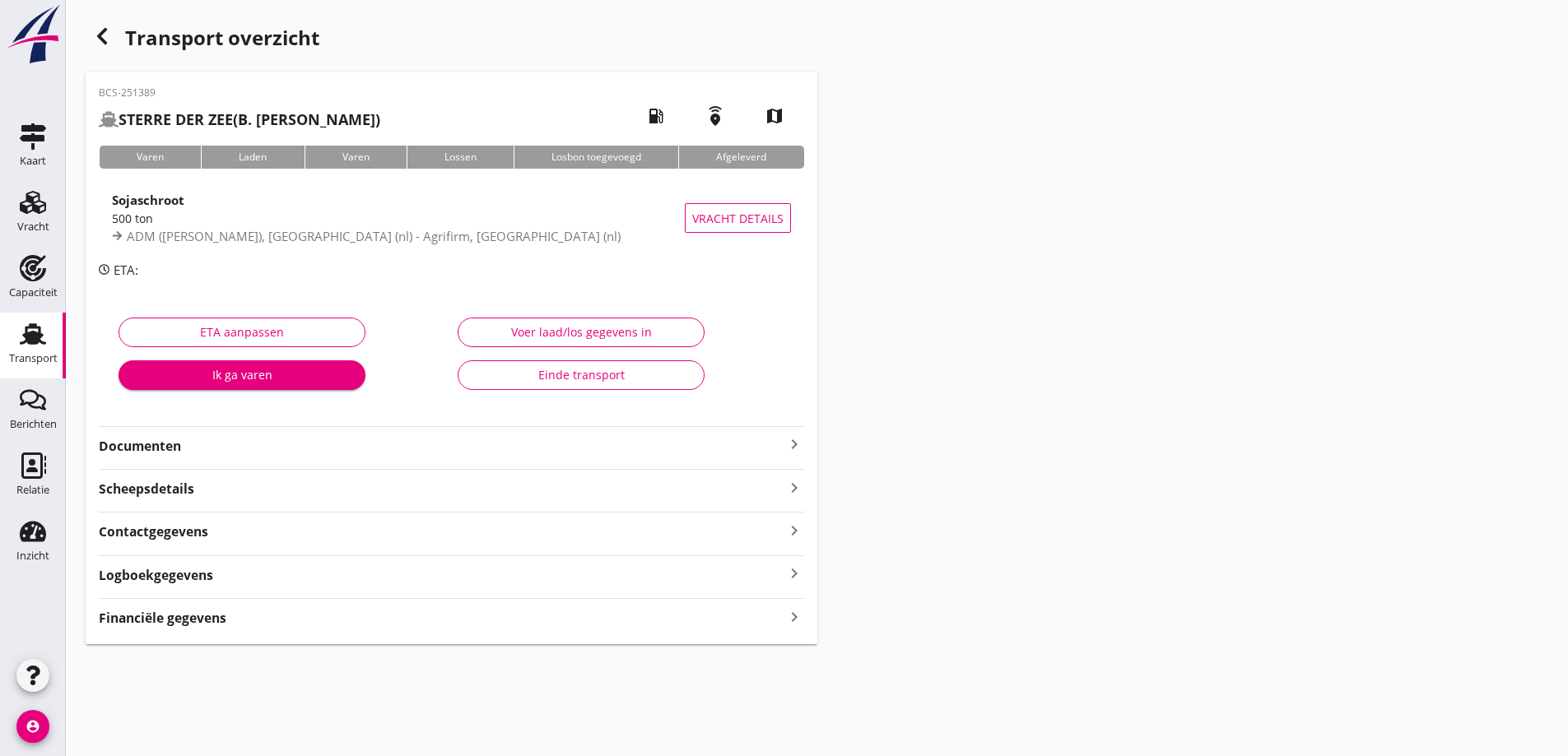
click at [493, 622] on div "Financiële gegevens keyboard_arrow_right" at bounding box center [451, 617] width 705 height 22
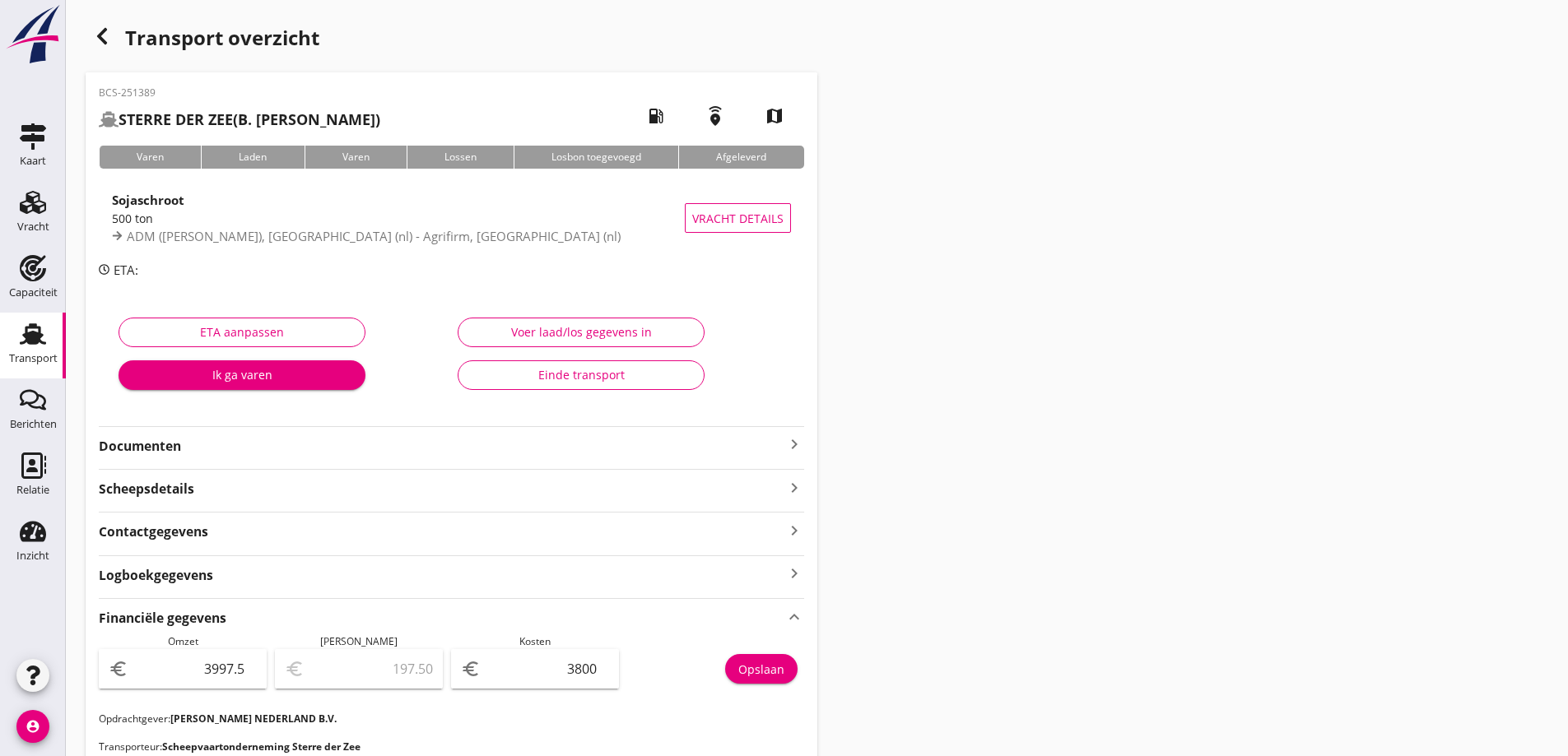
click at [33, 363] on div "Transport" at bounding box center [33, 359] width 48 height 11
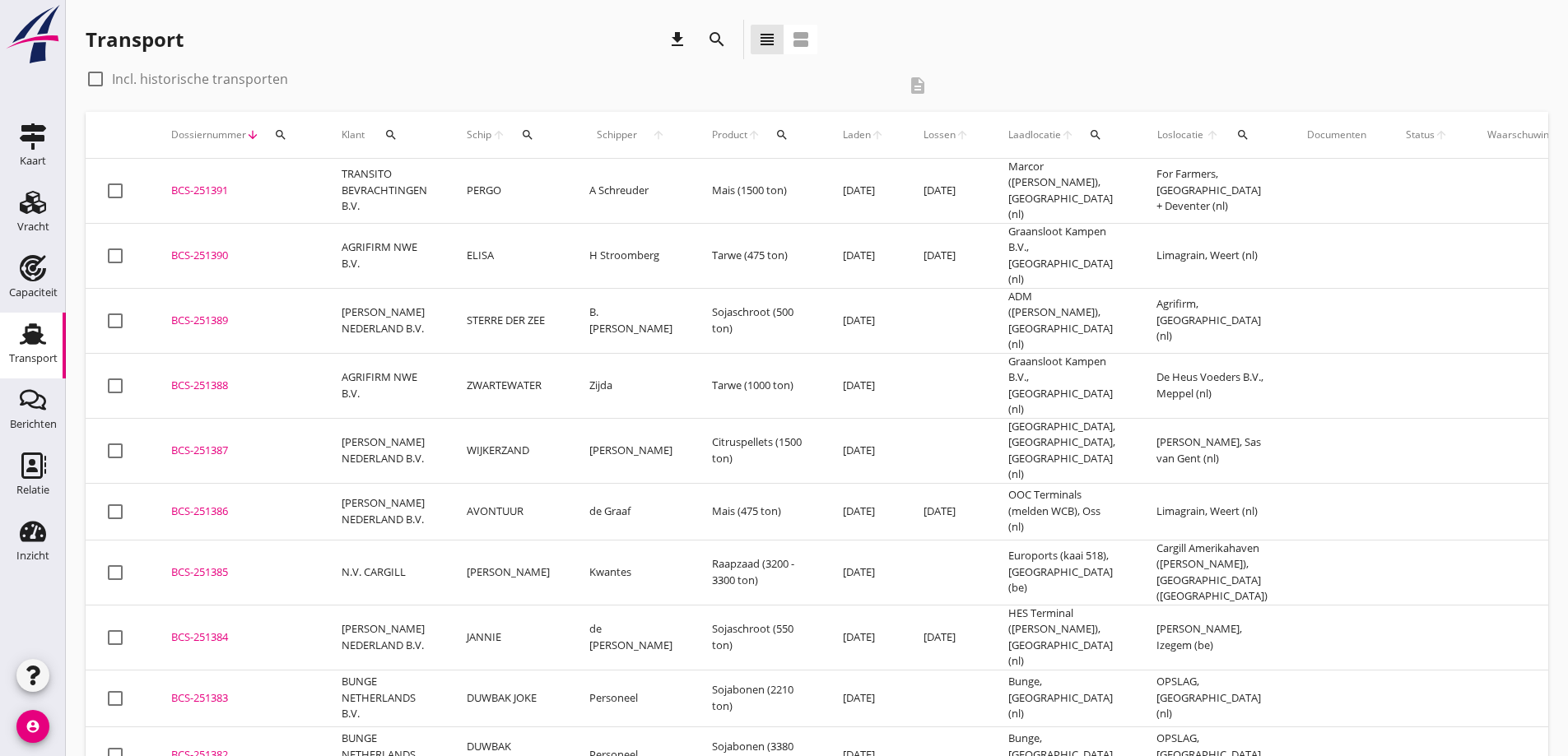
click at [268, 378] on div "BCS-251388" at bounding box center [236, 386] width 131 height 17
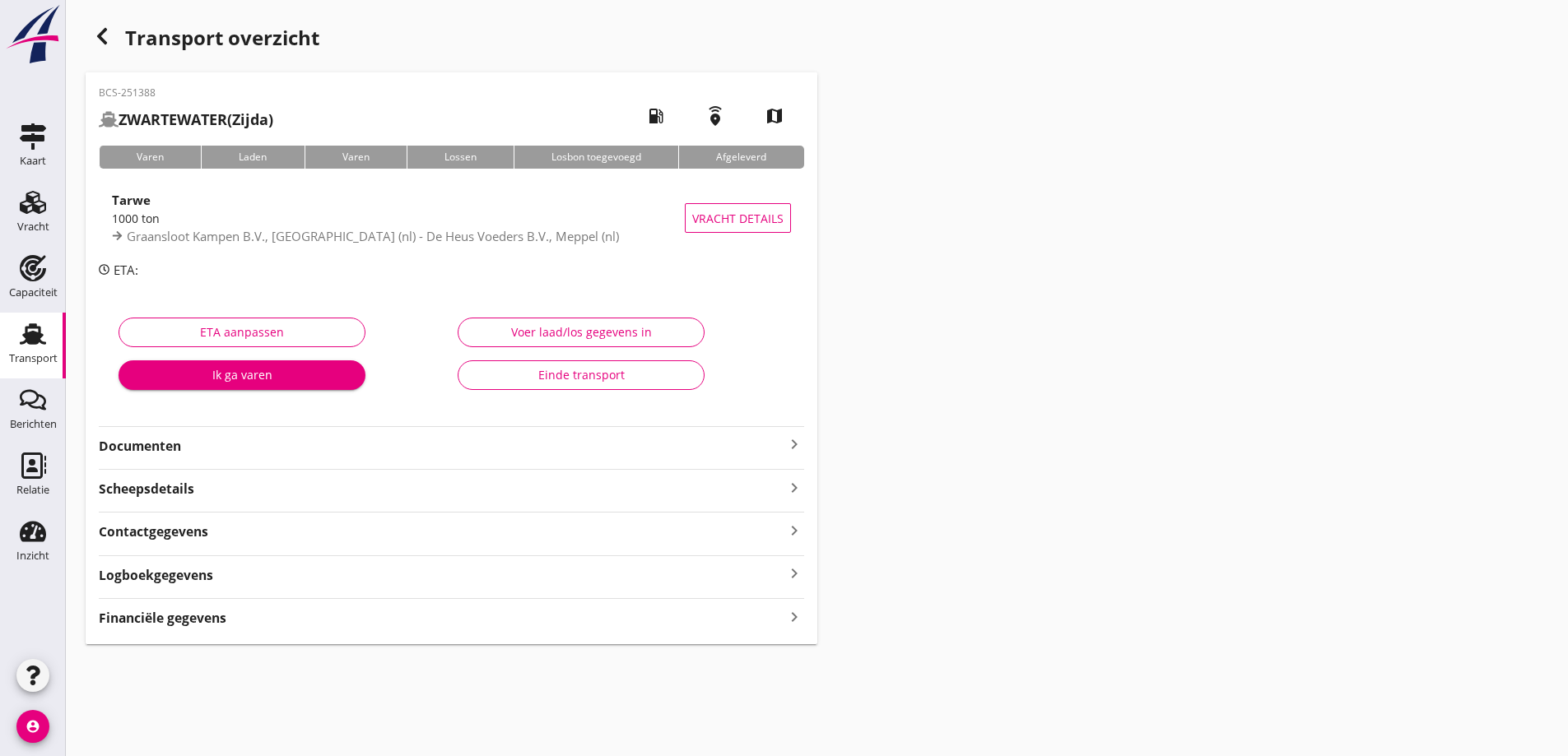
click at [209, 636] on div "BCS-251388 ZWARTEWATER (Zijda) local_gas_station emergency_share map Varen Lade…" at bounding box center [450, 358] width 731 height 572
click at [209, 619] on strong "Financiële gegevens" at bounding box center [163, 618] width 128 height 19
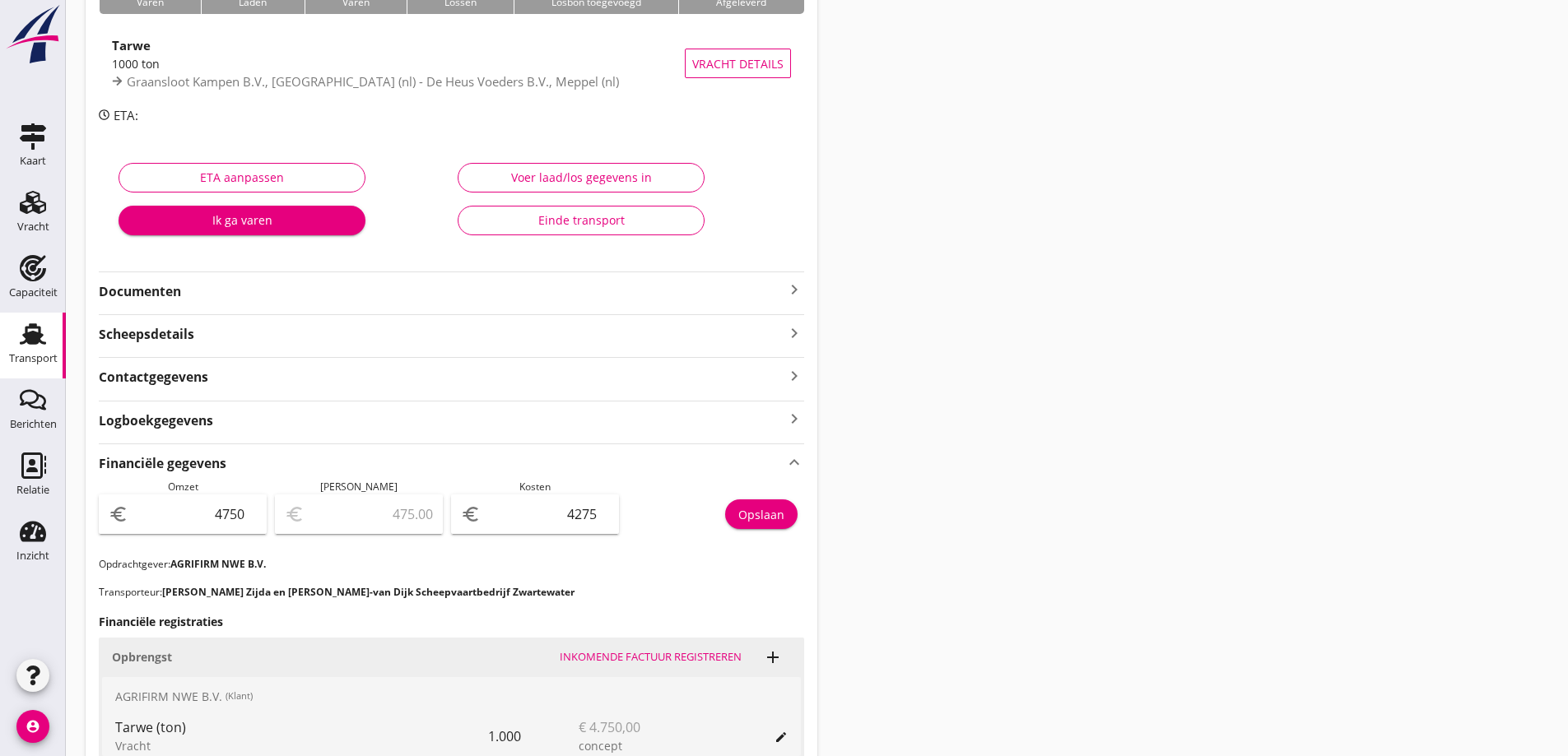
scroll to position [165, 0]
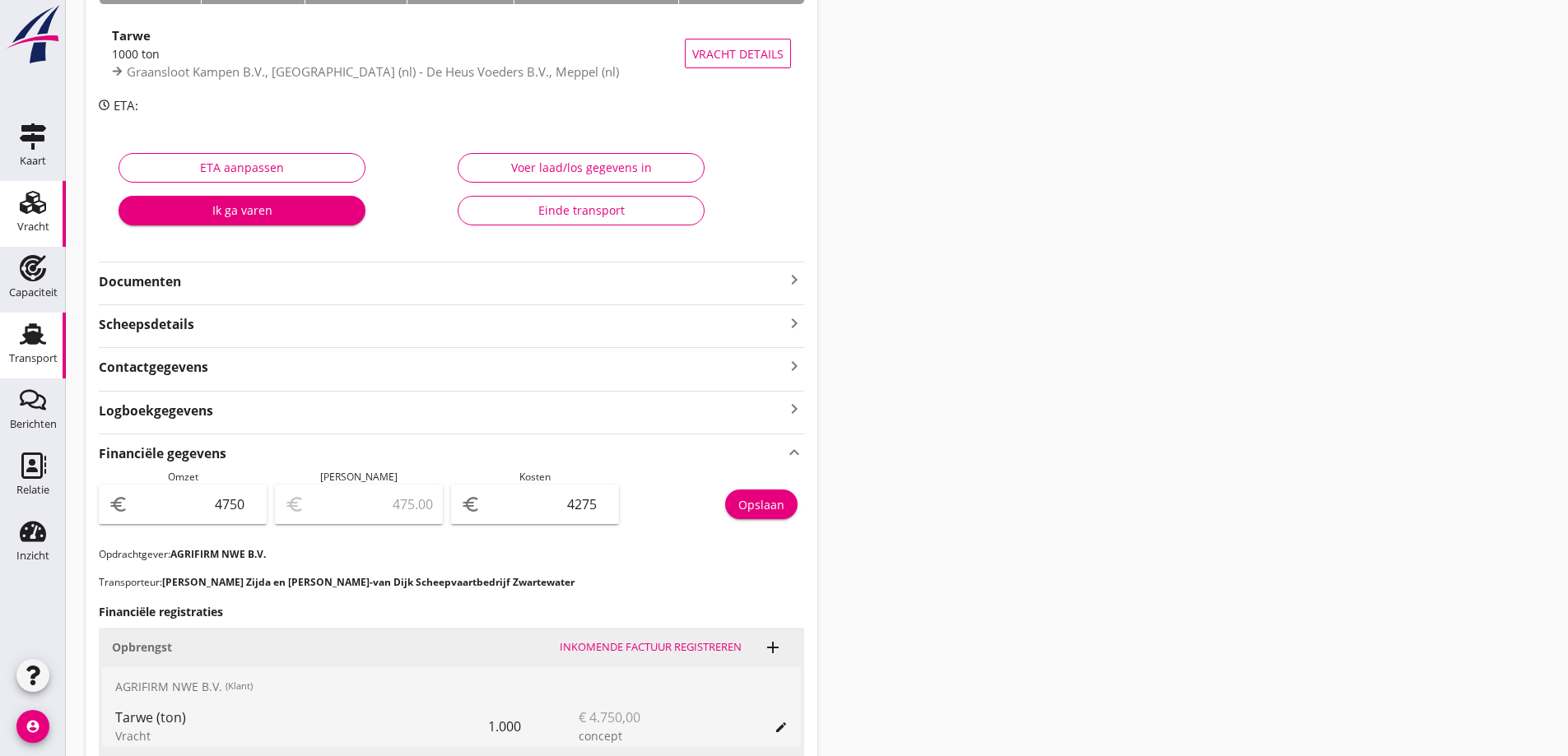
click at [47, 213] on div "Vracht" at bounding box center [32, 202] width 40 height 26
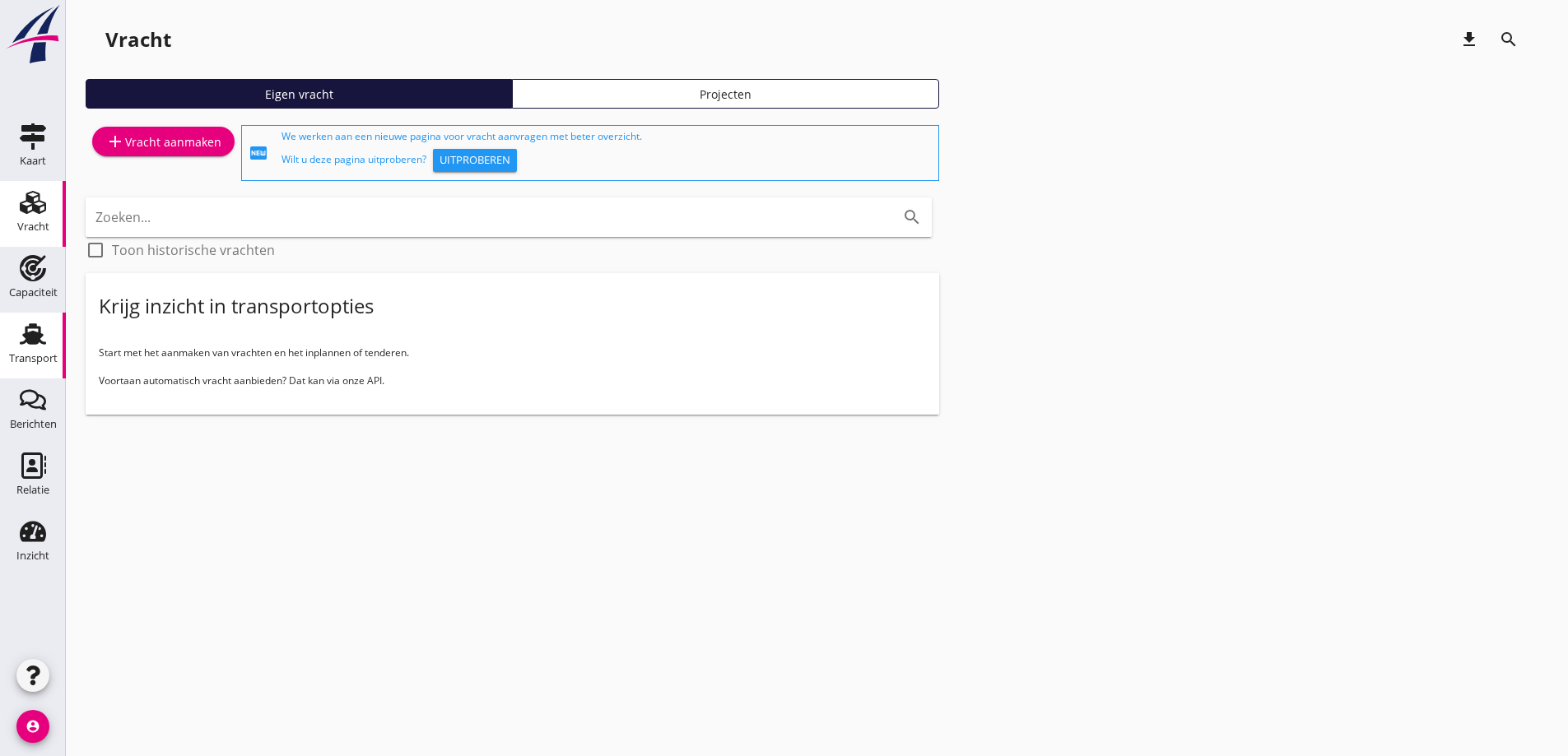
click at [48, 343] on div "Transport" at bounding box center [32, 334] width 40 height 26
